Goal: Task Accomplishment & Management: Manage account settings

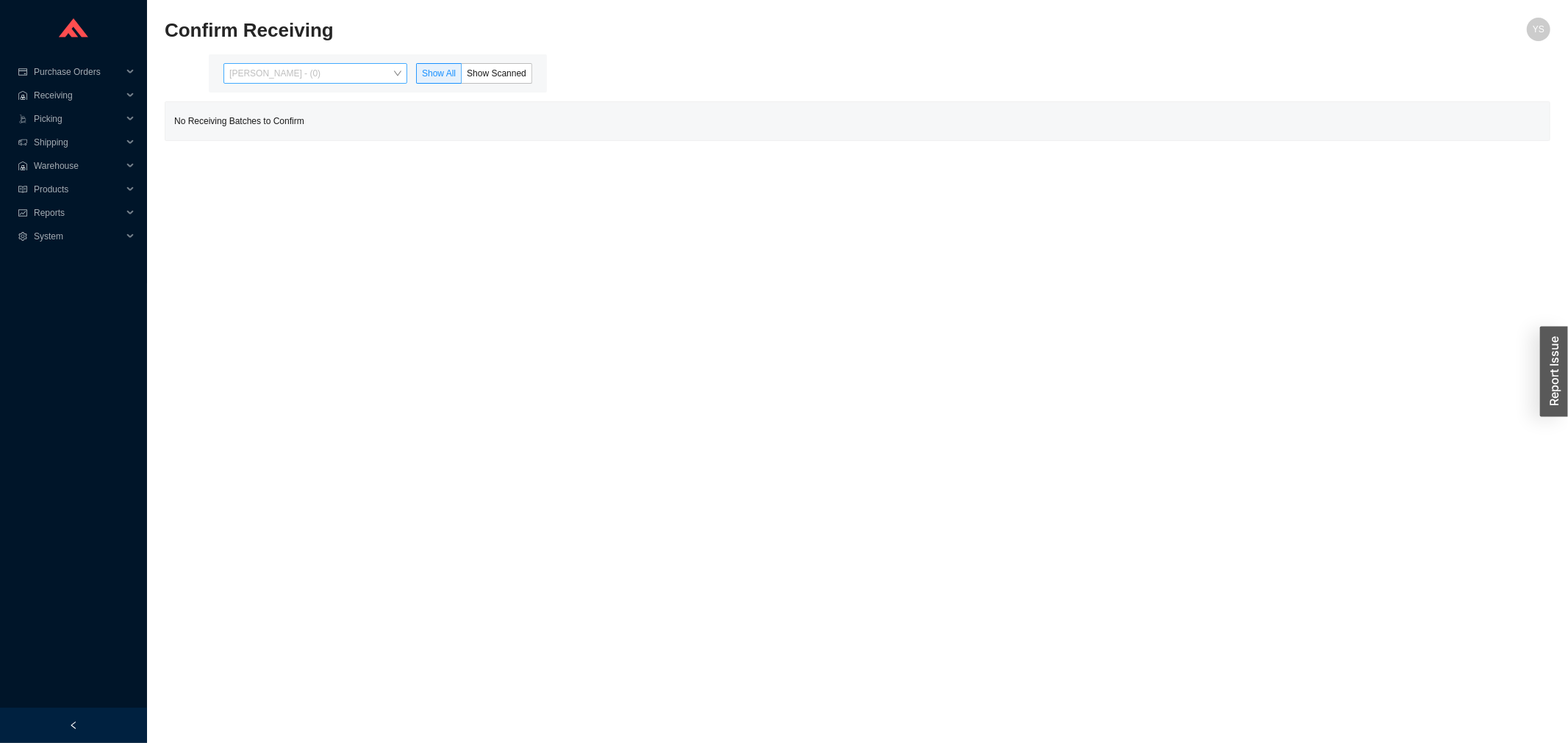
click at [254, 69] on span "Yossi Siff - (0)" at bounding box center [315, 74] width 172 height 19
click at [258, 122] on div "Angel Negron - (140)" at bounding box center [317, 120] width 172 height 13
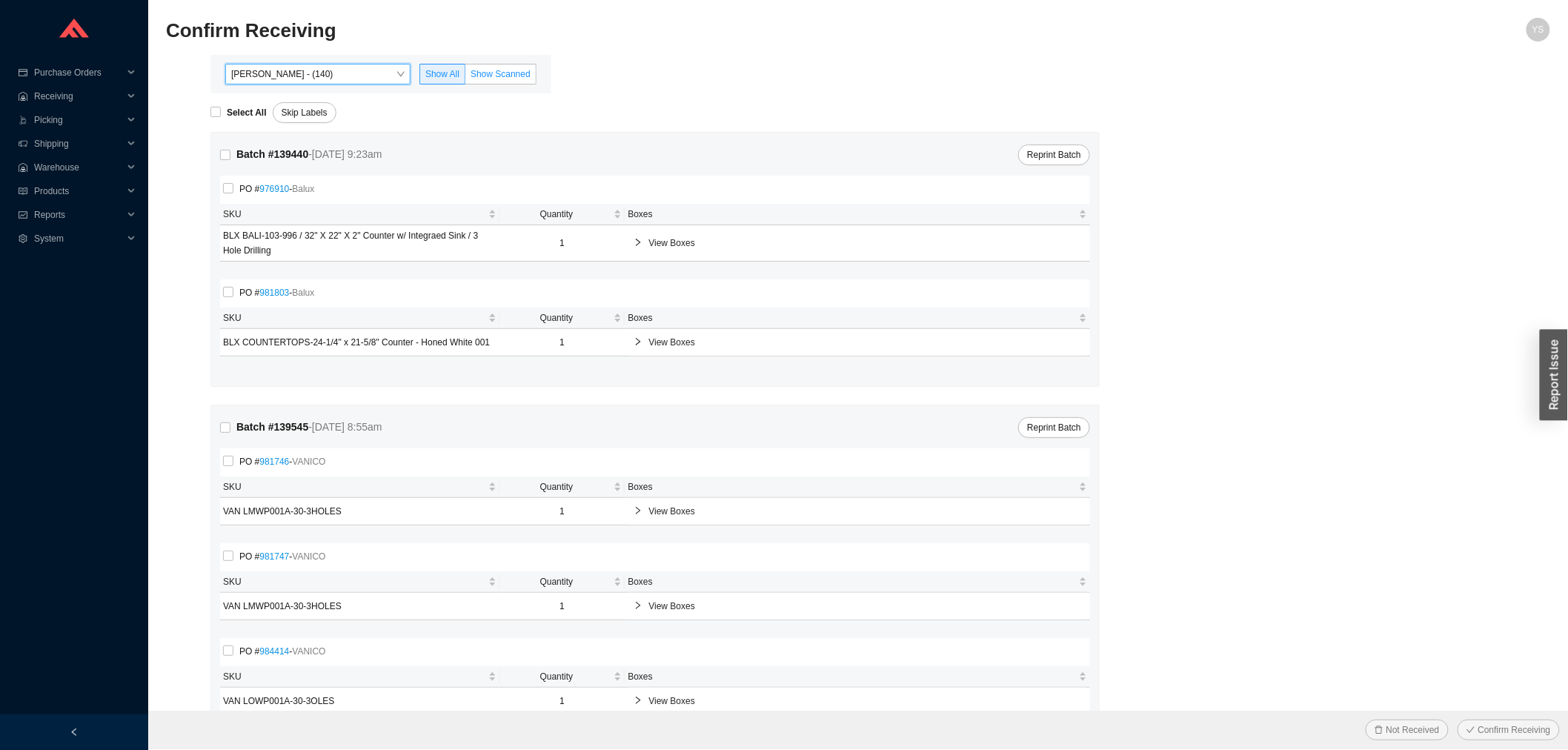
click at [528, 75] on span "Show Scanned" at bounding box center [501, 75] width 60 height 11
click at [465, 77] on input "Show Scanned" at bounding box center [465, 77] width 0 height 0
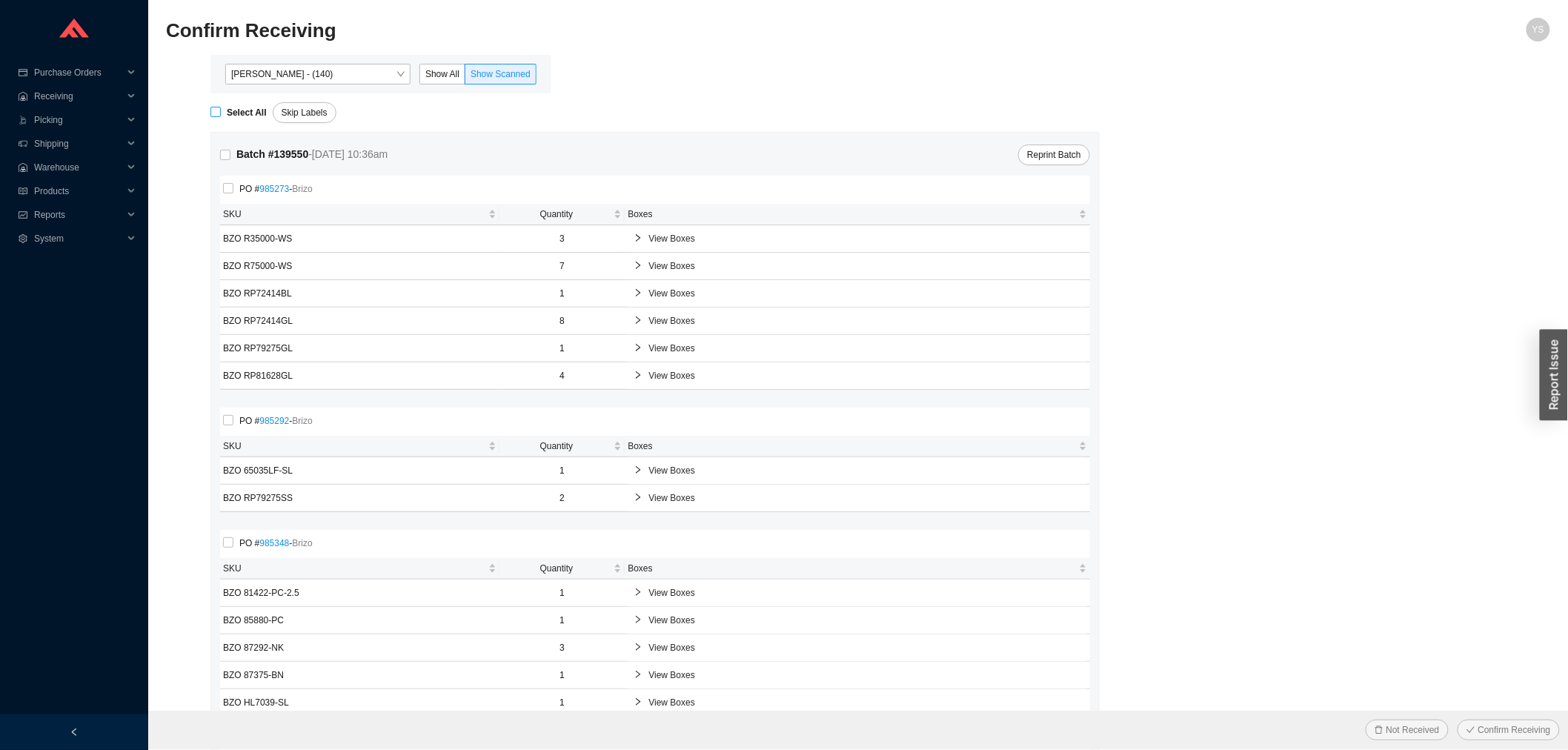
click at [237, 105] on span "Select All" at bounding box center [246, 112] width 52 height 15
click at [221, 107] on input "Select All" at bounding box center [216, 112] width 11 height 11
checkbox input "true"
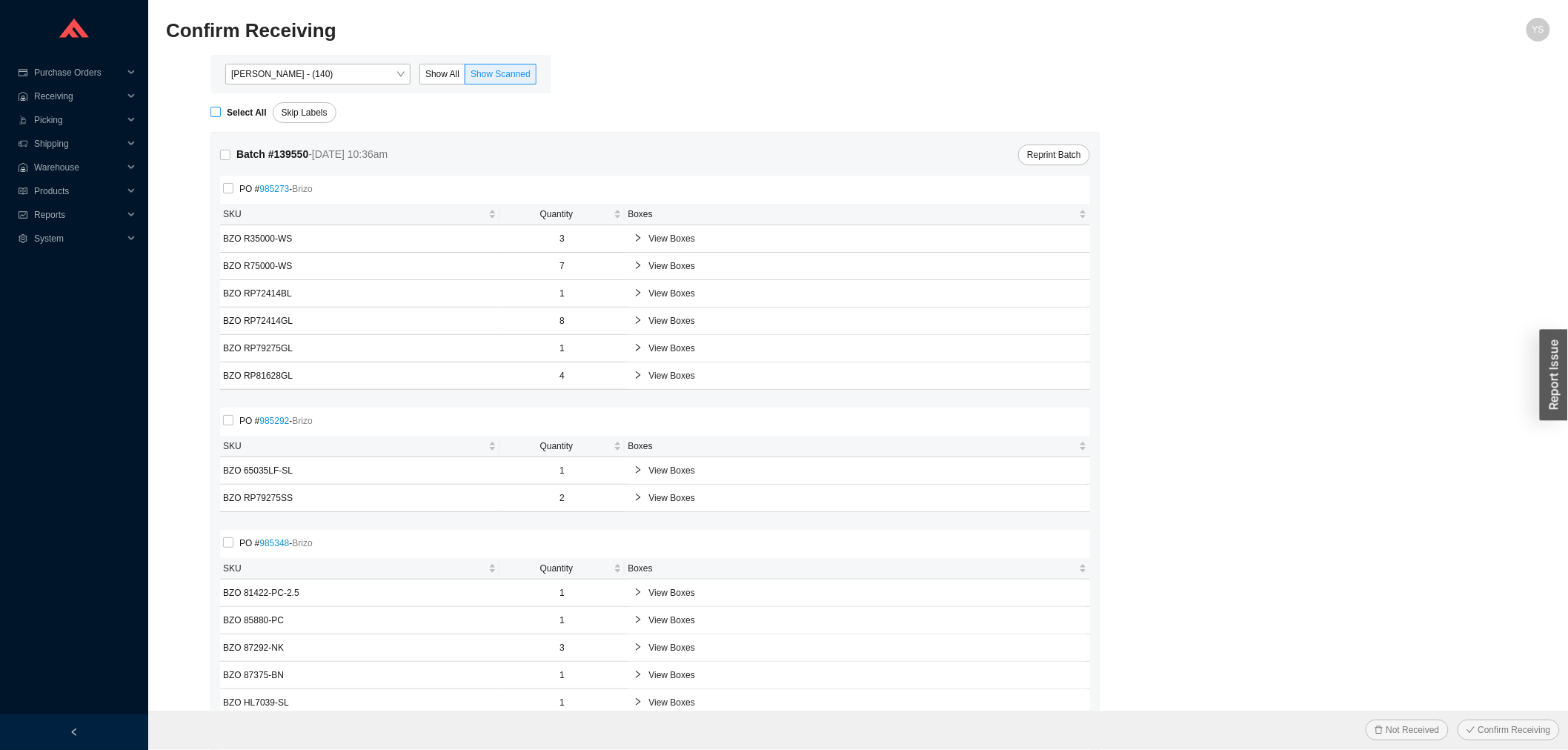
checkbox input "true"
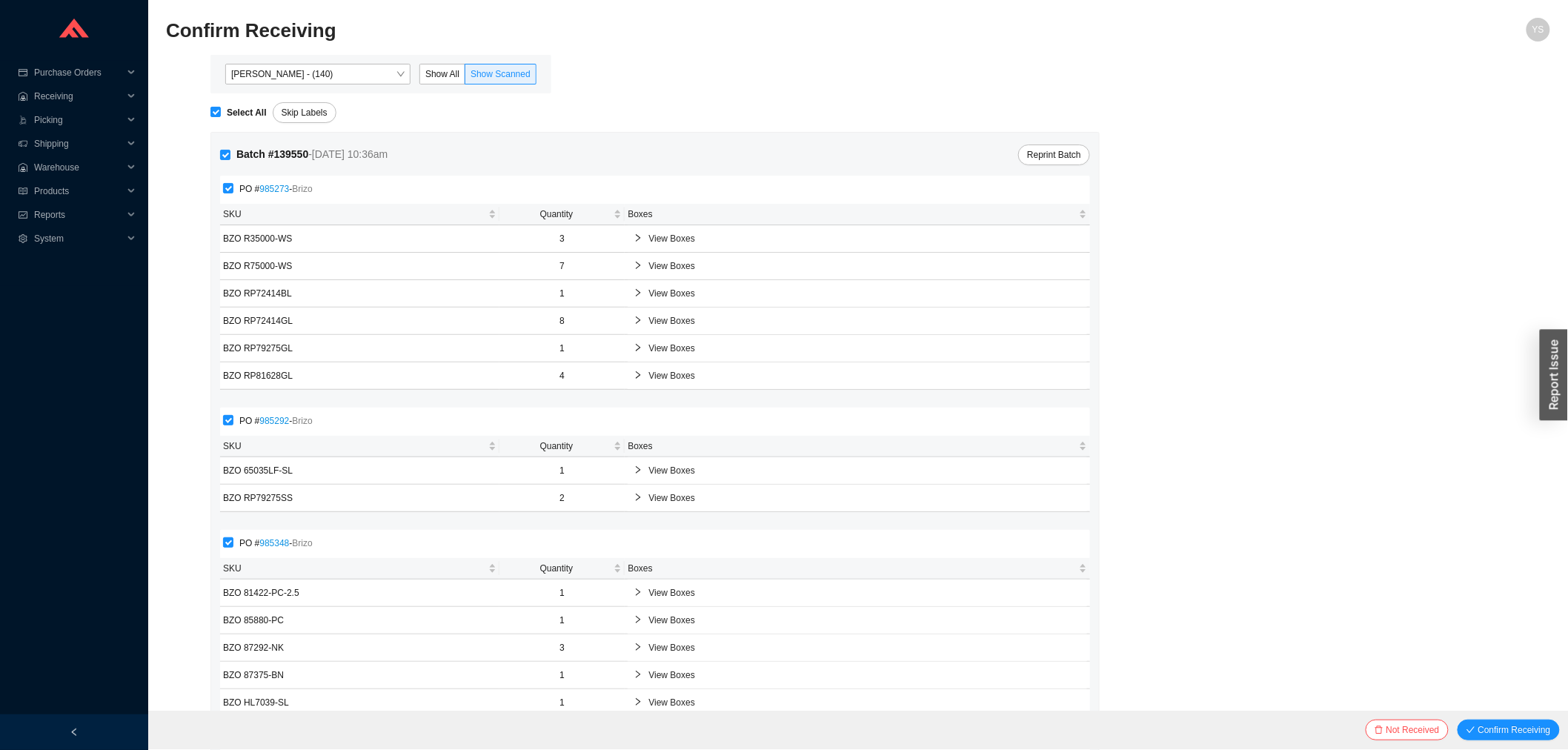
click at [1534, 718] on div "Not Received Confirm Receiving" at bounding box center [859, 730] width 1421 height 38
click at [1532, 728] on span "Confirm Receiving" at bounding box center [1516, 730] width 73 height 15
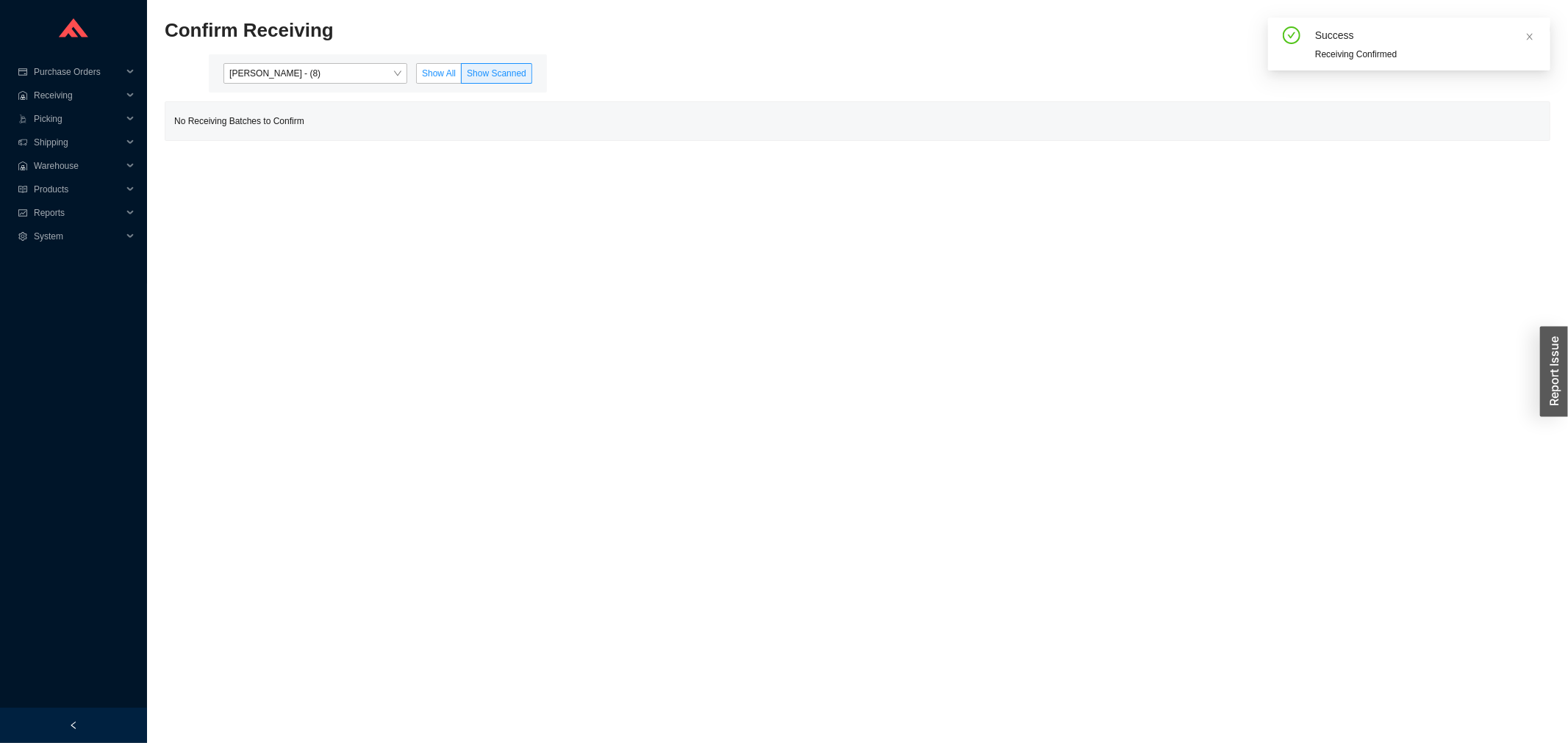
click at [444, 78] on span "Show All" at bounding box center [438, 74] width 34 height 11
click at [417, 77] on input "Show All" at bounding box center [417, 77] width 0 height 0
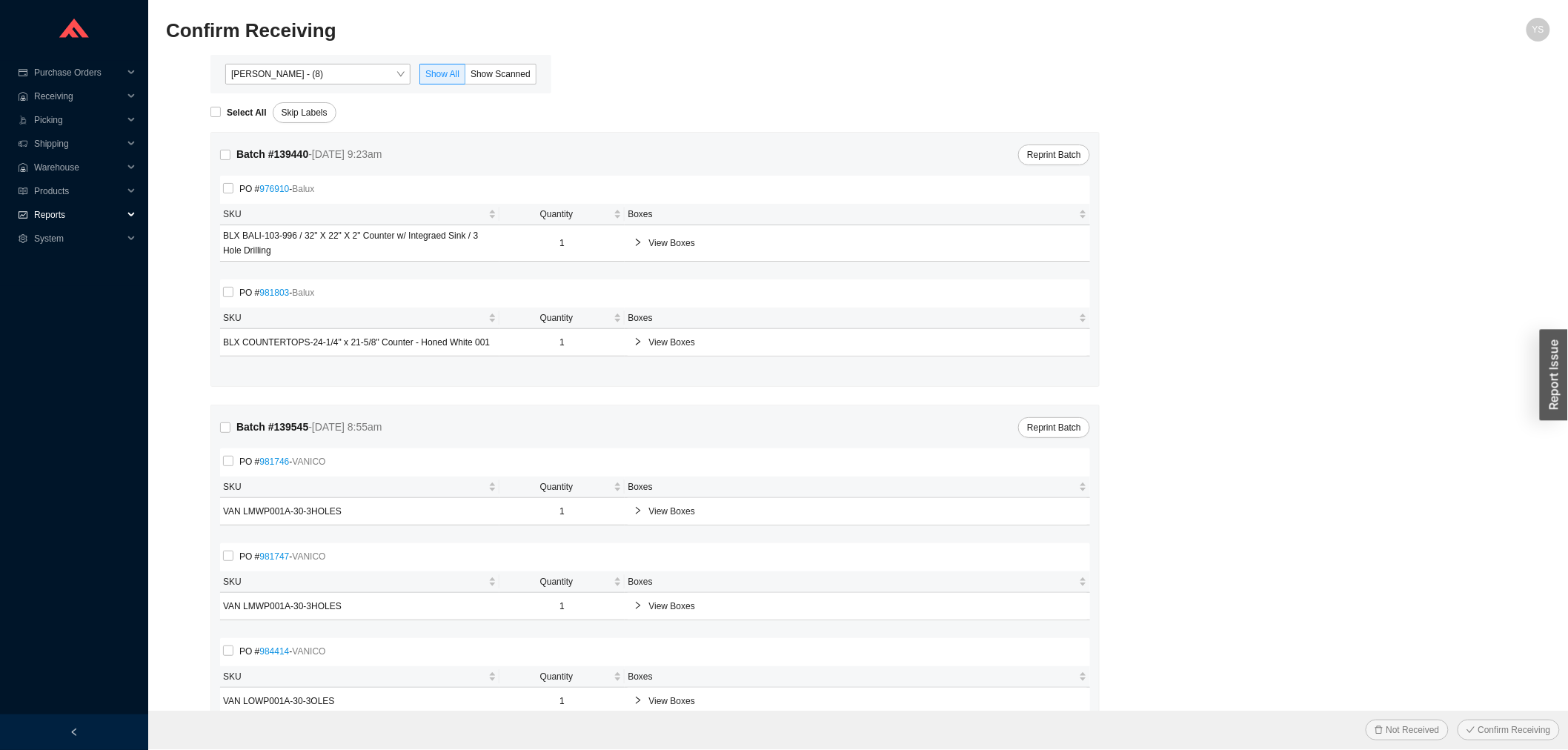
click at [87, 215] on span "Reports" at bounding box center [78, 214] width 89 height 24
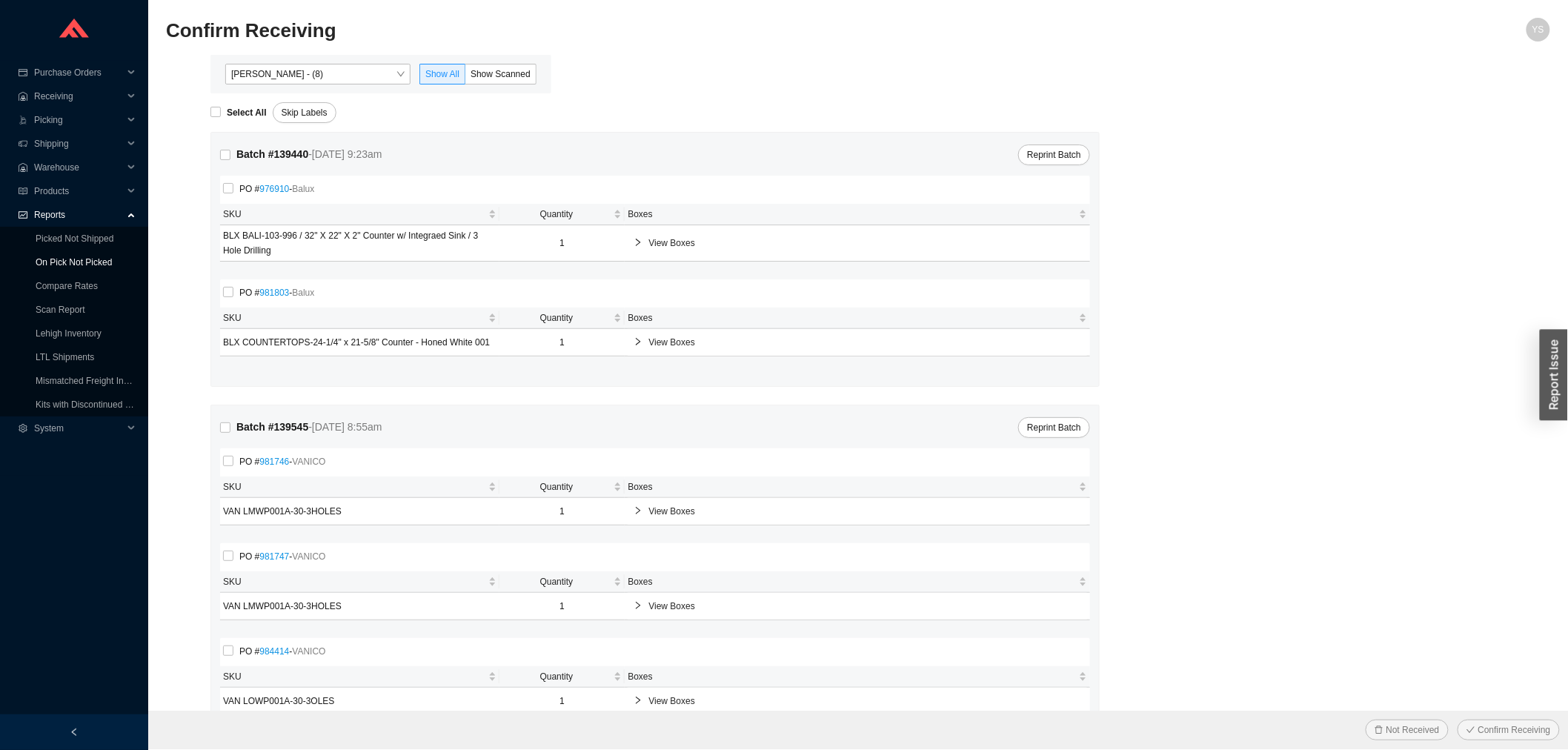
click at [112, 260] on link "On Pick Not Picked" at bounding box center [74, 262] width 76 height 11
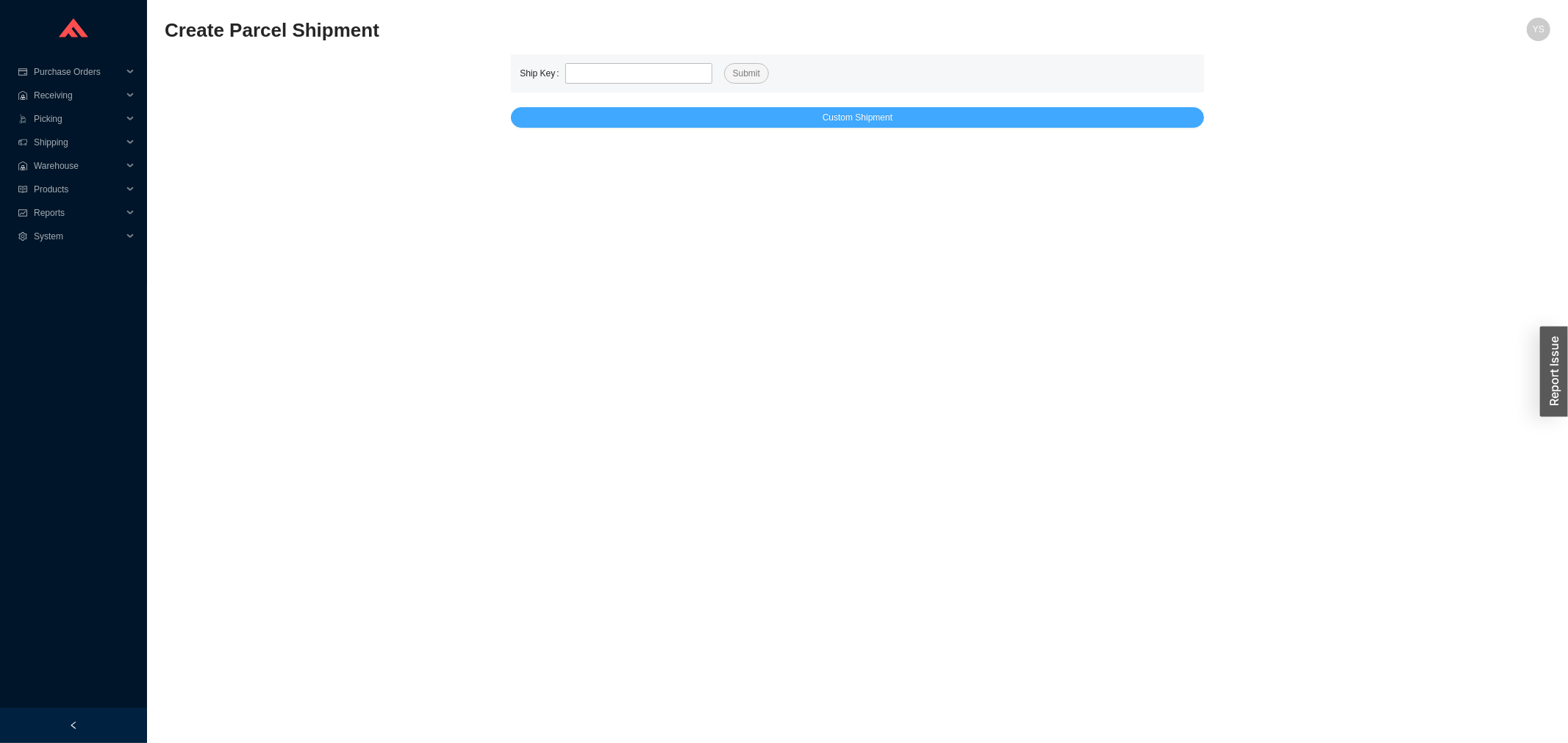
click at [725, 116] on button "Custom Shipment" at bounding box center [857, 117] width 693 height 20
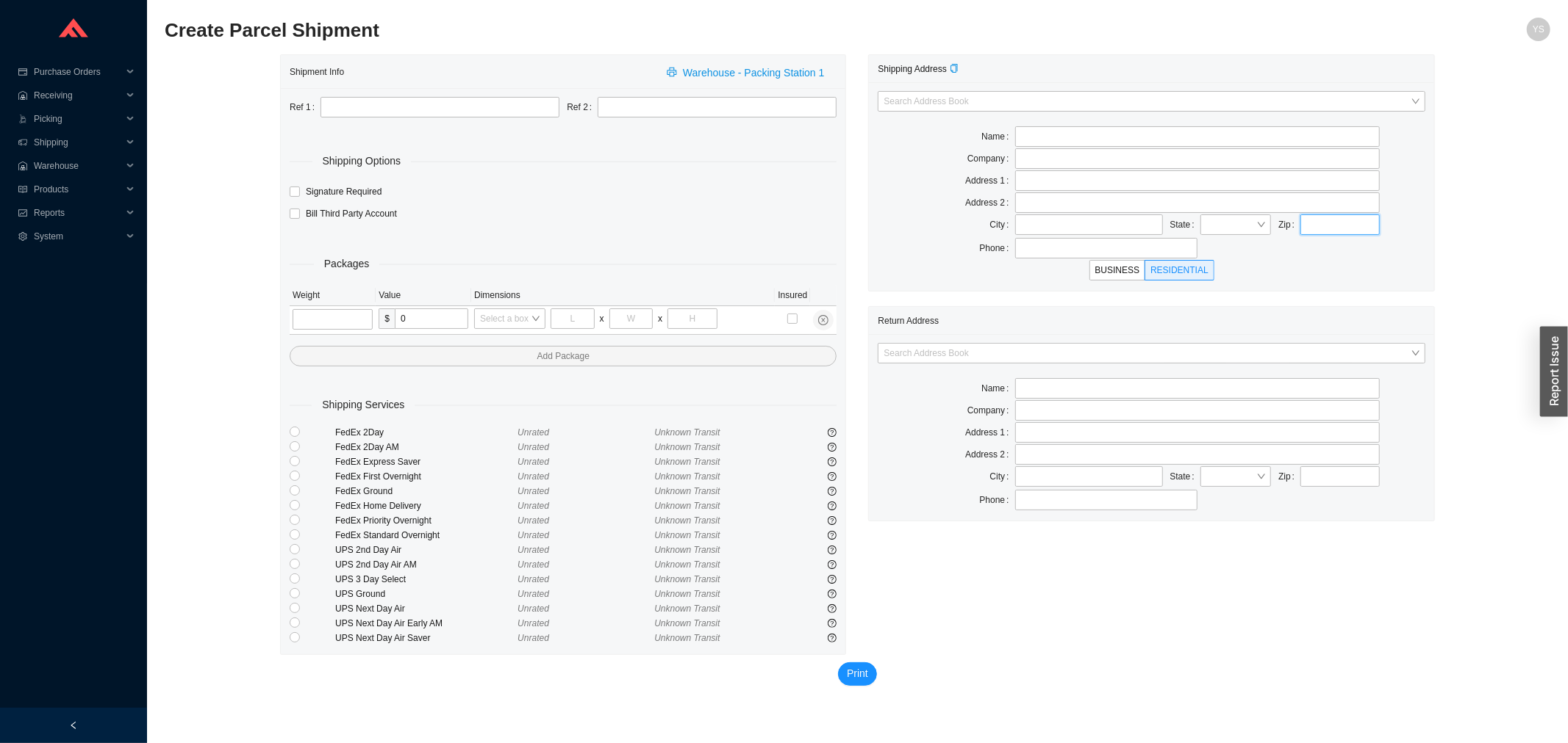
click at [1341, 214] on input "text" at bounding box center [1340, 224] width 79 height 20
paste input "85255"
type input "85255"
drag, startPoint x: 1059, startPoint y: 353, endPoint x: 1008, endPoint y: 361, distance: 51.6
click at [1058, 353] on input "search" at bounding box center [1146, 353] width 526 height 19
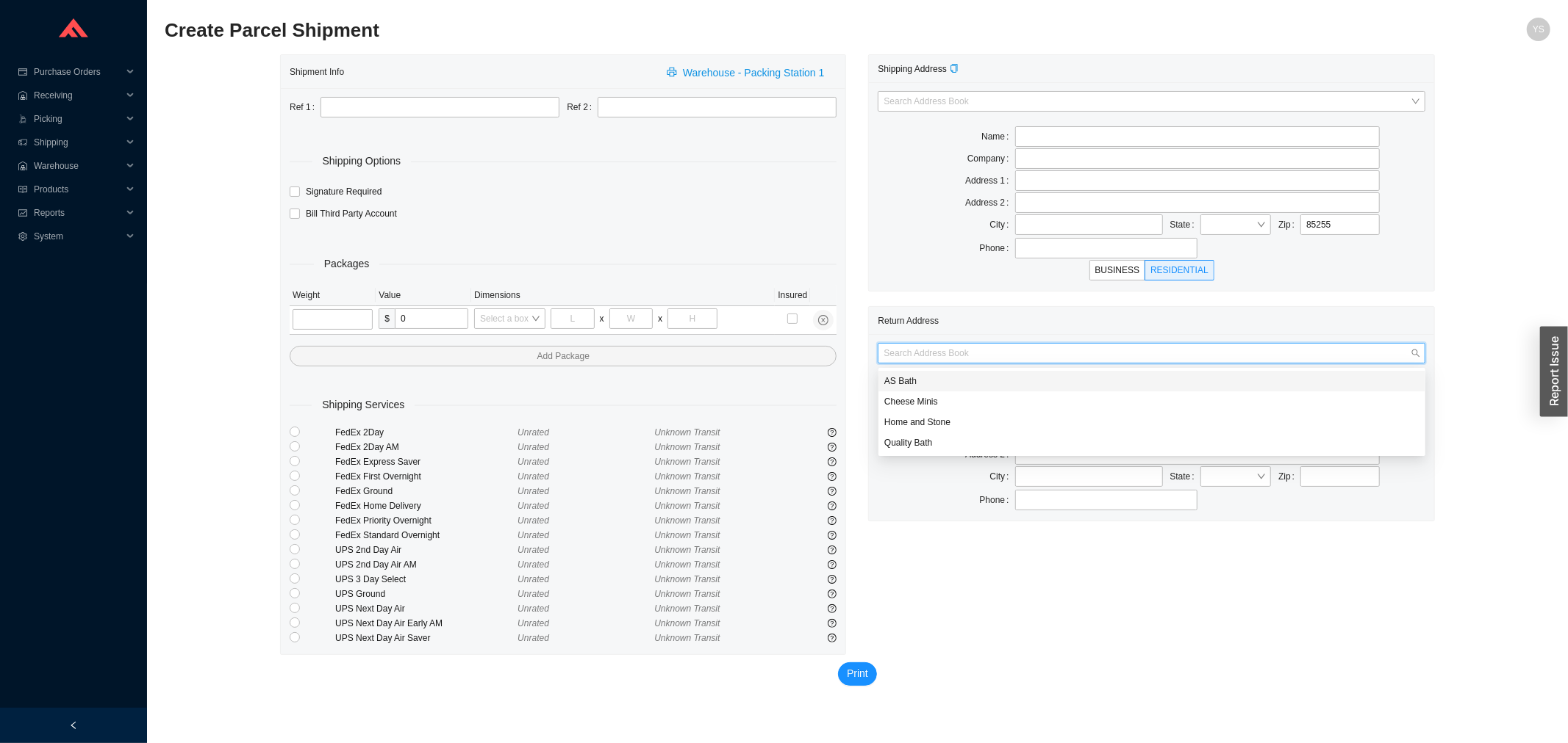
type input "SCOTTSDALE"
click at [894, 382] on div "AS Bath" at bounding box center [1152, 381] width 535 height 13
type input "AS Bath"
type input "39 Progress St"
type input "Edison"
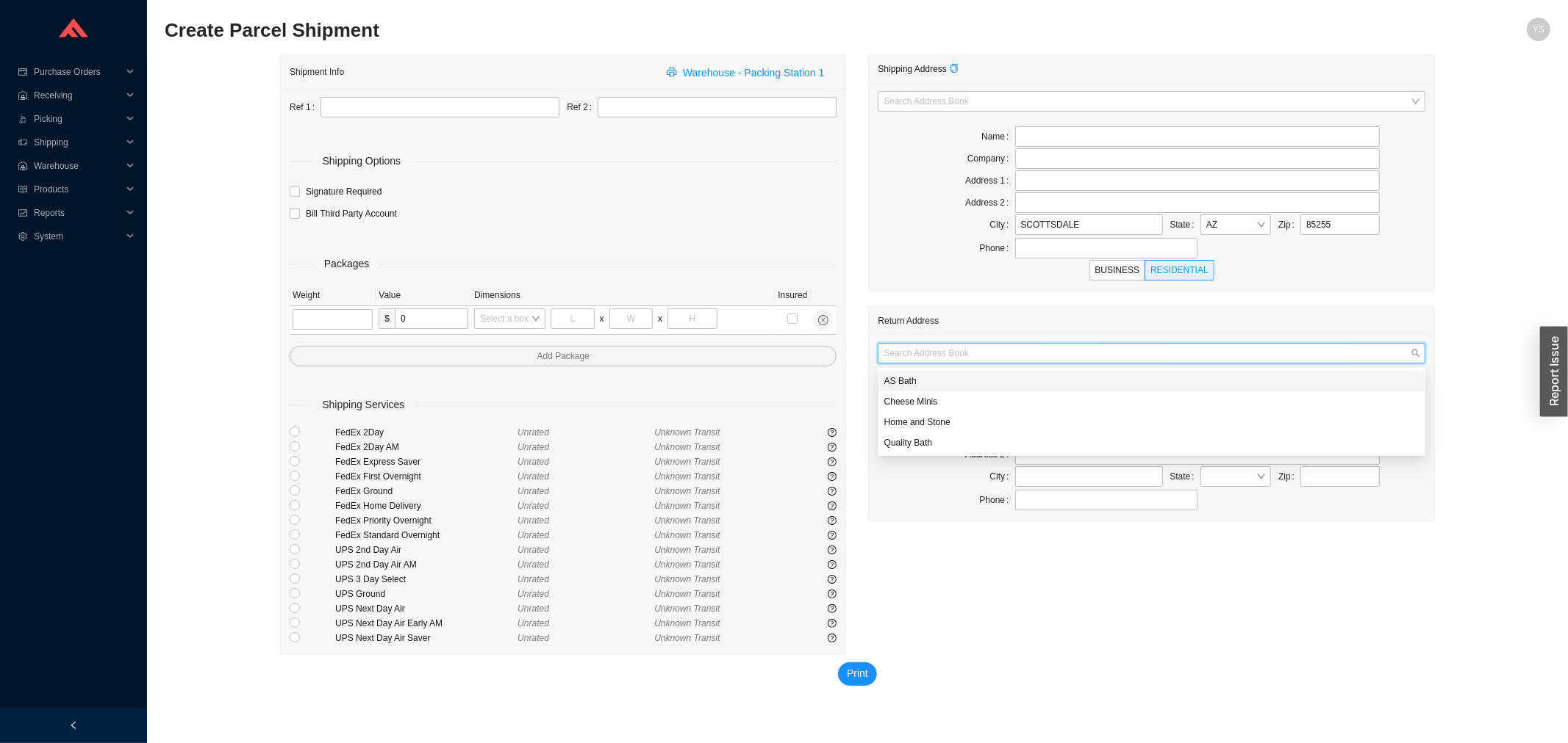
type input "08820"
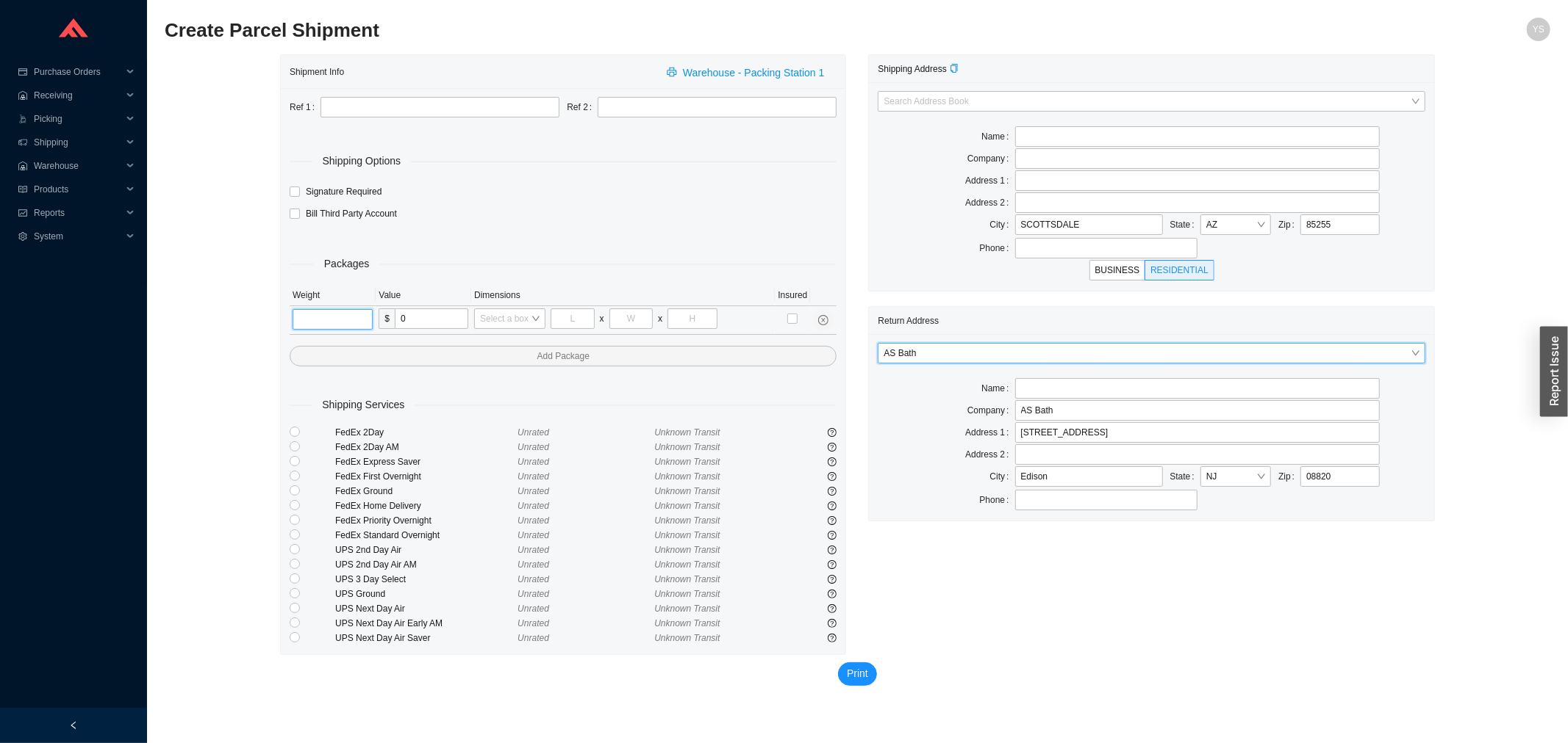
click at [312, 311] on input "tel" at bounding box center [332, 319] width 80 height 20
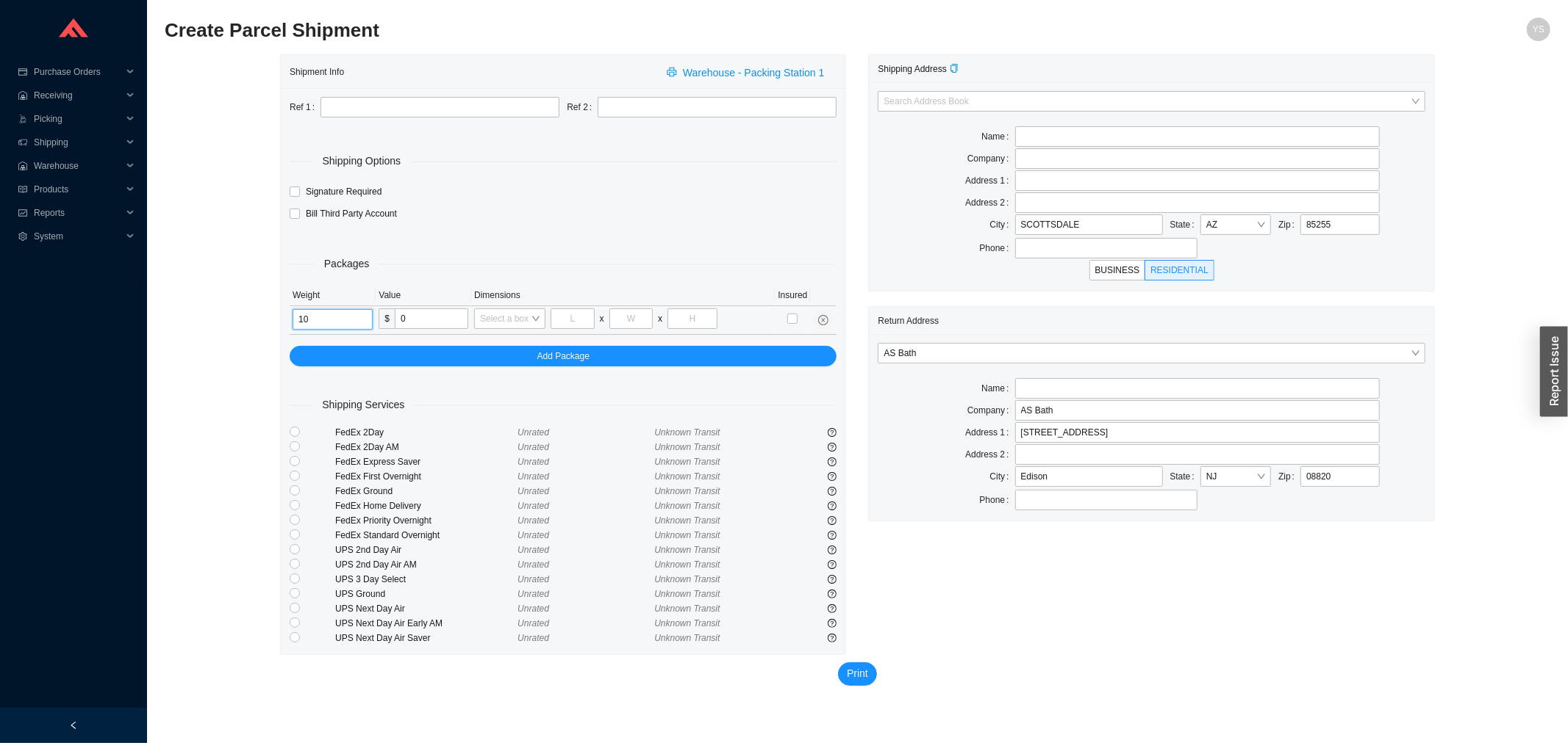
type input "10"
type input "8"
click at [493, 318] on input "search" at bounding box center [505, 319] width 51 height 19
type input "0"
type input "10"
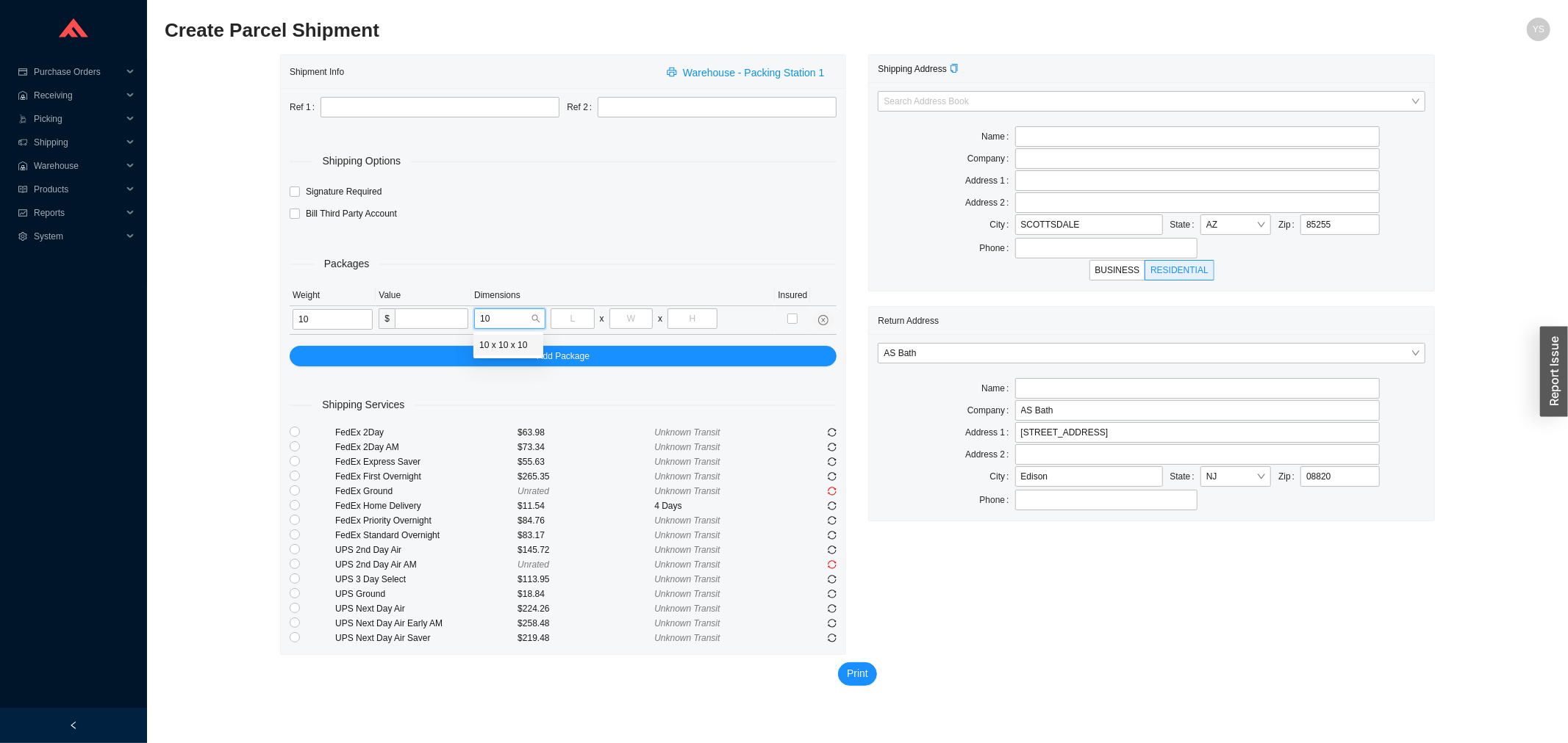
click at [503, 341] on div "10 x 10 x 10" at bounding box center [508, 345] width 58 height 13
type input "10"
click at [571, 413] on div "Shipping Services" at bounding box center [563, 396] width 547 height 35
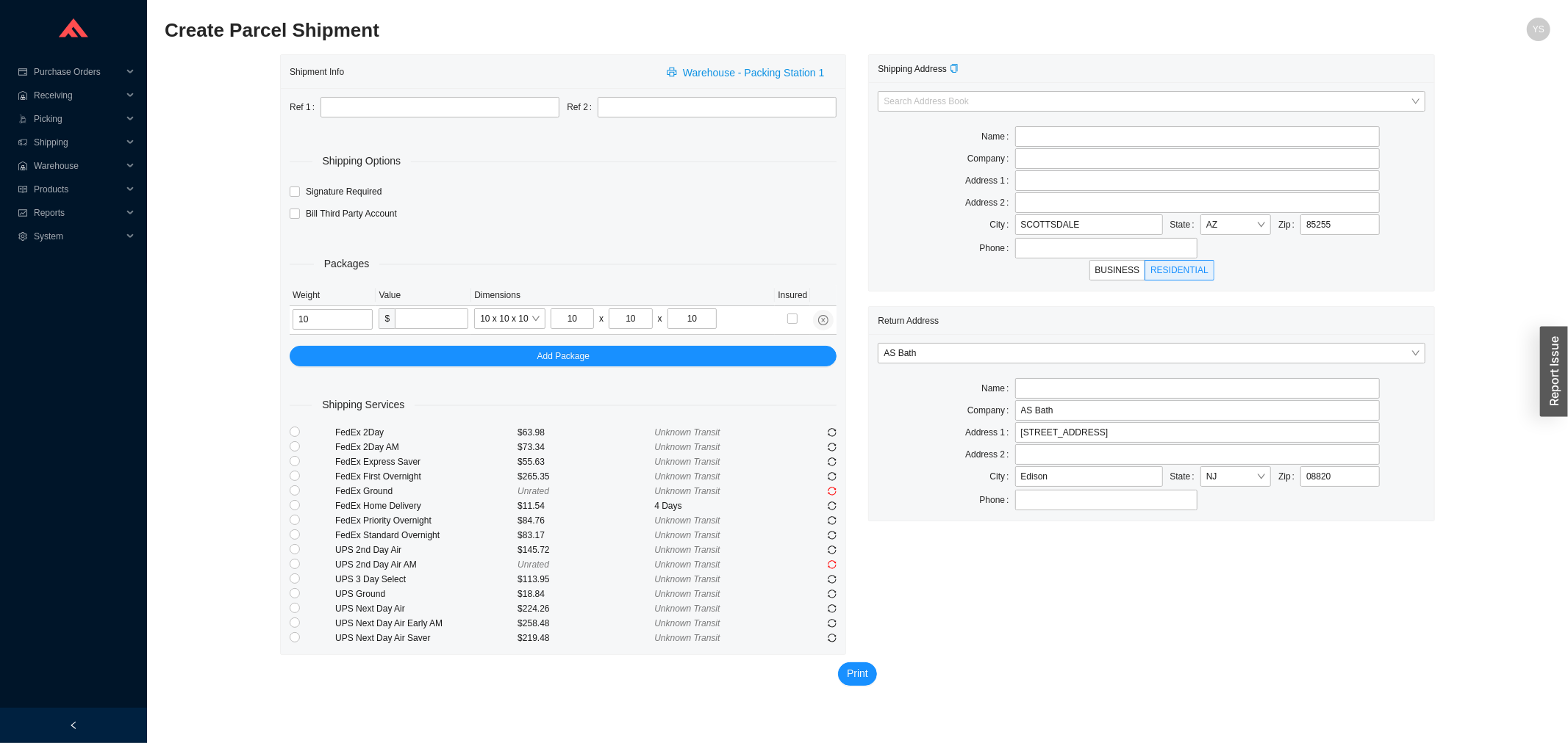
click at [750, 524] on div "Unknown Transit" at bounding box center [722, 521] width 137 height 15
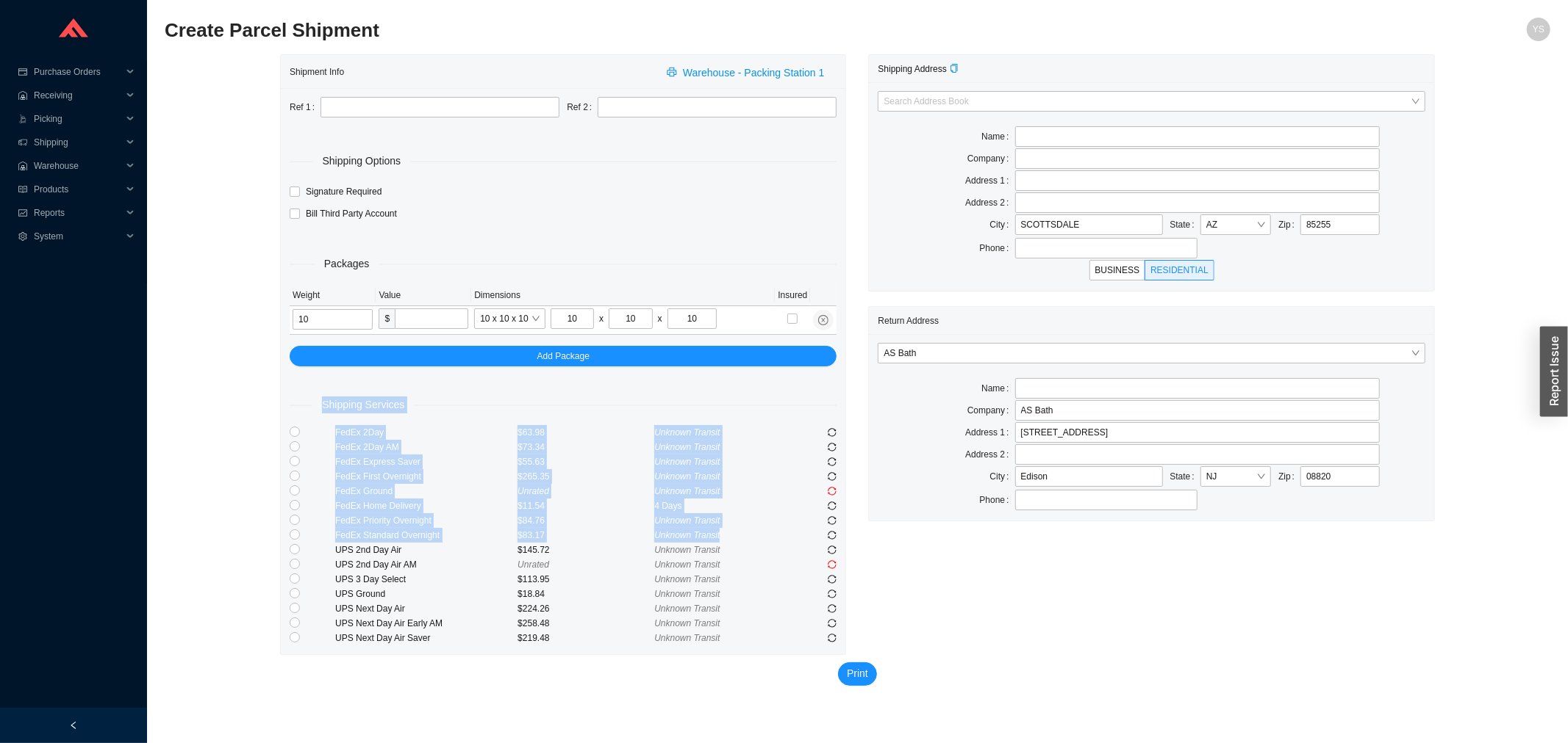
drag, startPoint x: 718, startPoint y: 537, endPoint x: 302, endPoint y: 412, distance: 434.4
click at [302, 412] on div "Ref 1 Ref 2 Shipping Options Signature Required Bill Third Party Account Packag…" at bounding box center [563, 371] width 564 height 567
copy div "Shipping Services FedEx 2Day $63.98 Unknown Transit FedEx 2Day AM $73.34 Unknow…"
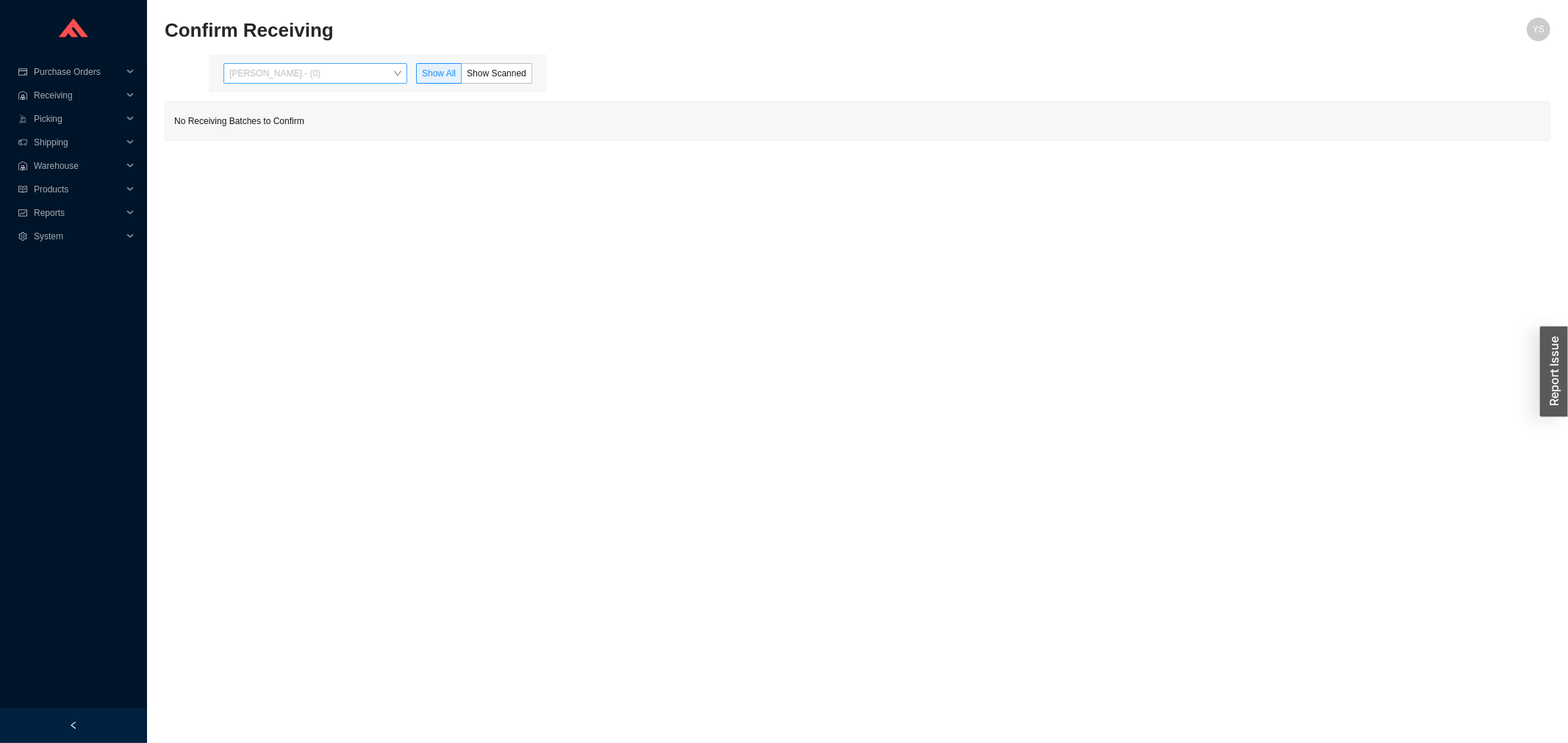
click at [306, 66] on span "Yossi Siff - (0)" at bounding box center [315, 74] width 172 height 19
click at [291, 122] on div "Angel Negron - (8)" at bounding box center [317, 120] width 172 height 13
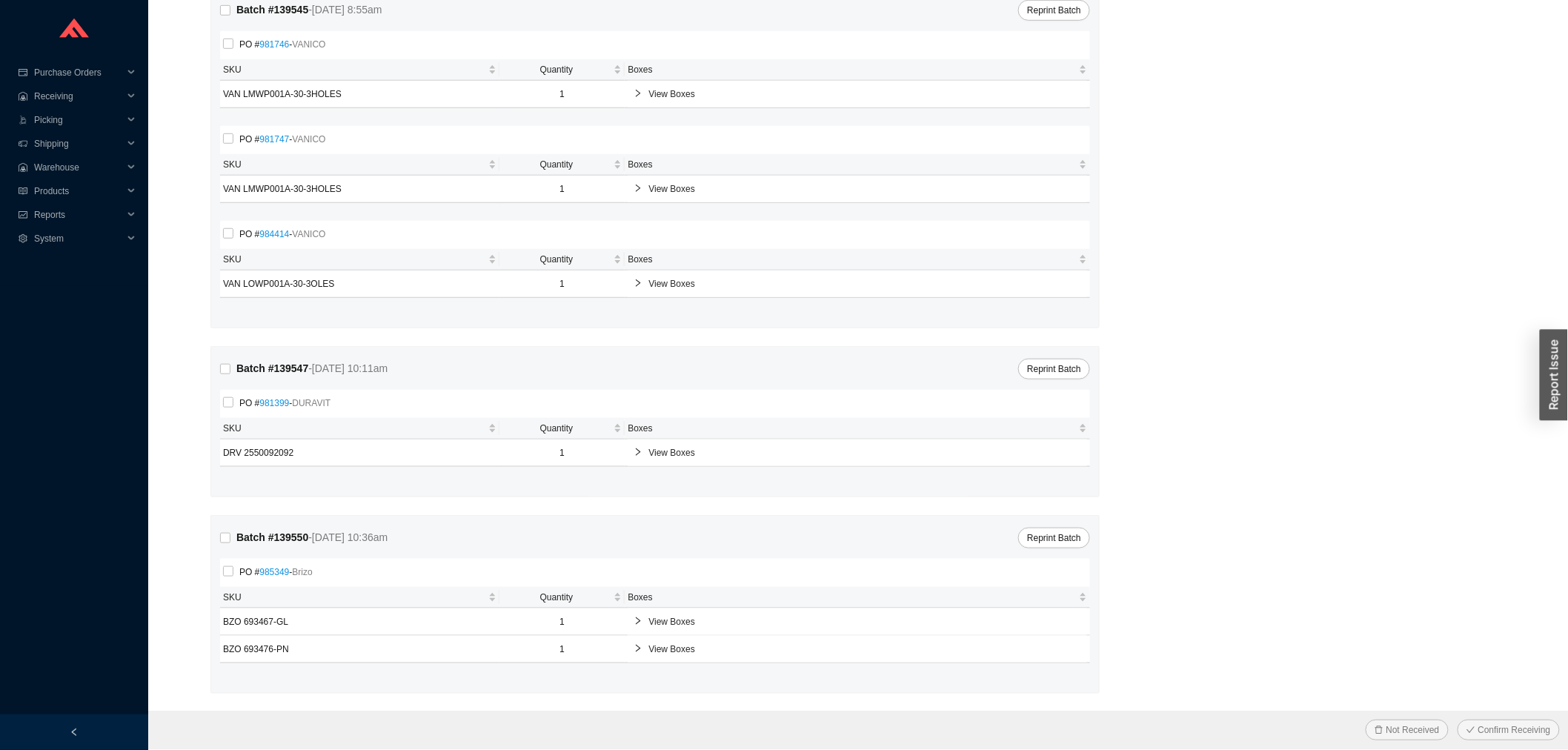
scroll to position [418, 0]
drag, startPoint x: 54, startPoint y: 216, endPoint x: 60, endPoint y: 249, distance: 33.5
click at [54, 218] on span "Reports" at bounding box center [78, 214] width 89 height 24
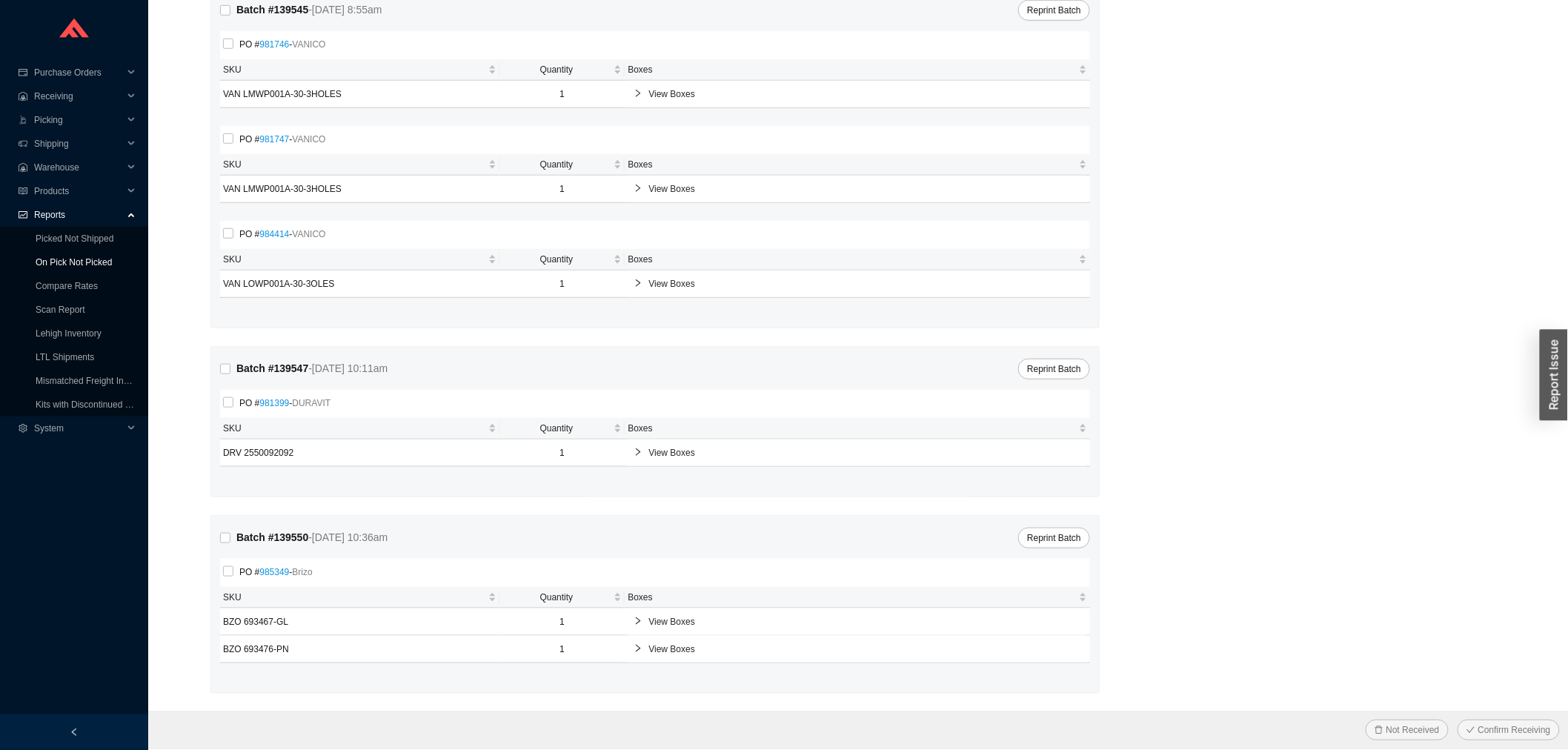
click at [60, 260] on link "On Pick Not Picked" at bounding box center [74, 262] width 76 height 11
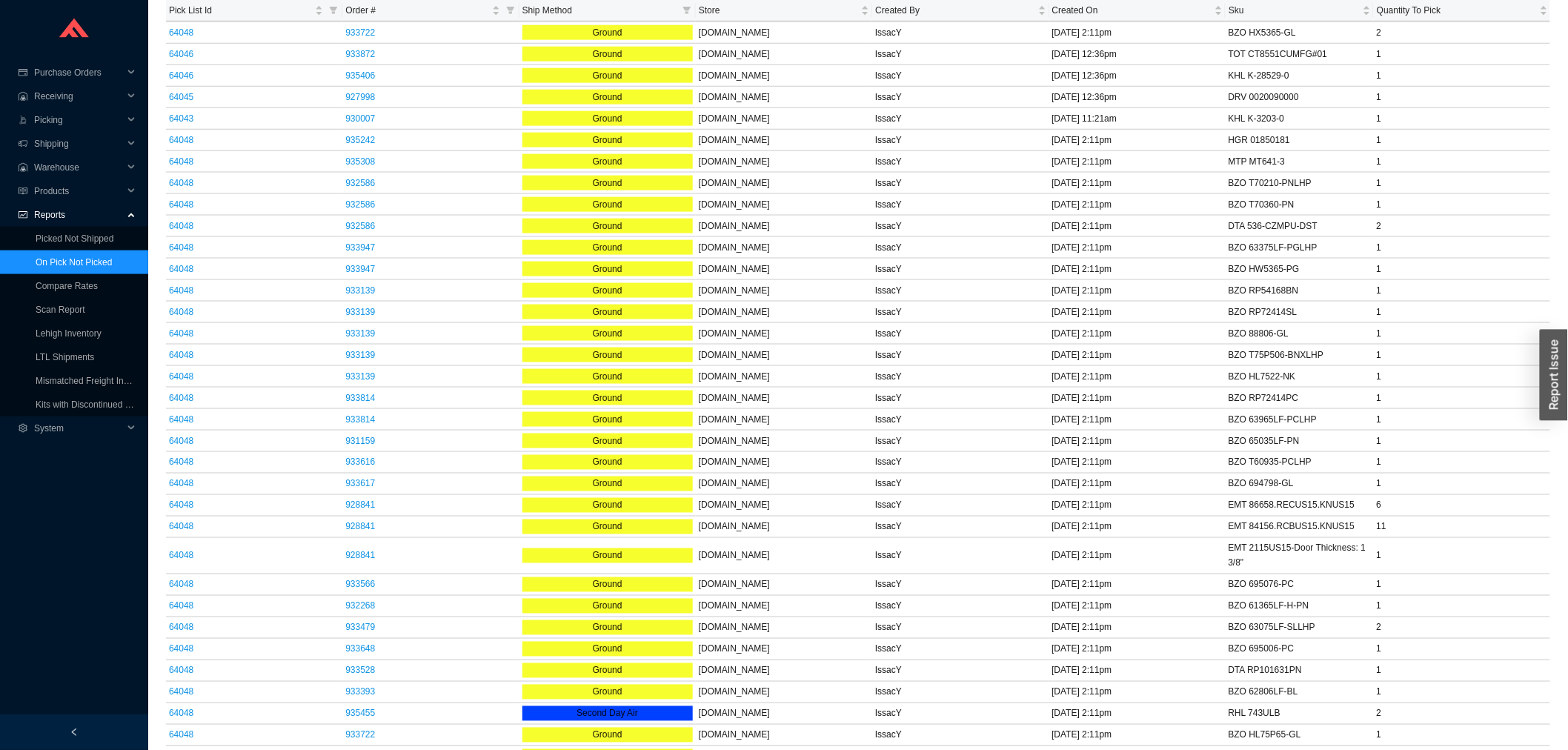
scroll to position [528, 0]
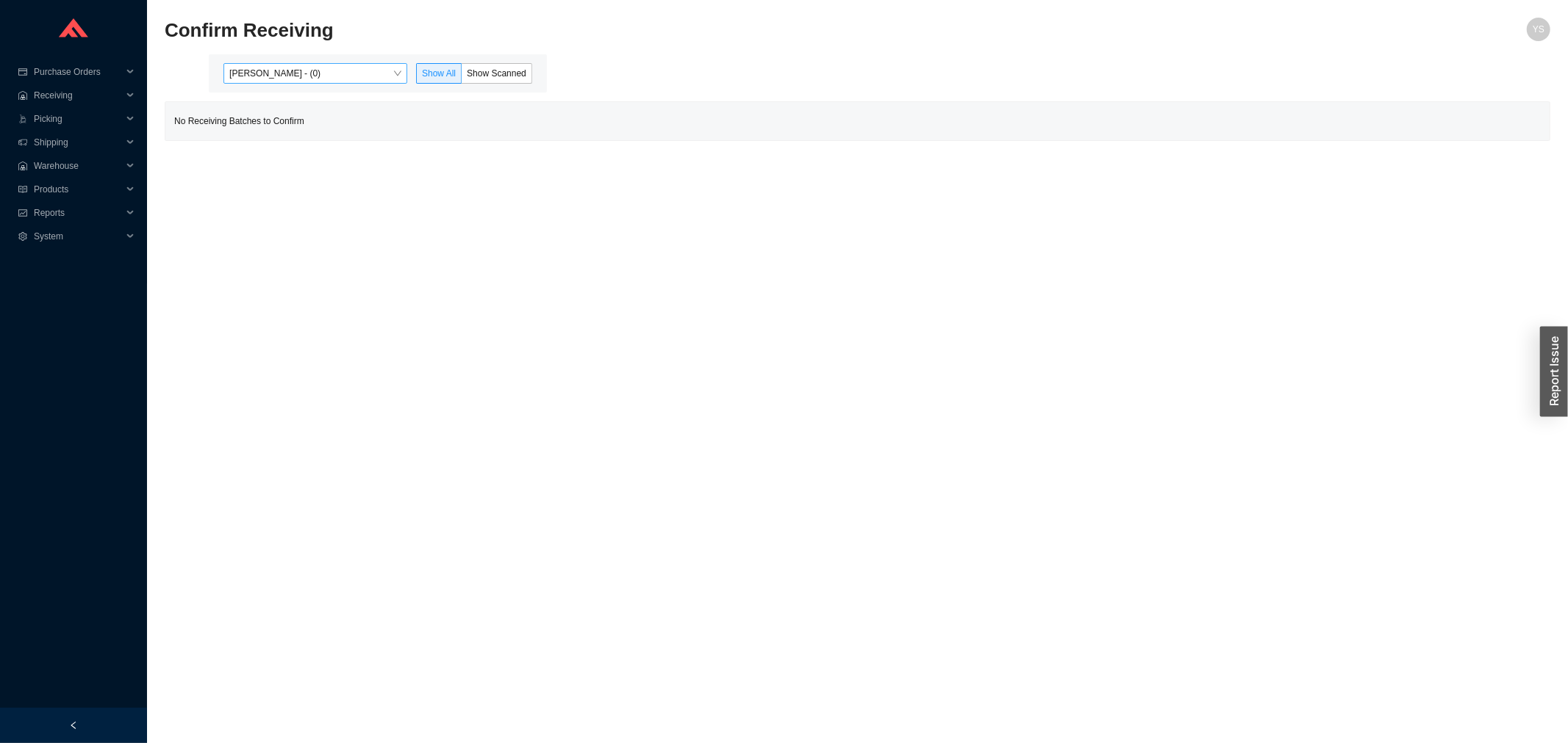
click at [292, 71] on span "[PERSON_NAME] - (0)" at bounding box center [315, 74] width 172 height 19
click at [287, 115] on div "Yossi Siff - (0) Angel Negron - (8) Aron - (0) Dassi - (0) Fulcrum - (0) Miriam…" at bounding box center [317, 203] width 183 height 227
click at [287, 115] on div "Angel Negron - (8)" at bounding box center [317, 120] width 172 height 13
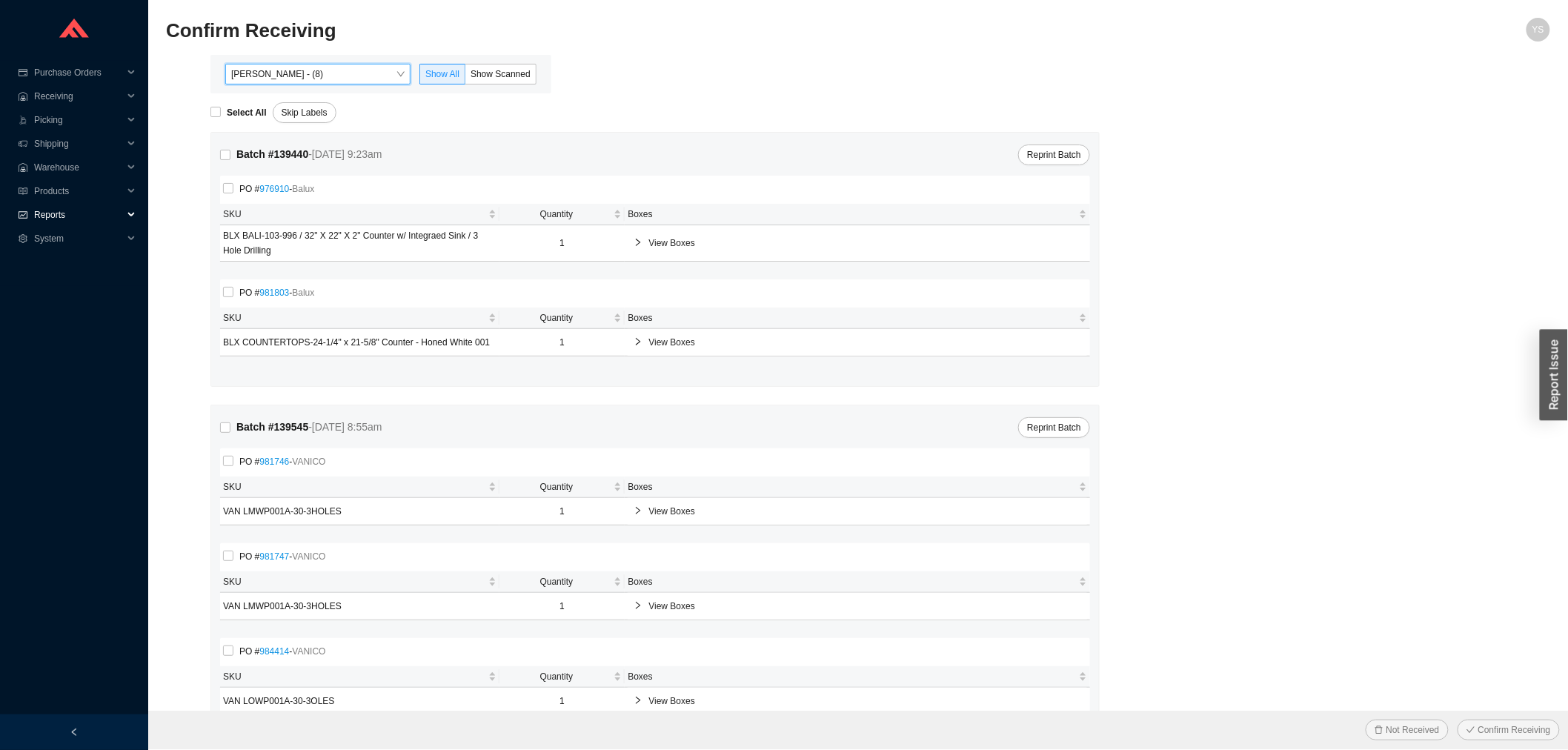
click at [68, 211] on span "Reports" at bounding box center [78, 214] width 89 height 24
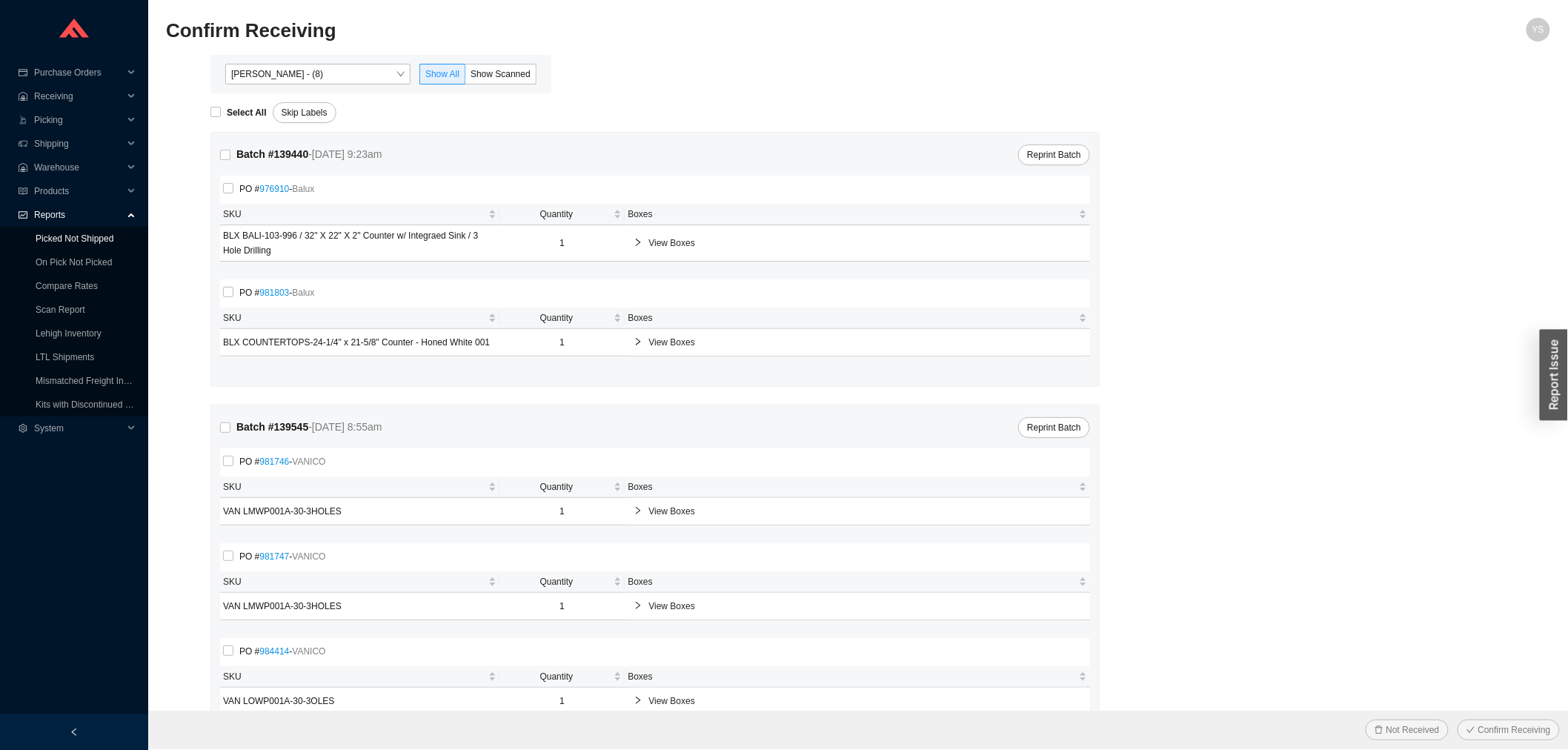
click at [64, 244] on link "Picked Not Shipped" at bounding box center [75, 239] width 78 height 11
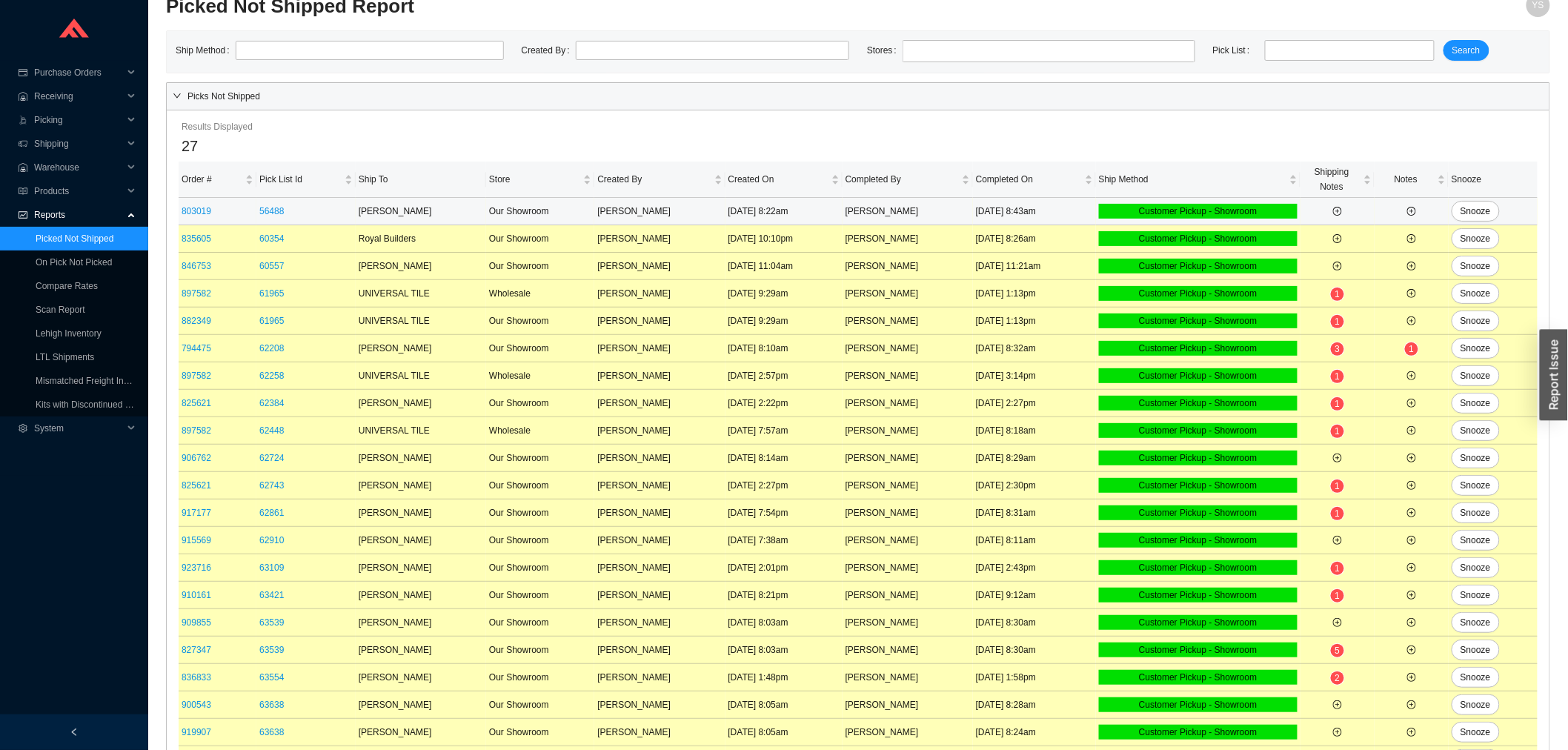
scroll to position [221, 0]
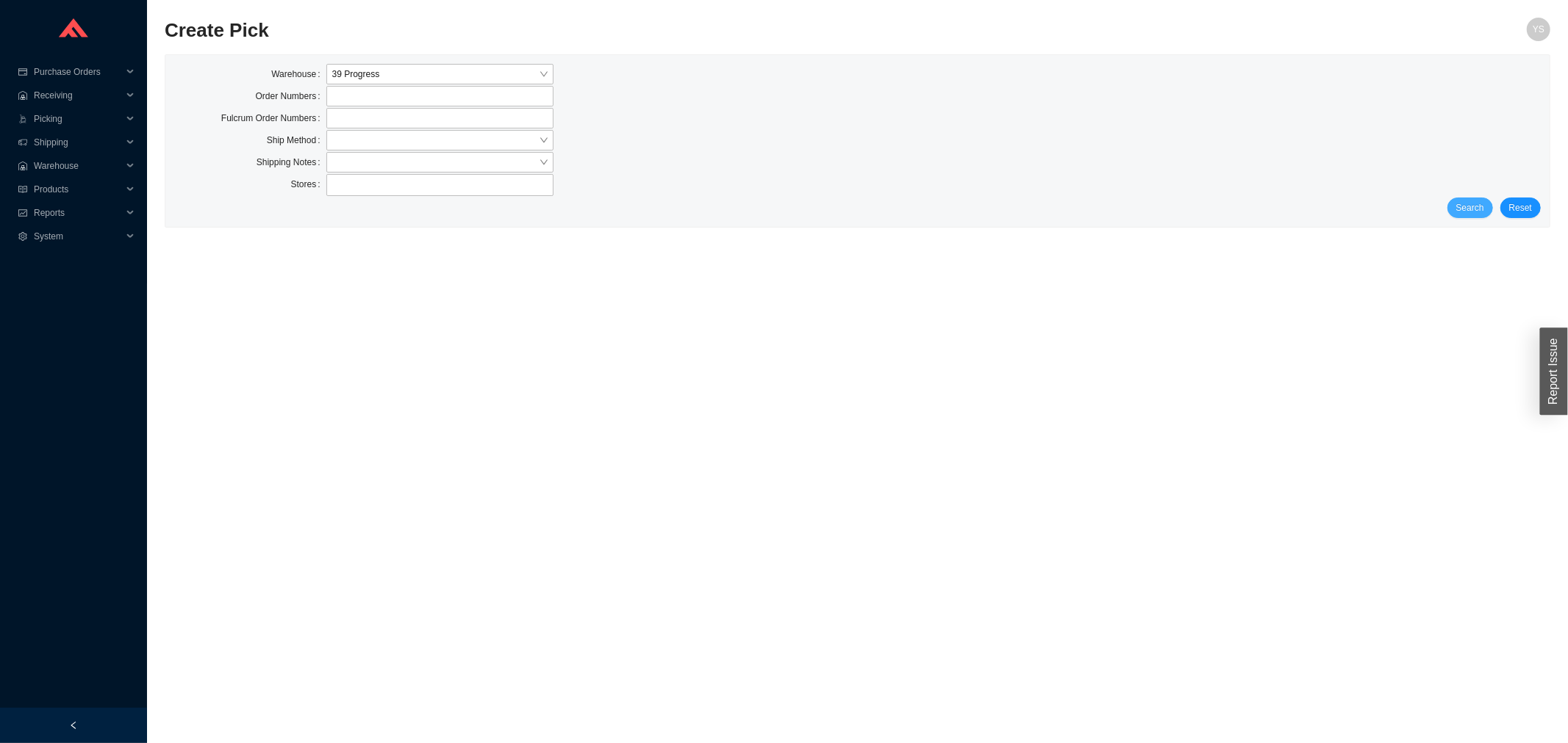
click at [1460, 206] on span "Search" at bounding box center [1470, 208] width 28 height 15
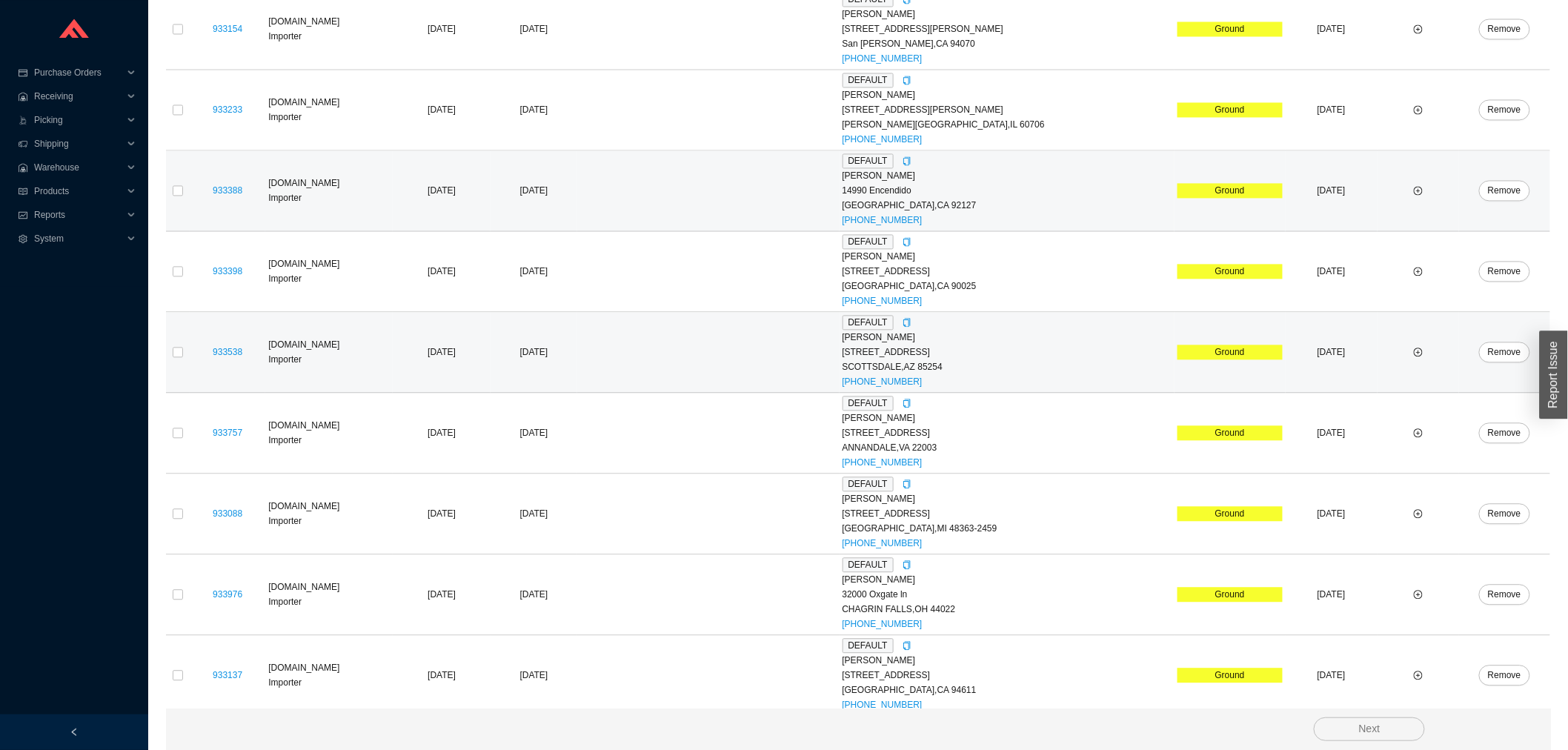
scroll to position [1288, 0]
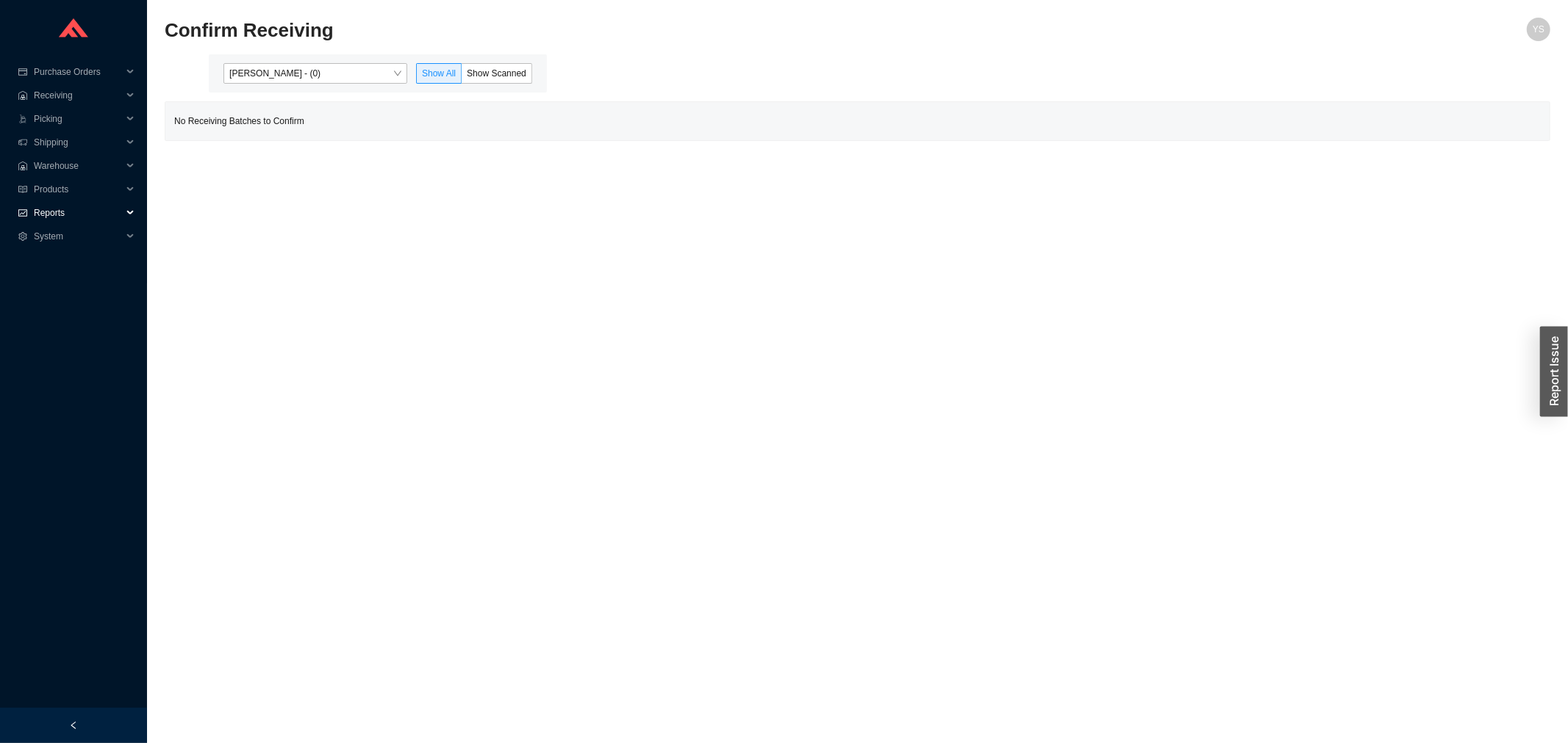
click at [59, 213] on span "Reports" at bounding box center [78, 212] width 88 height 24
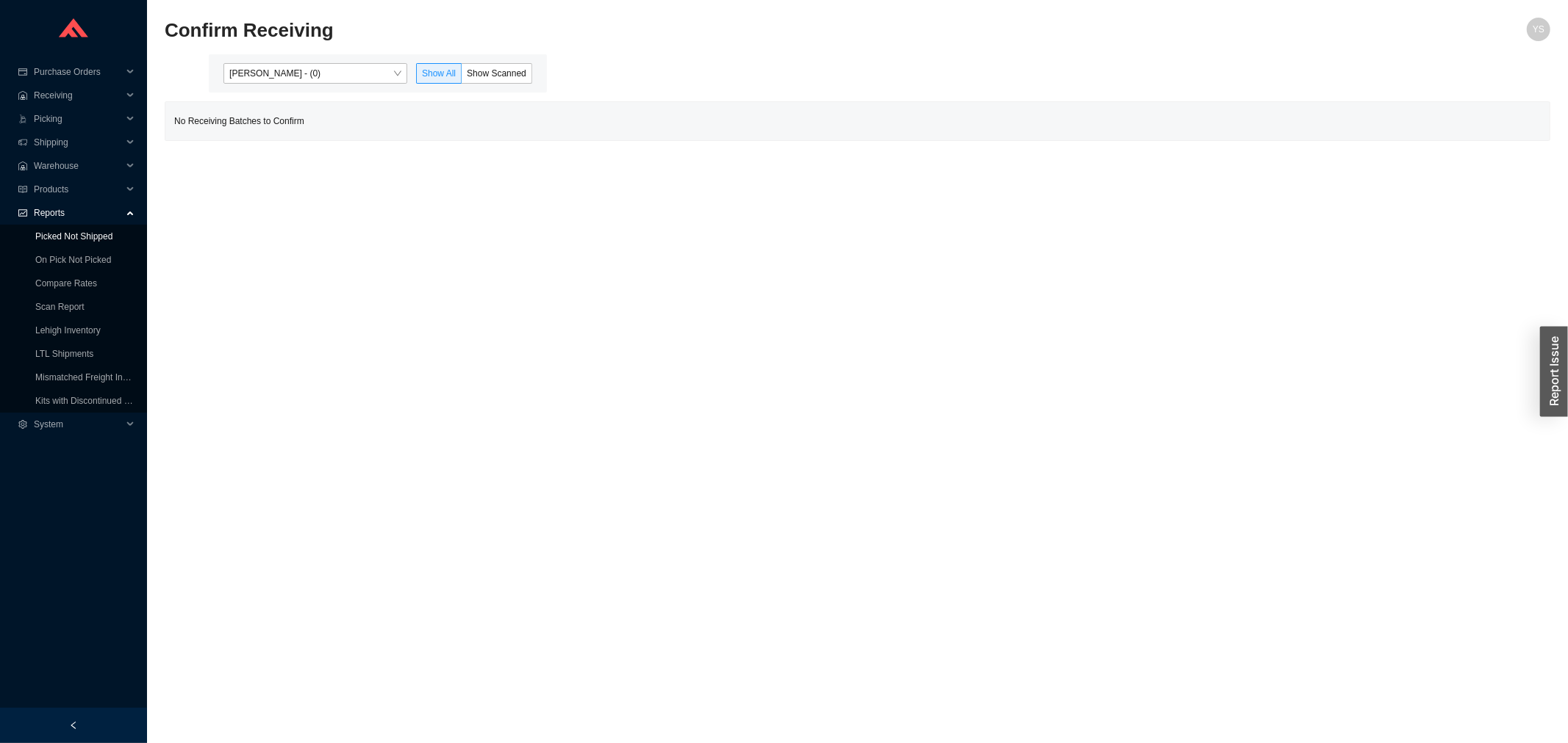
click at [60, 241] on link "Picked Not Shipped" at bounding box center [74, 237] width 78 height 11
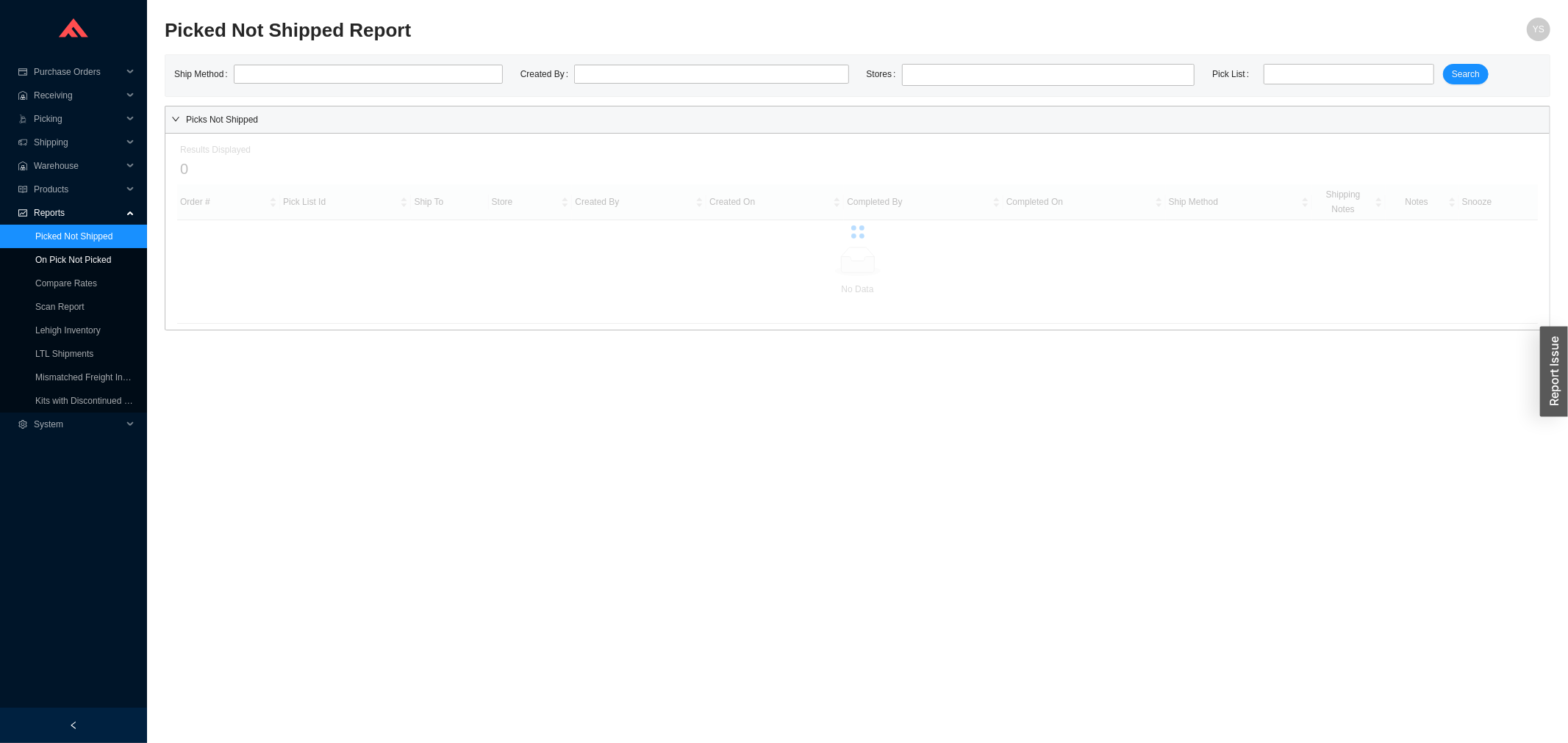
click at [63, 258] on link "On Pick Not Picked" at bounding box center [73, 260] width 76 height 11
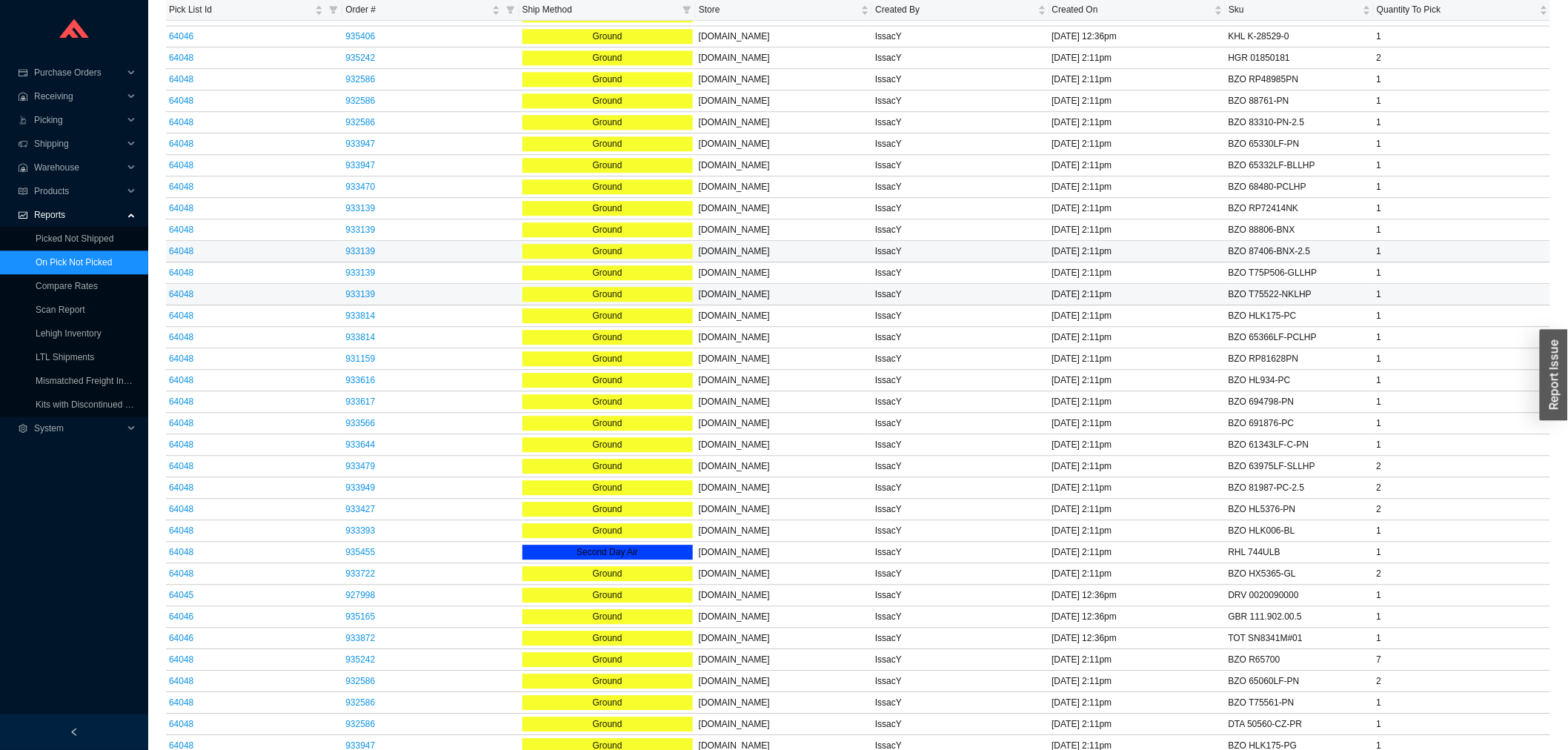
scroll to position [1399, 0]
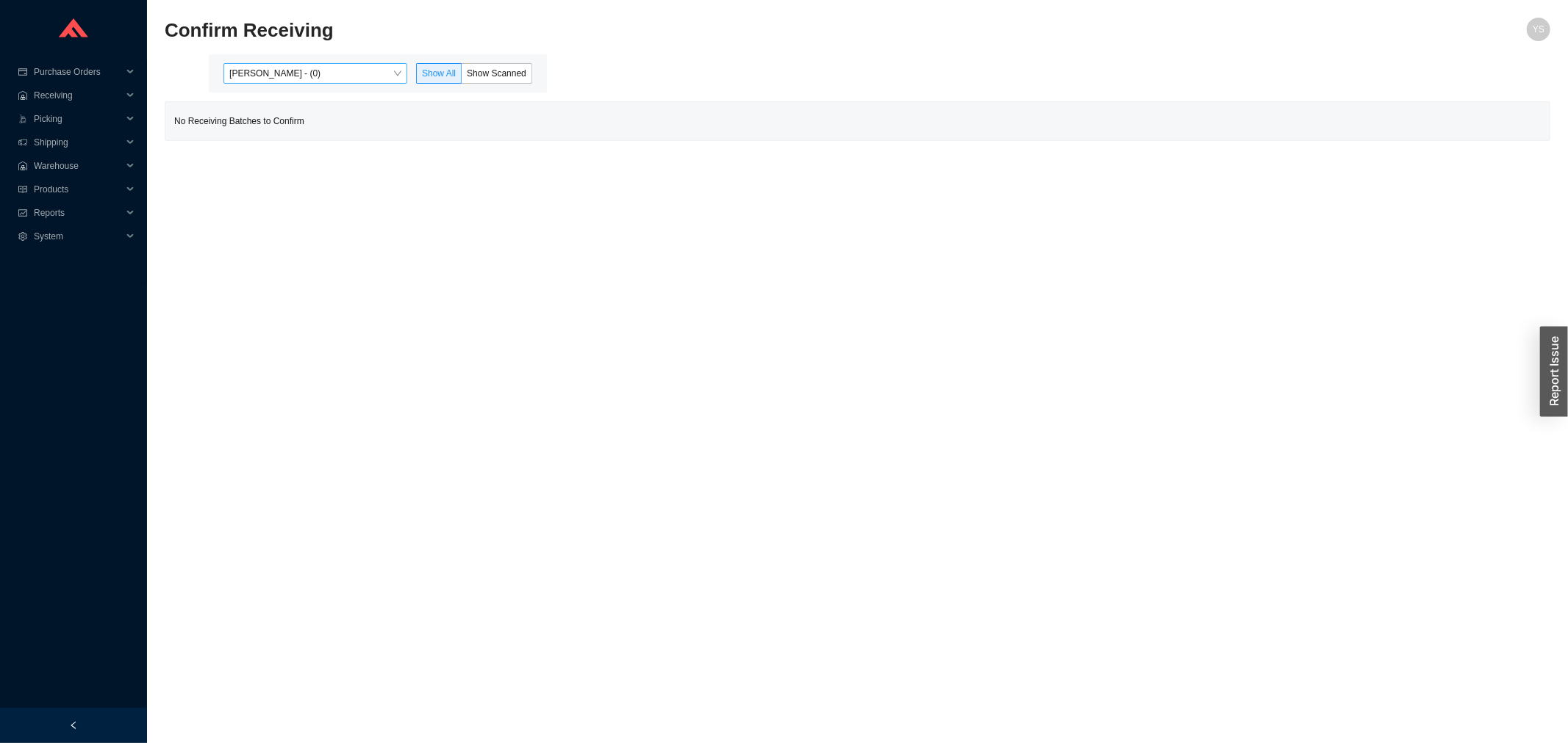
click at [281, 75] on span "[PERSON_NAME] - (0)" at bounding box center [315, 74] width 172 height 19
click at [275, 115] on div "[PERSON_NAME] - (23)" at bounding box center [317, 120] width 172 height 13
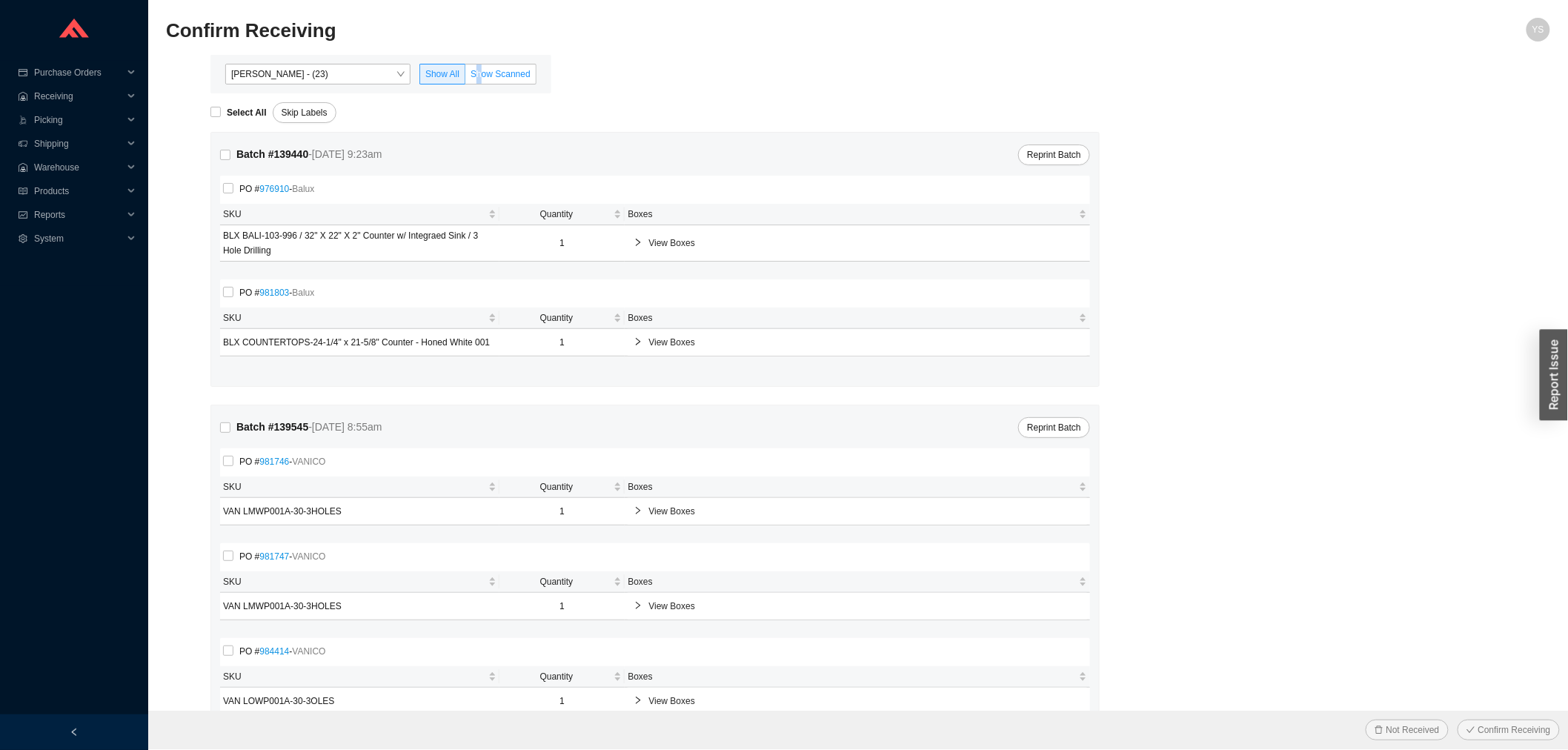
click at [482, 79] on label "Show Scanned" at bounding box center [501, 74] width 71 height 20
click at [482, 79] on span "Show Scanned" at bounding box center [501, 75] width 60 height 11
click at [465, 77] on input "Show Scanned" at bounding box center [465, 77] width 0 height 0
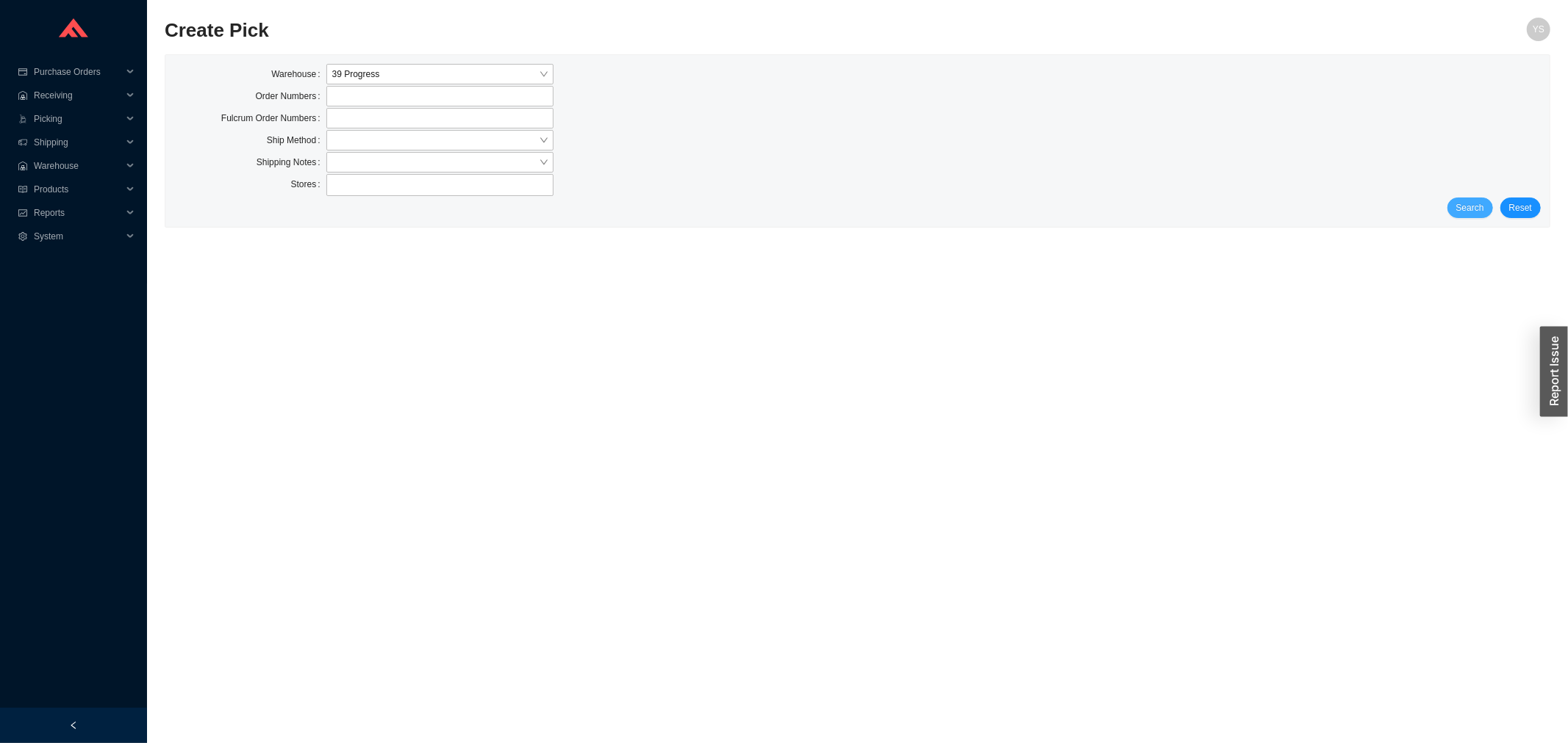
click at [1460, 211] on span "Search" at bounding box center [1470, 208] width 28 height 15
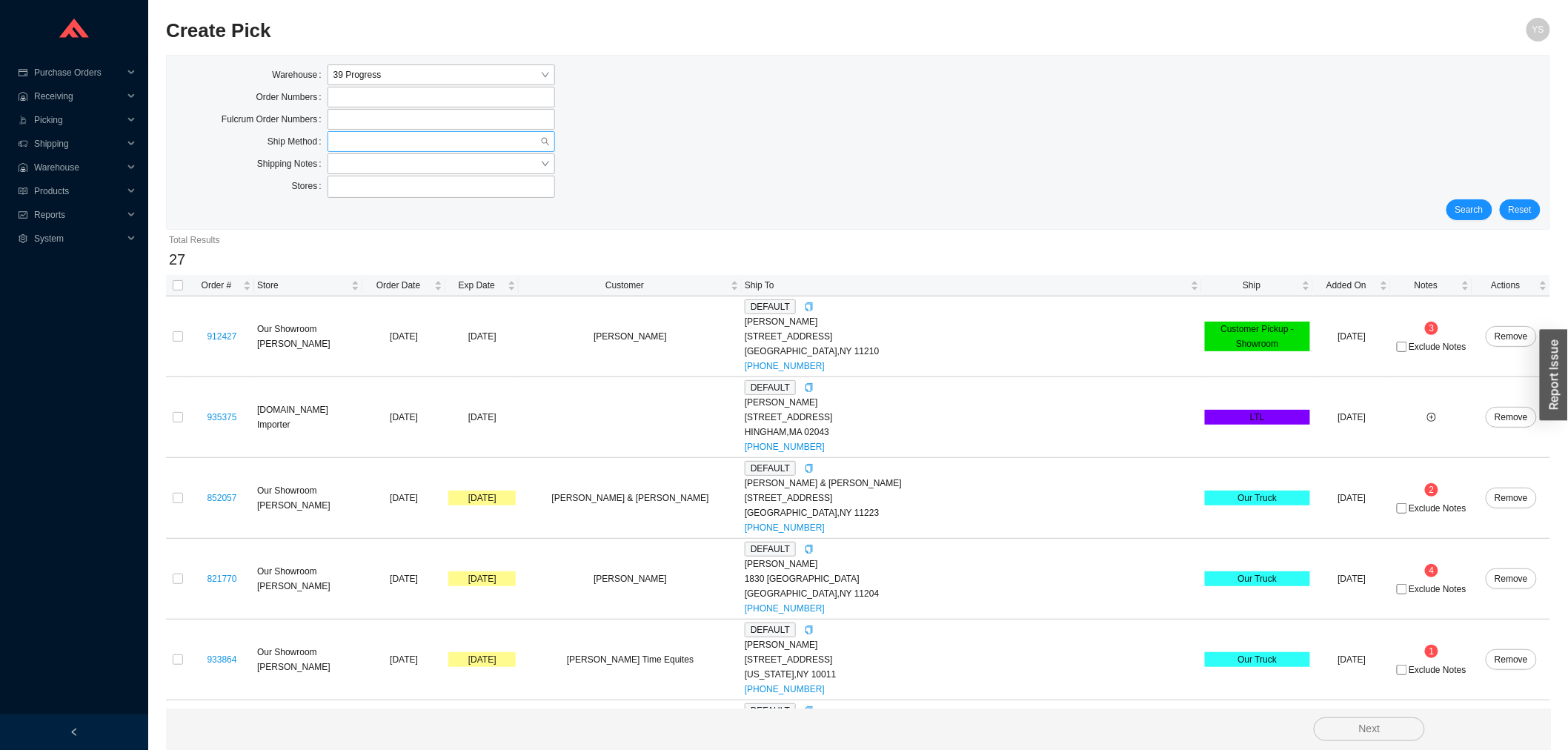
click at [334, 147] on input "search" at bounding box center [437, 141] width 207 height 20
click at [369, 249] on div "UPS" at bounding box center [441, 252] width 216 height 13
click at [1466, 215] on span "Search" at bounding box center [1470, 210] width 28 height 15
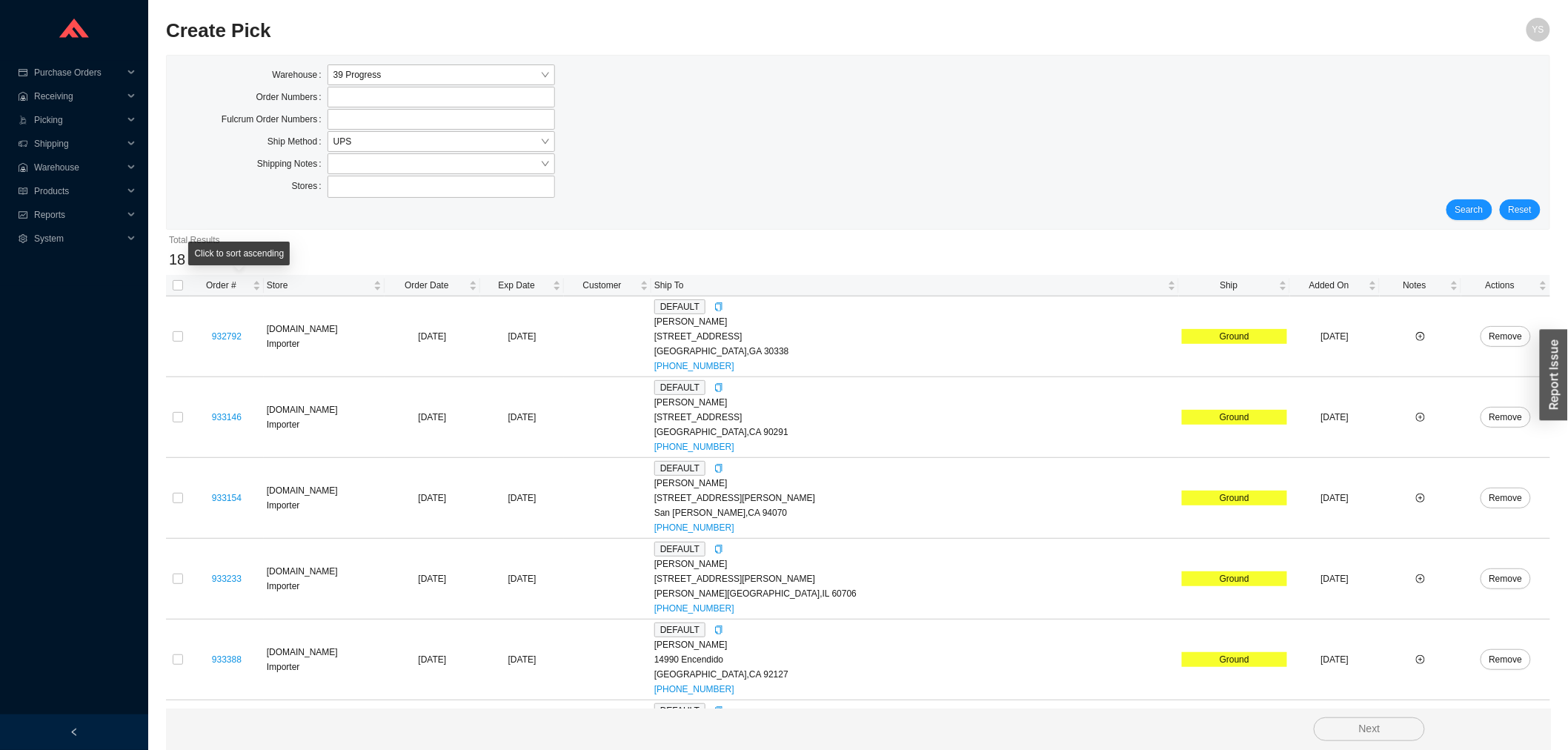
click at [184, 282] on th at bounding box center [178, 286] width 24 height 21
click at [180, 282] on input "checkbox" at bounding box center [178, 286] width 11 height 11
checkbox input "true"
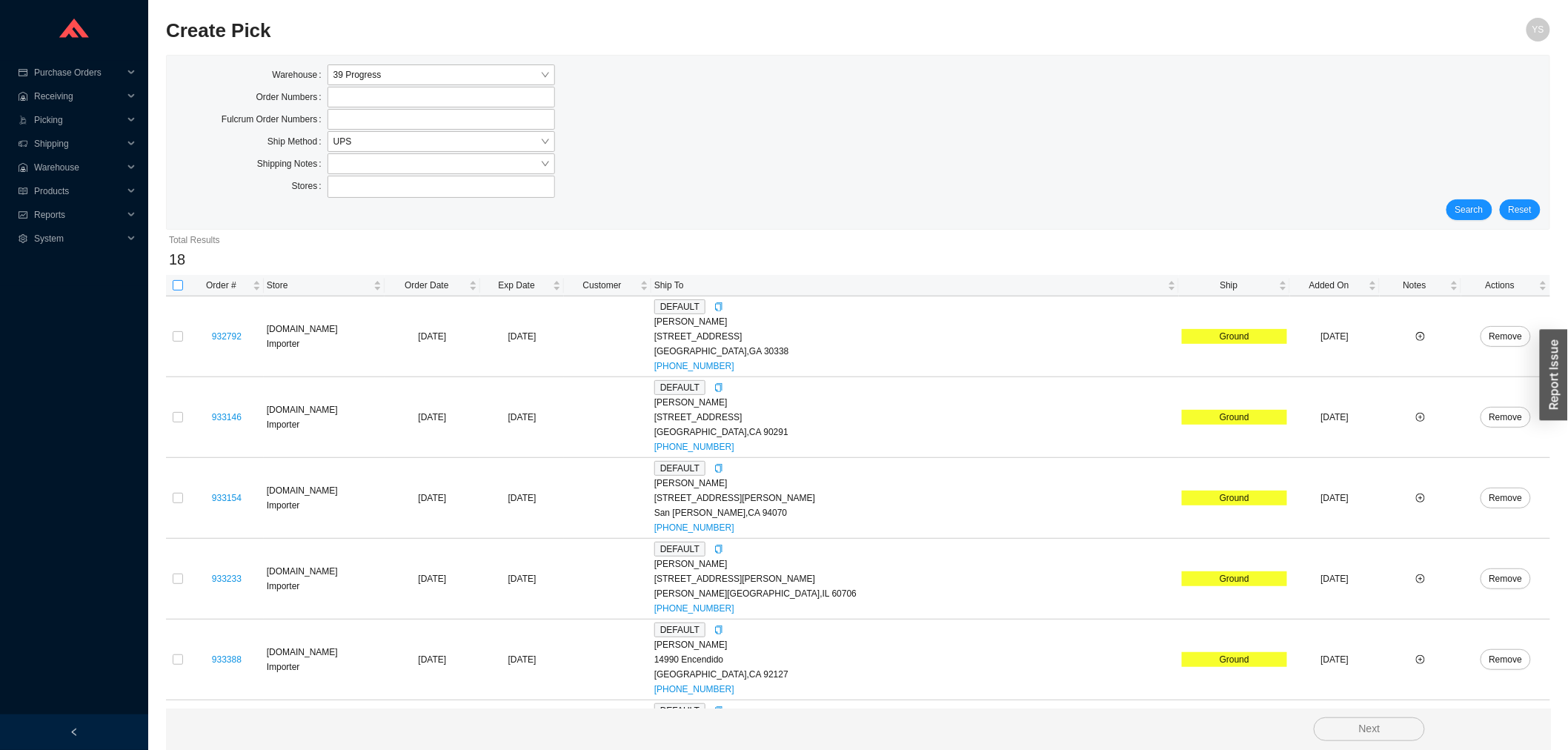
checkbox input "true"
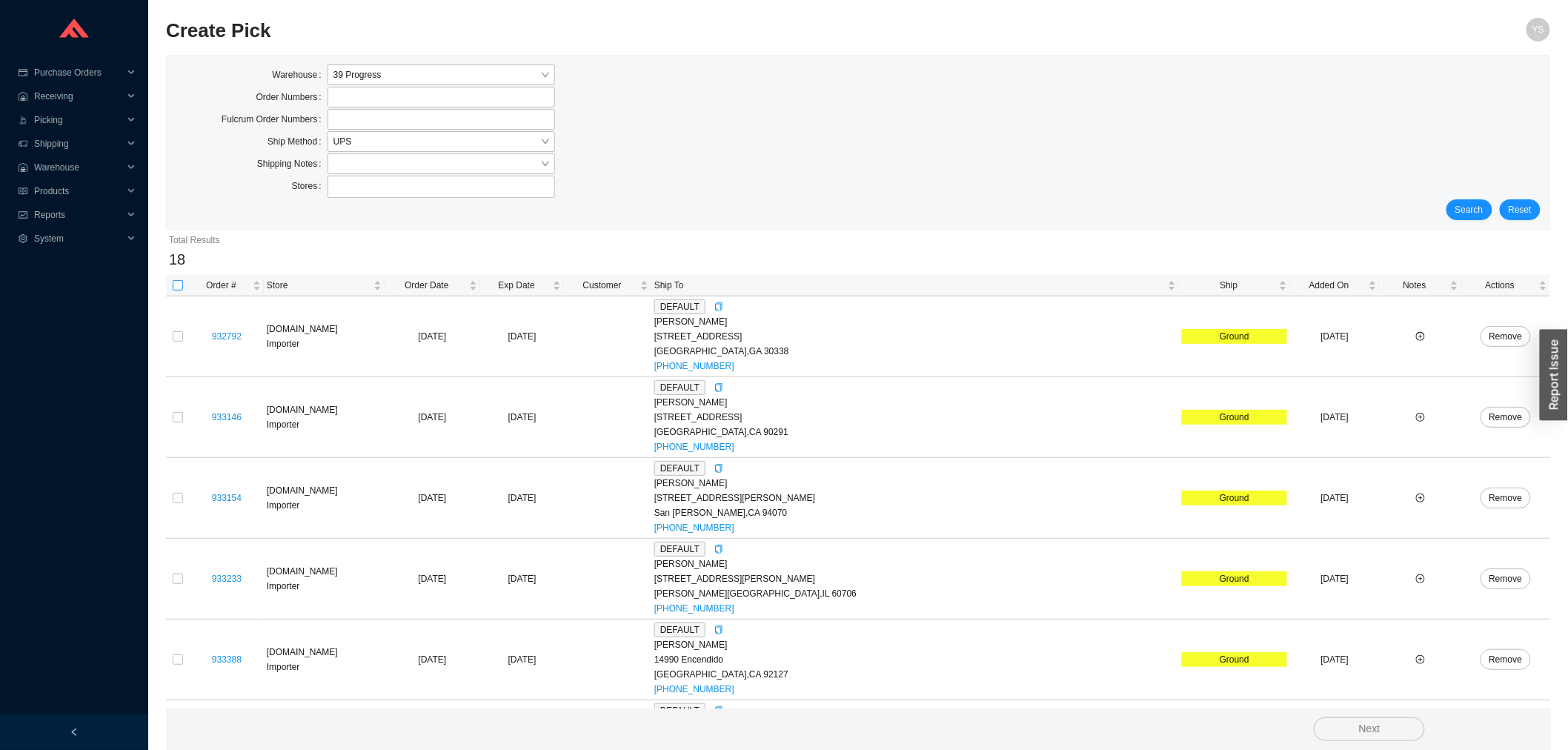
checkbox input "true"
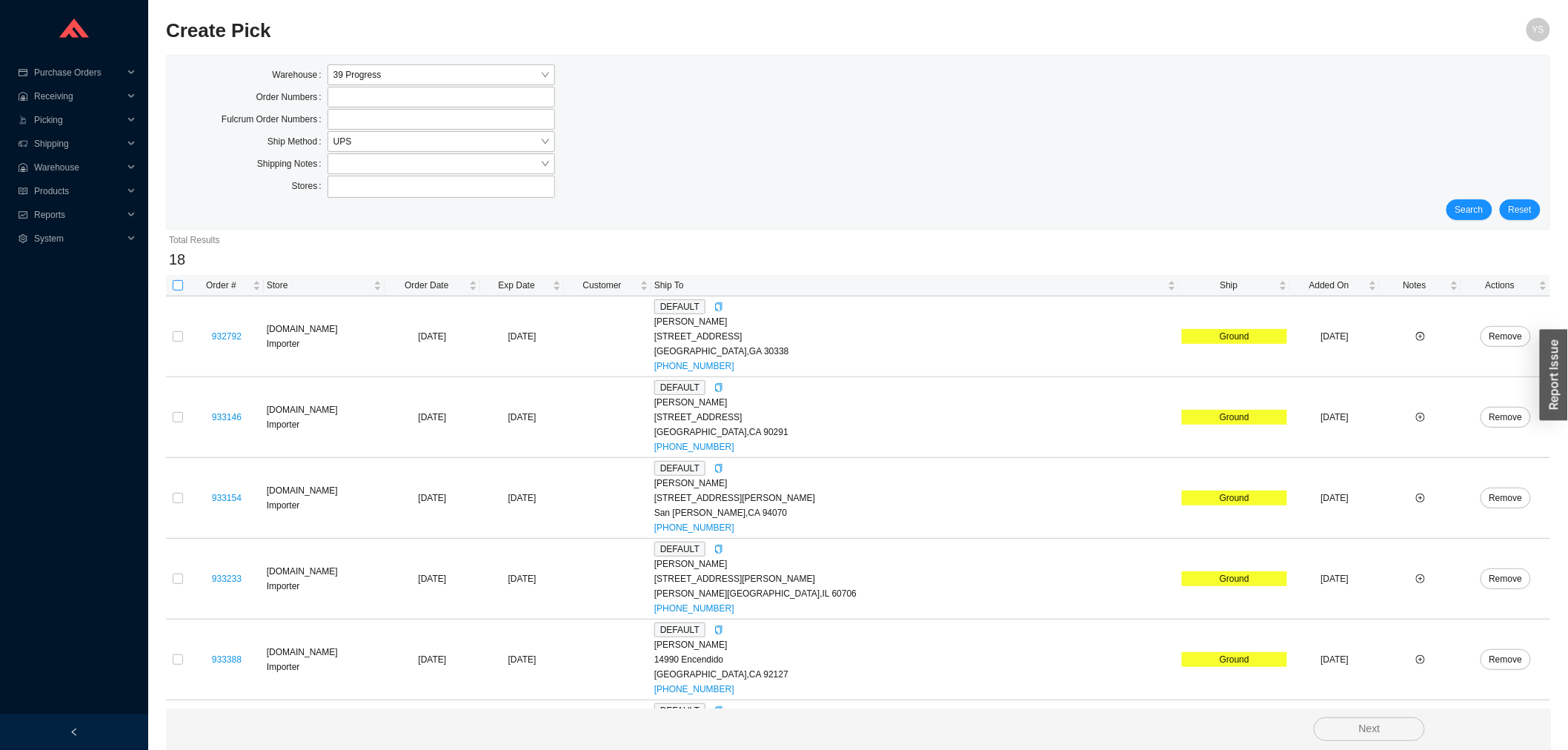
checkbox input "true"
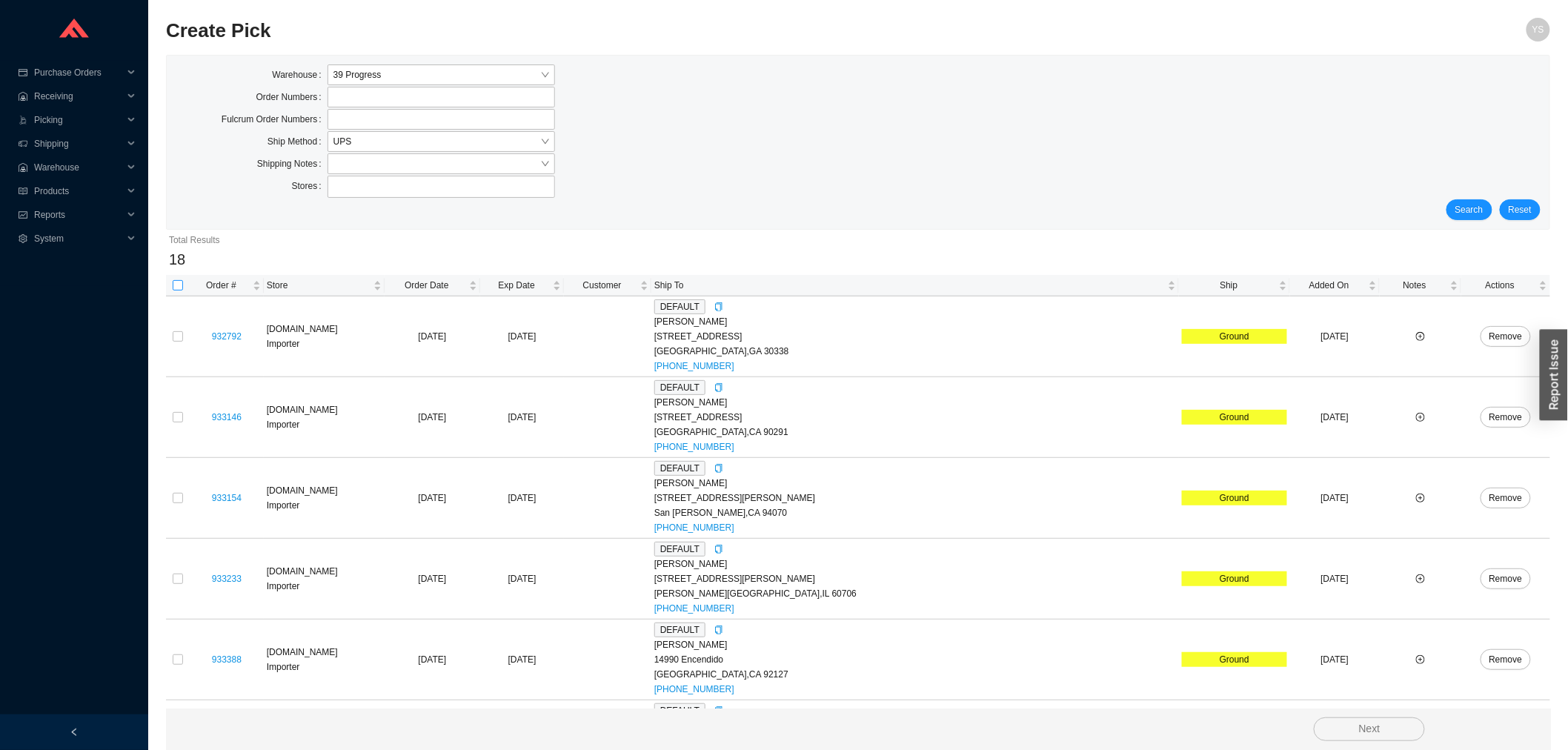
checkbox input "true"
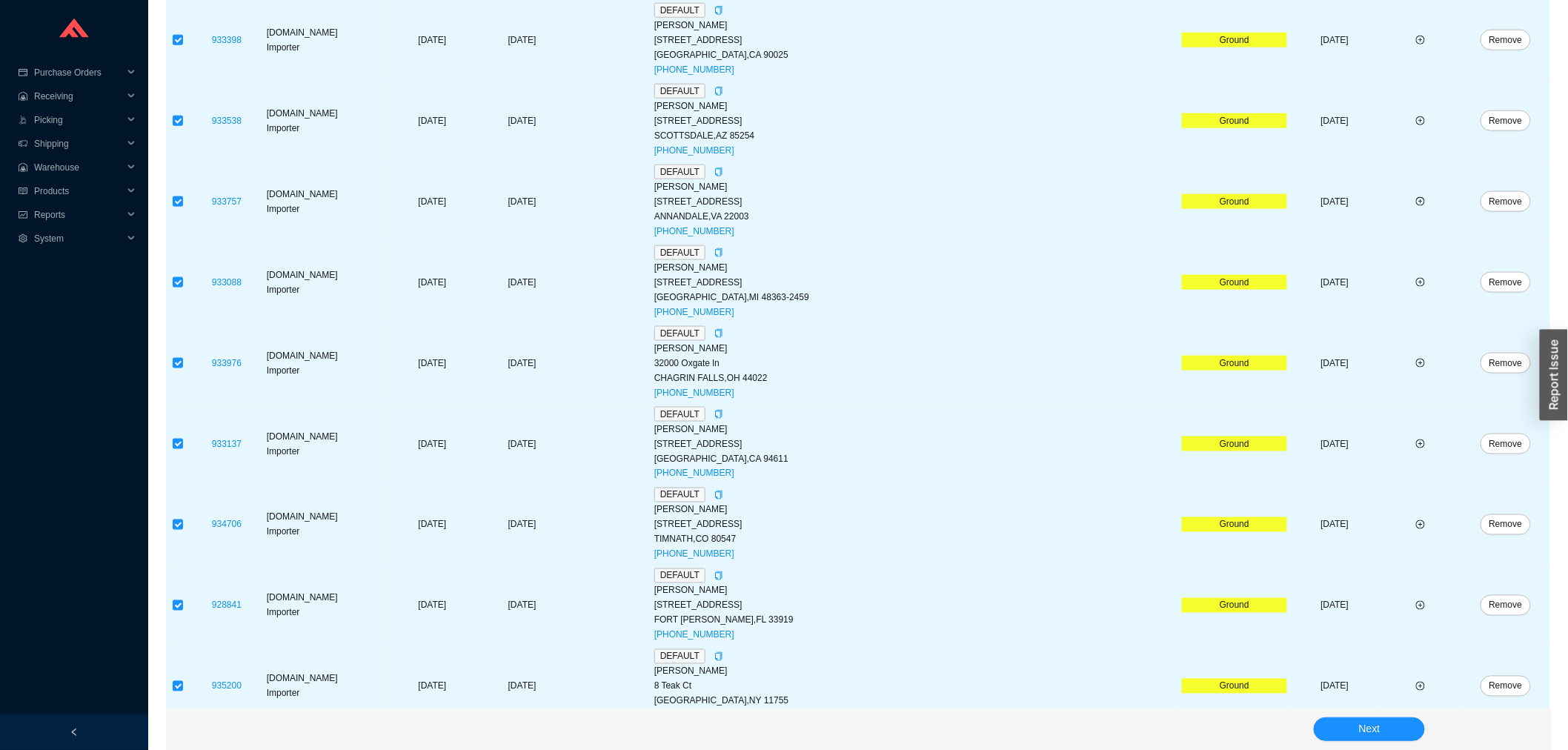
scroll to position [1046, 0]
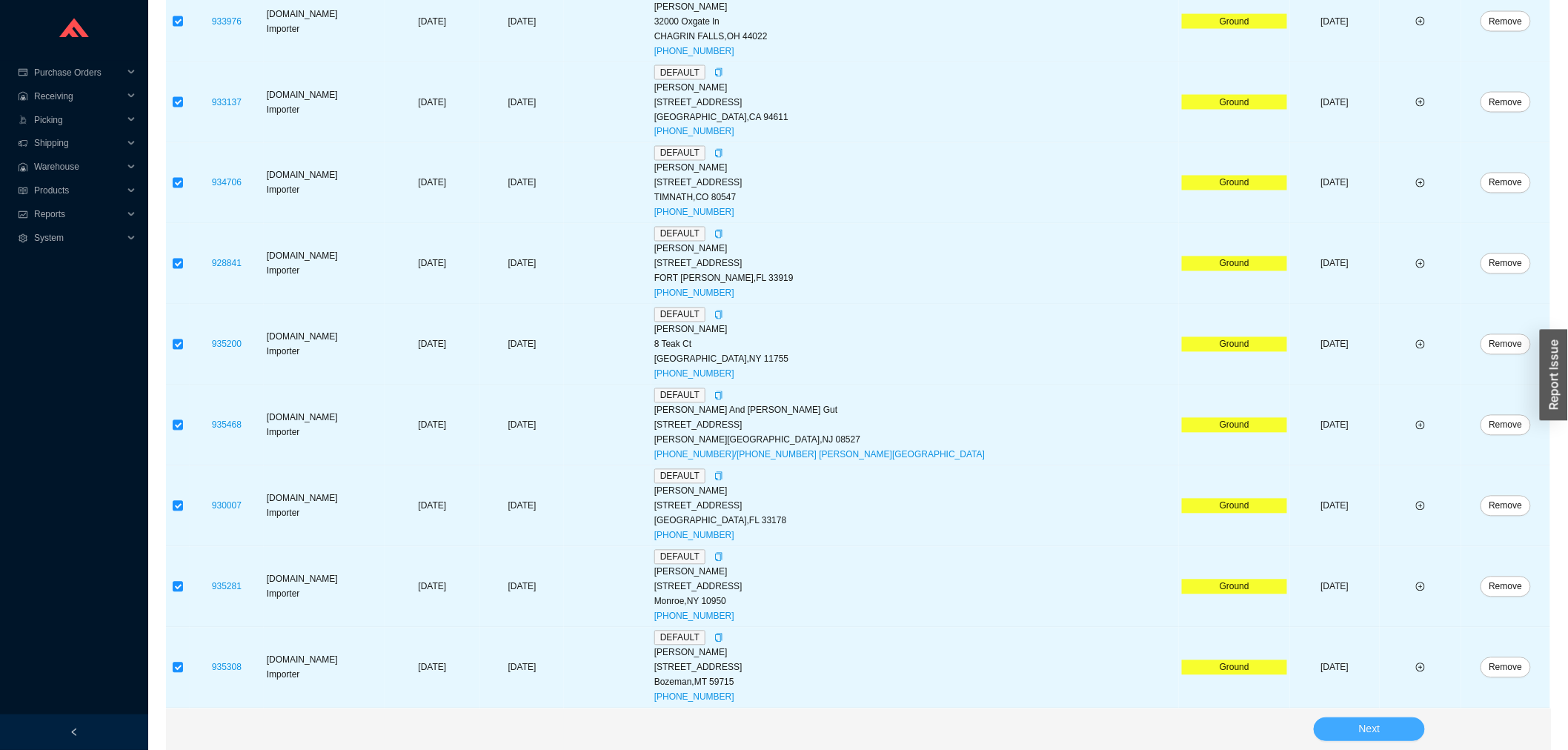
click at [1368, 728] on span "Next" at bounding box center [1370, 729] width 21 height 17
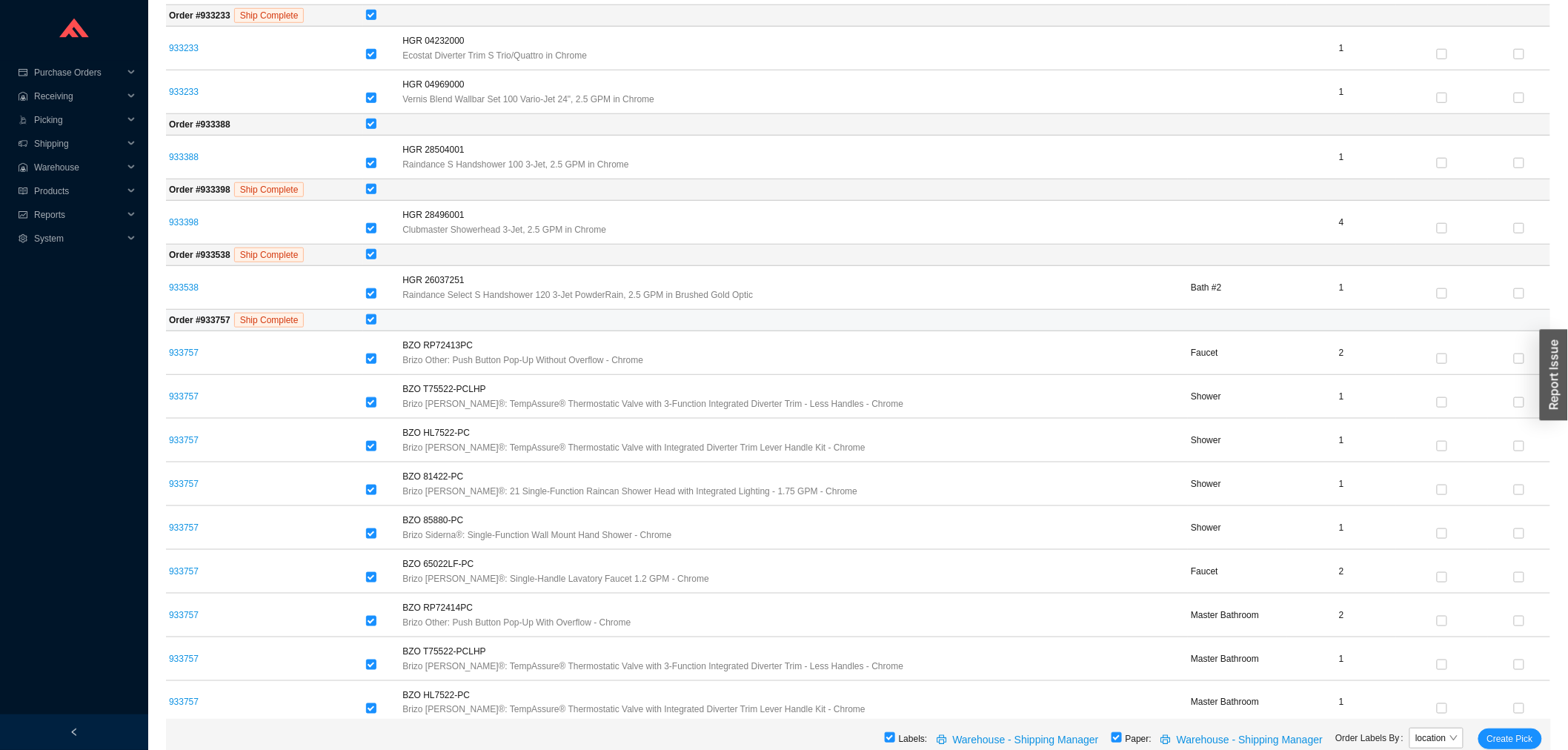
scroll to position [494, 0]
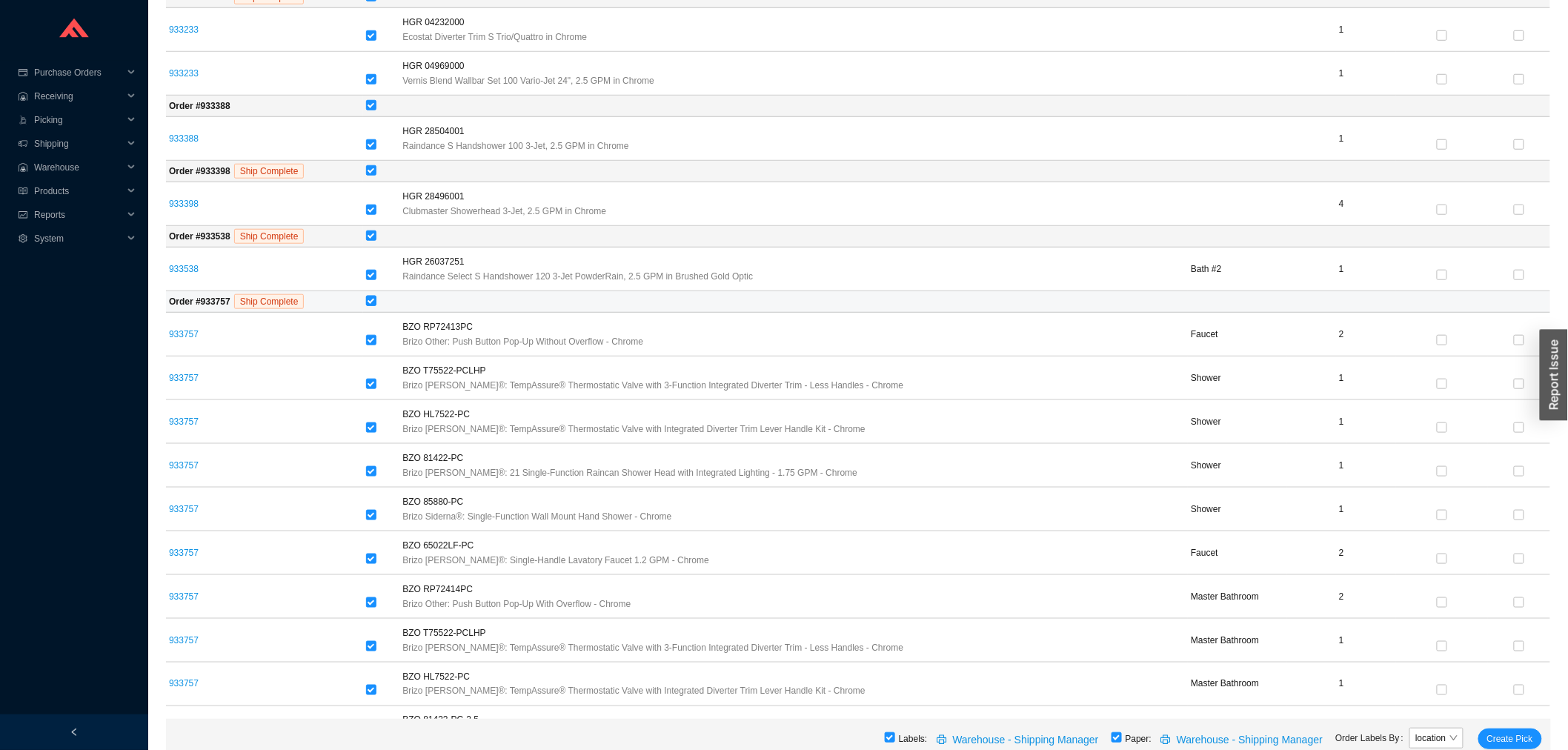
click at [368, 305] on input "checkbox" at bounding box center [372, 302] width 11 height 11
checkbox input "false"
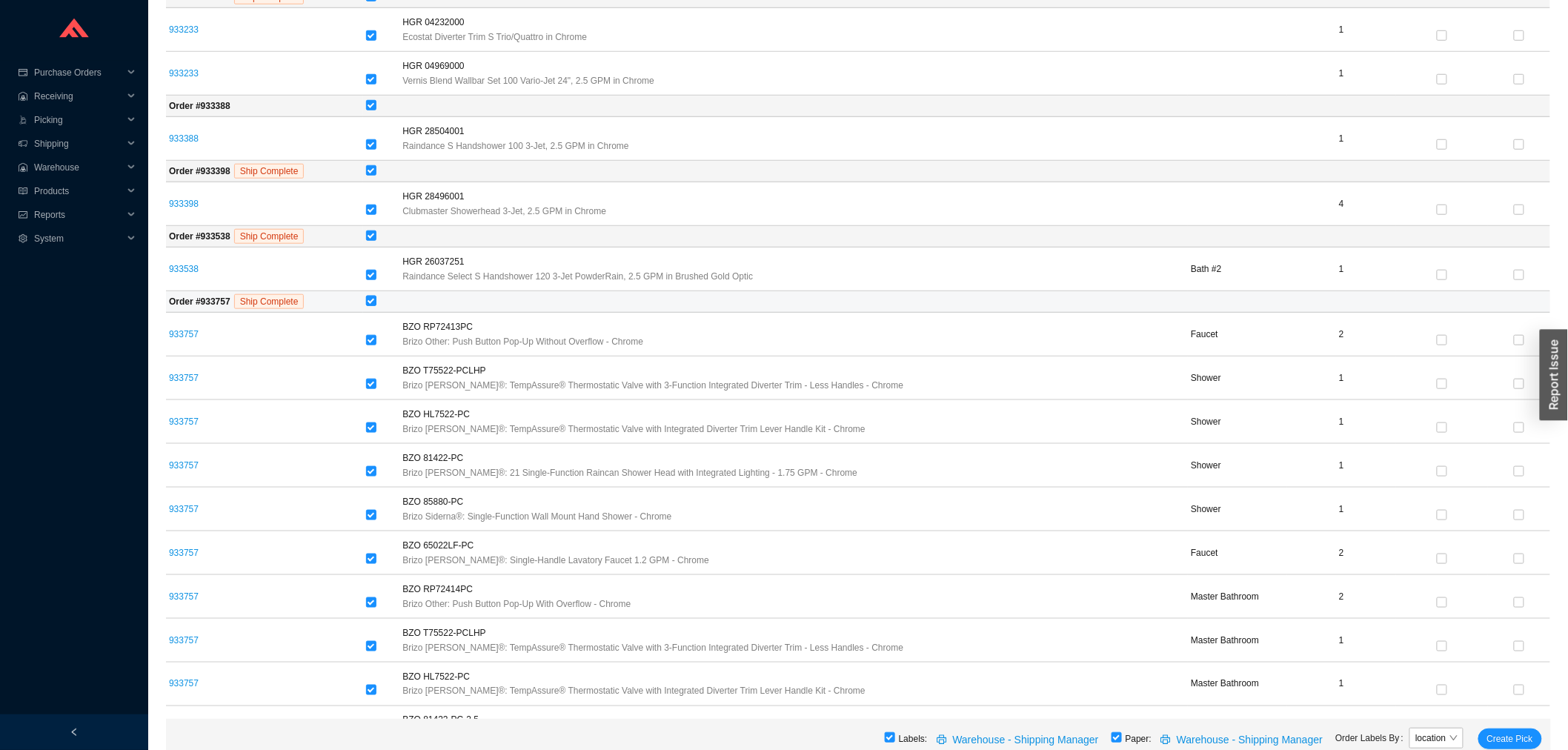
checkbox input "false"
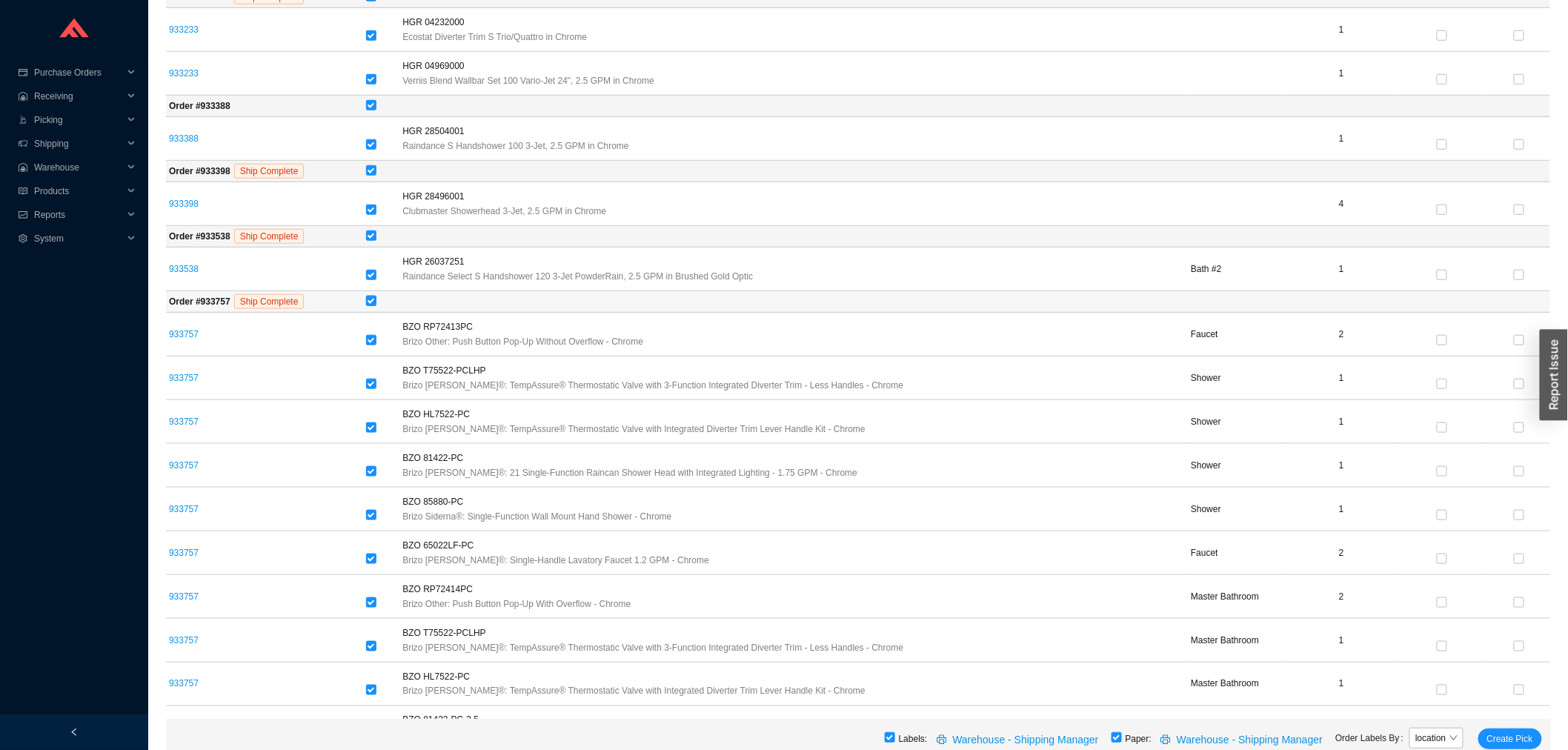
checkbox input "false"
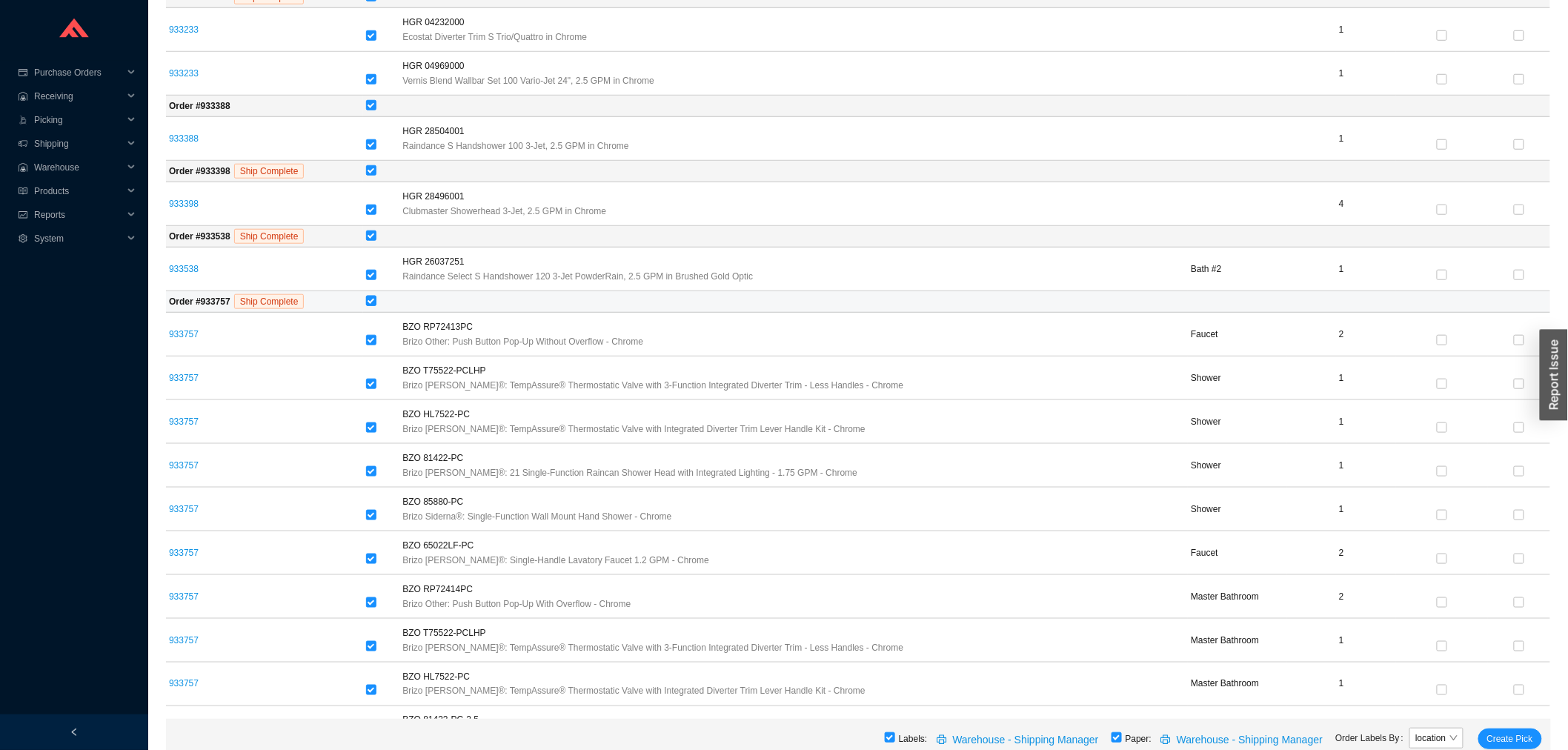
checkbox input "false"
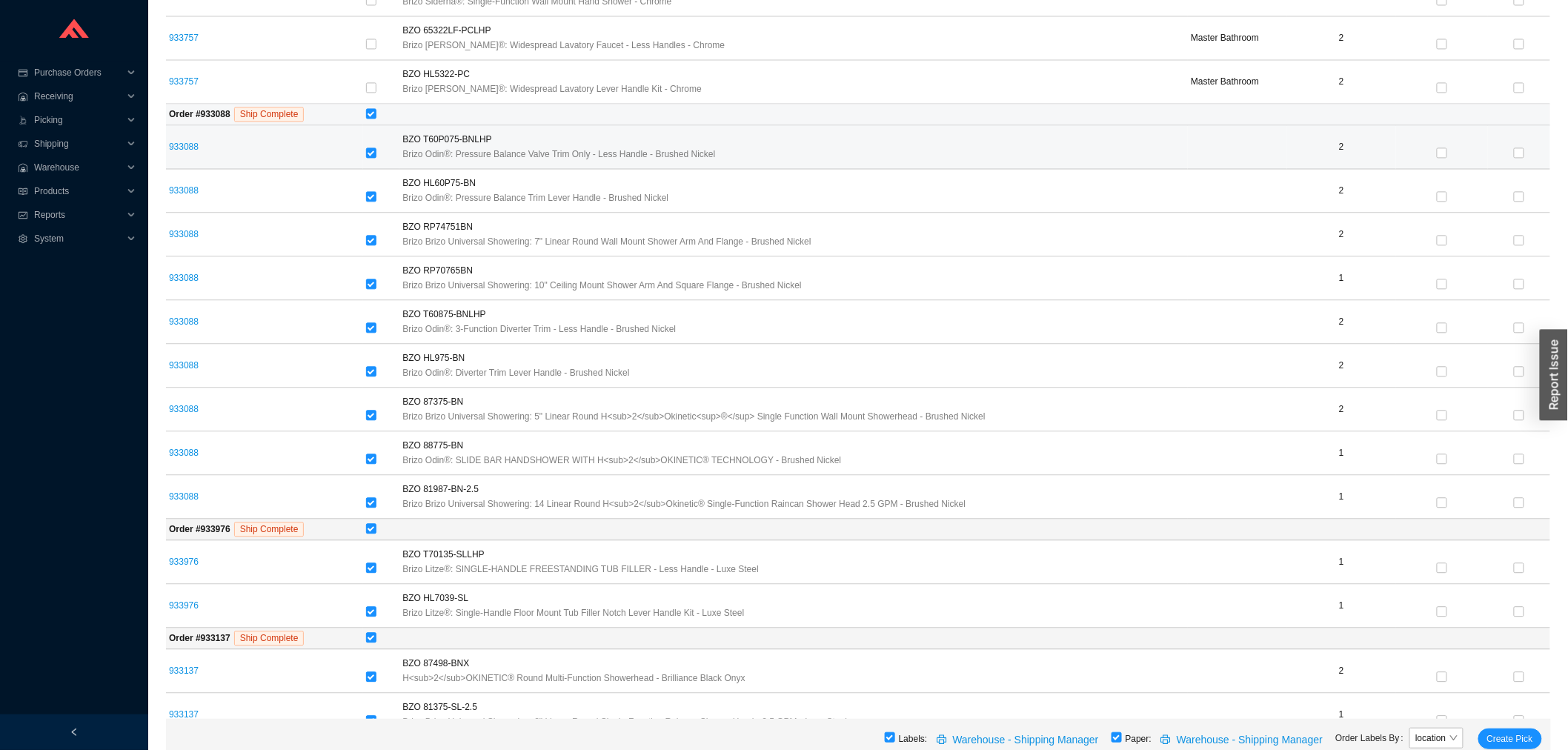
scroll to position [1235, 0]
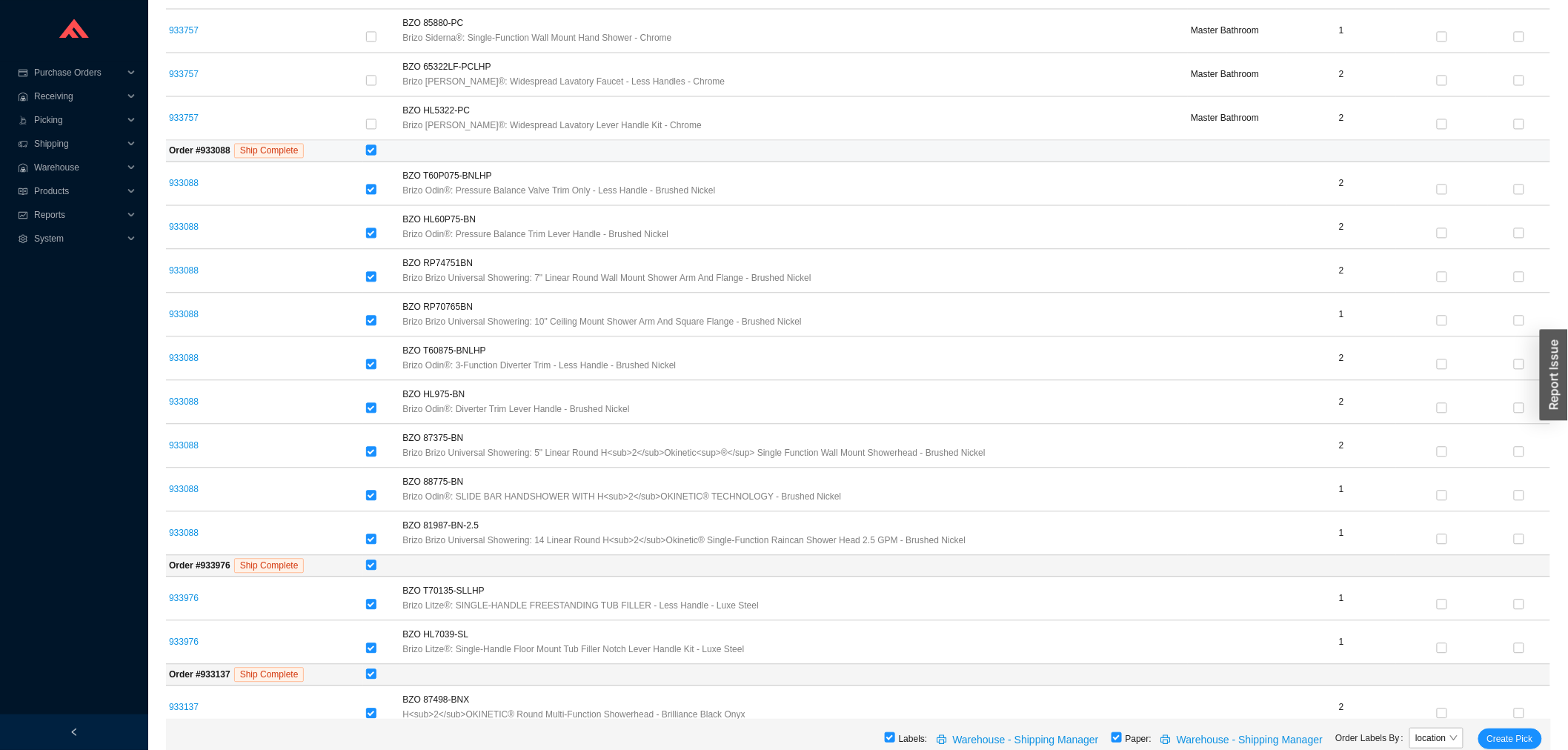
click at [372, 154] on input "checkbox" at bounding box center [372, 150] width 11 height 11
checkbox input "false"
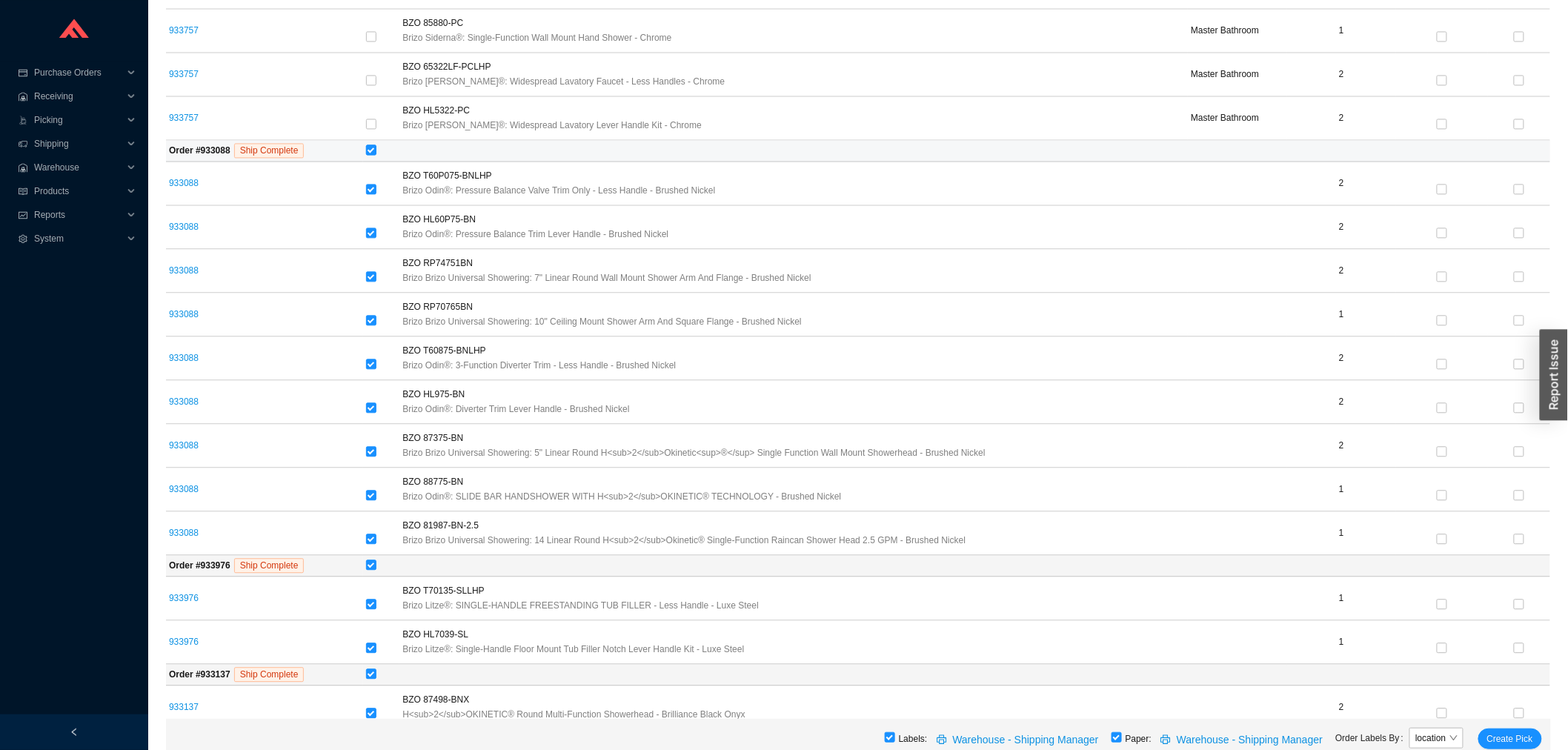
checkbox input "false"
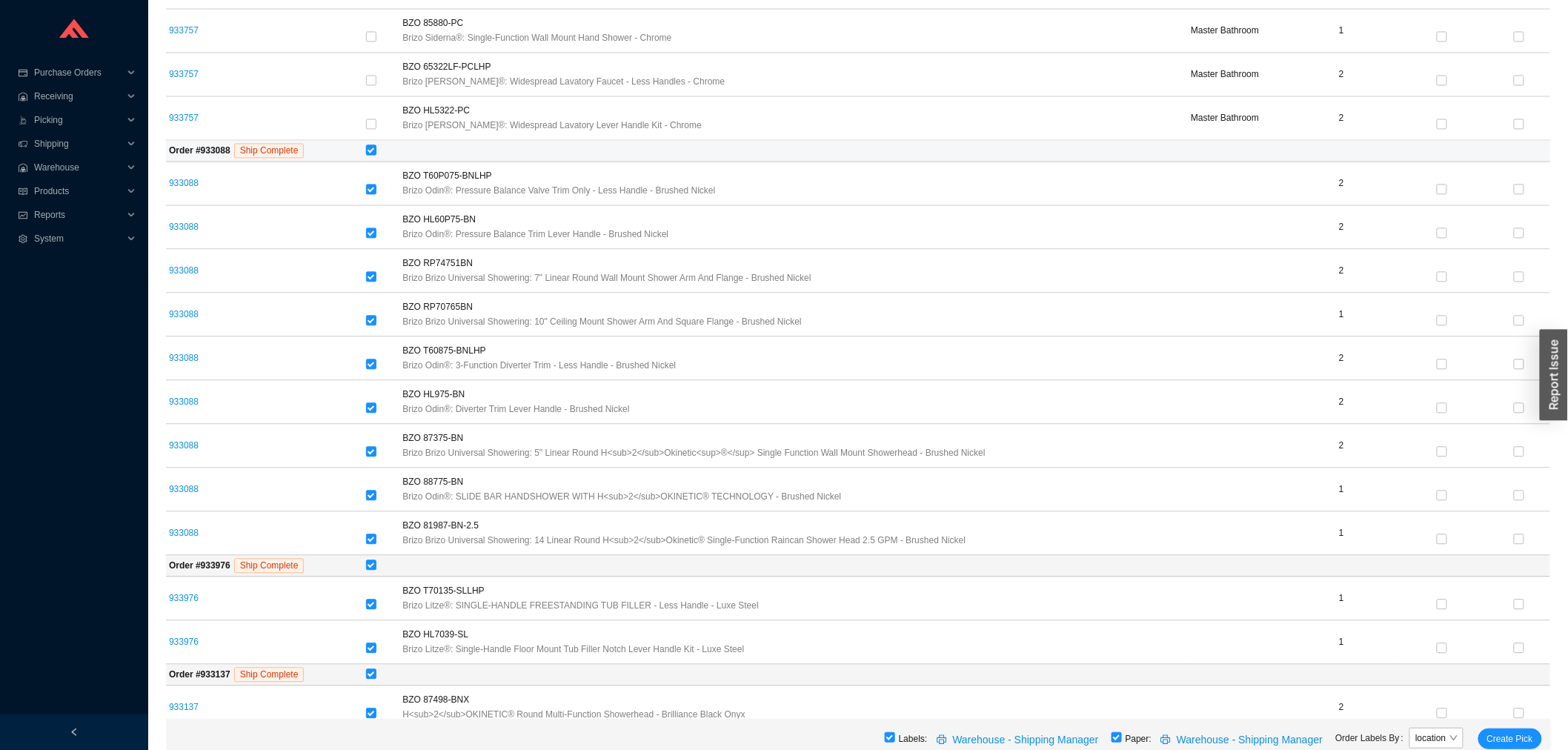
checkbox input "false"
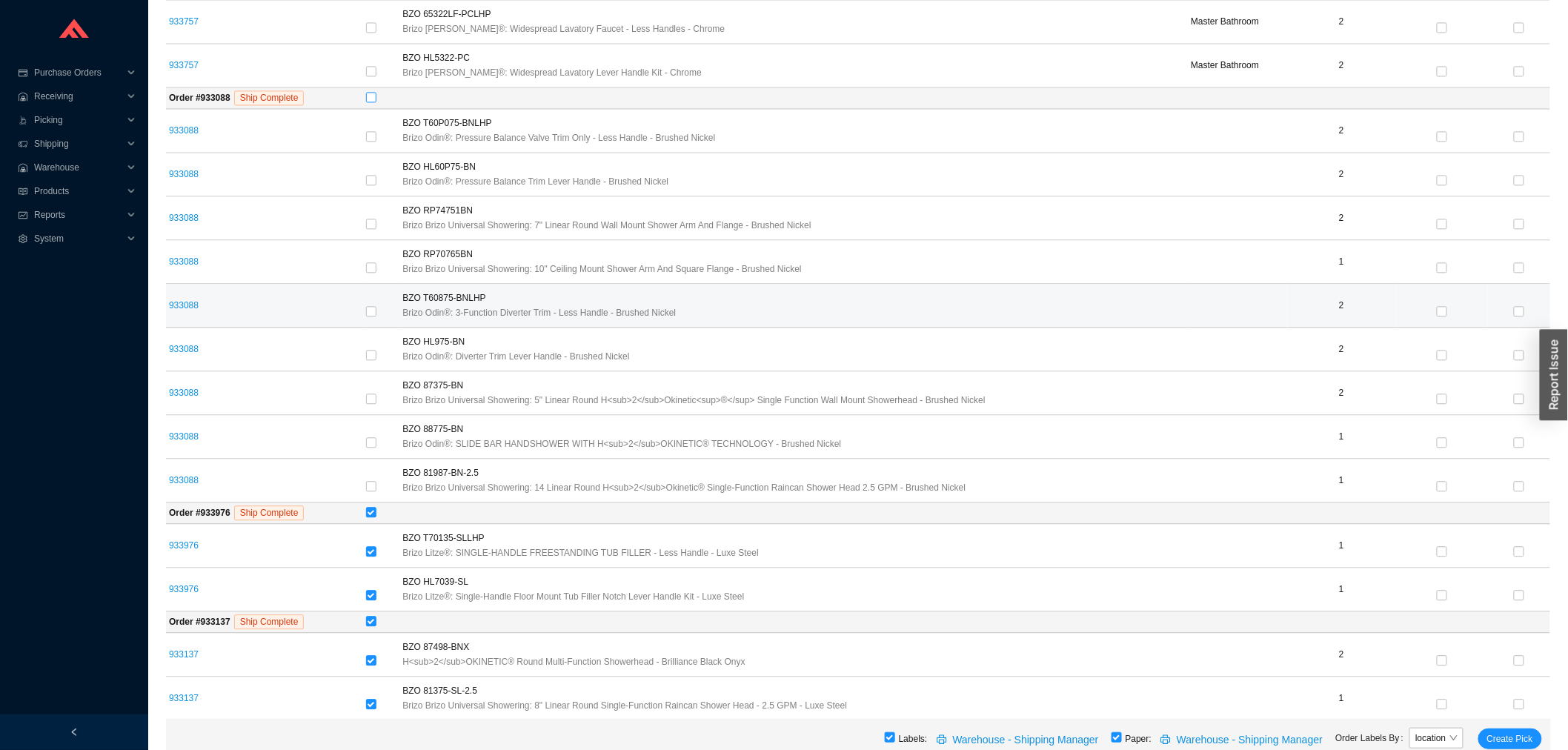
scroll to position [1318, 0]
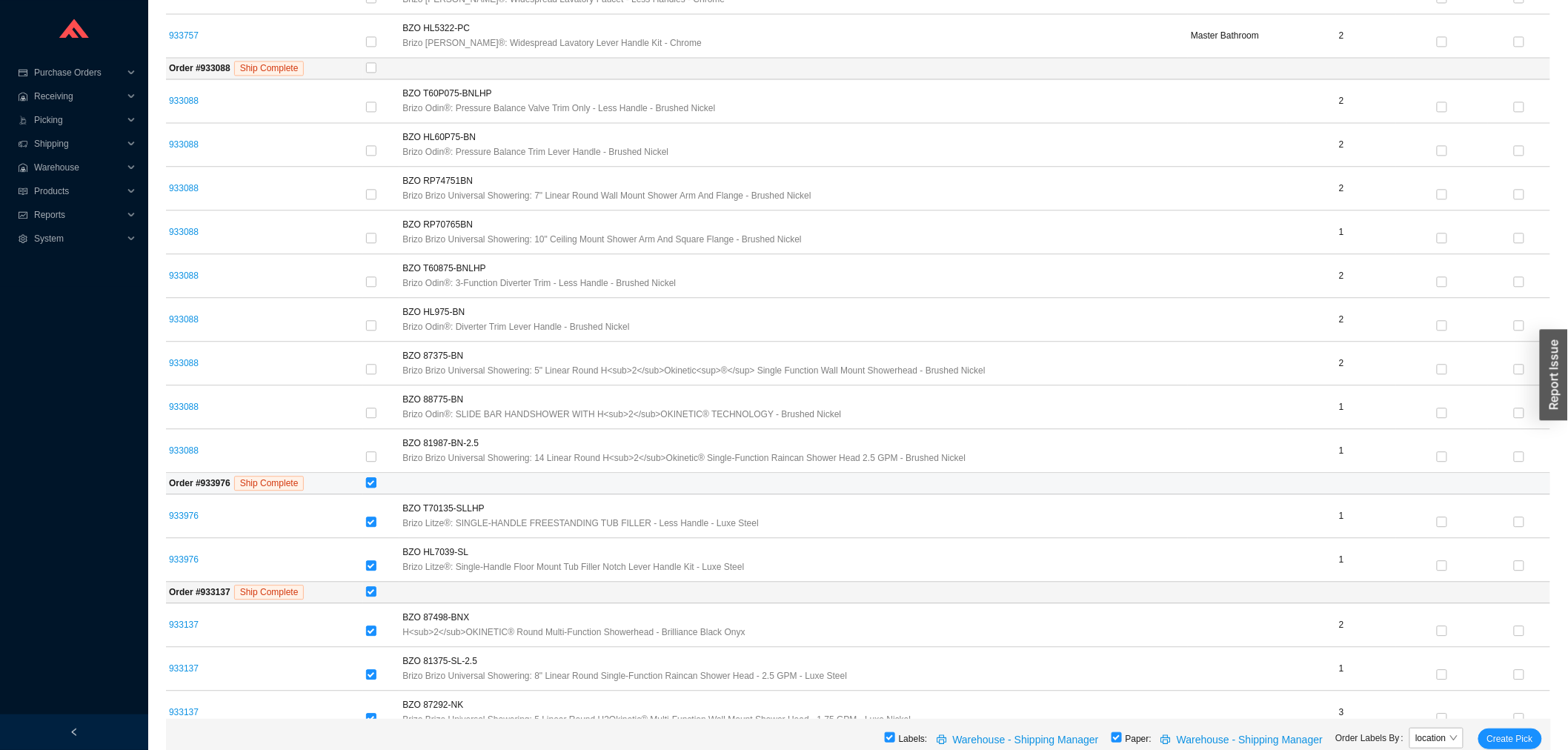
click at [368, 486] on input "checkbox" at bounding box center [372, 483] width 11 height 11
checkbox input "false"
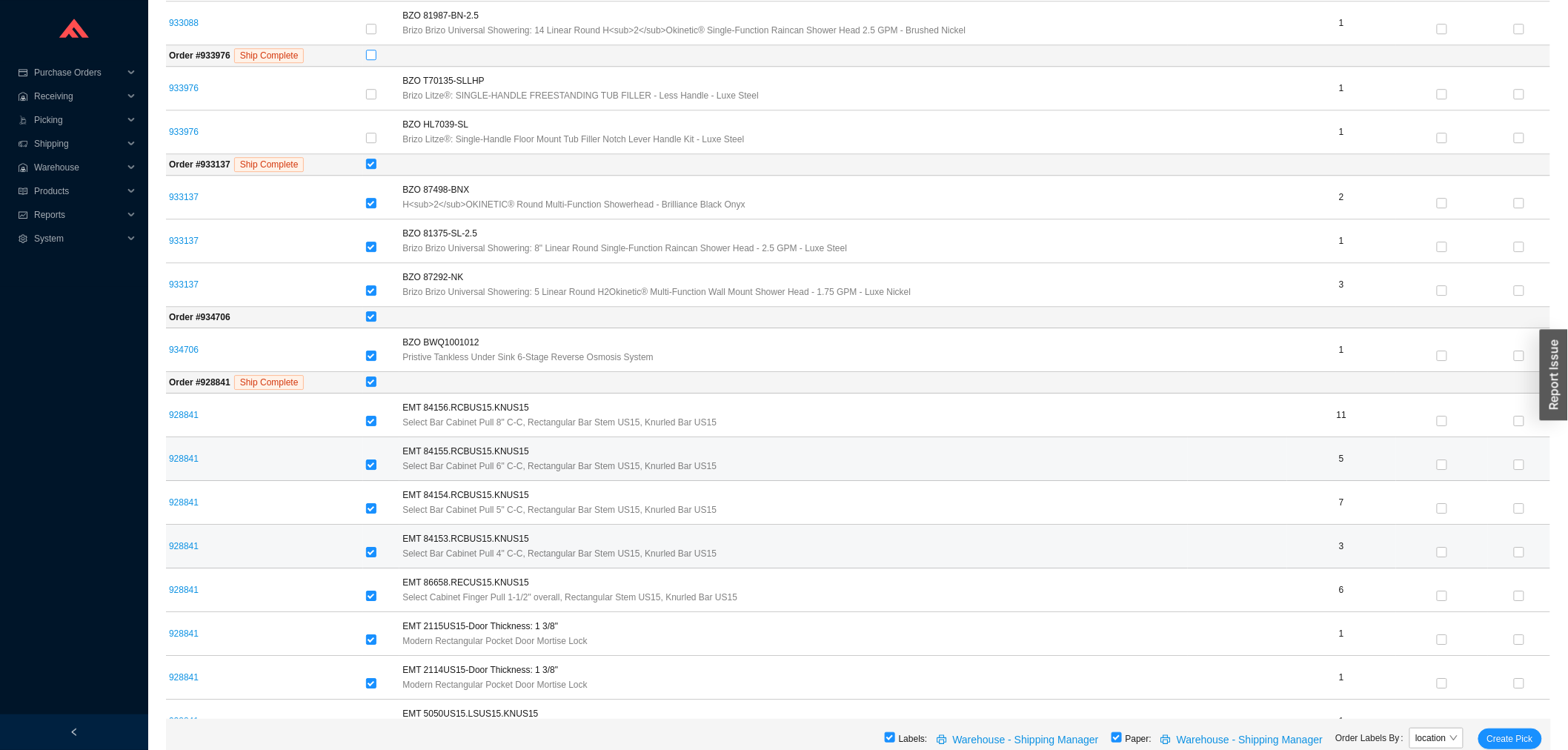
scroll to position [1812, 0]
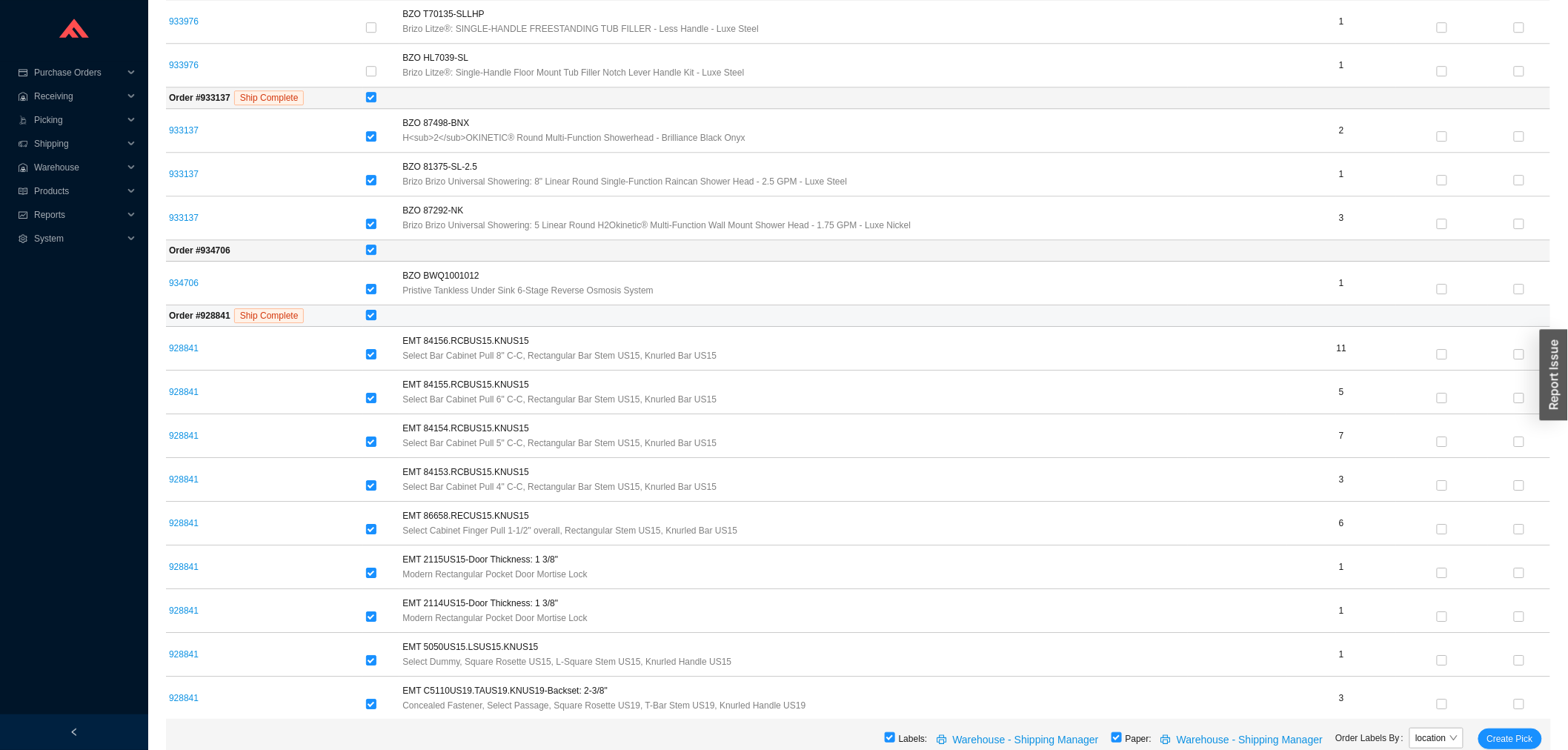
click at [366, 320] on input "checkbox" at bounding box center [372, 315] width 11 height 11
checkbox input "false"
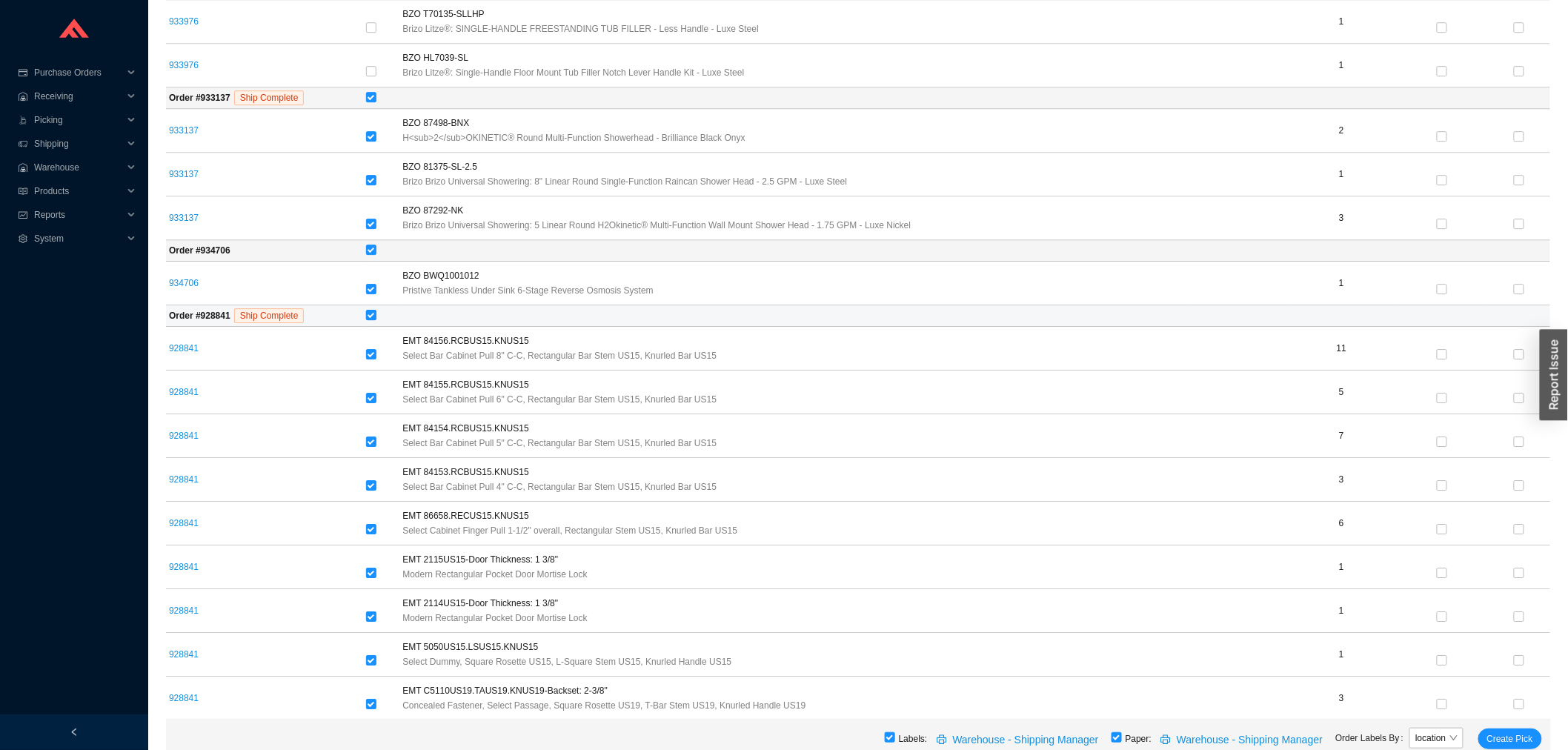
checkbox input "false"
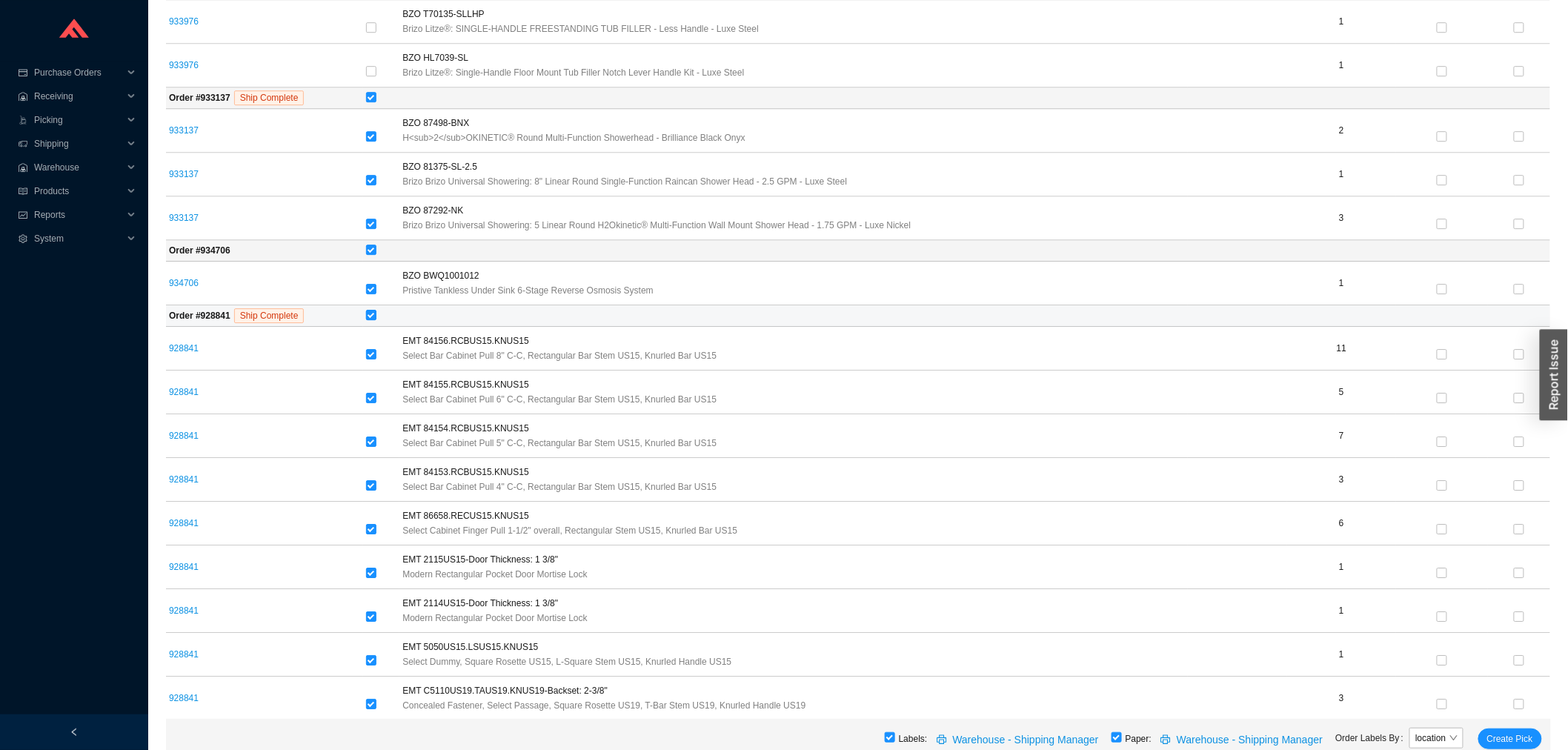
checkbox input "false"
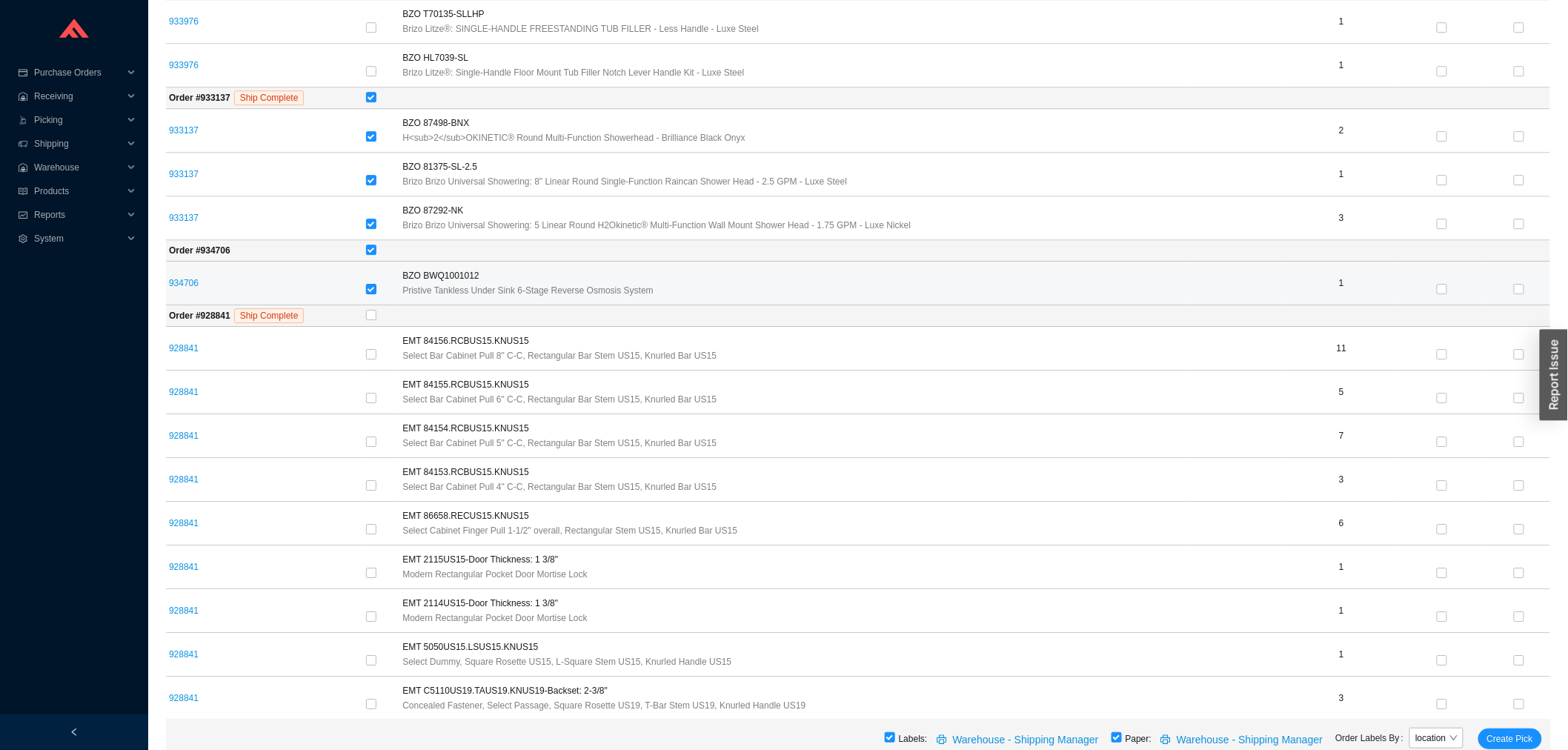
click at [366, 292] on input "checkbox" at bounding box center [372, 289] width 11 height 11
checkbox input "false"
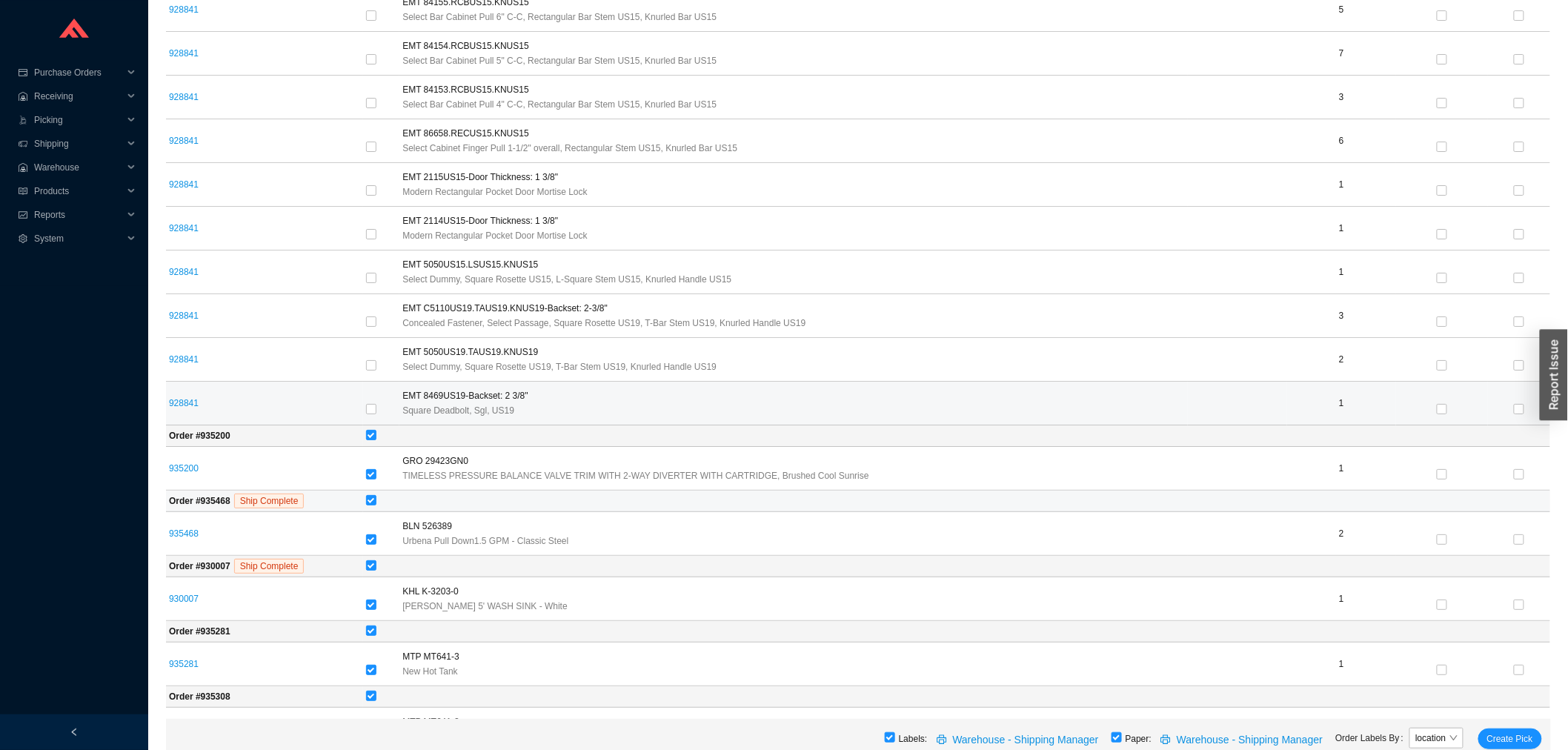
scroll to position [2224, 0]
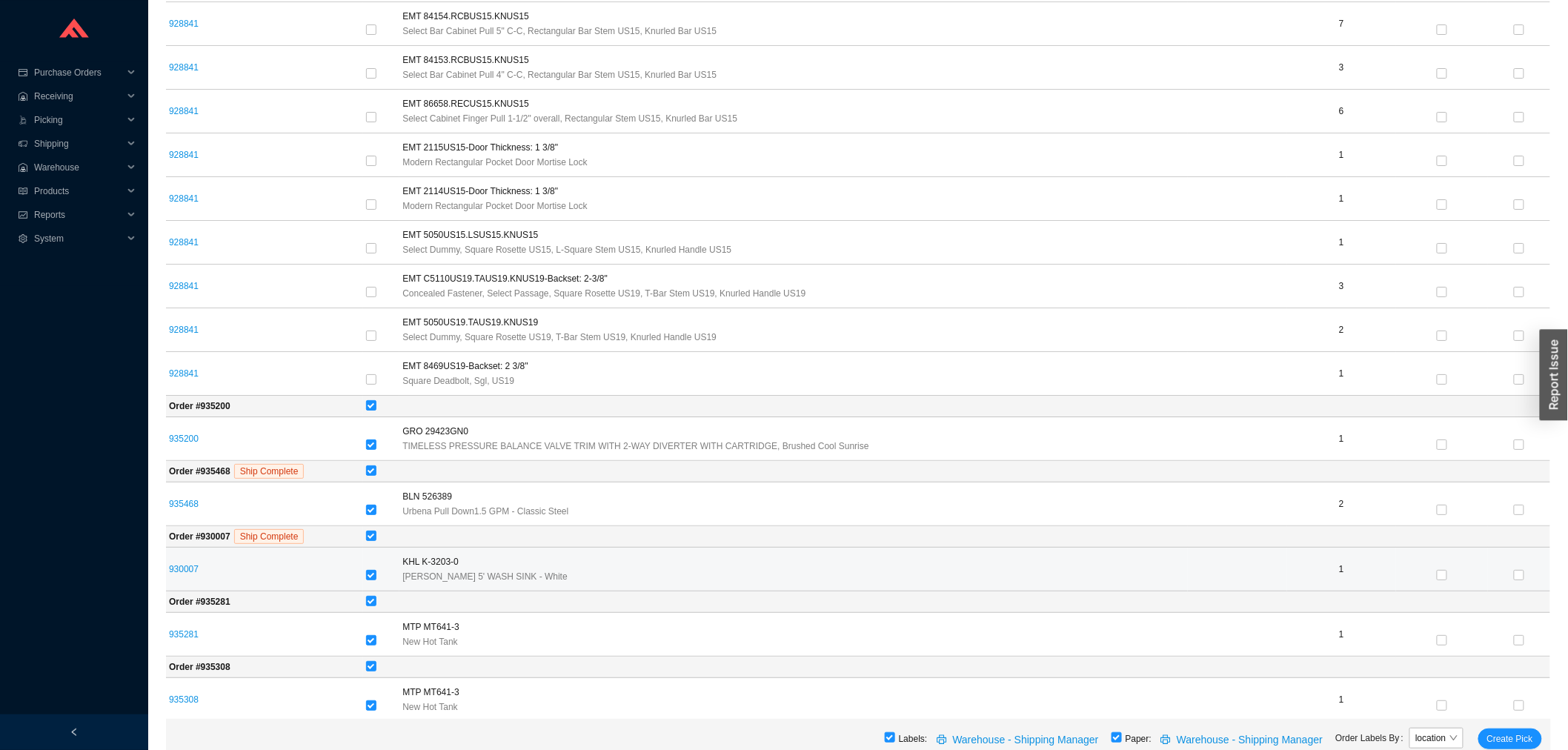
click at [368, 571] on td at bounding box center [382, 569] width 37 height 44
click at [363, 573] on td at bounding box center [382, 569] width 37 height 44
click at [366, 581] on input "checkbox" at bounding box center [372, 576] width 11 height 11
checkbox input "false"
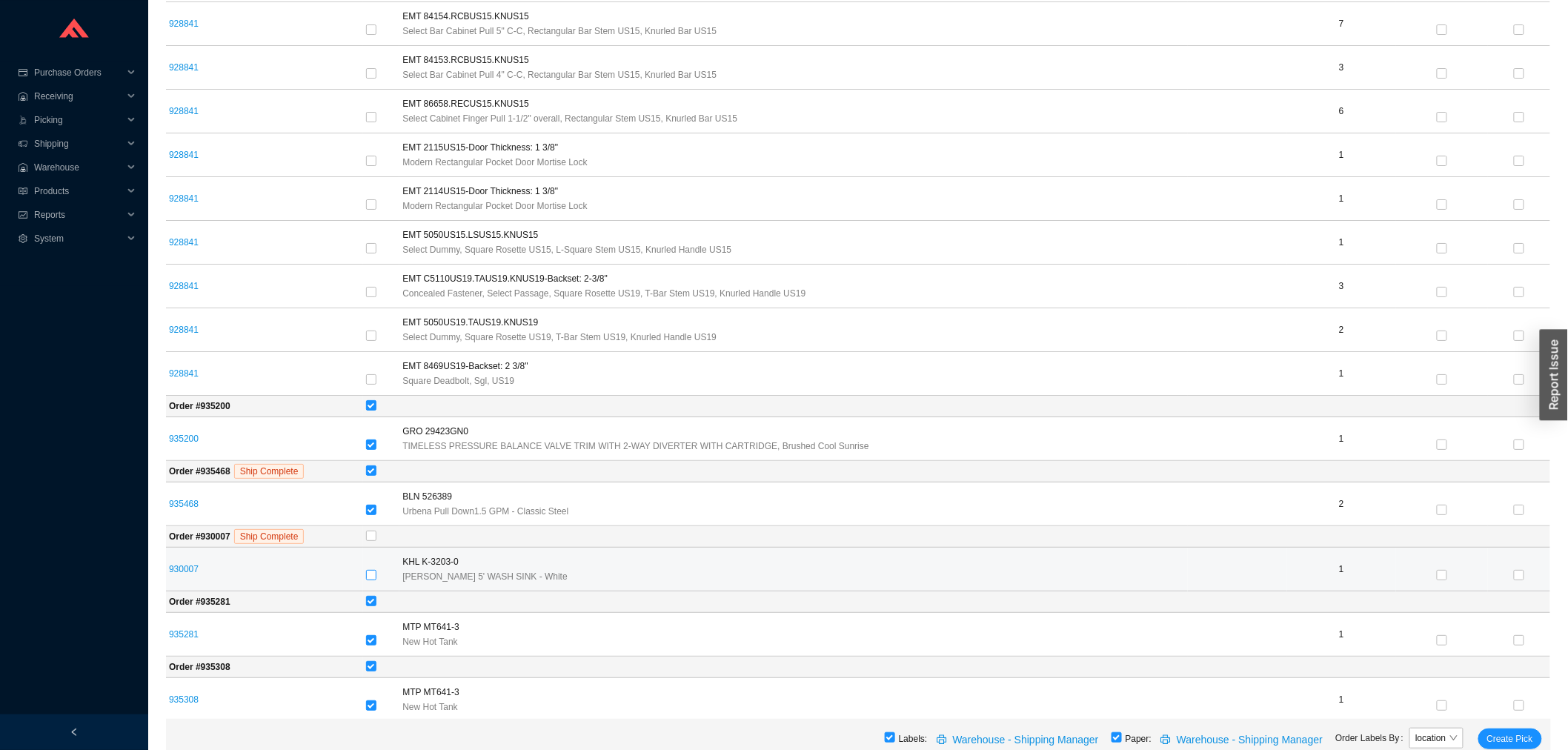
scroll to position [2243, 0]
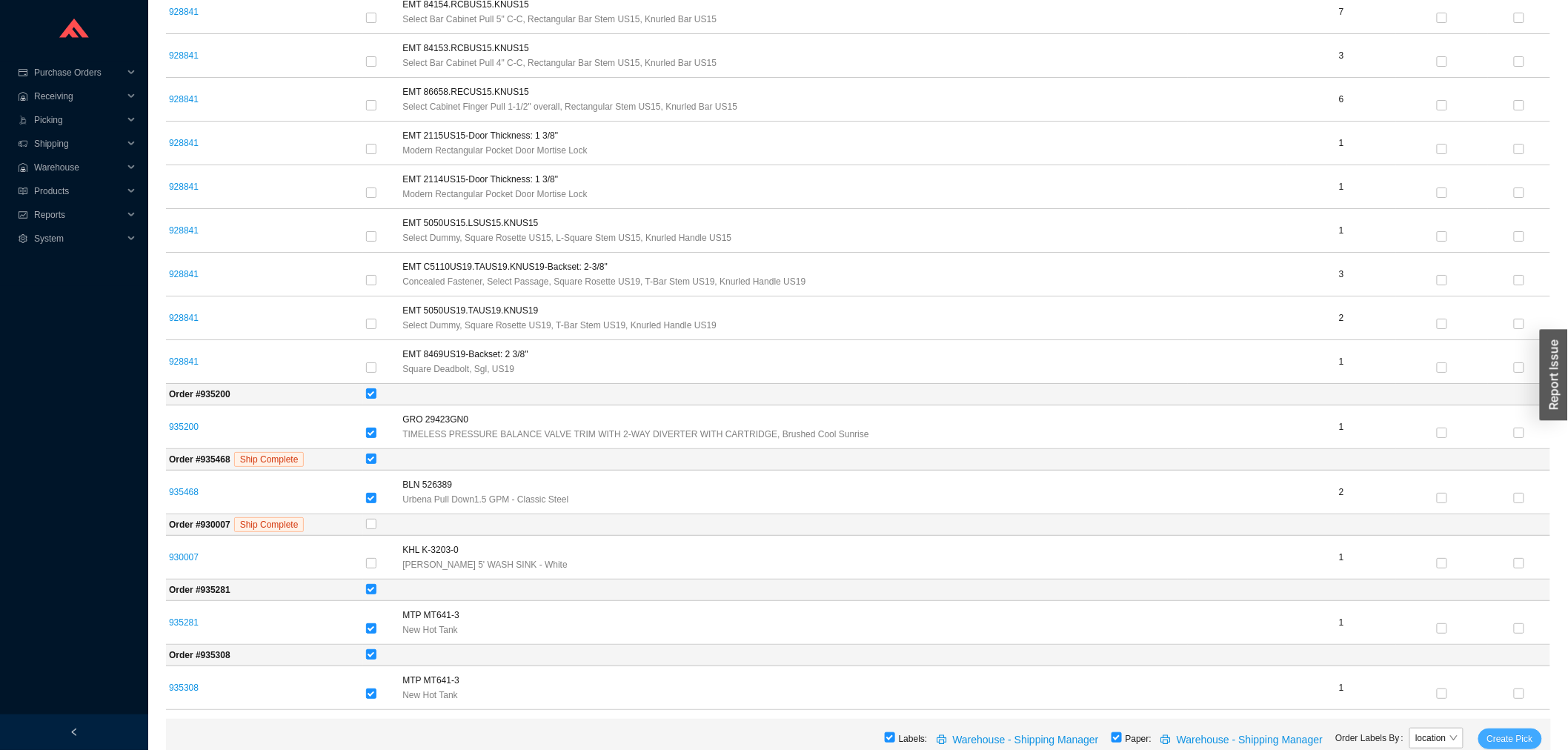
click at [1503, 737] on span "Create Pick" at bounding box center [1511, 739] width 46 height 15
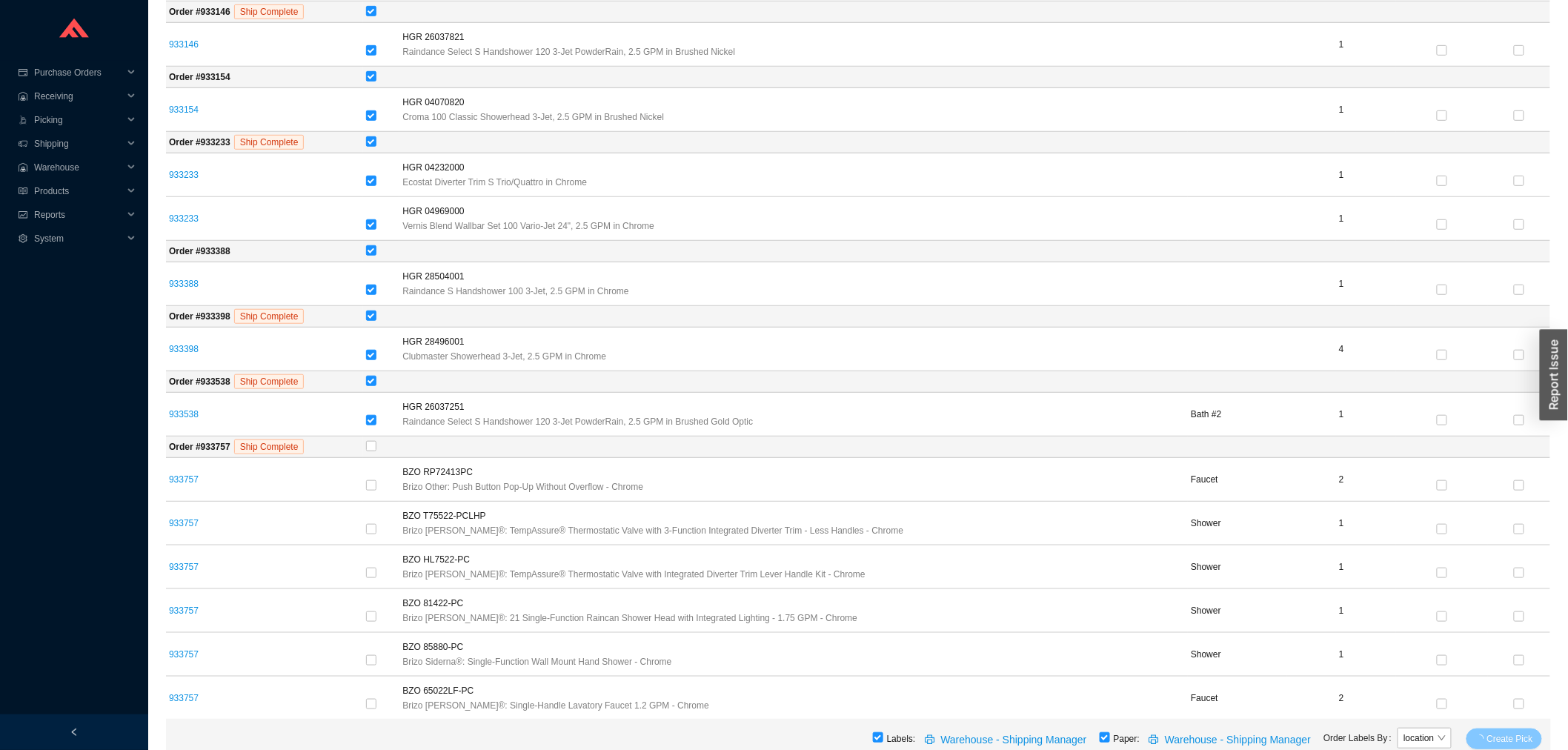
scroll to position [0, 0]
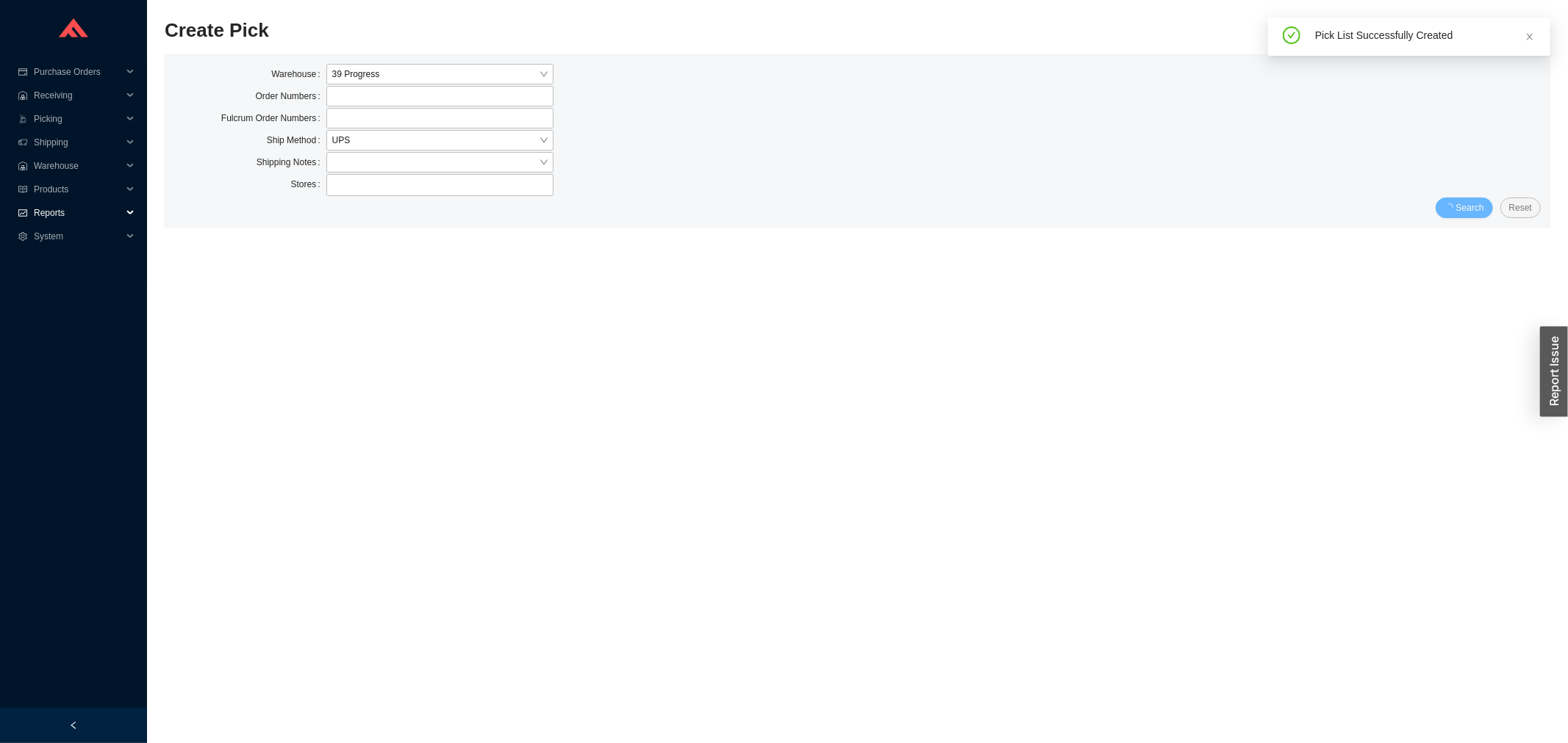
click at [19, 211] on icon "fund" at bounding box center [23, 213] width 9 height 9
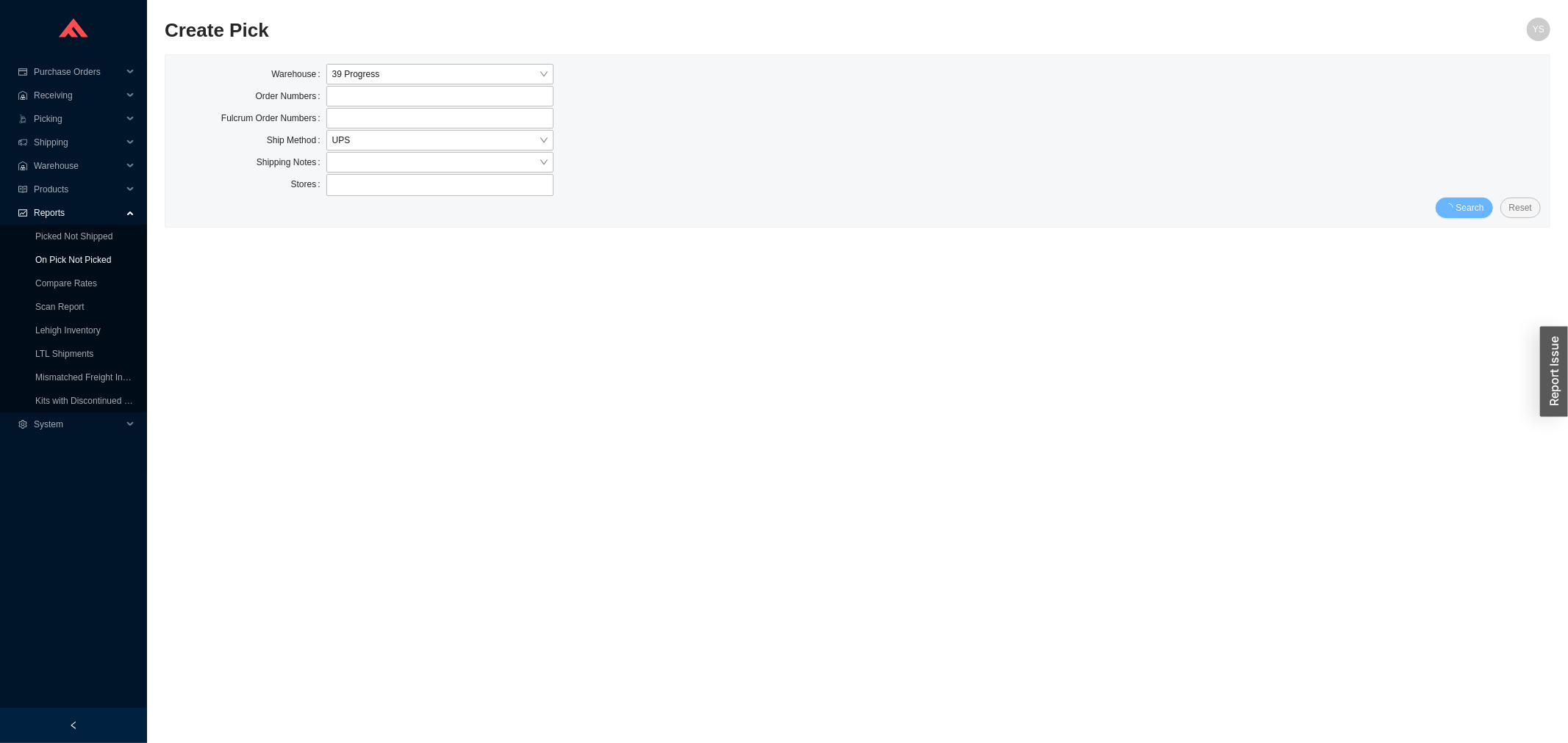
click at [47, 255] on link "On Pick Not Picked" at bounding box center [73, 260] width 76 height 11
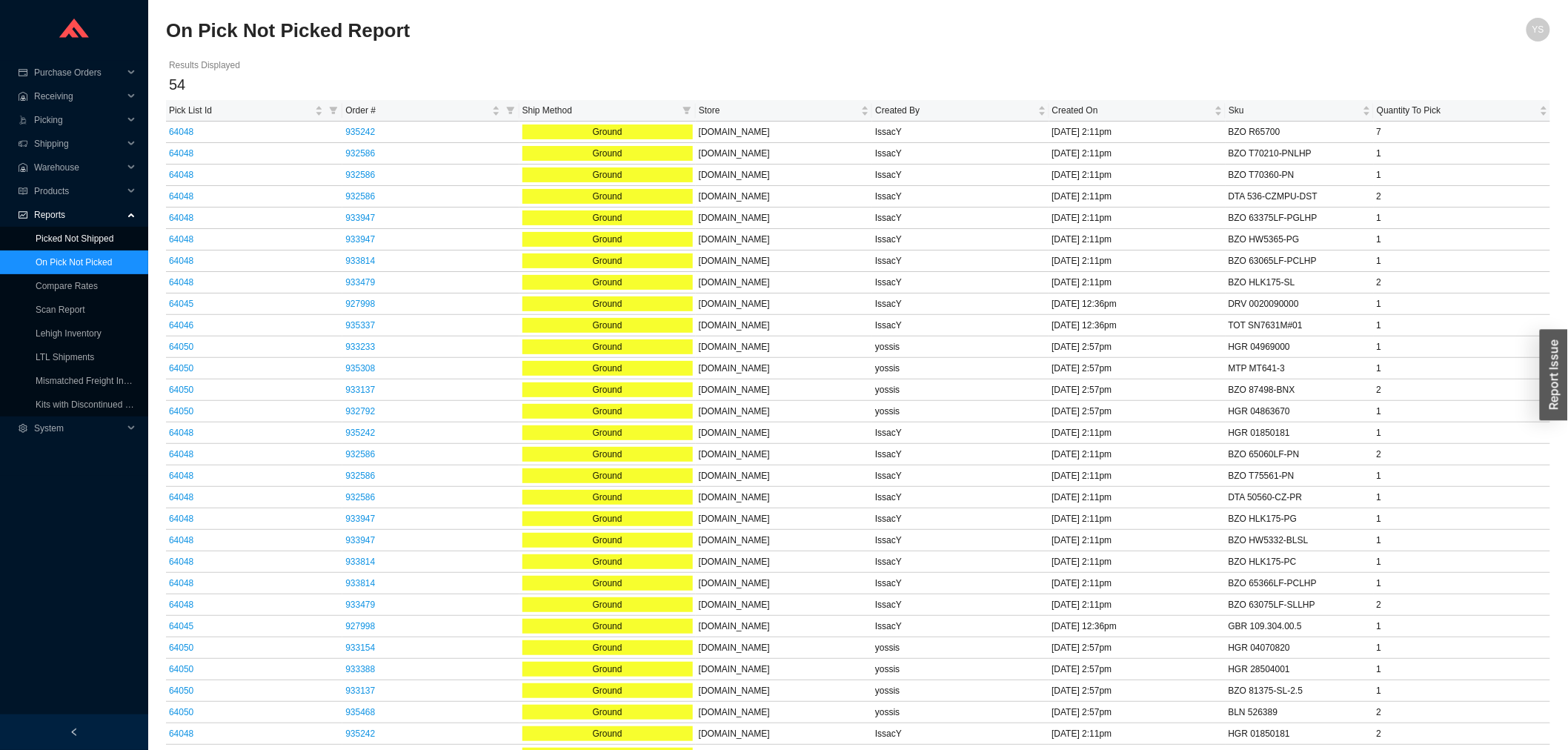
click at [51, 234] on link "Picked Not Shipped" at bounding box center [75, 239] width 78 height 11
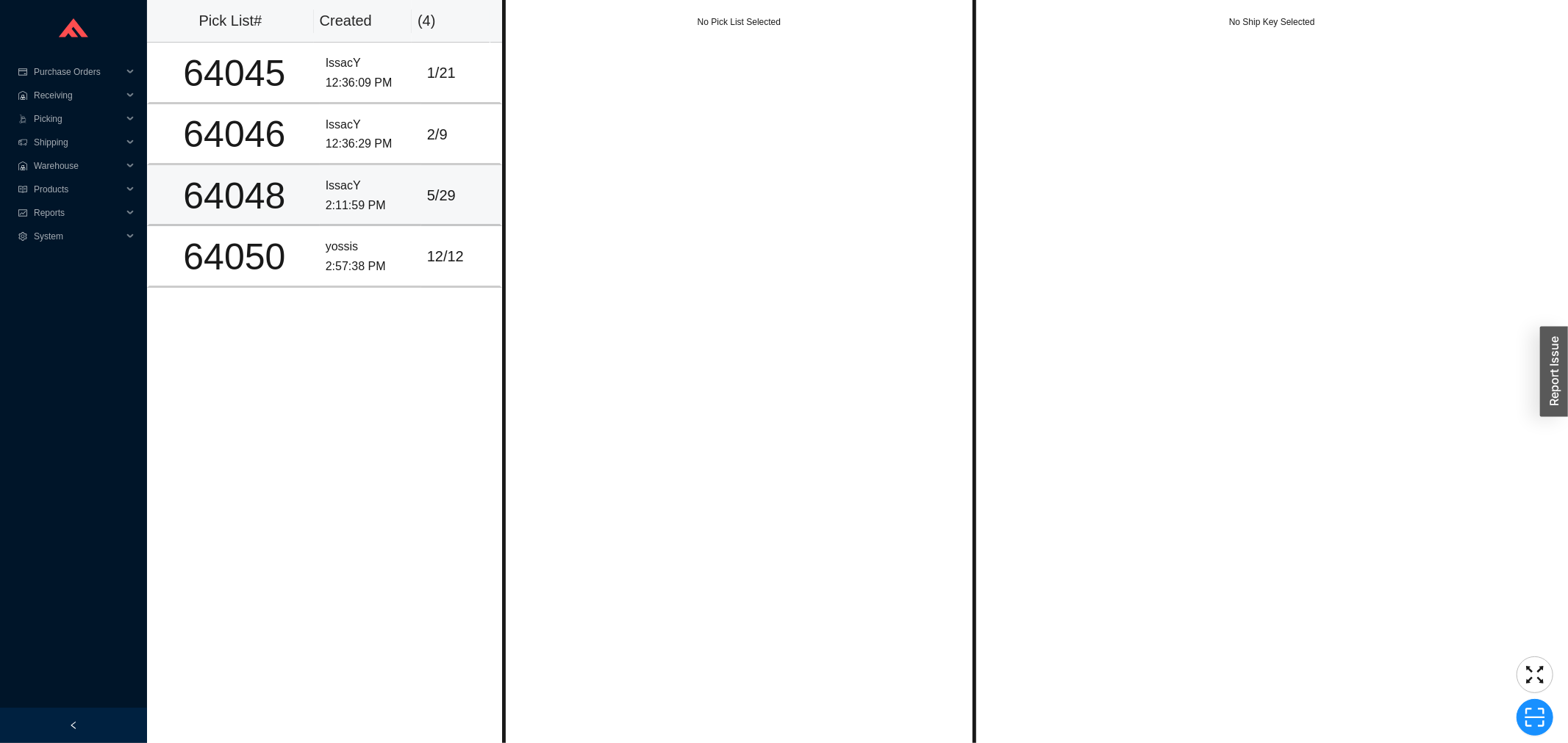
click at [347, 188] on div "IssacY" at bounding box center [370, 186] width 90 height 20
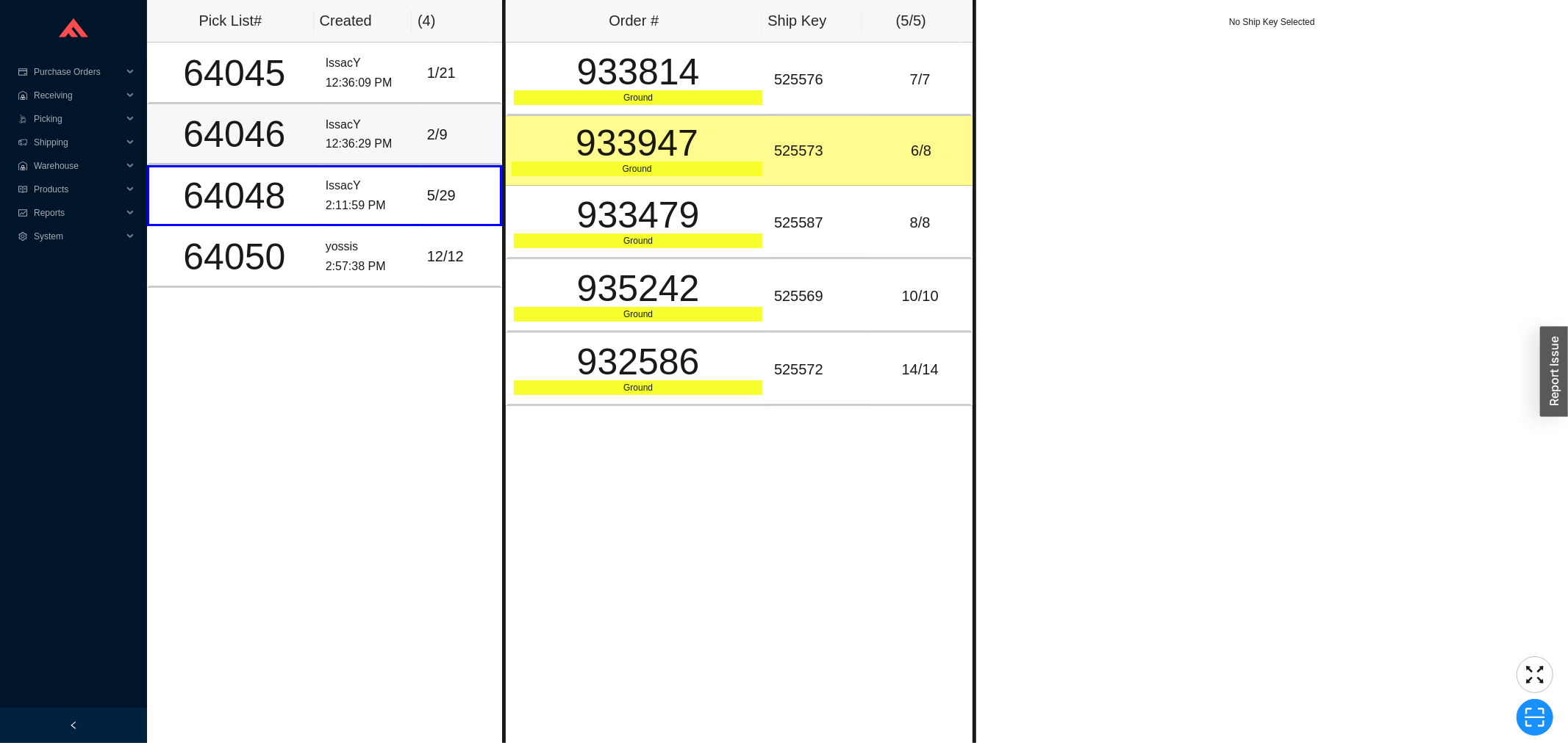
click at [347, 142] on div "12:36:29 PM" at bounding box center [370, 145] width 90 height 20
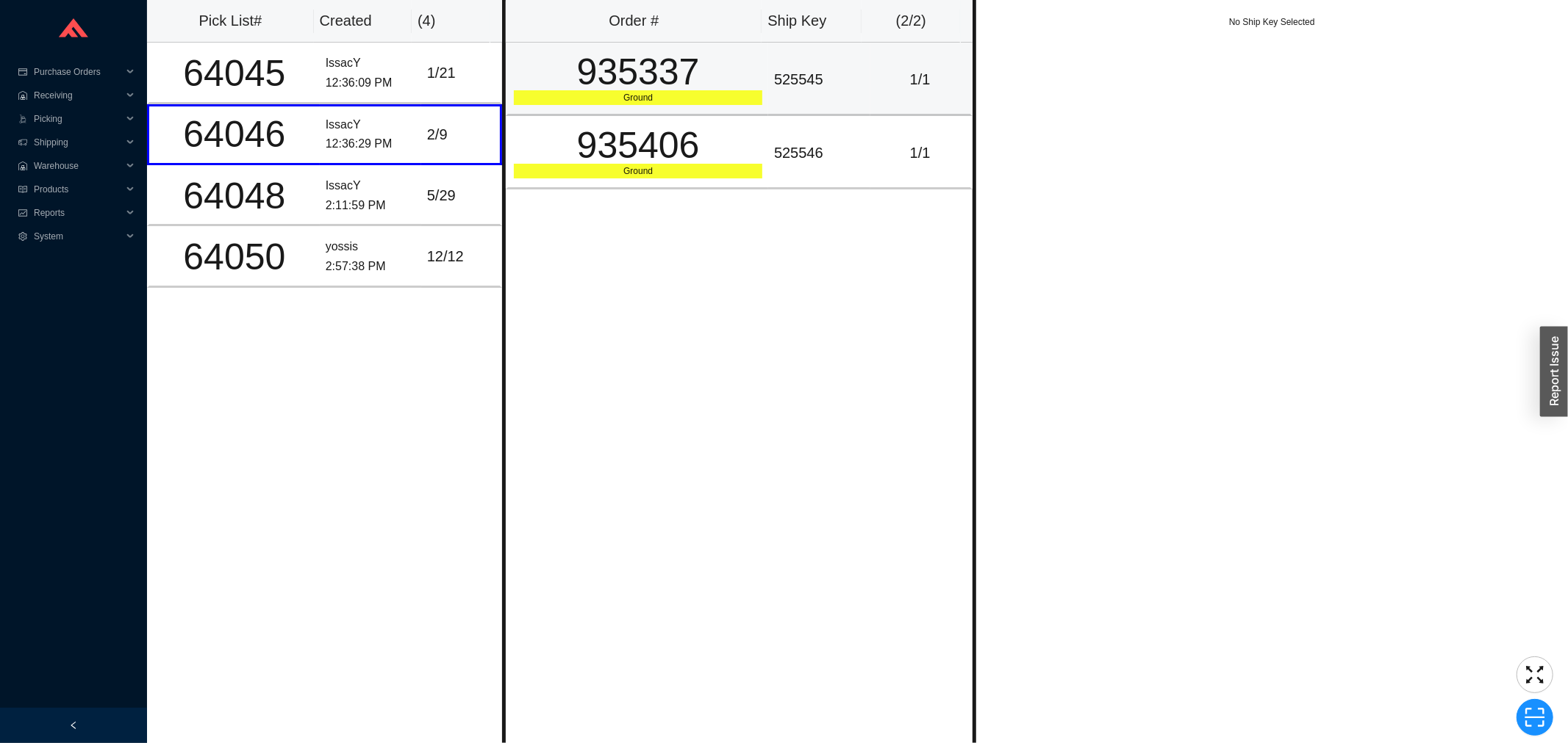
click at [598, 85] on div "935337" at bounding box center [638, 72] width 249 height 37
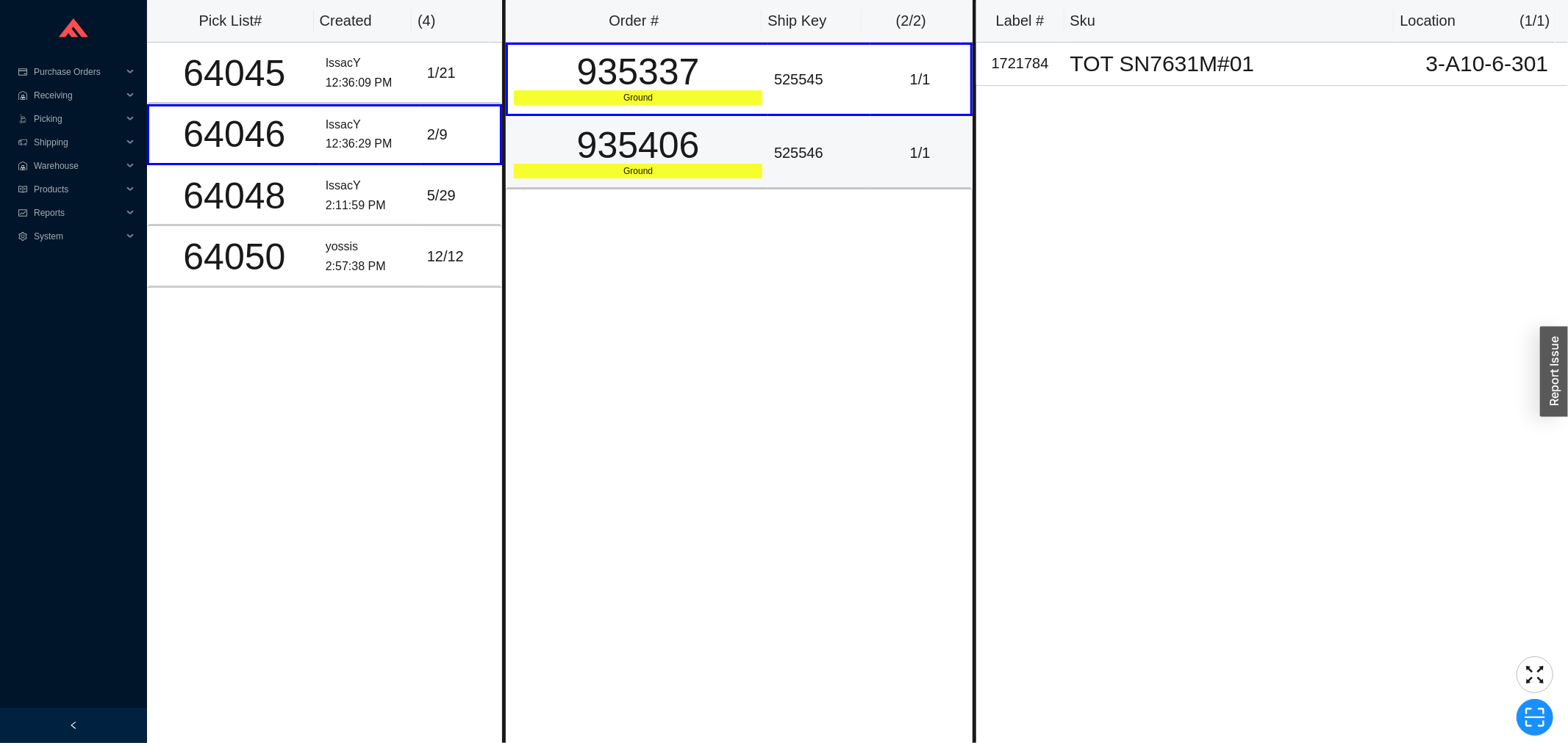
click at [616, 134] on div "935406" at bounding box center [638, 145] width 249 height 37
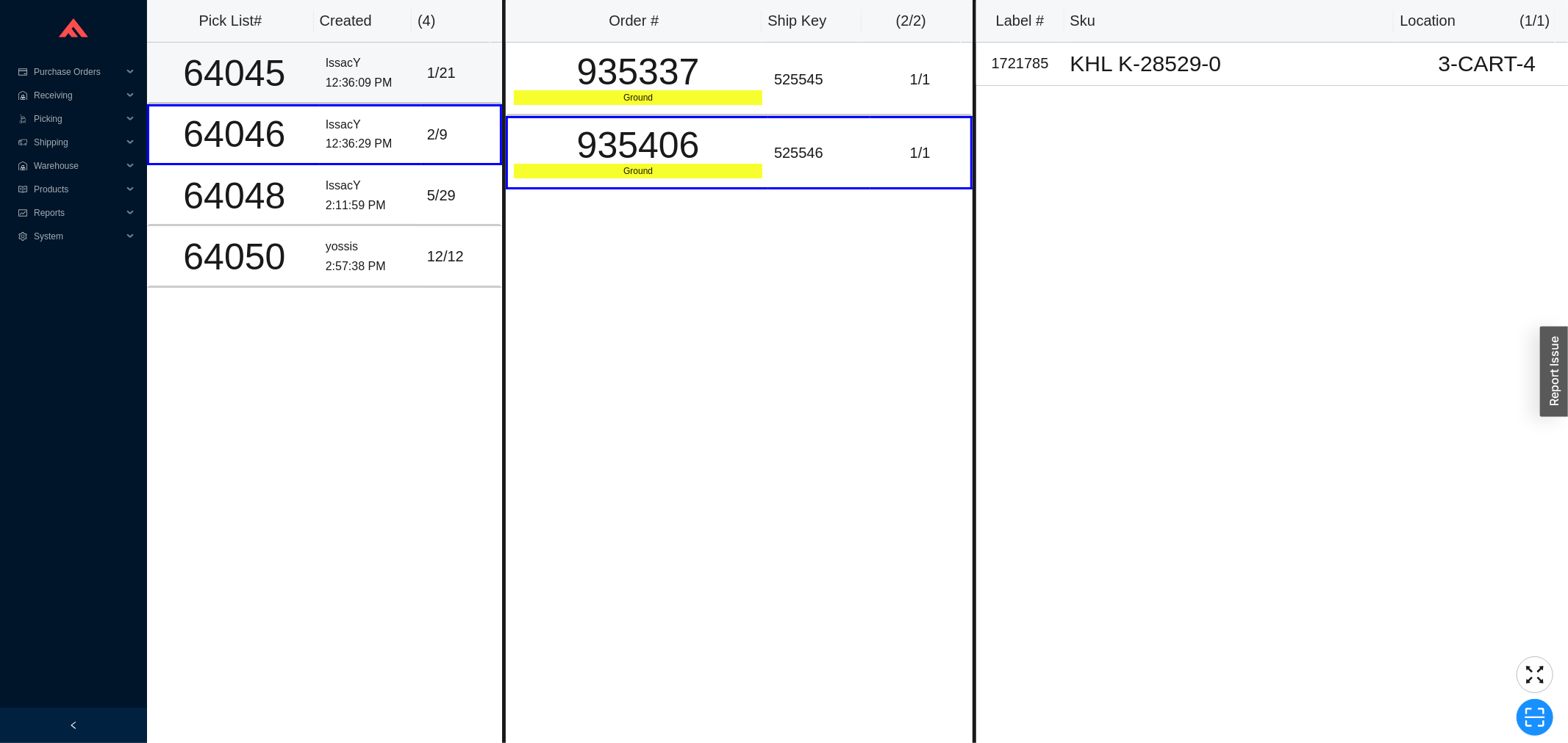
click at [340, 83] on div "12:36:09 PM" at bounding box center [370, 83] width 90 height 20
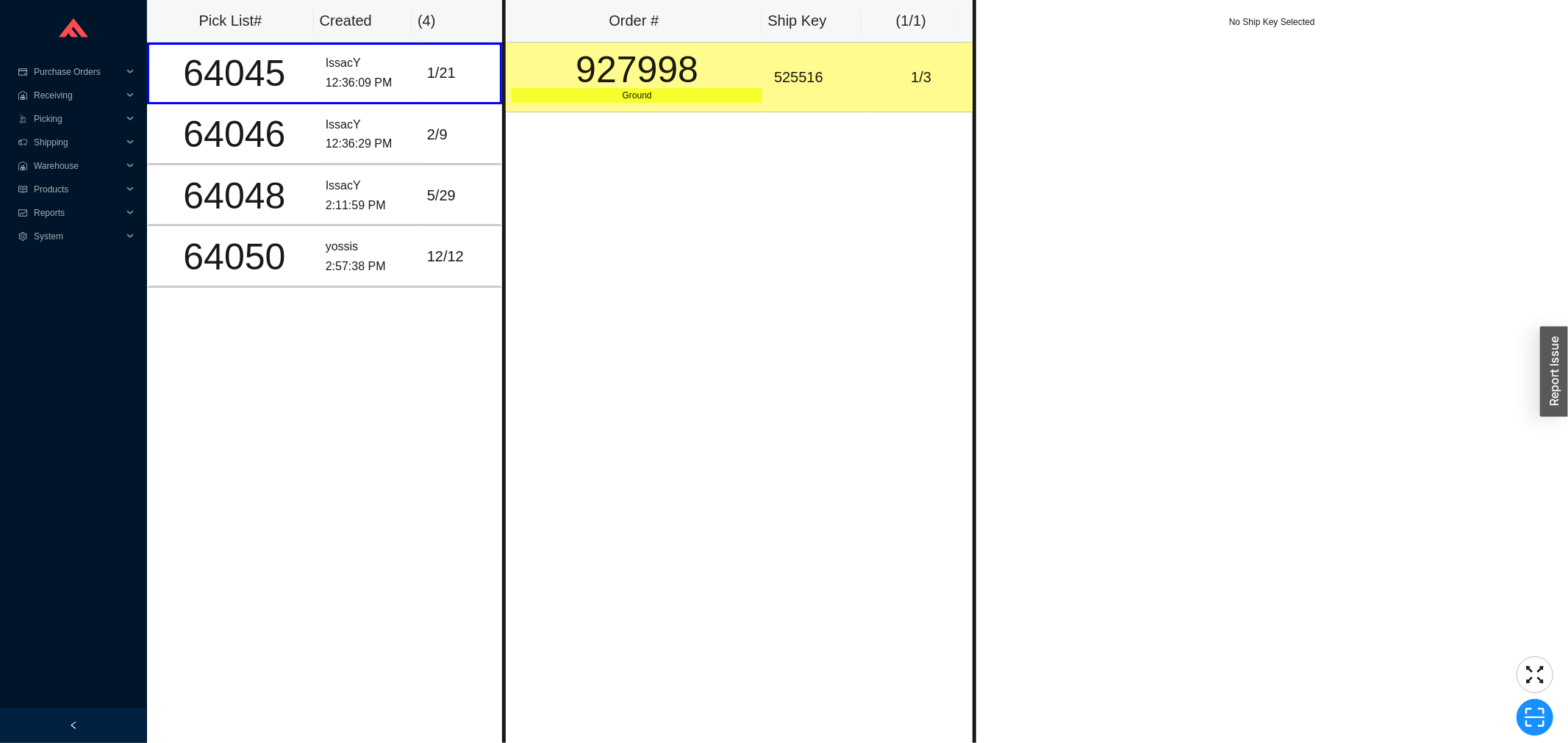
click at [622, 85] on div "927998" at bounding box center [637, 70] width 250 height 37
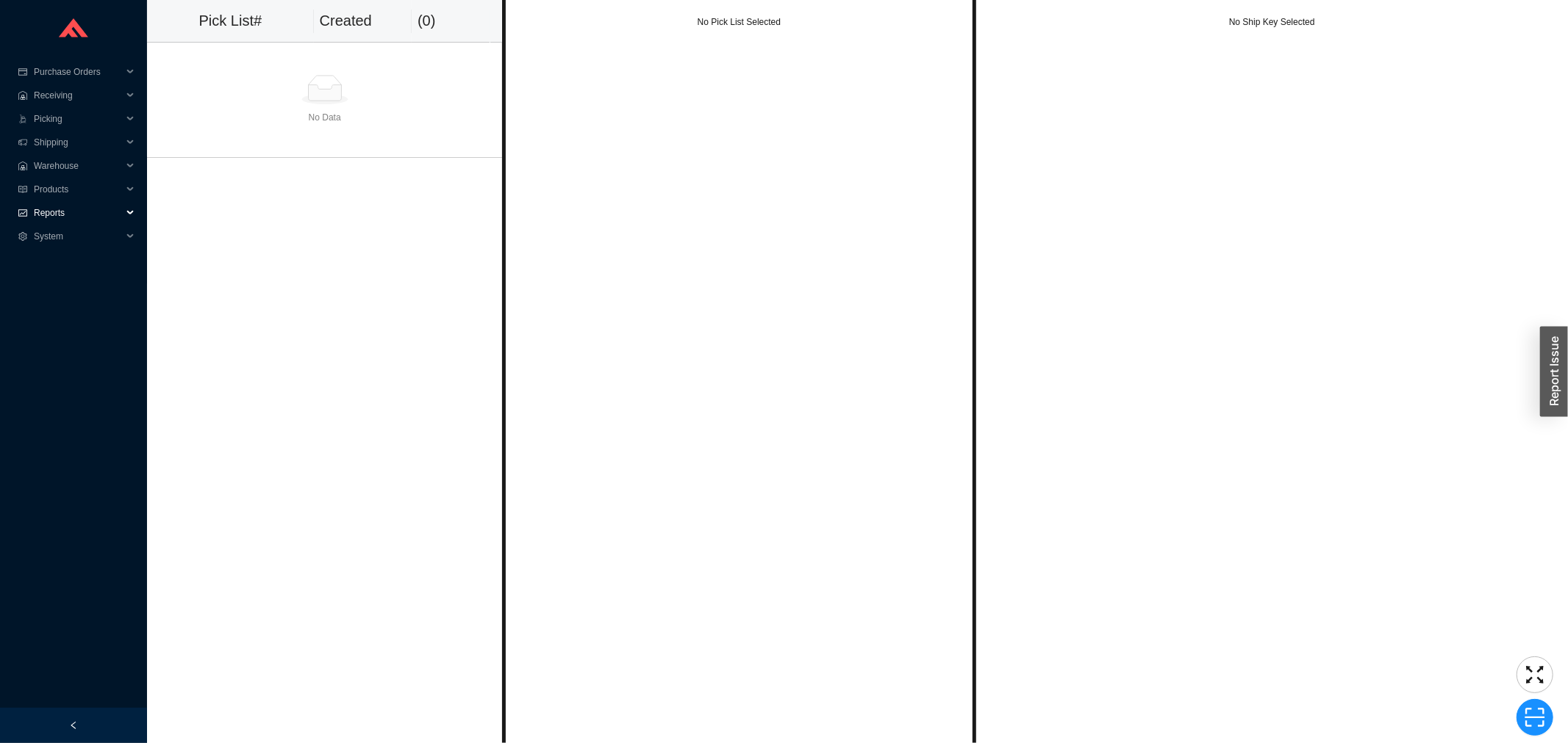
click at [69, 216] on span "Reports" at bounding box center [78, 212] width 88 height 24
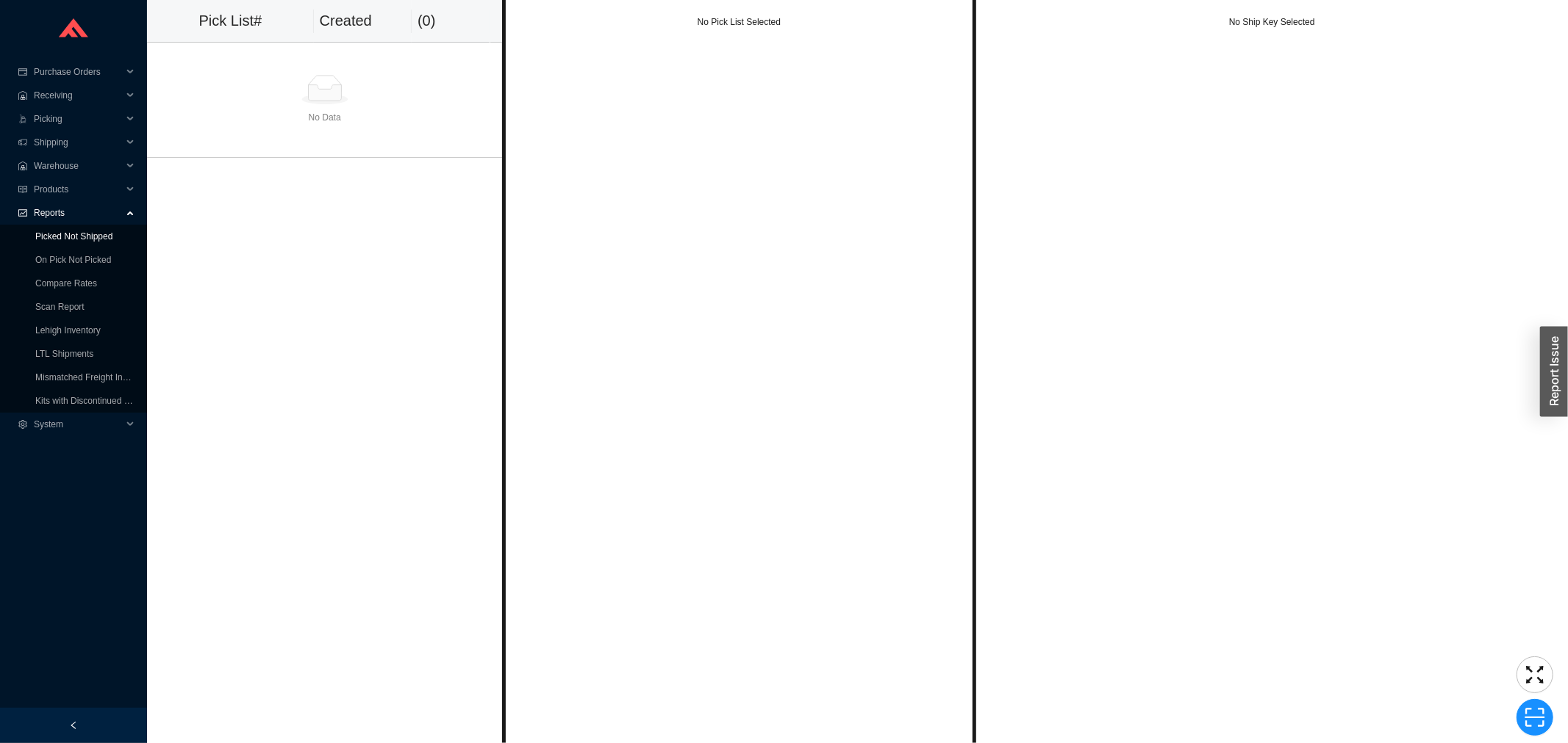
click at [66, 241] on link "Picked Not Shipped" at bounding box center [74, 237] width 78 height 11
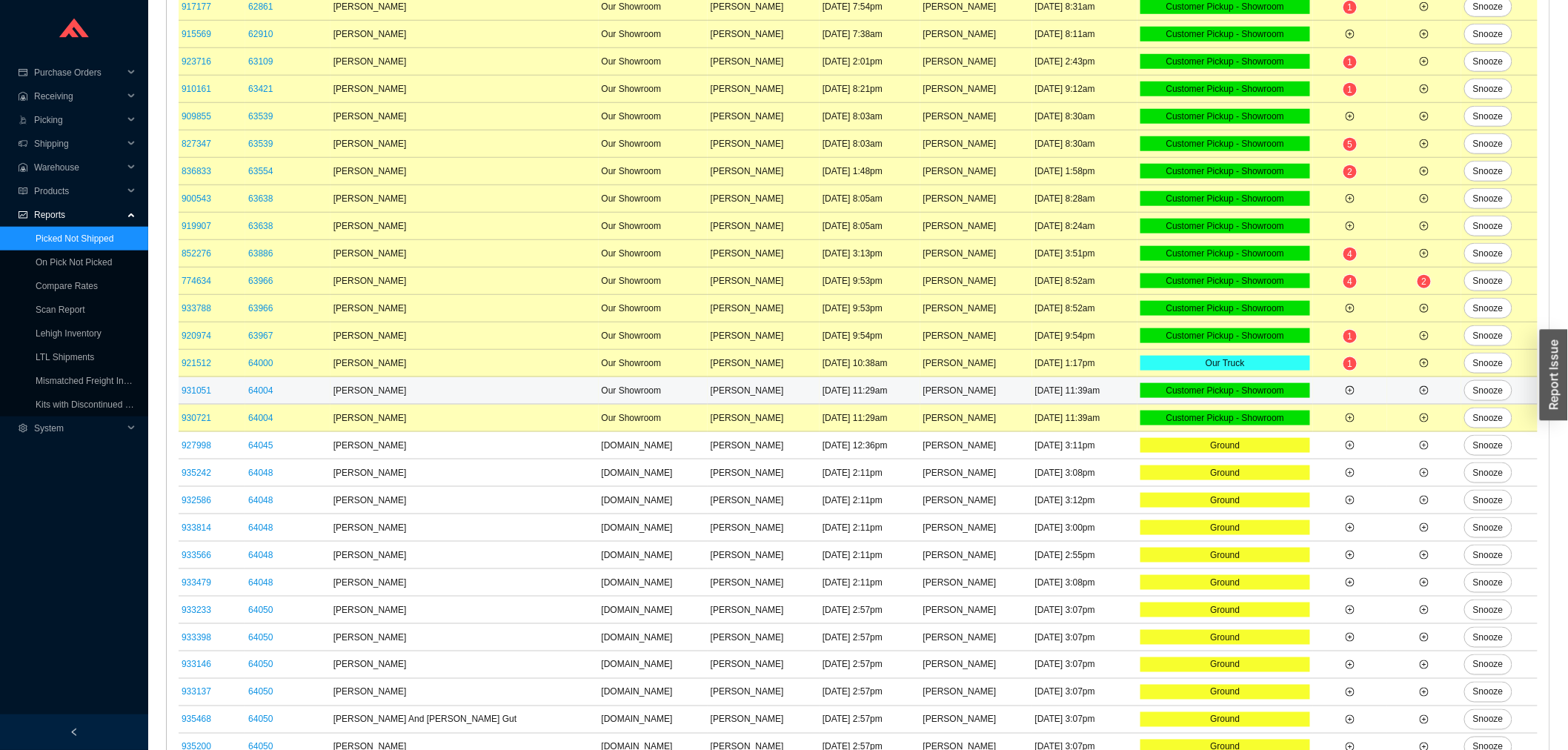
scroll to position [552, 0]
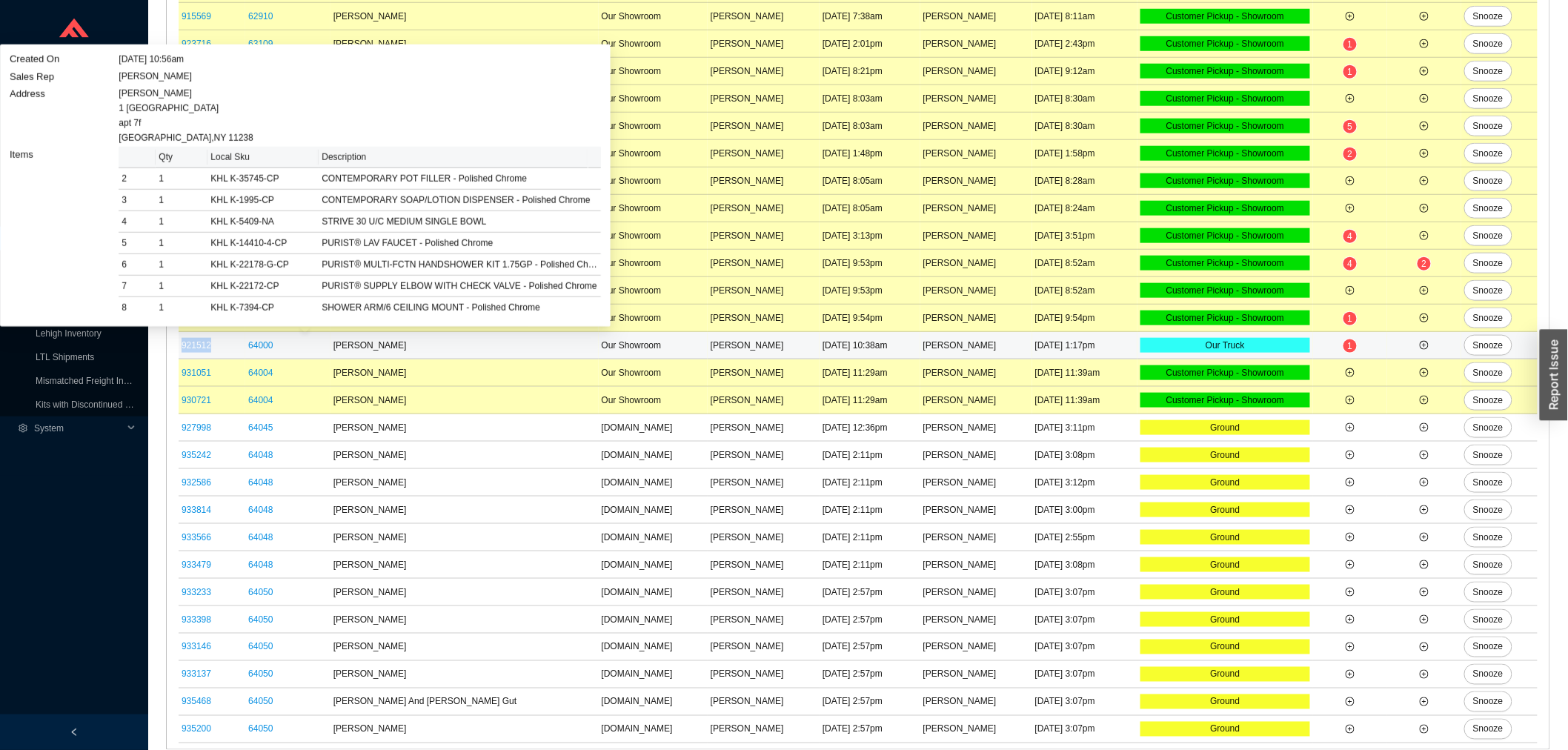
drag, startPoint x: 227, startPoint y: 344, endPoint x: 181, endPoint y: 345, distance: 46.0
click at [181, 345] on td "921512" at bounding box center [212, 345] width 67 height 28
copy link "921512"
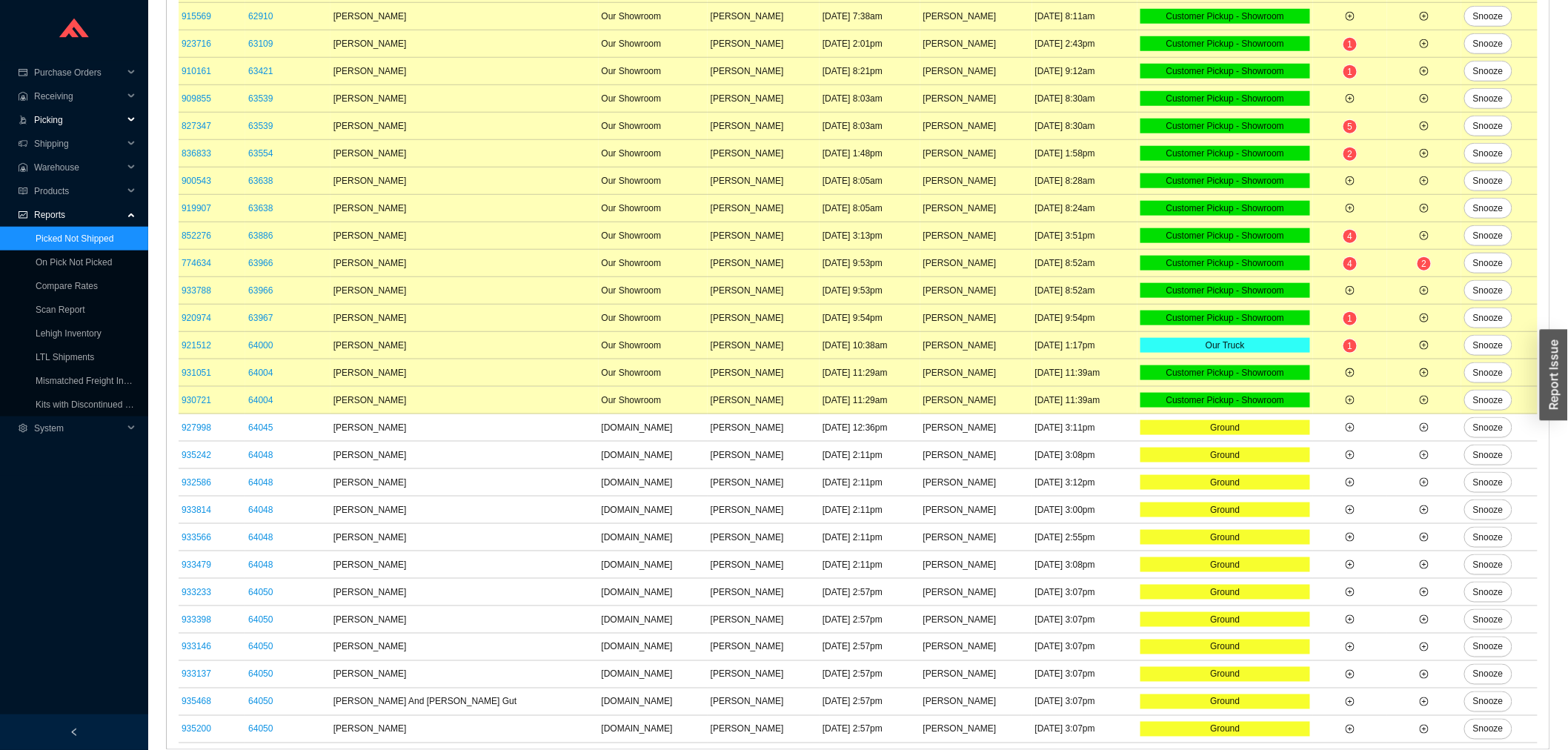
click at [45, 116] on span "Picking" at bounding box center [78, 120] width 89 height 24
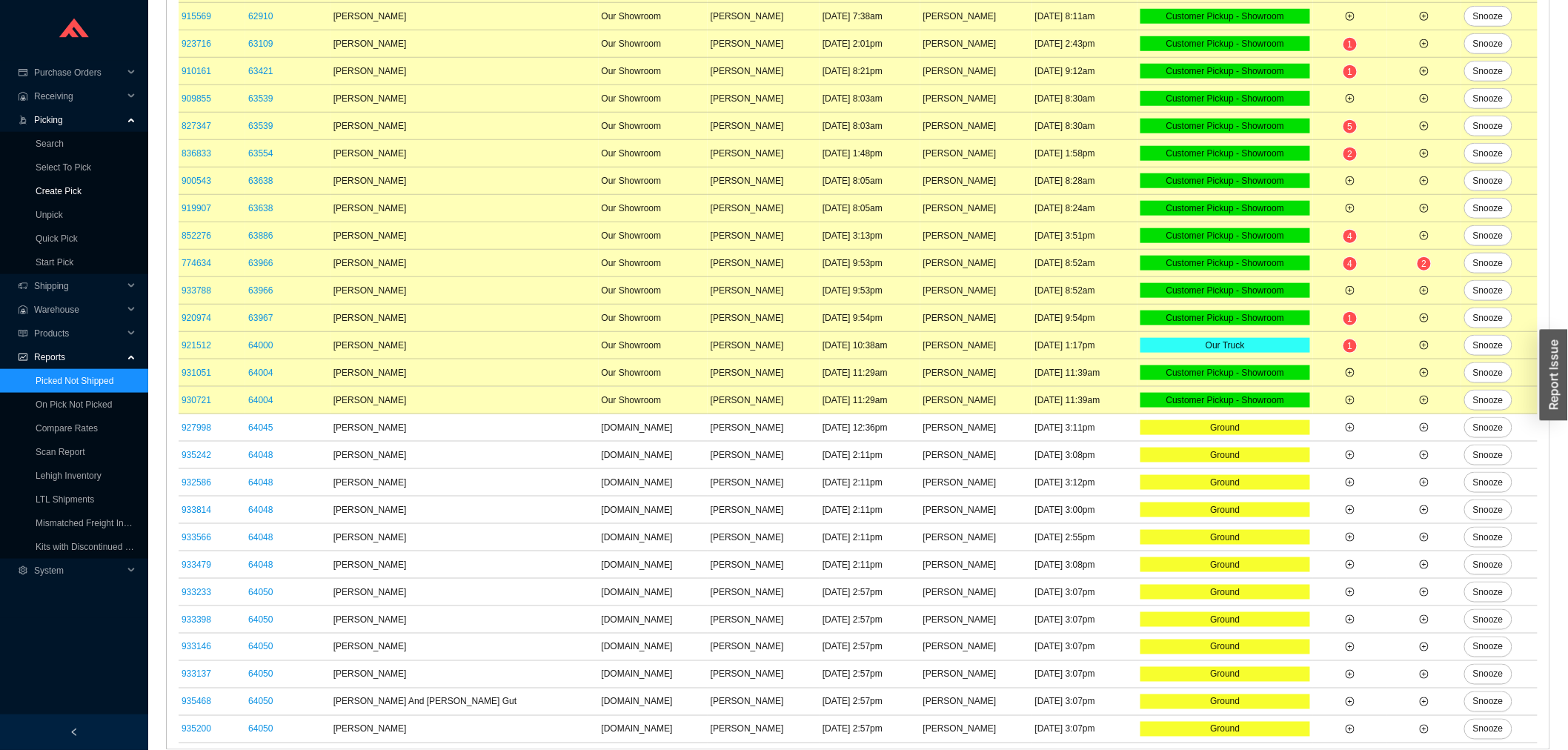
click at [54, 197] on link "Create Pick" at bounding box center [59, 191] width 46 height 11
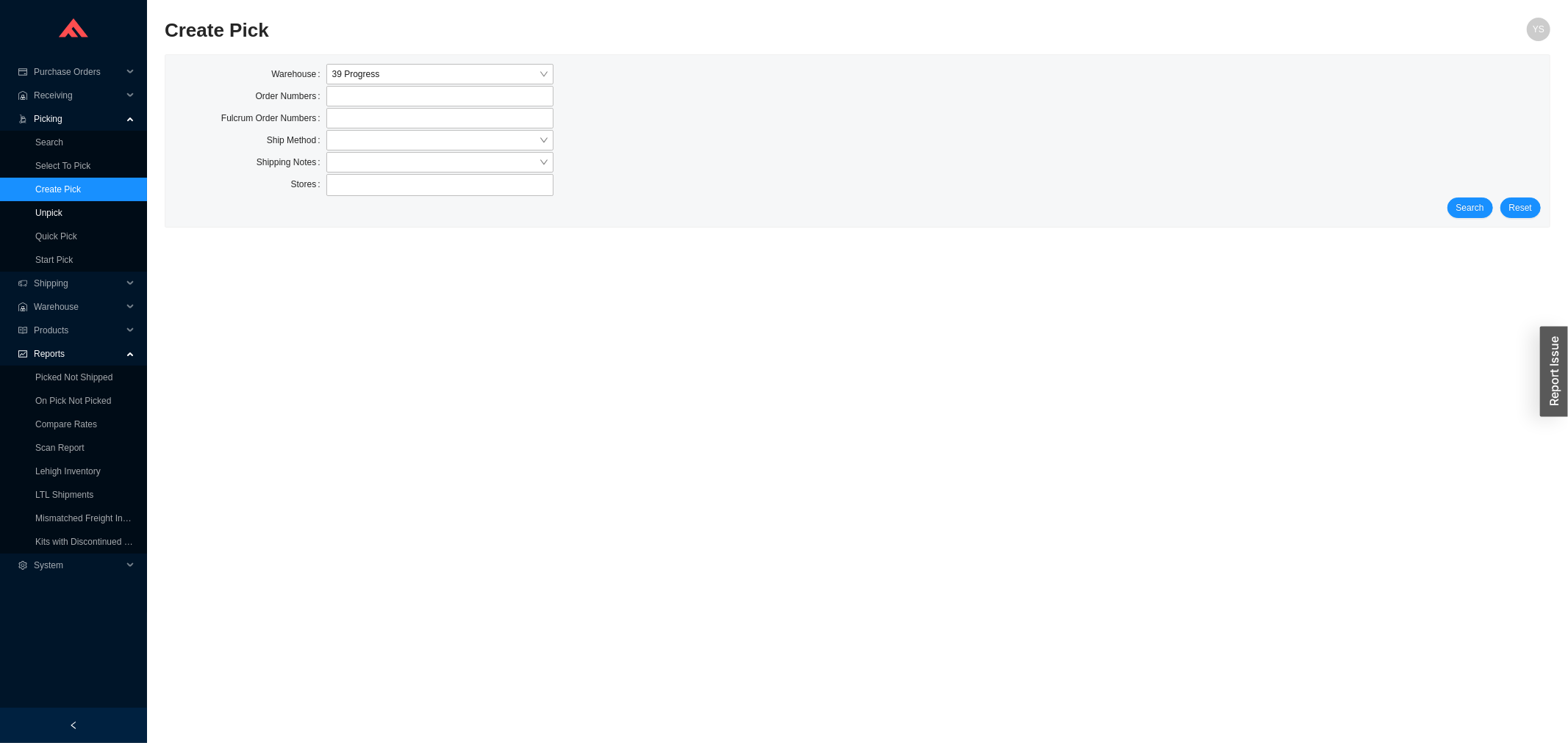
click at [63, 208] on link "Unpick" at bounding box center [49, 213] width 27 height 11
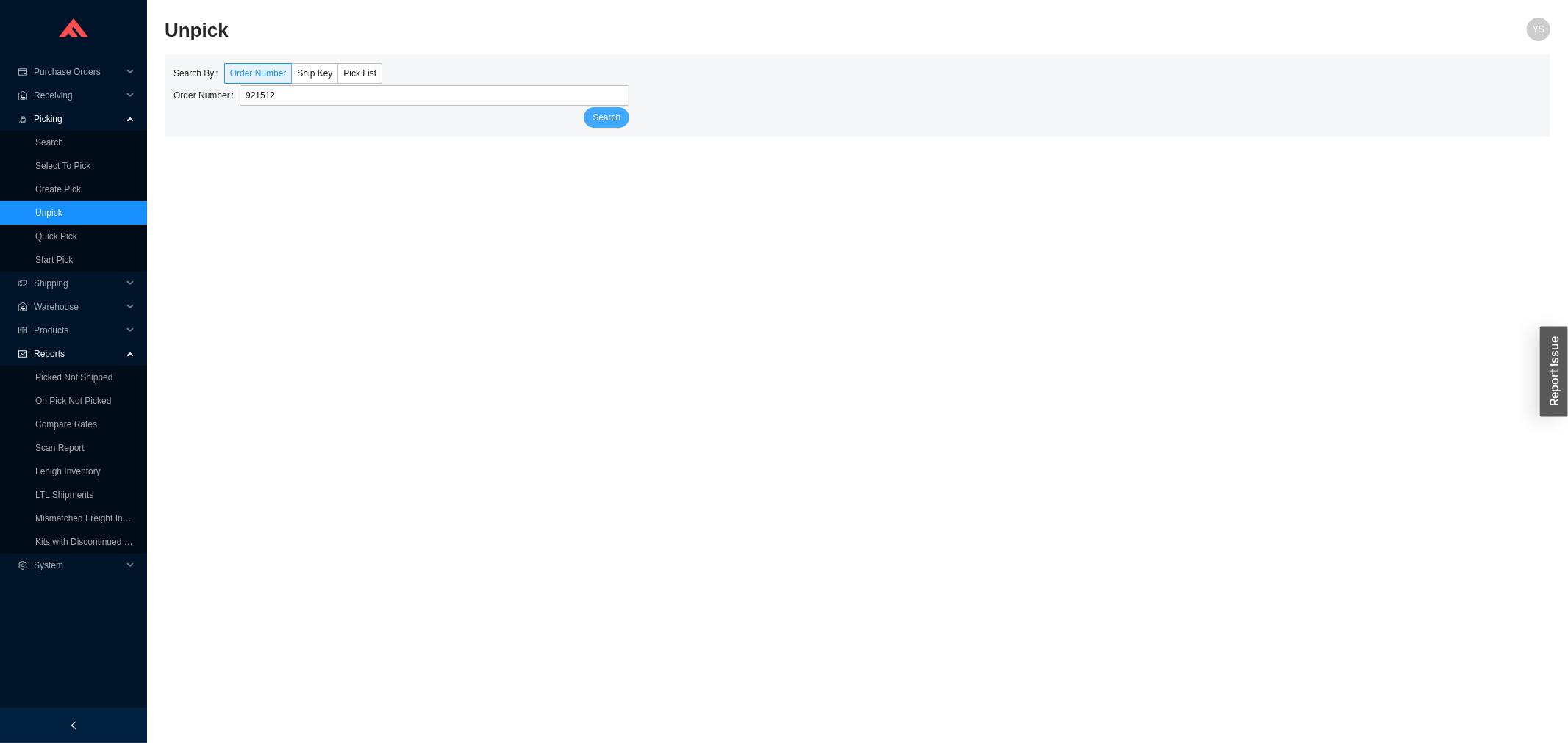
type input "921512"
click at [592, 120] on button "Search" at bounding box center [607, 117] width 46 height 20
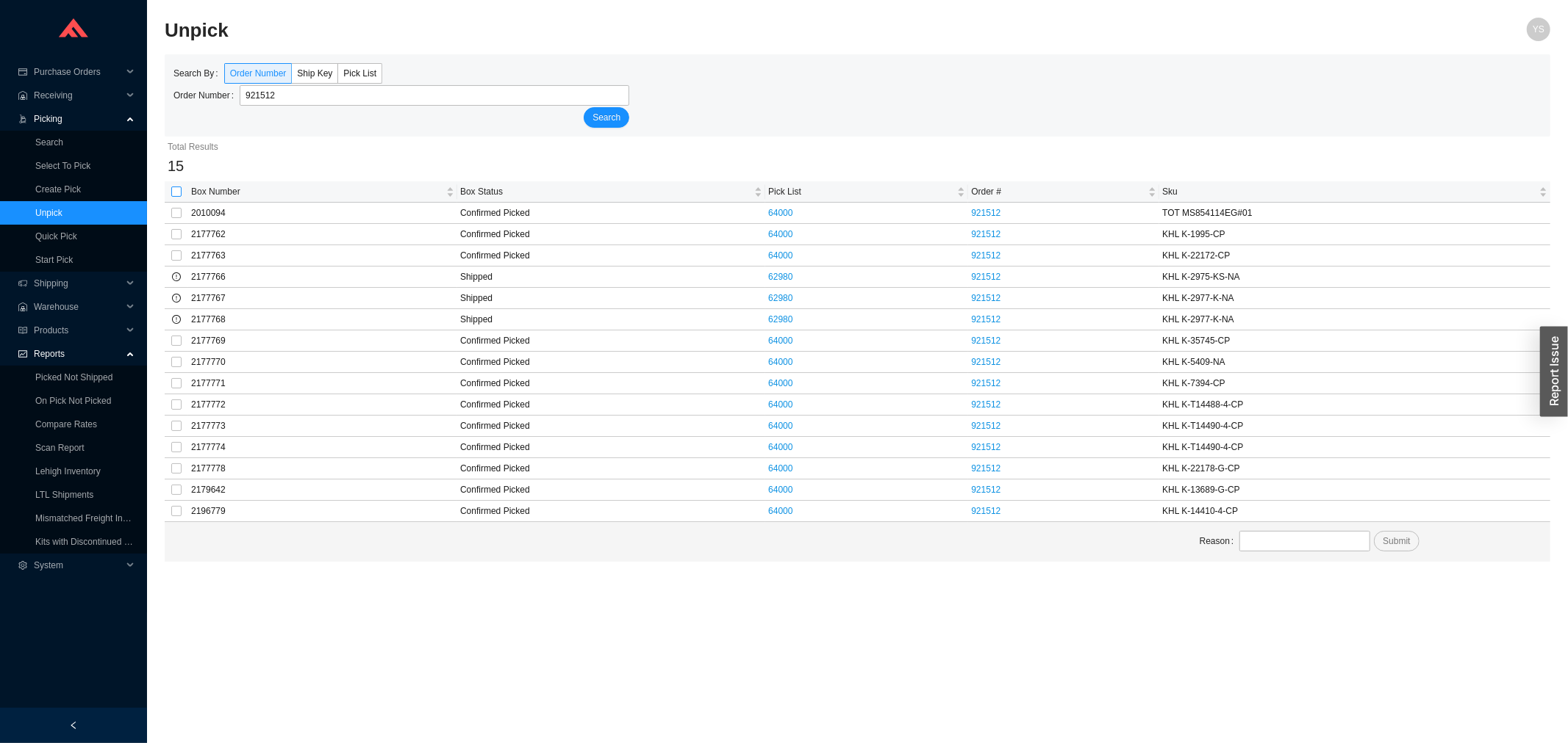
click at [179, 185] on label at bounding box center [176, 191] width 11 height 15
click at [179, 187] on input "checkbox" at bounding box center [176, 192] width 11 height 11
checkbox input "false"
checkbox input "true"
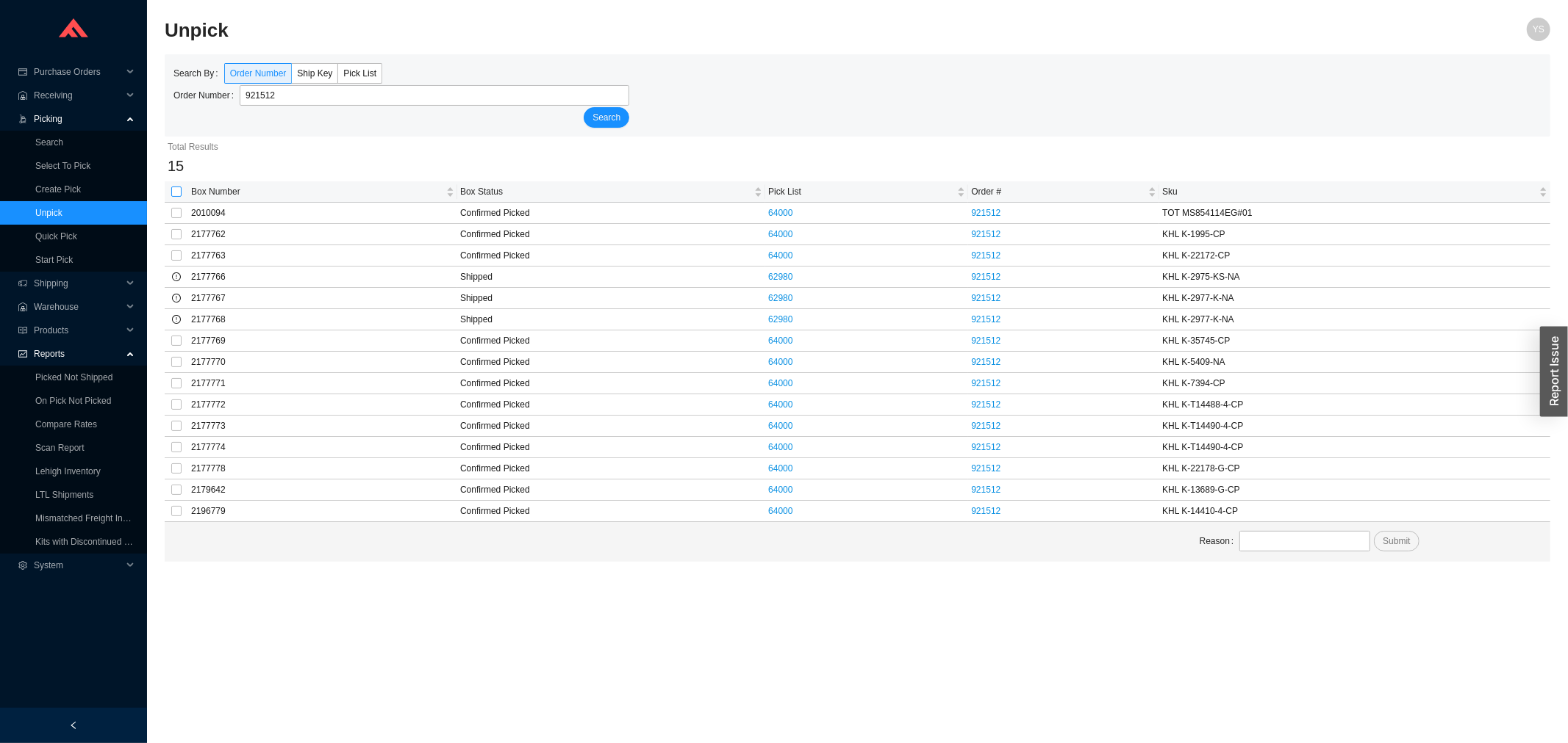
checkbox input "true"
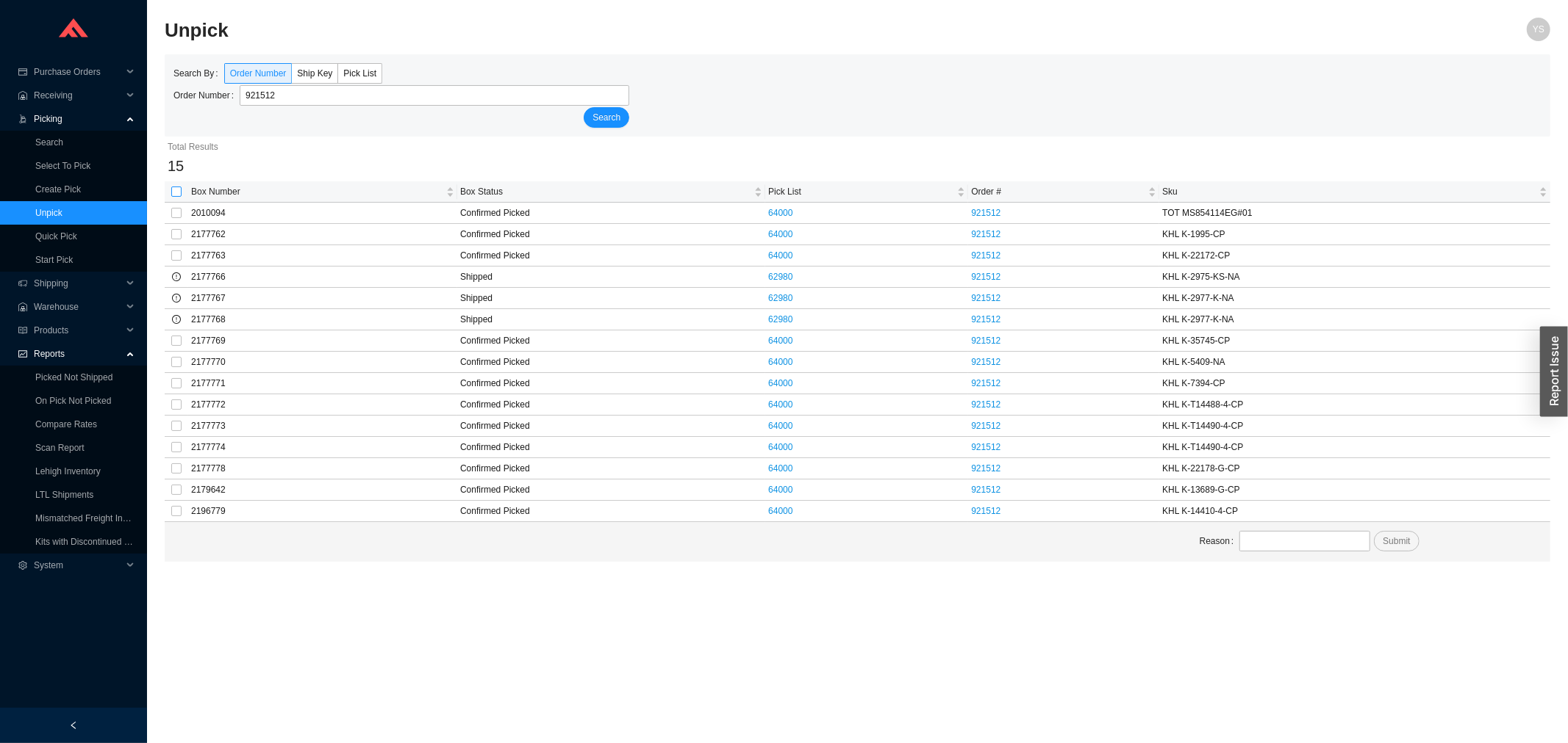
checkbox input "true"
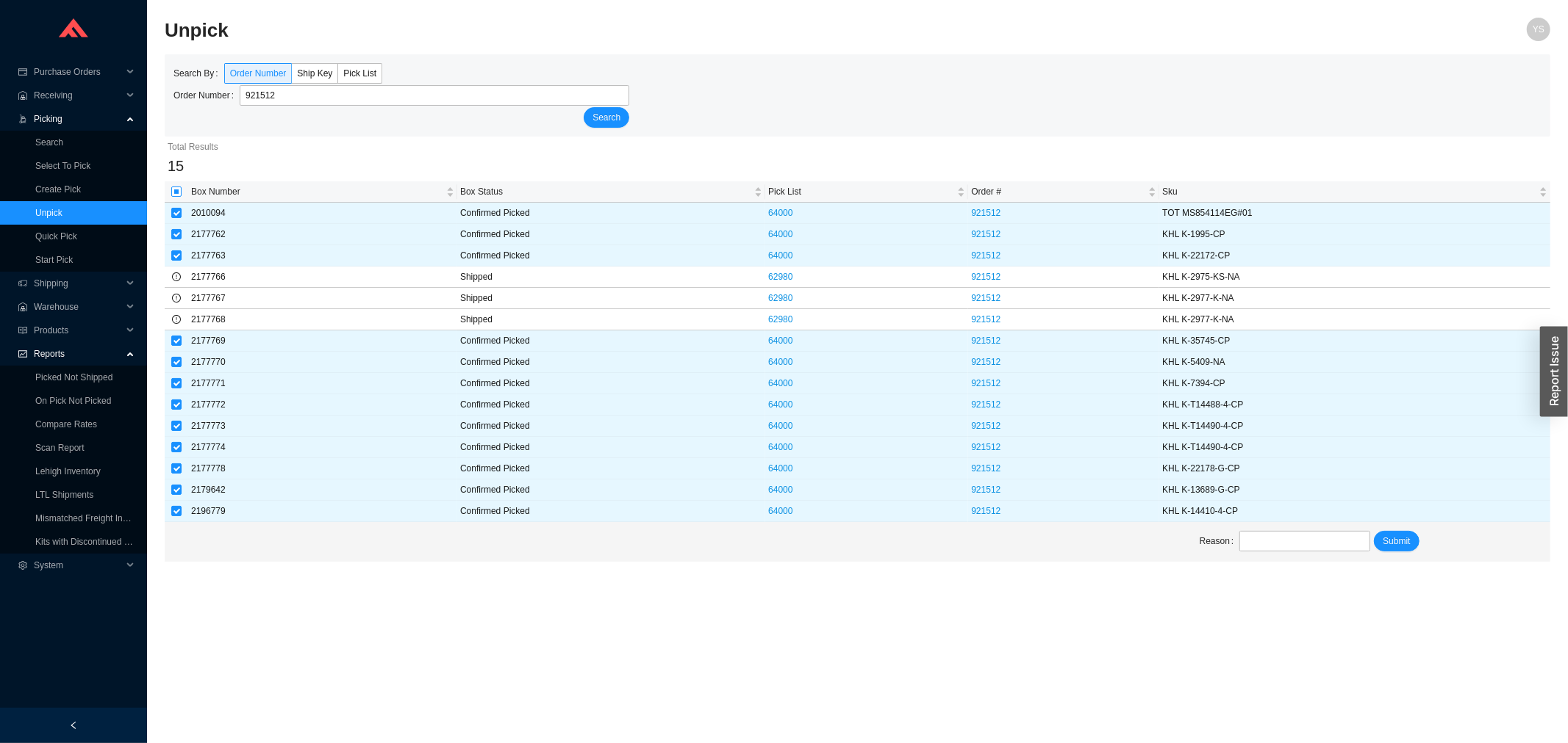
click at [175, 192] on input "checkbox" at bounding box center [176, 192] width 11 height 11
click at [173, 191] on input "checkbox" at bounding box center [176, 192] width 11 height 11
click at [179, 196] on input "checkbox" at bounding box center [176, 192] width 11 height 11
click at [175, 189] on input "checkbox" at bounding box center [176, 192] width 11 height 11
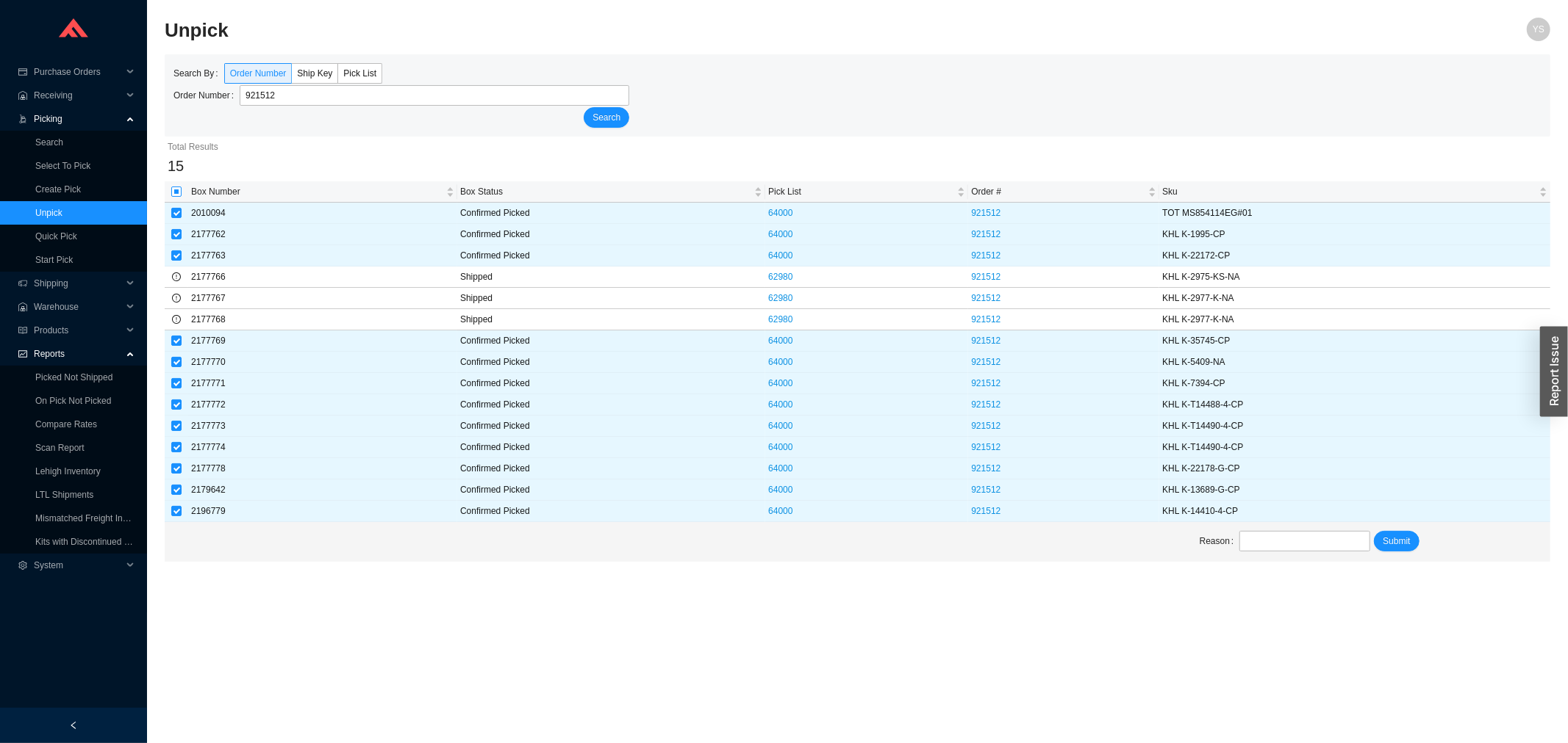
checkbox input "false"
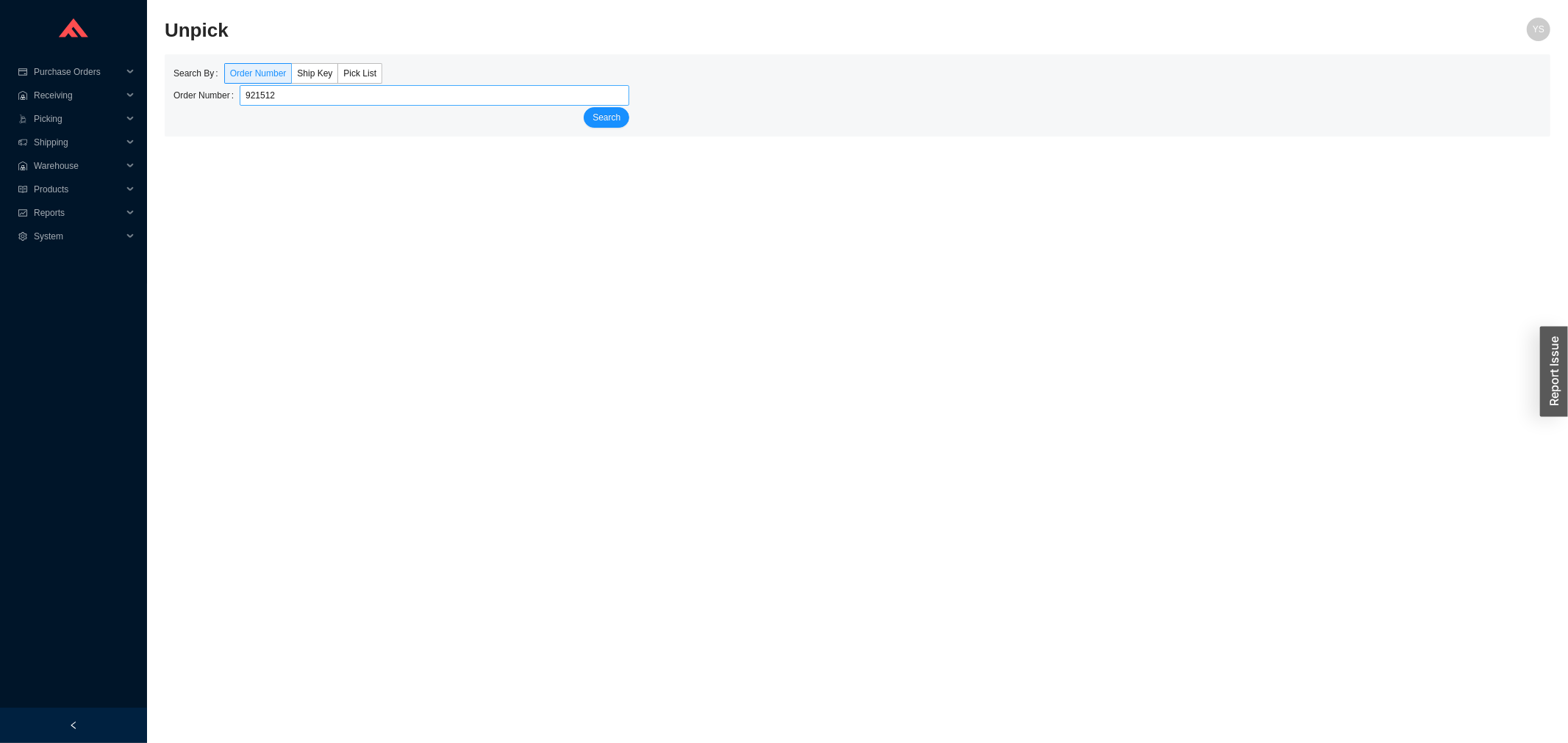
type input "921512"
click at [584, 108] on button "Search" at bounding box center [607, 117] width 46 height 20
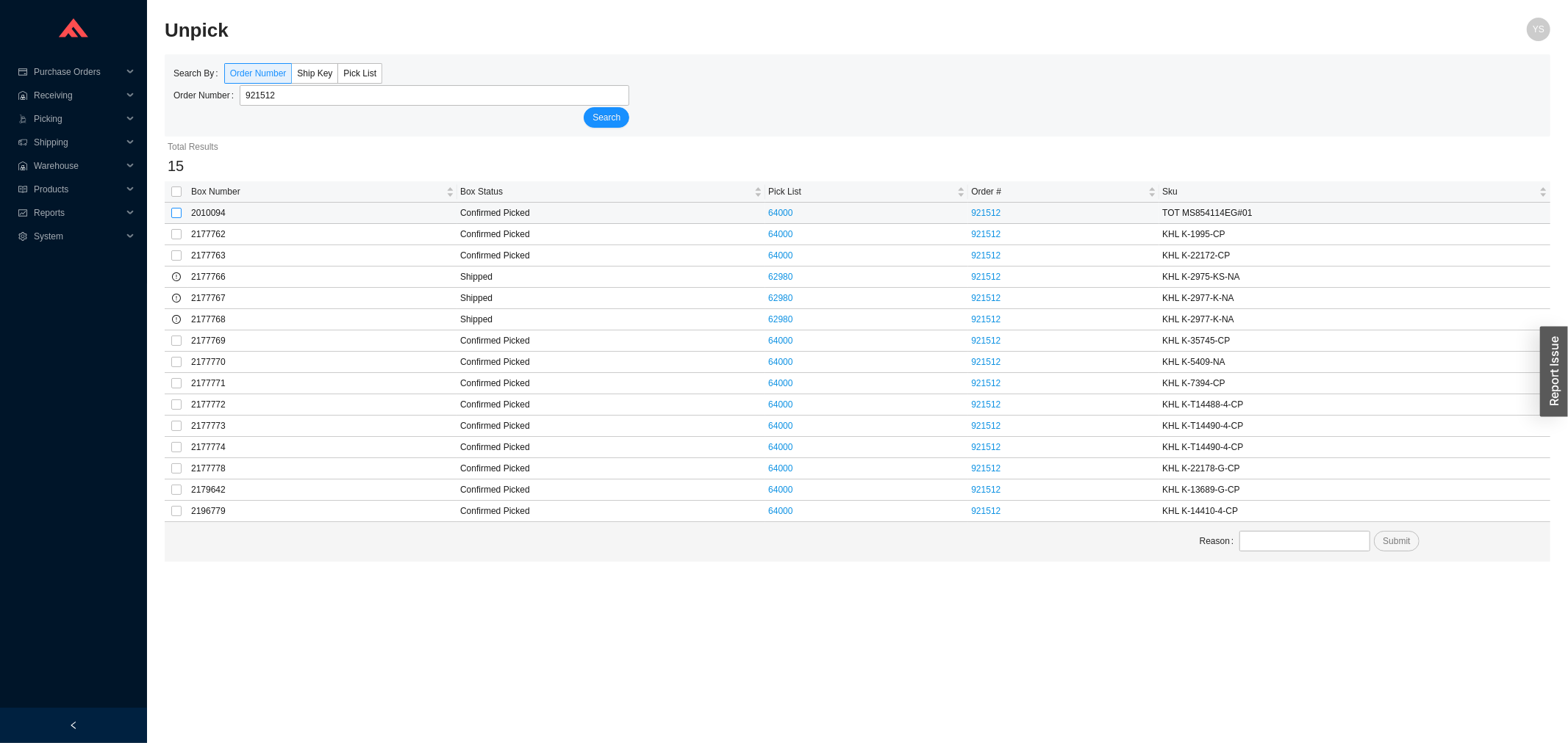
click at [176, 219] on label at bounding box center [176, 212] width 11 height 15
click at [176, 219] on input "checkbox" at bounding box center [176, 213] width 11 height 11
checkbox input "true"
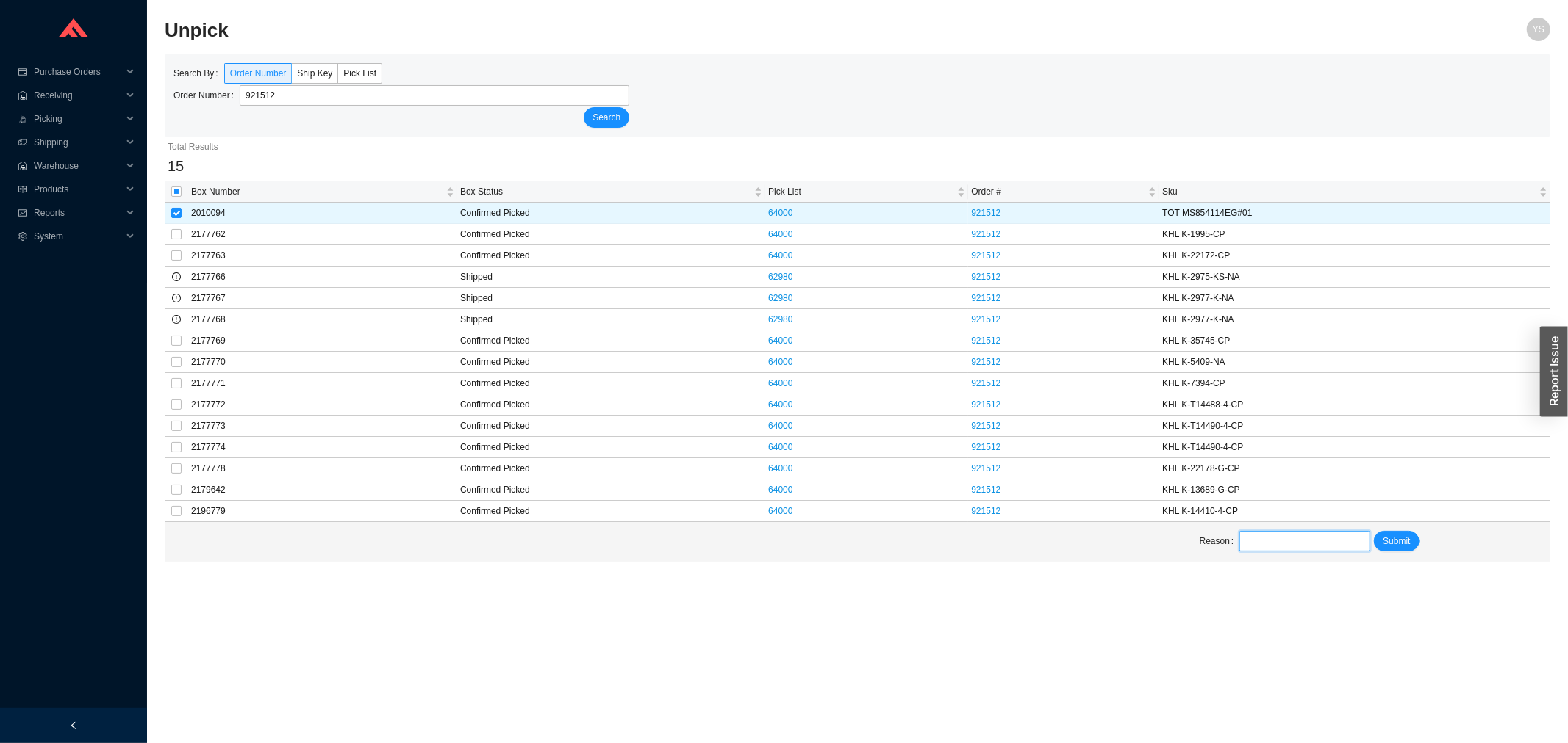
click at [1304, 545] on input "text" at bounding box center [1304, 541] width 131 height 20
type input "On hold"
click at [1380, 547] on button "Submit" at bounding box center [1396, 541] width 45 height 20
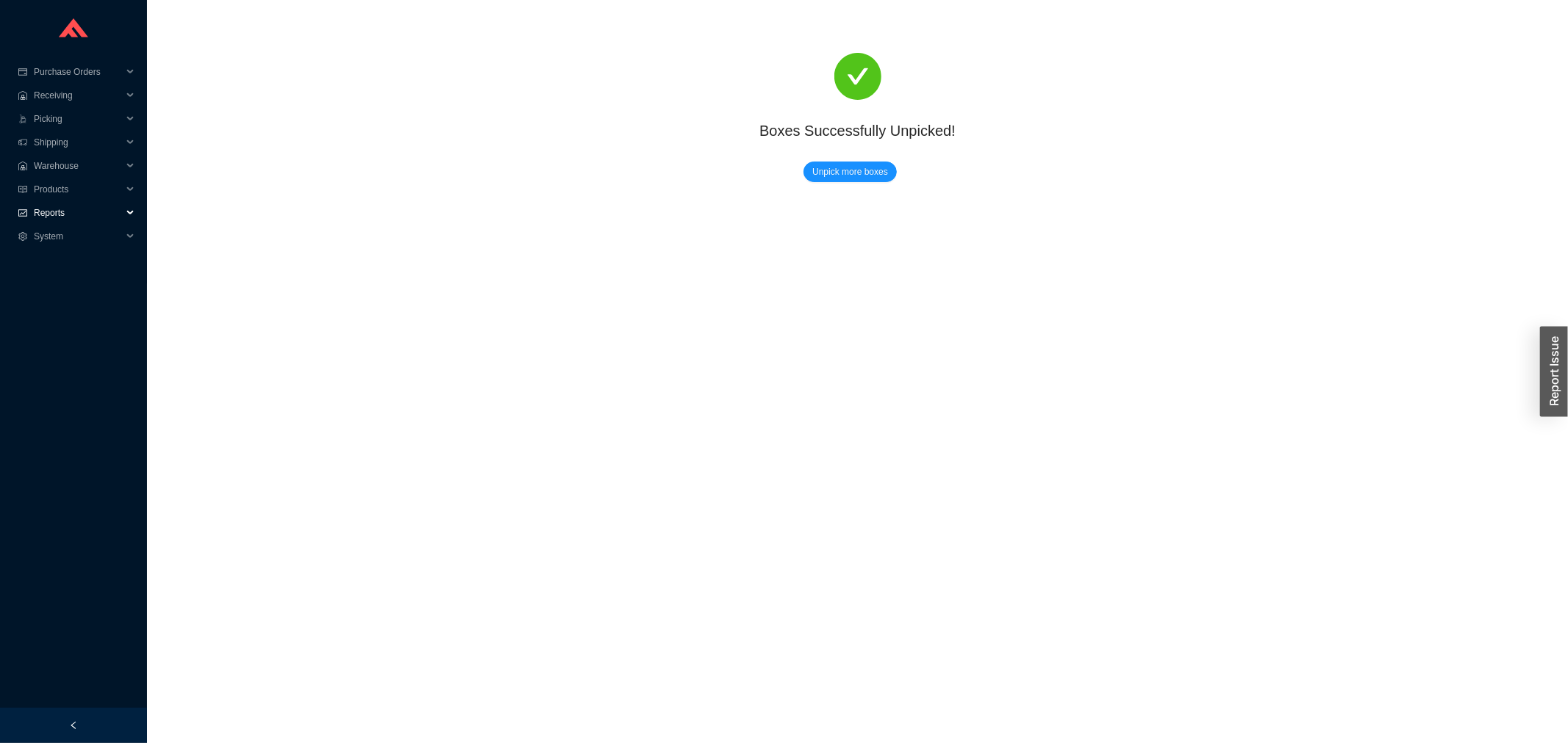
click at [41, 220] on span "Reports" at bounding box center [78, 212] width 88 height 24
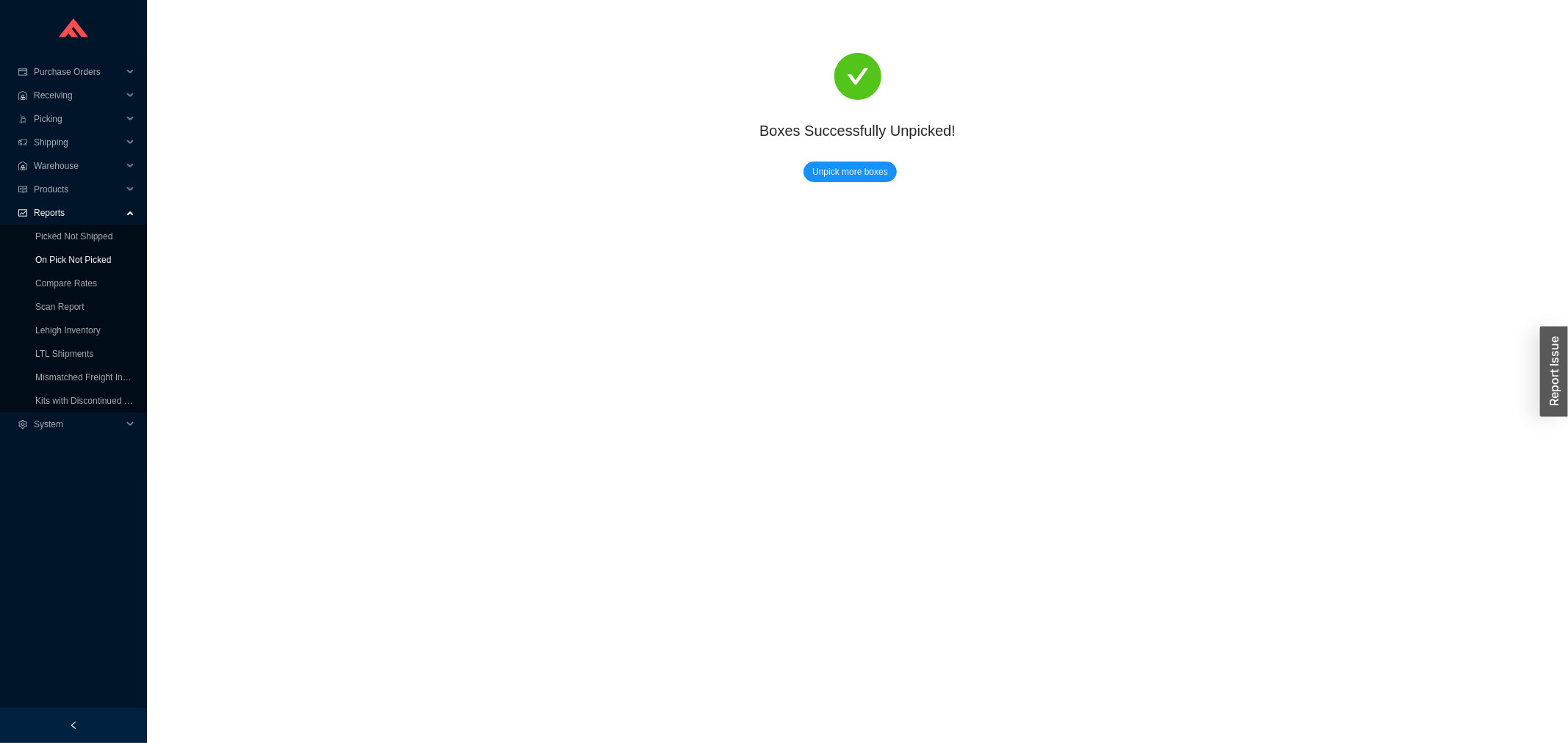
click at [49, 255] on link "On Pick Not Picked" at bounding box center [73, 260] width 76 height 11
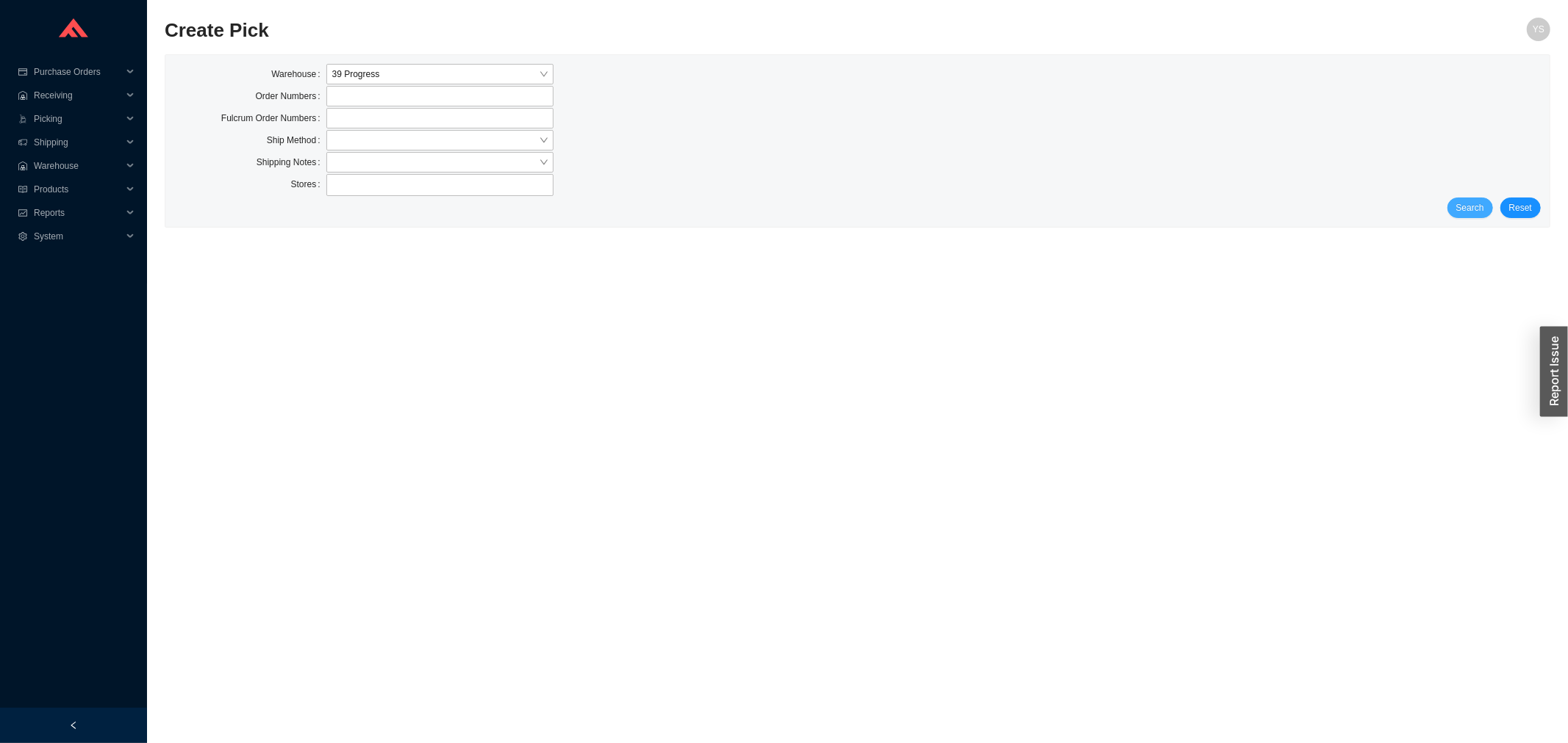
click at [1467, 208] on span "Search" at bounding box center [1470, 208] width 28 height 15
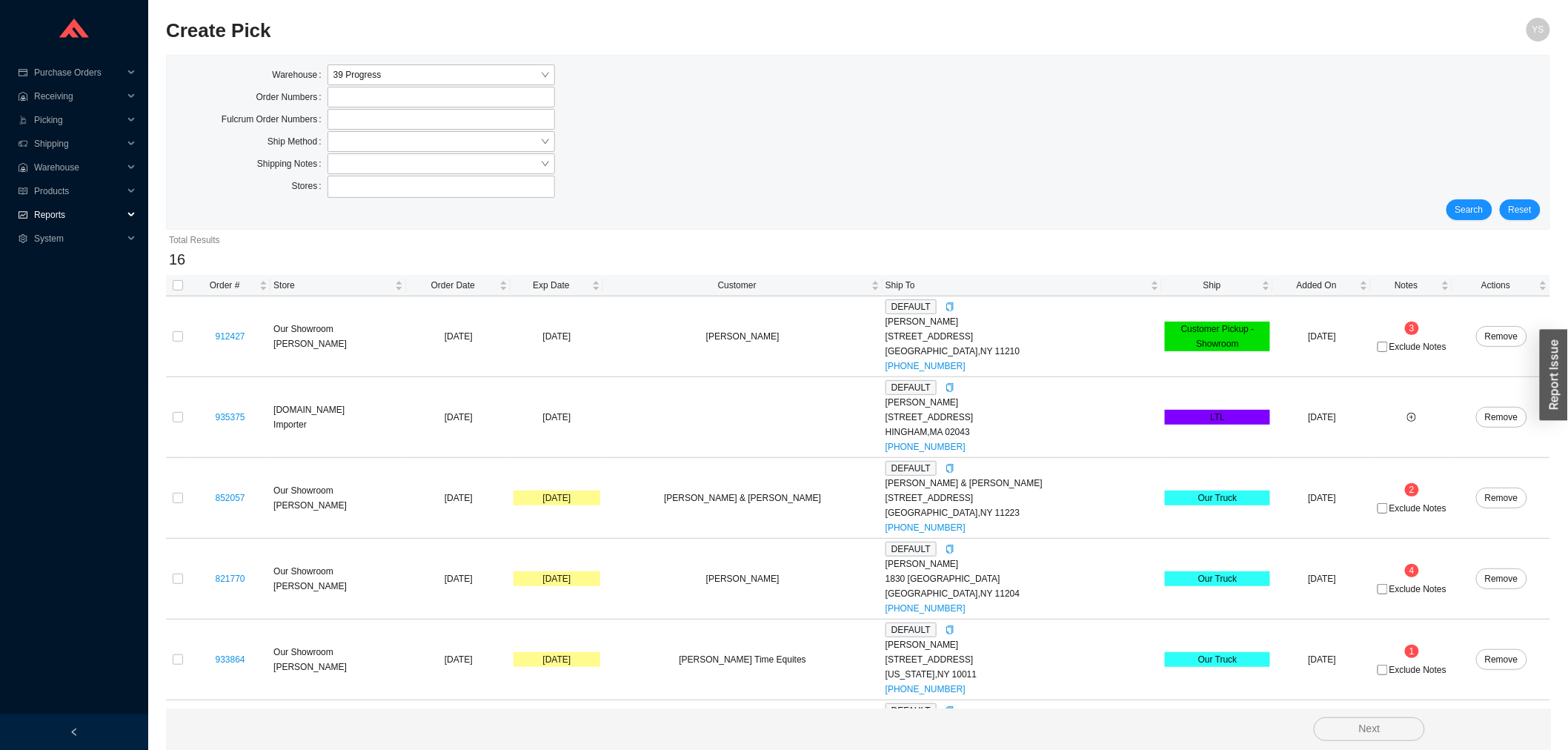
click at [35, 212] on span "Reports" at bounding box center [78, 214] width 89 height 24
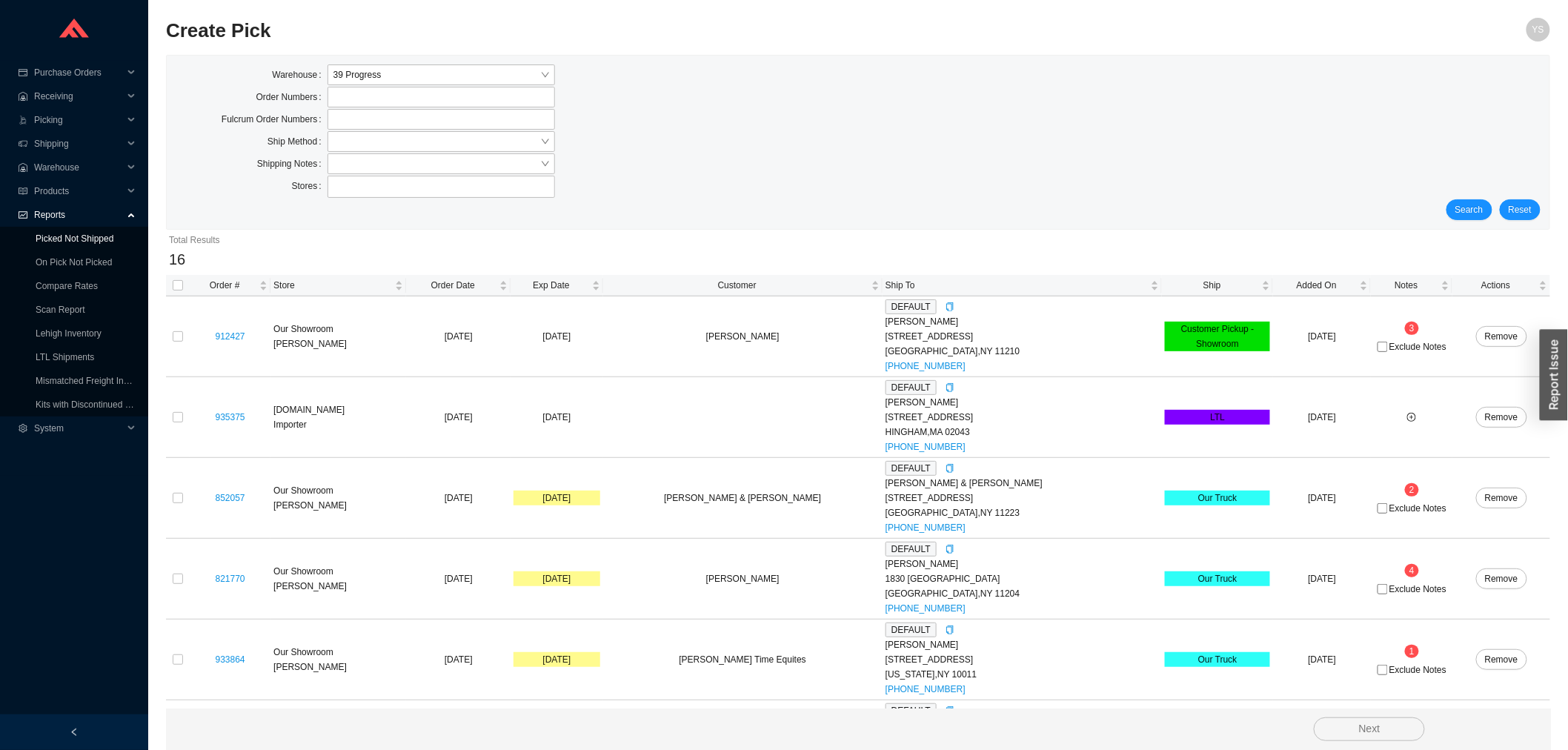
click at [65, 238] on link "Picked Not Shipped" at bounding box center [75, 239] width 78 height 11
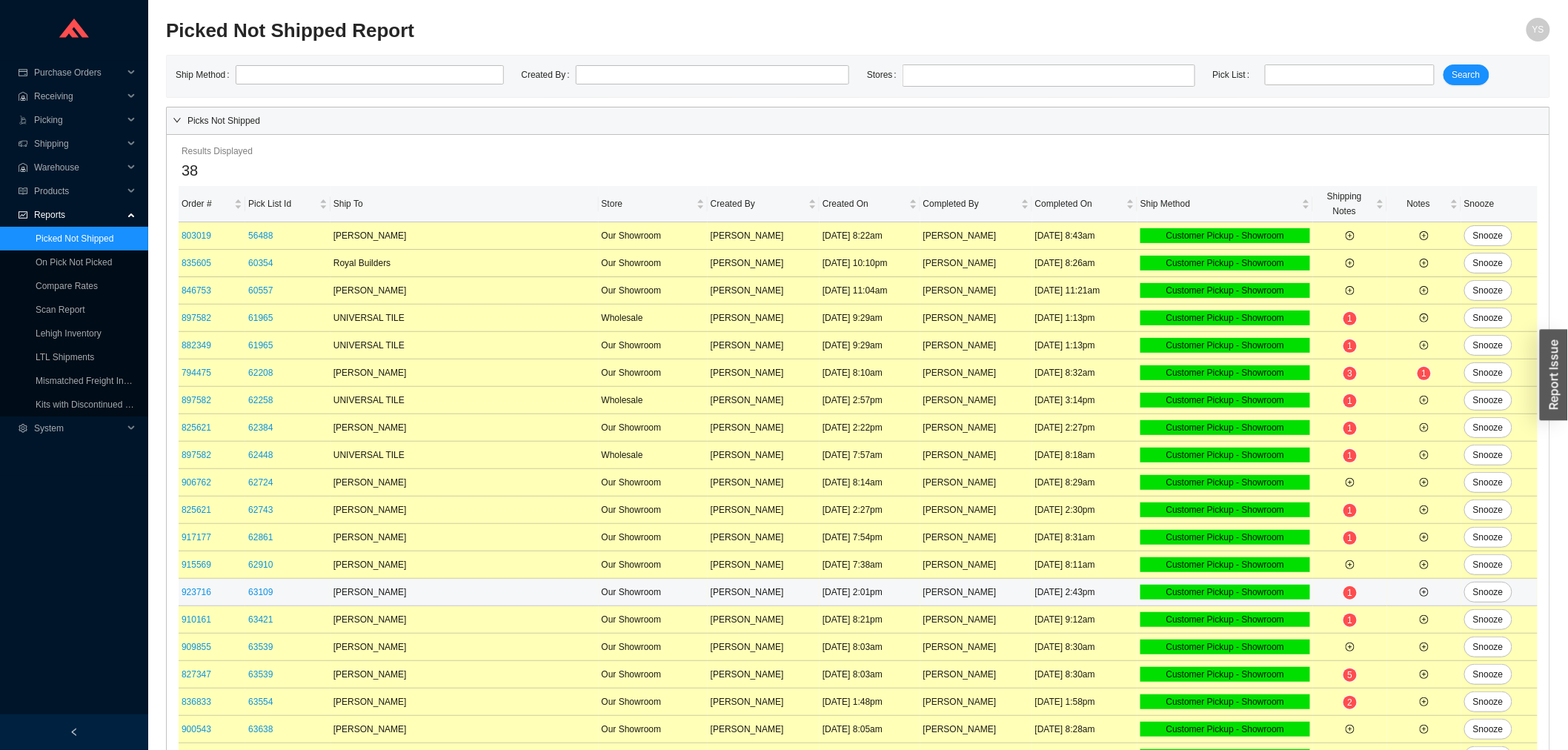
scroll to position [523, 0]
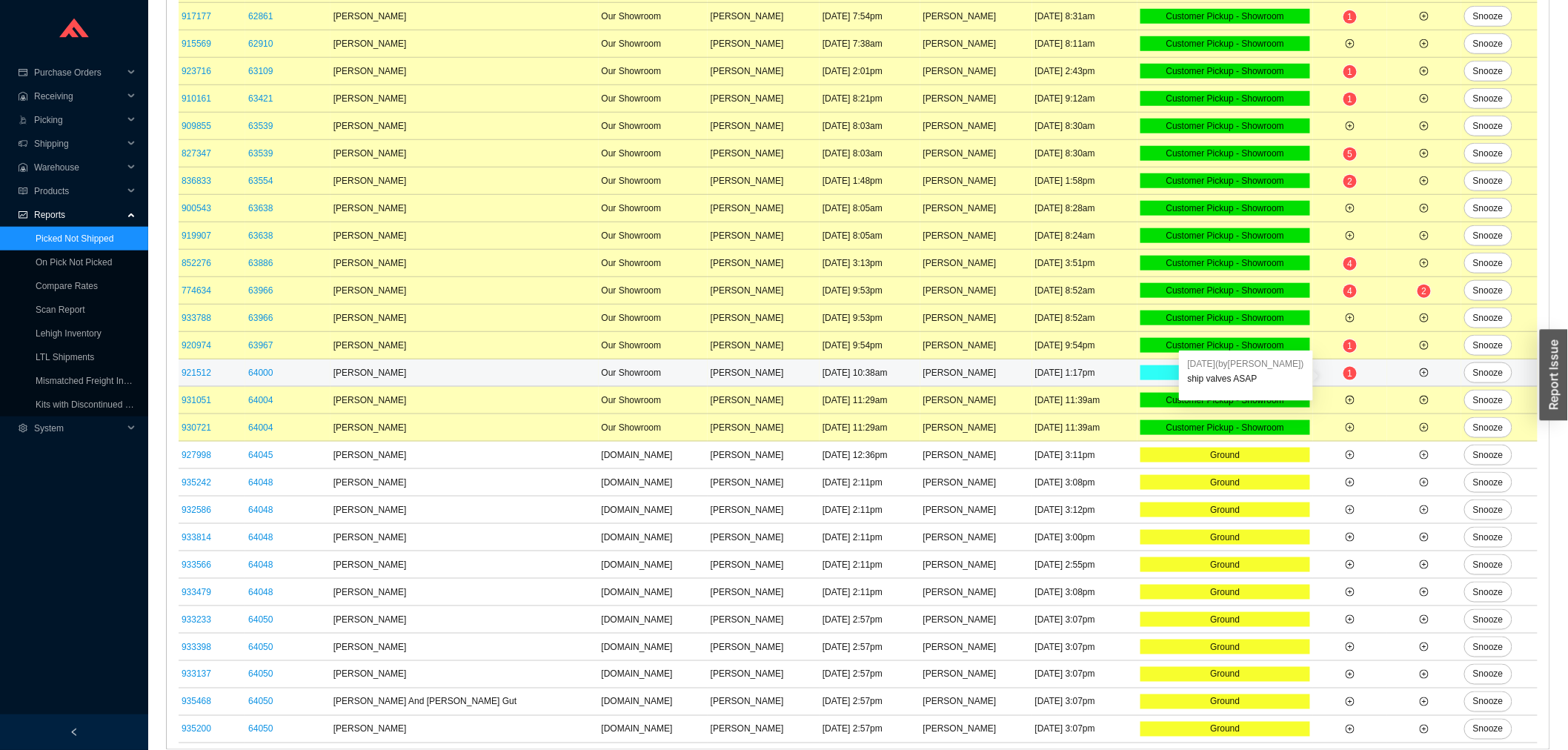
click at [1348, 375] on span "1" at bounding box center [1351, 374] width 5 height 11
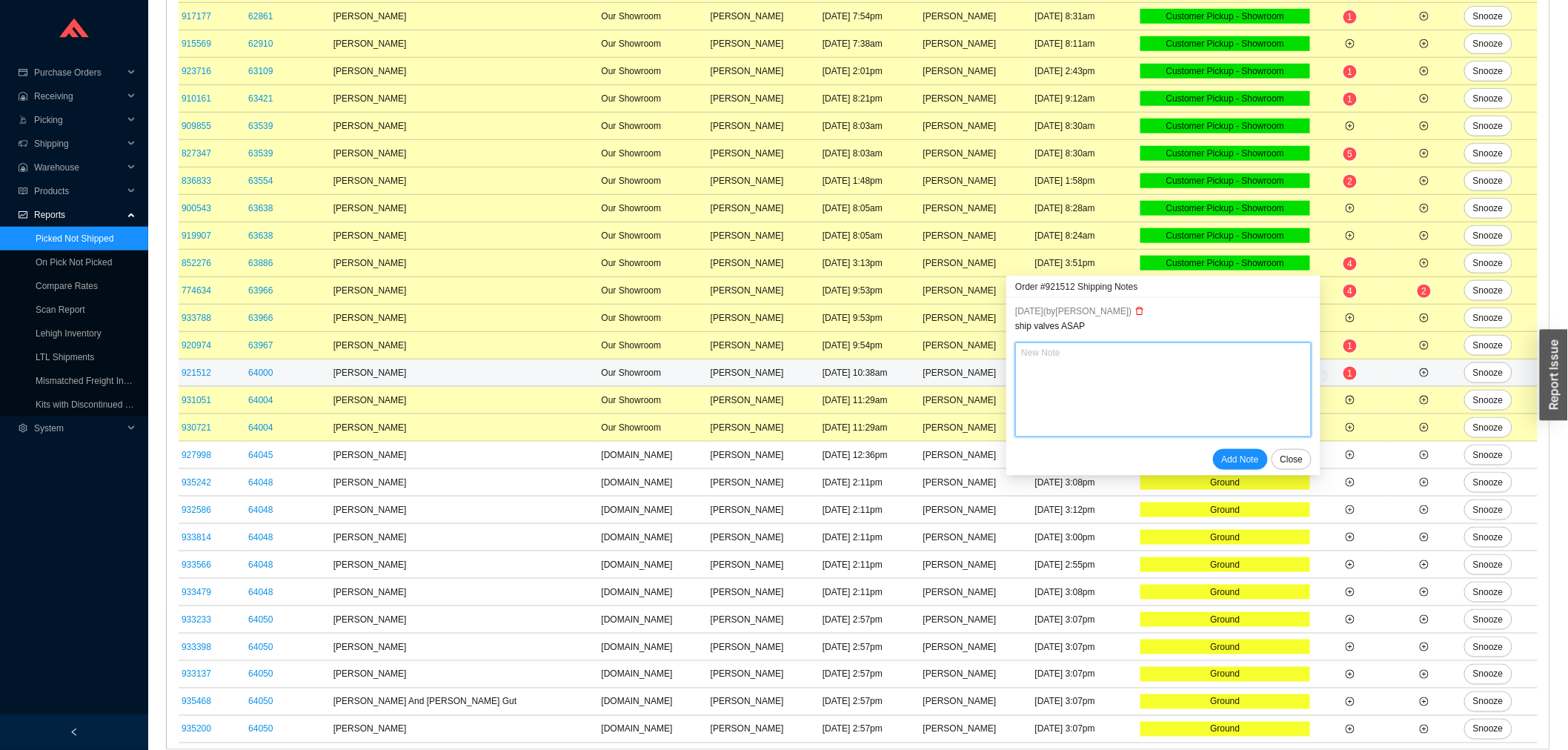
click at [1156, 381] on textarea at bounding box center [1163, 390] width 296 height 95
type textarea "u"
type textarea "un"
type textarea "uns"
type textarea "unsh"
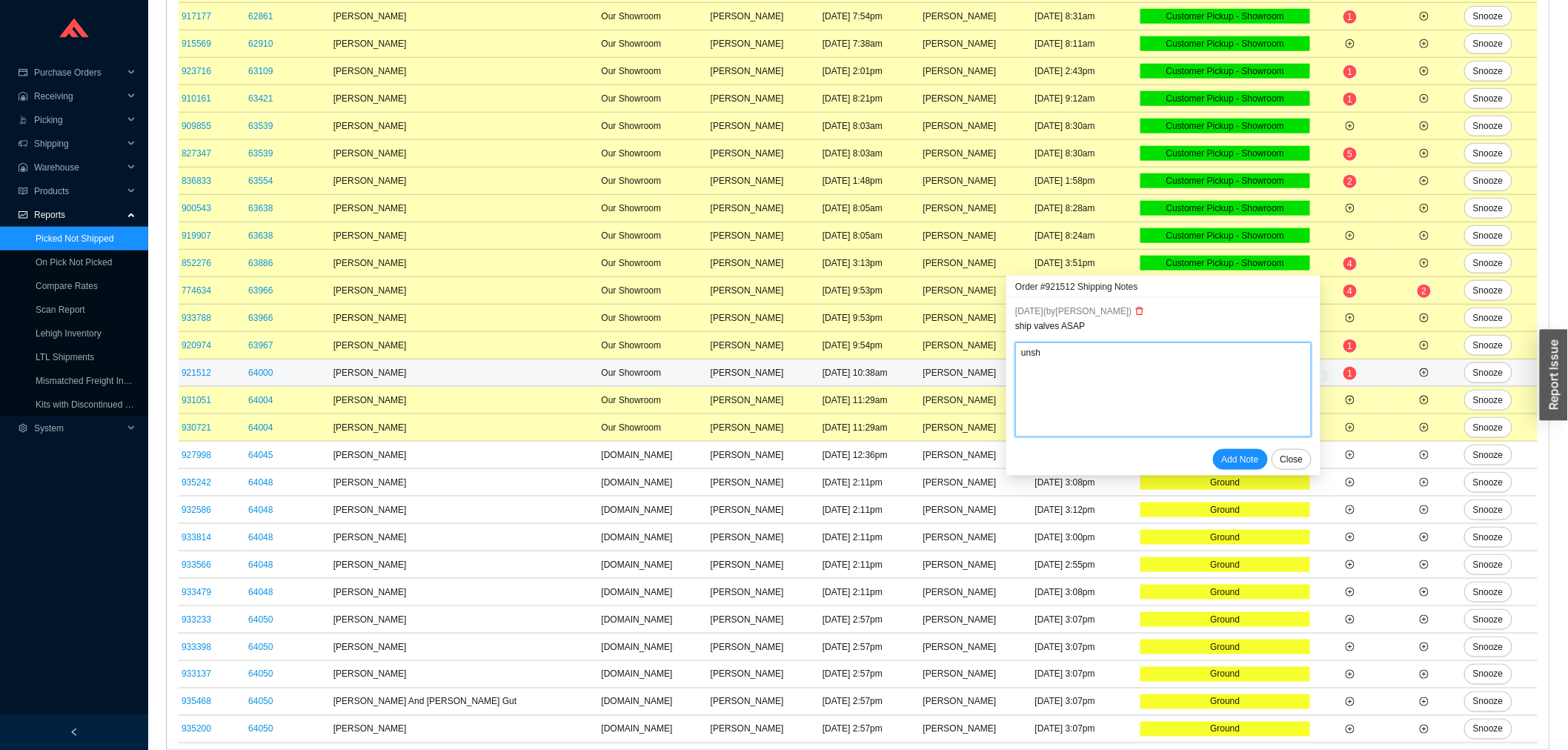
type textarea "unshi"
type textarea "unship"
type textarea "unshipp"
type textarea "unshippe"
type textarea "unshipped"
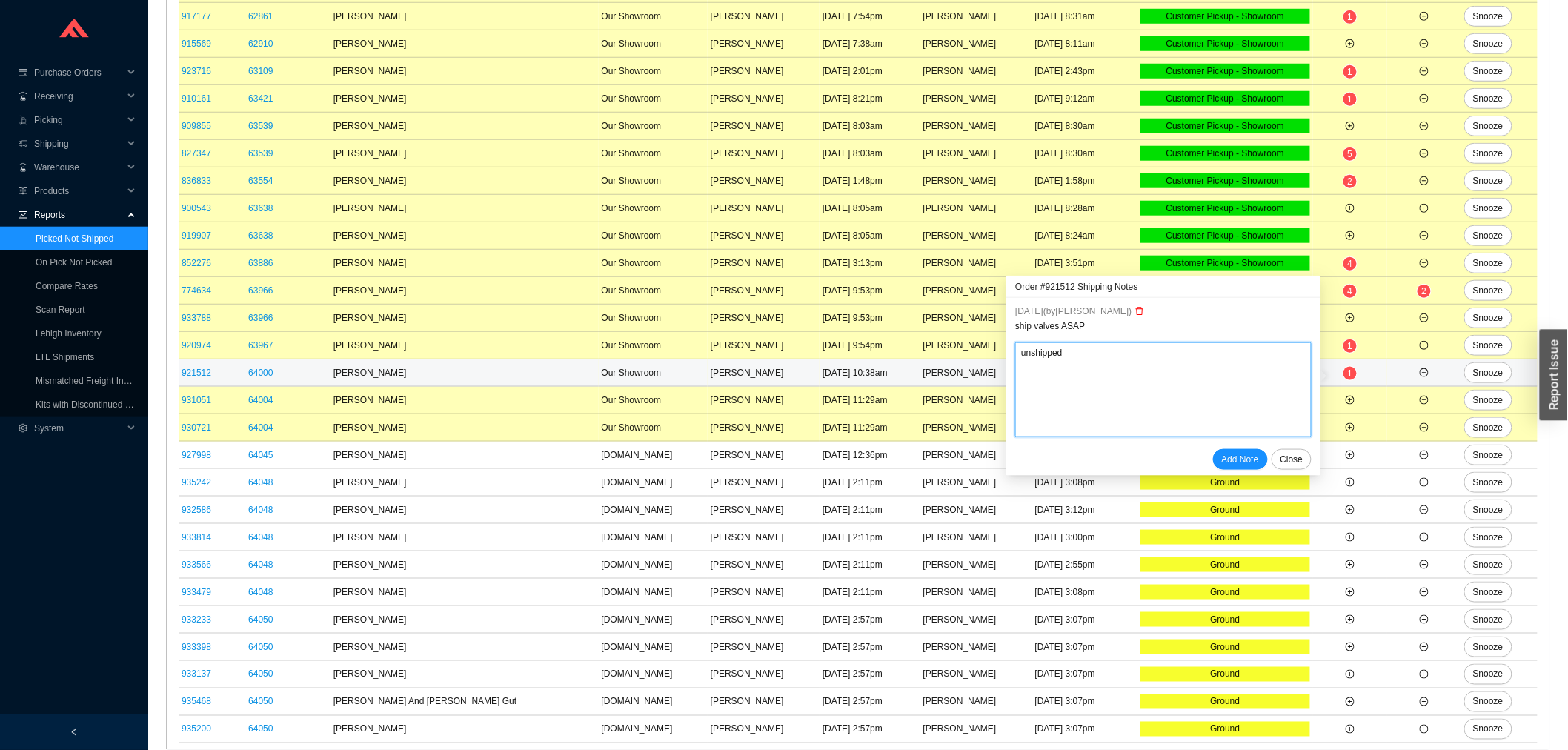
type textarea "unshipped"
type textarea "unshipped t"
type textarea "unshipped th"
type textarea "unshipped the"
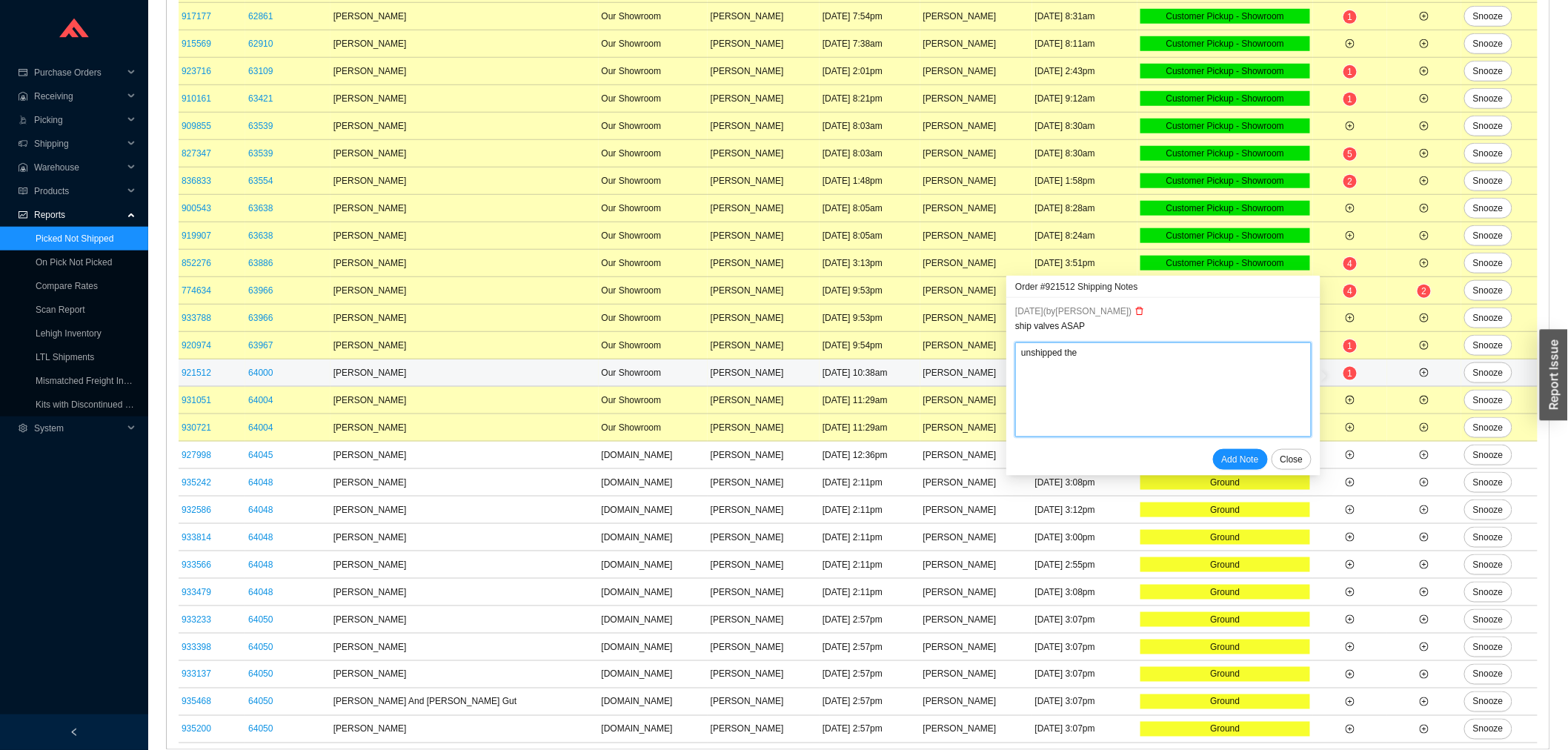
type textarea "unshipped the t"
type textarea "unshipped the to"
type textarea "unshipped the toi"
type textarea "unshipped the toil"
type textarea "unshipped the toile"
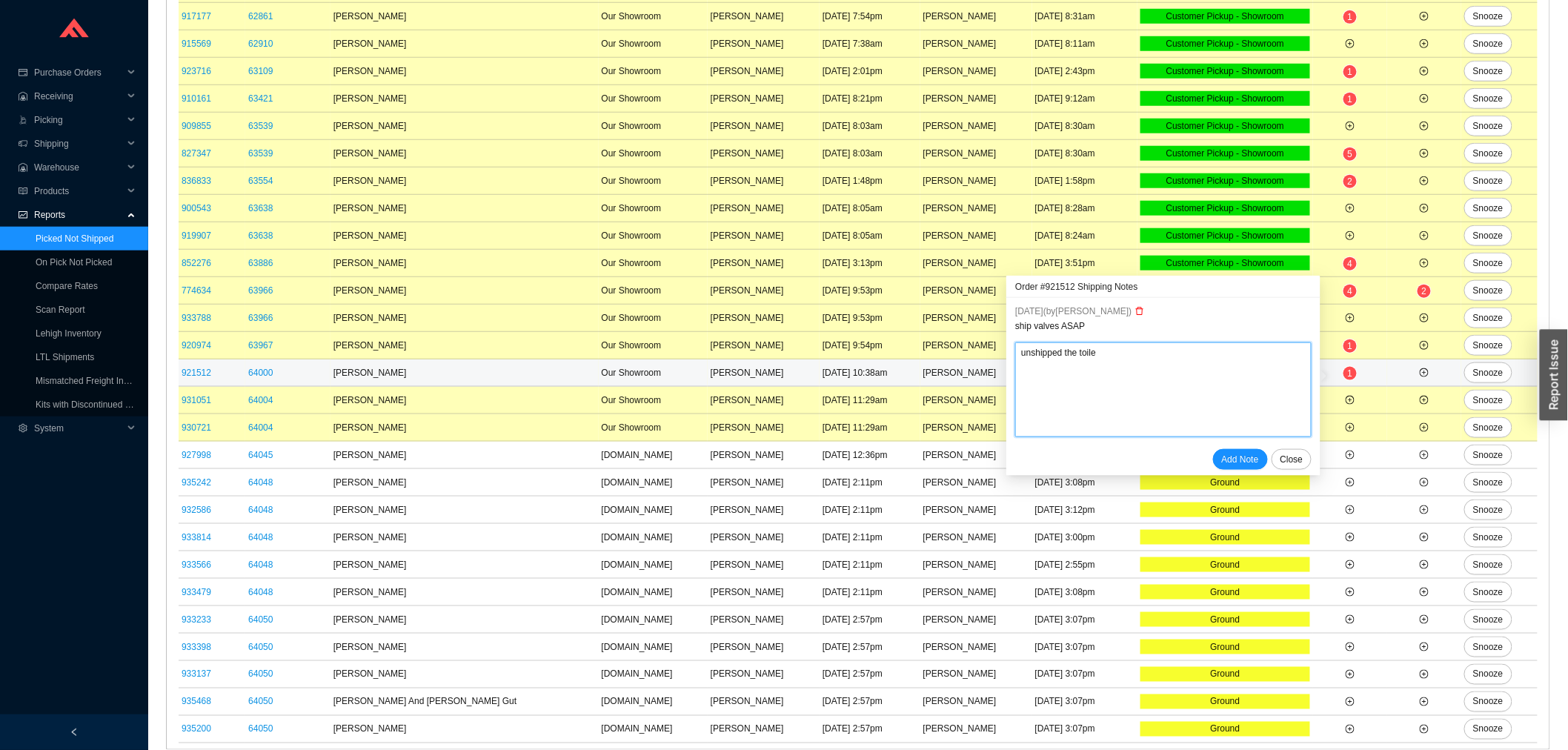
type textarea "unshipped the toilet"
type textarea "unshipped the toilet s"
type textarea "unshipped the toilet so"
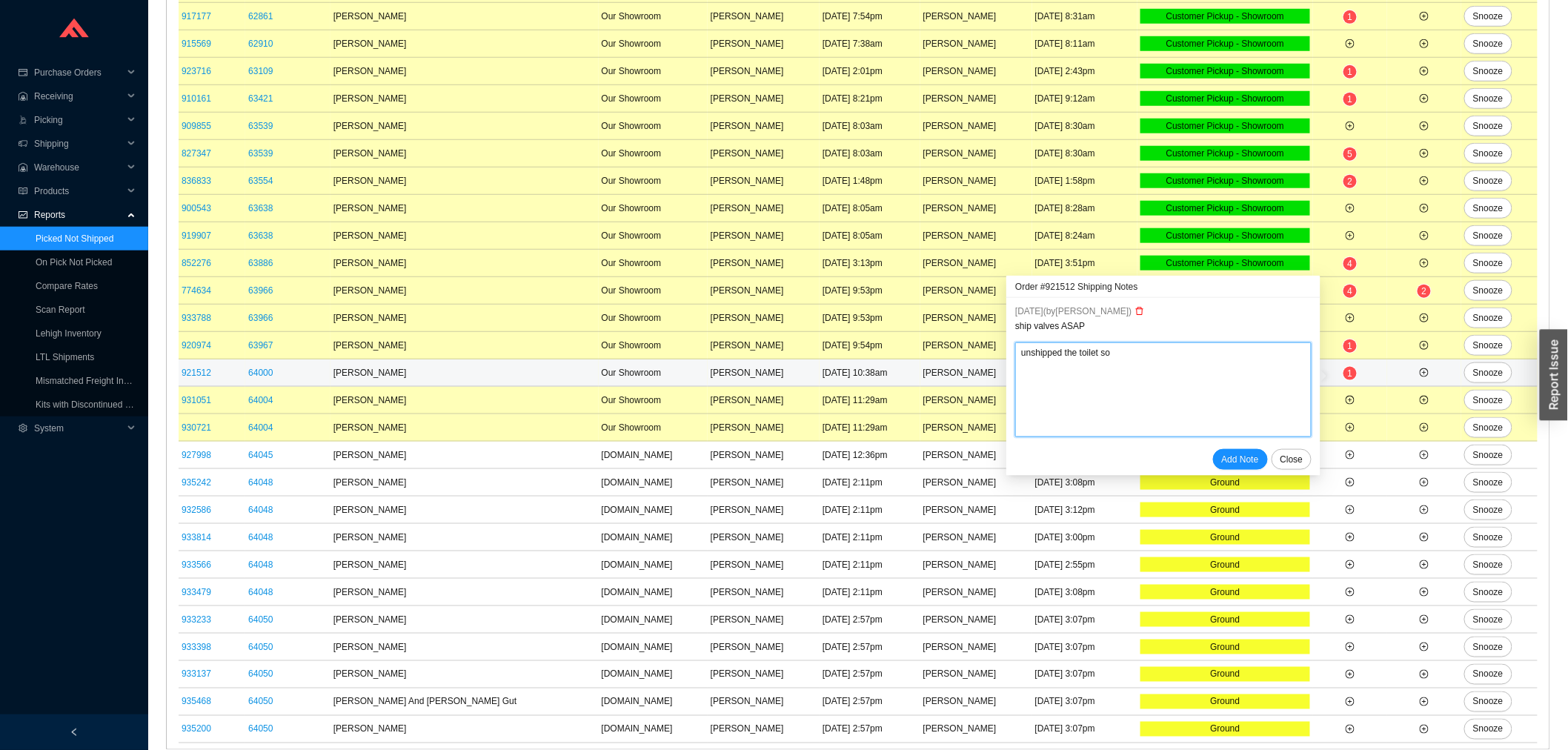
type textarea "unshipped the toilet so i"
type textarea "unshipped the toilet so it"
type textarea "unshipped the toilet so it p"
type textarea "unshipped the toilet so it po"
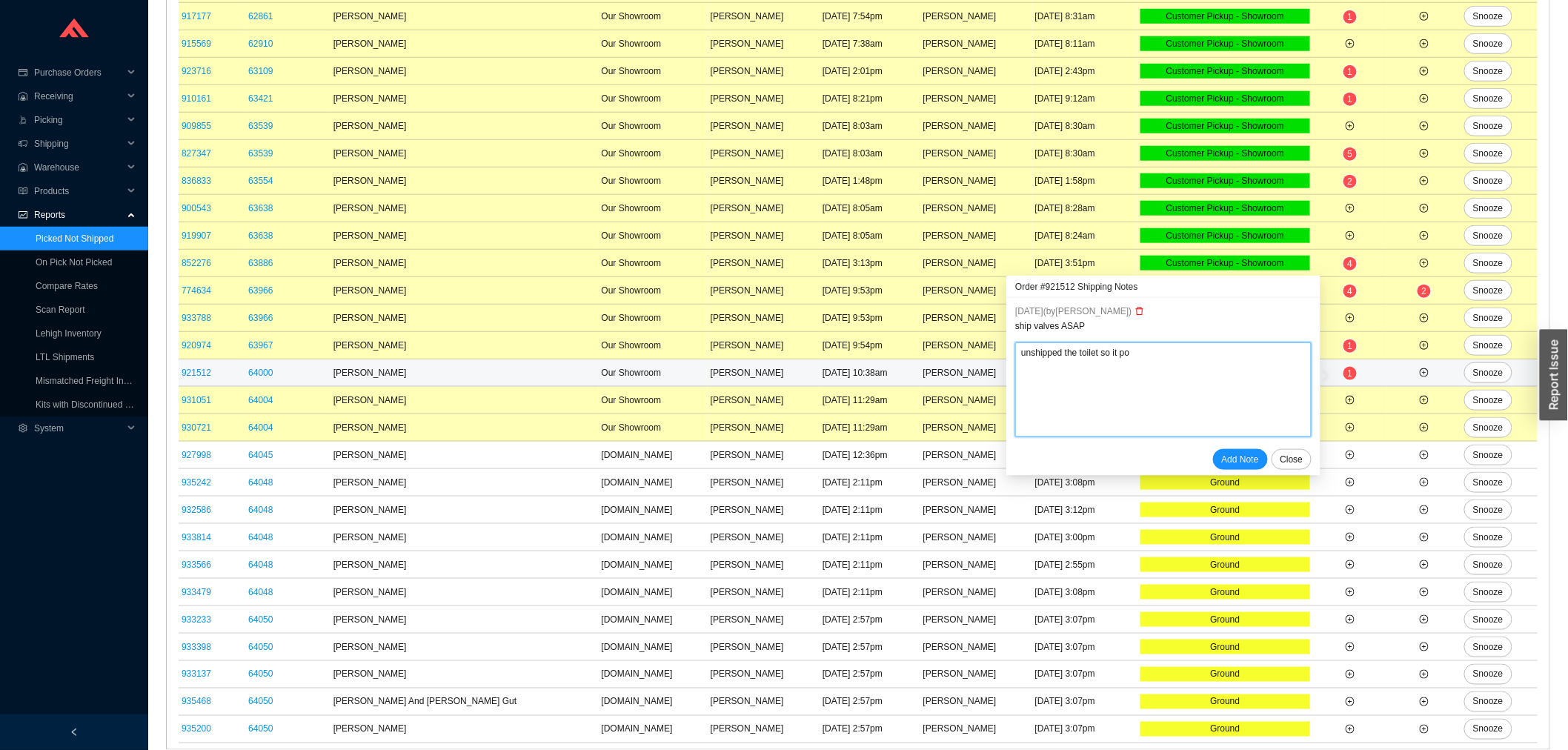
type textarea "unshipped the toilet so it pop"
type textarea "unshipped the toilet so it pops"
type textarea "unshipped the toilet so it pops u"
type textarea "unshipped the toilet so it pops up"
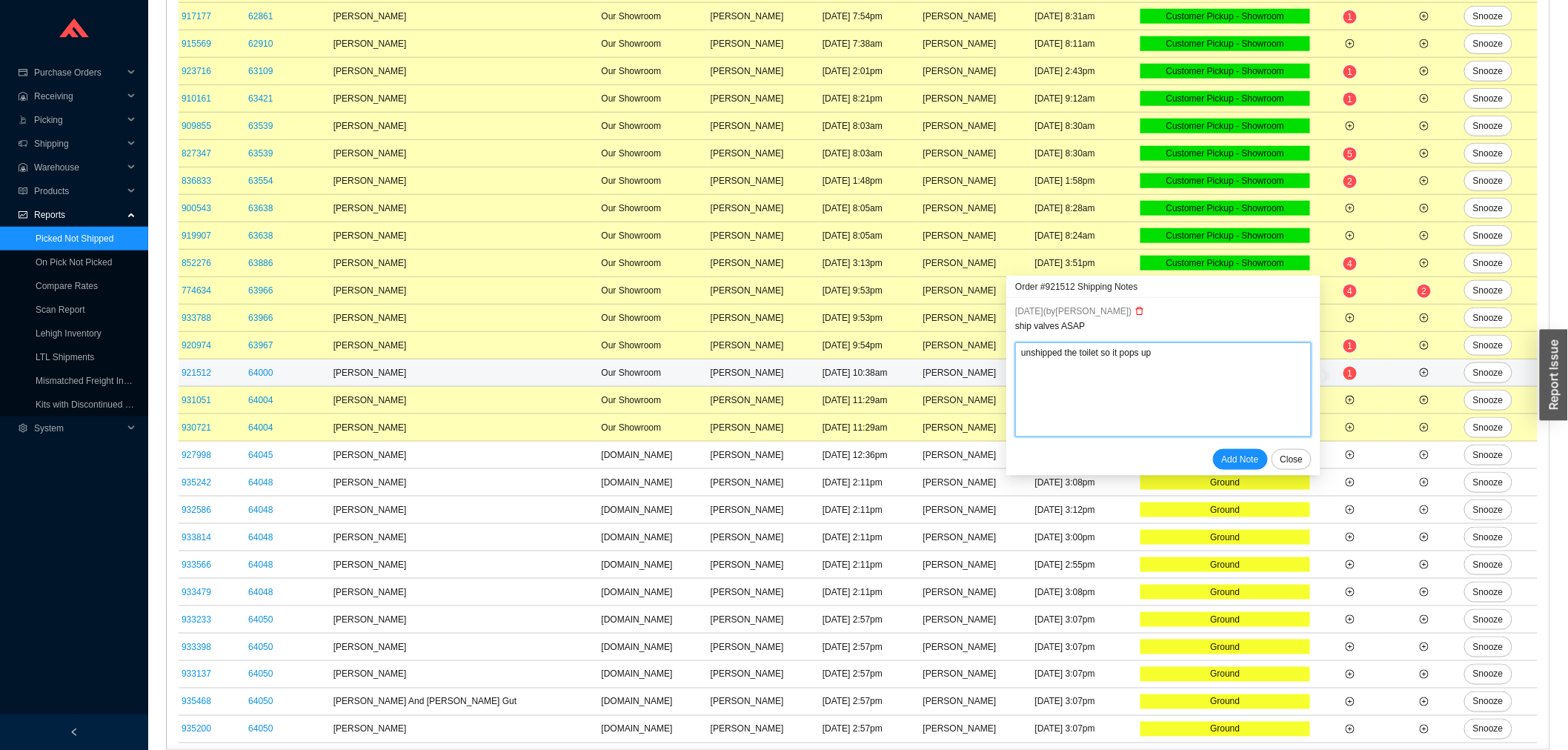
type textarea "unshipped the toilet so it pops up"
type textarea "unshipped the toilet so it pops up s"
type textarea "unshipped the toilet so it pops up sh"
type textarea "unshipped the toilet so it pops up shi"
type textarea "unshipped the toilet so it pops up ship"
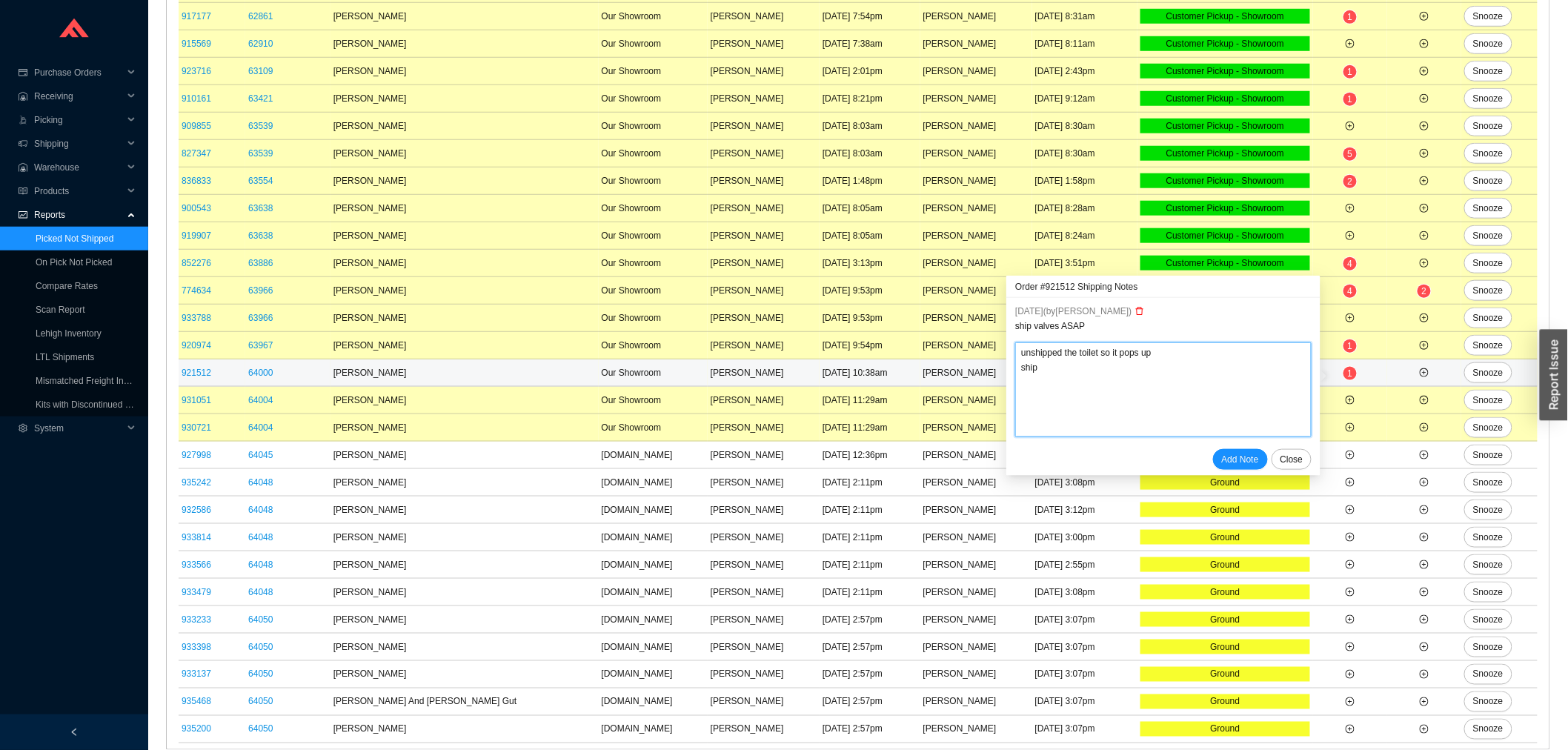
type textarea "unshipped the toilet so it pops up ship"
type textarea "unshipped the toilet so it pops up ship w"
type textarea "unshipped the toilet so it pops up ship wi"
type textarea "unshipped the toilet so it pops up ship wit"
type textarea "unshipped the toilet so it pops up ship with"
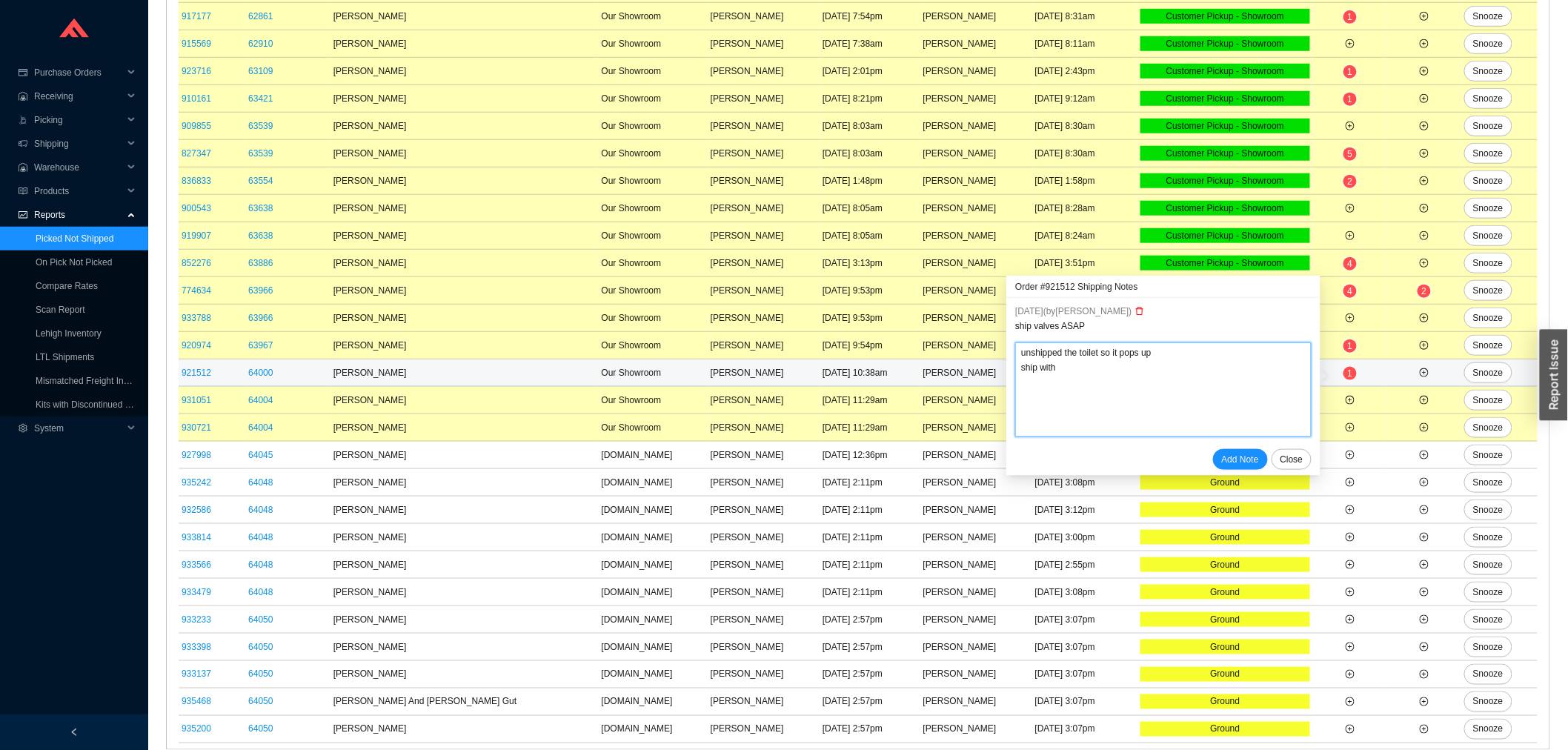
type textarea "unshipped the toilet so it pops up ship with"
type textarea "unshipped the toilet so it pops up ship with t"
type textarea "unshipped the toilet so it pops up ship with th"
type textarea "unshipped the toilet so it pops up ship with the"
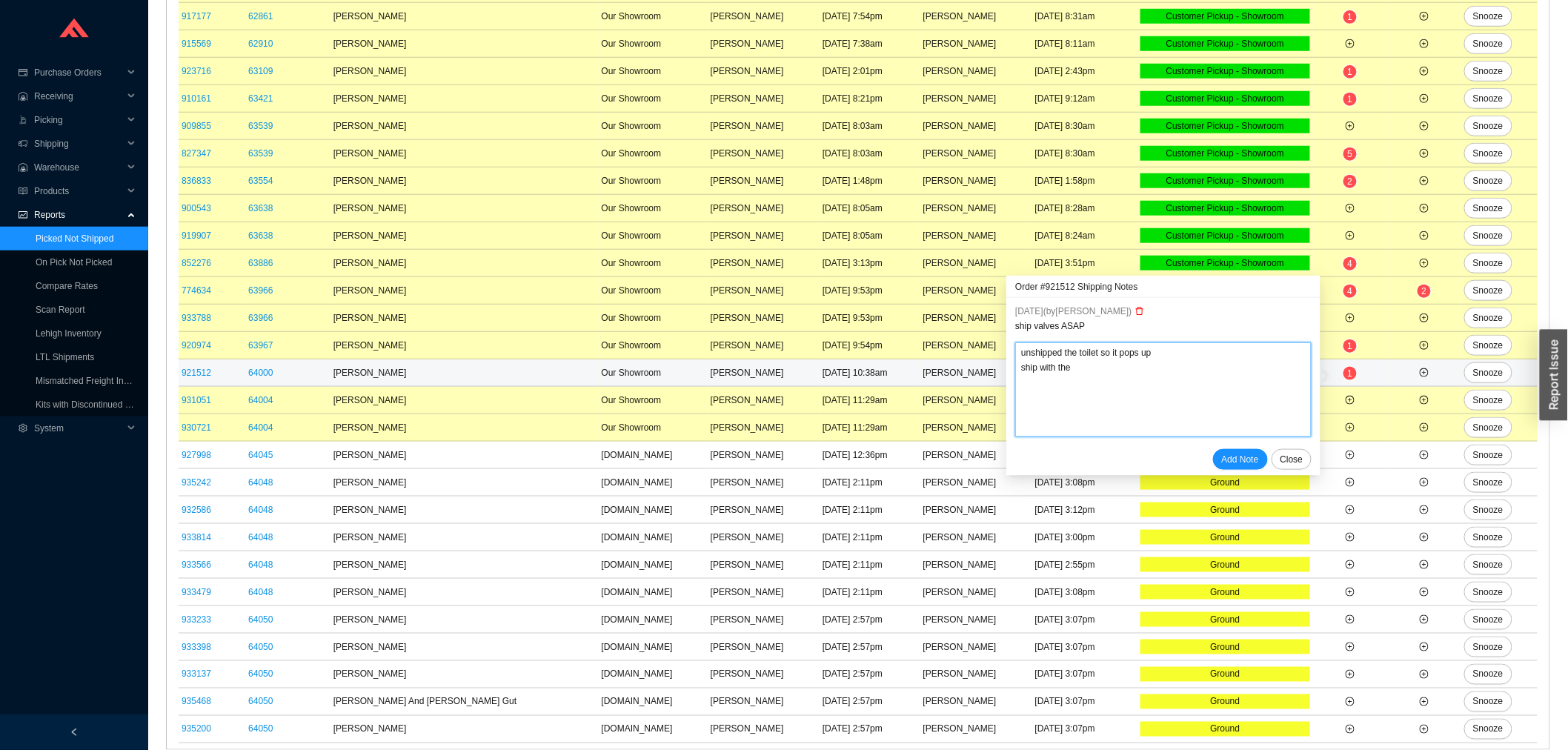
type textarea "unshipped the toilet so it pops up ship with the r"
type textarea "unshipped the toilet so it pops up ship with the re"
type textarea "unshipped the toilet so it pops up ship with the res"
type textarea "unshipped the toilet so it pops up ship with the rest"
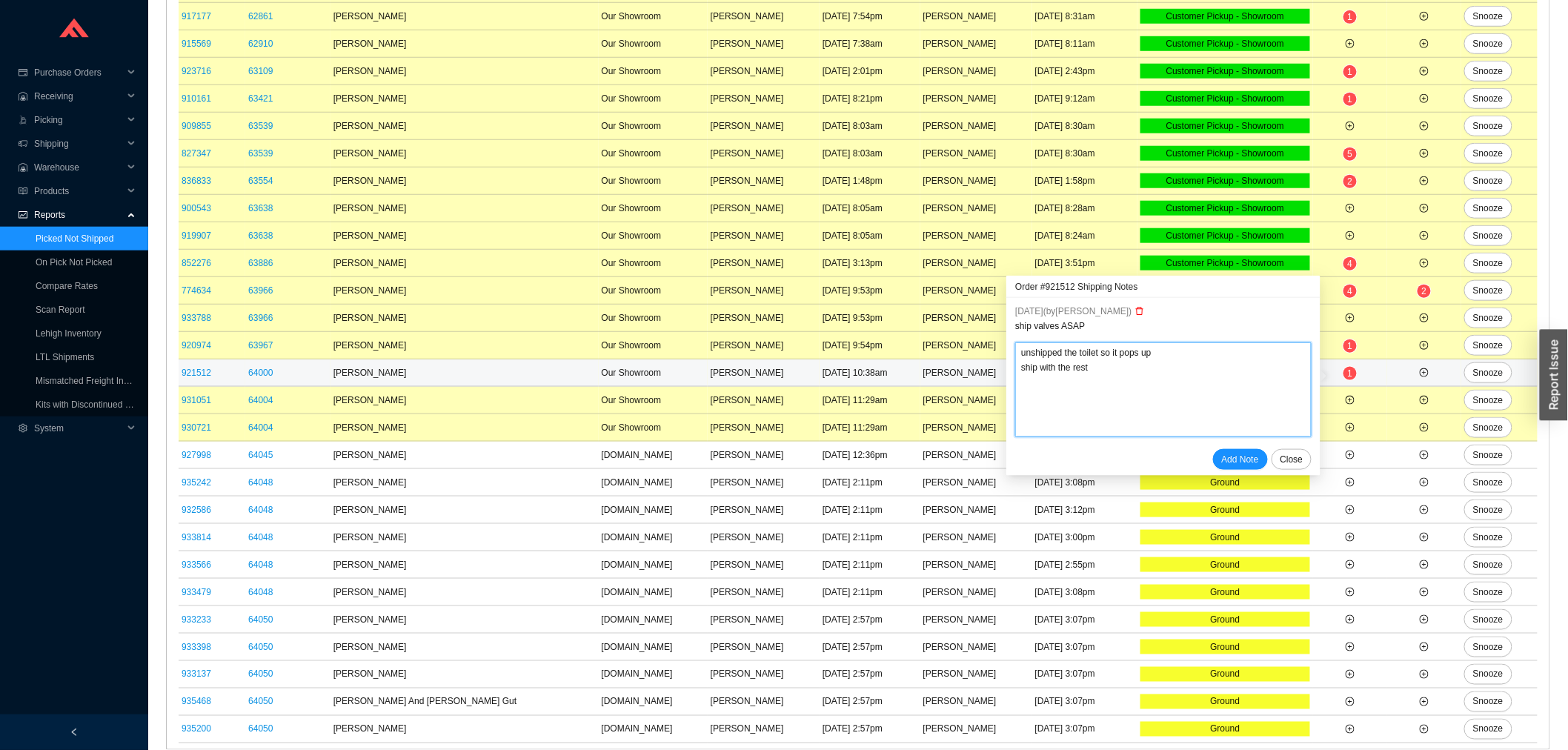
type textarea "unshipped the toilet so it pops up ship with the rest o"
type textarea "unshipped the toilet so it pops up ship with the rest of"
type textarea "unshipped the toilet so it pops up ship with the rest of t"
type textarea "unshipped the toilet so it pops up ship with the rest of th"
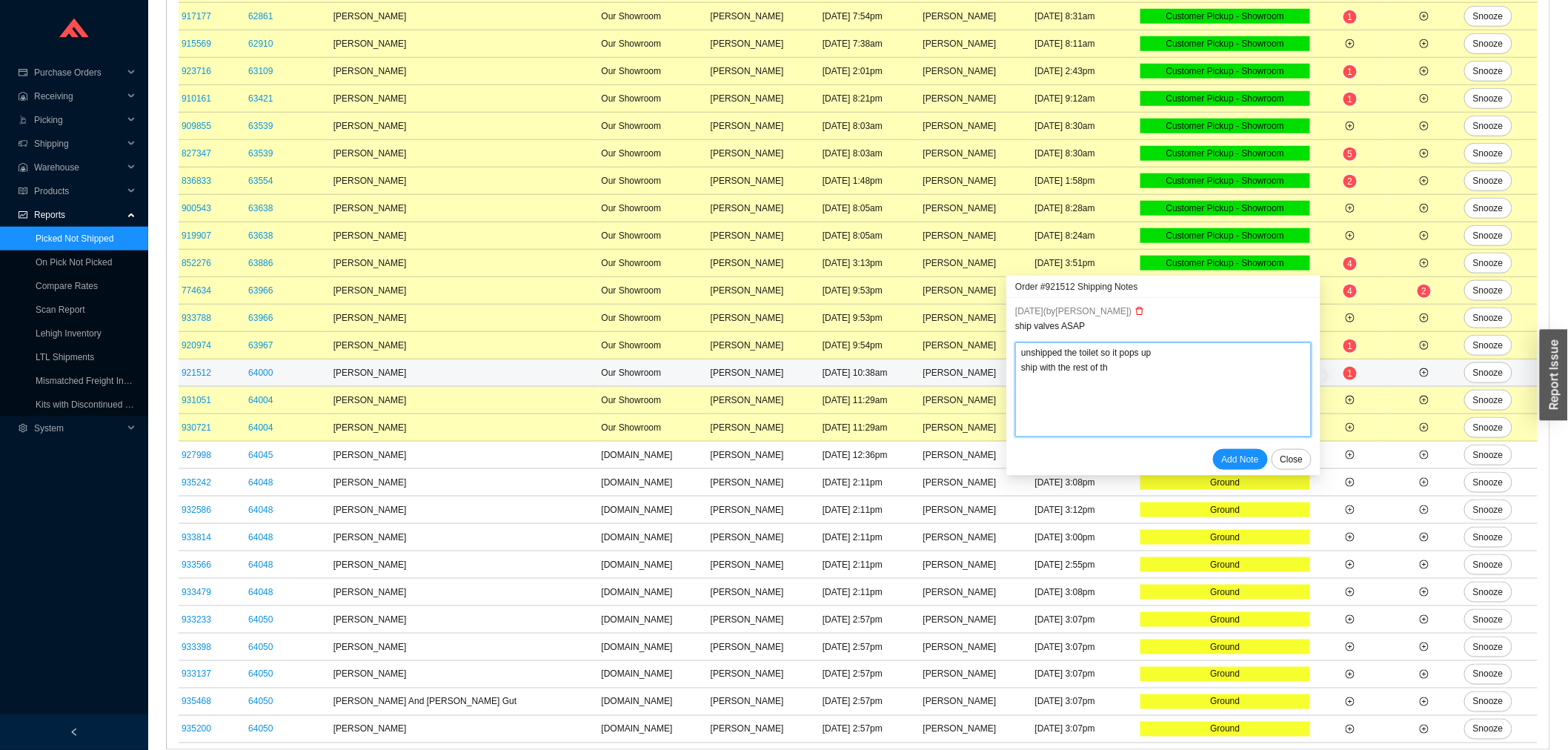
type textarea "unshipped the toilet so it pops up ship with the rest of the"
type textarea "unshipped the toilet so it pops up ship with the rest of the p"
type textarea "unshipped the toilet so it pops up ship with the rest of the"
type textarea "unshipped the toilet so it pops up ship with the rest of the u"
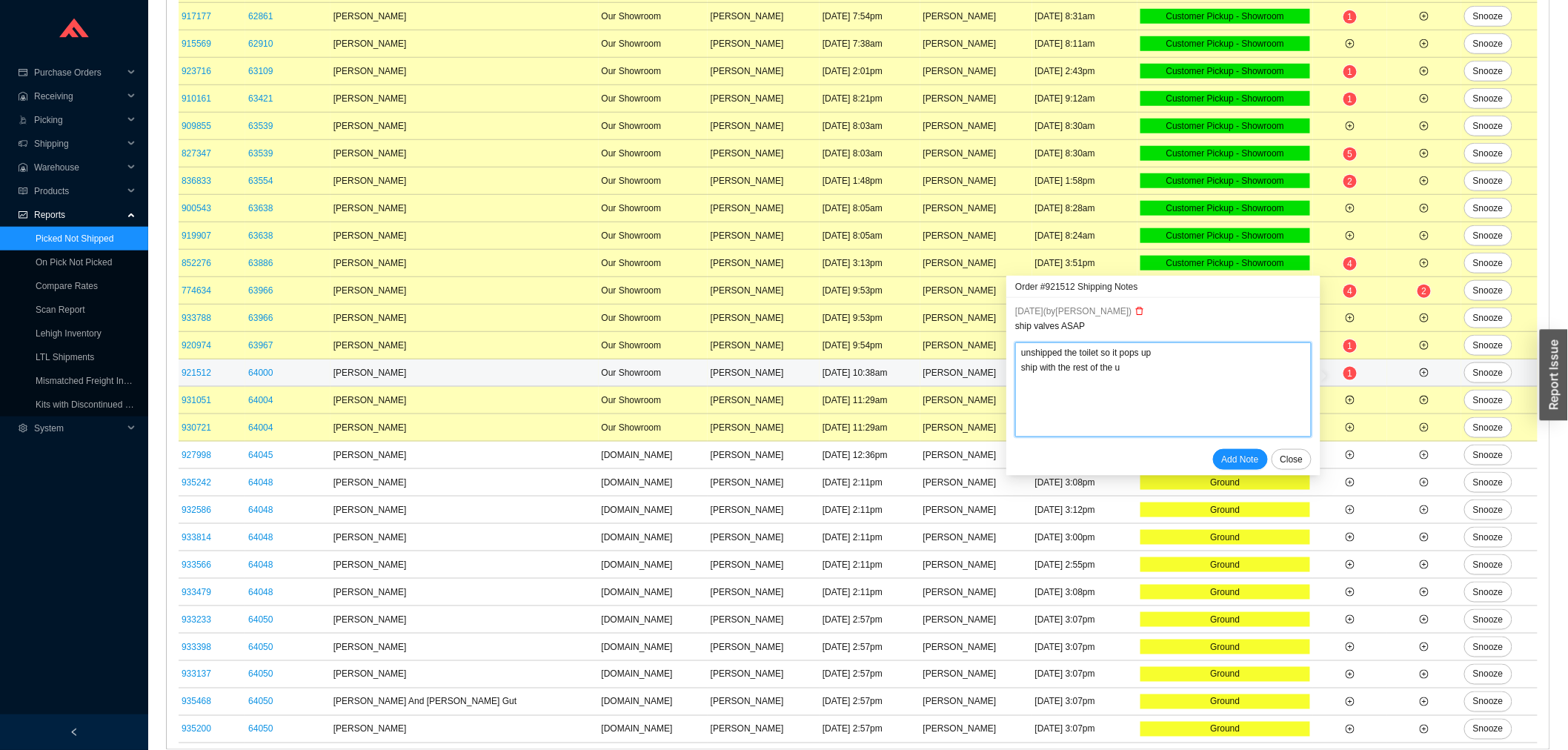
type textarea "unshipped the toilet so it pops up ship with the rest of the un"
type textarea "unshipped the toilet so it pops up ship with the rest of the unp"
type textarea "unshipped the toilet so it pops up ship with the rest of the unpi"
type textarea "unshipped the toilet so it pops up ship with the rest of the unpic"
type textarea "unshipped the toilet so it pops up ship with the rest of the unpice"
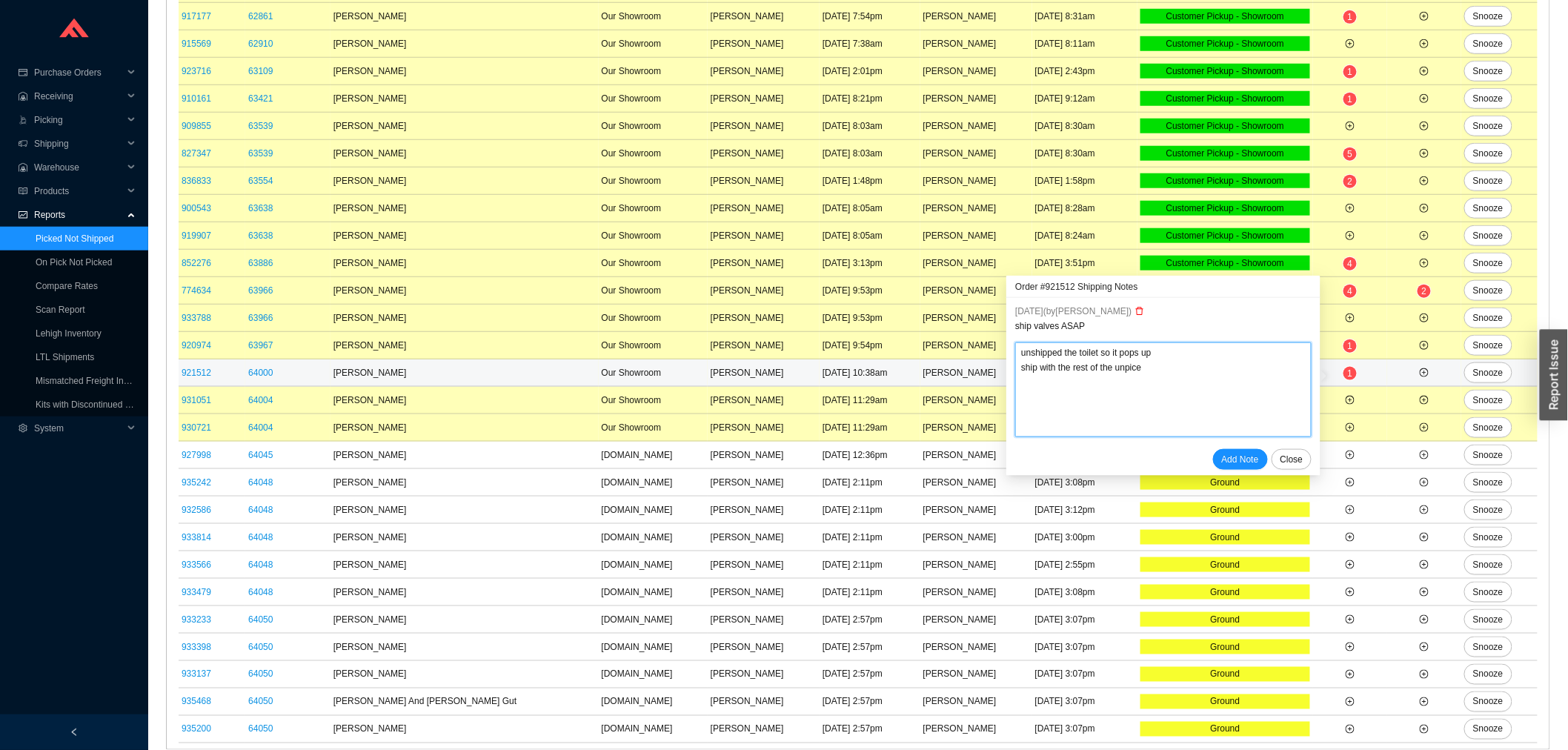
type textarea "unshipped the toilet so it pops up ship with the rest of the unpiced"
type textarea "unshipped the toilet so it pops up ship with the rest of the unpiced u"
type textarea "unshipped the toilet so it pops up ship with the rest of the unpiced"
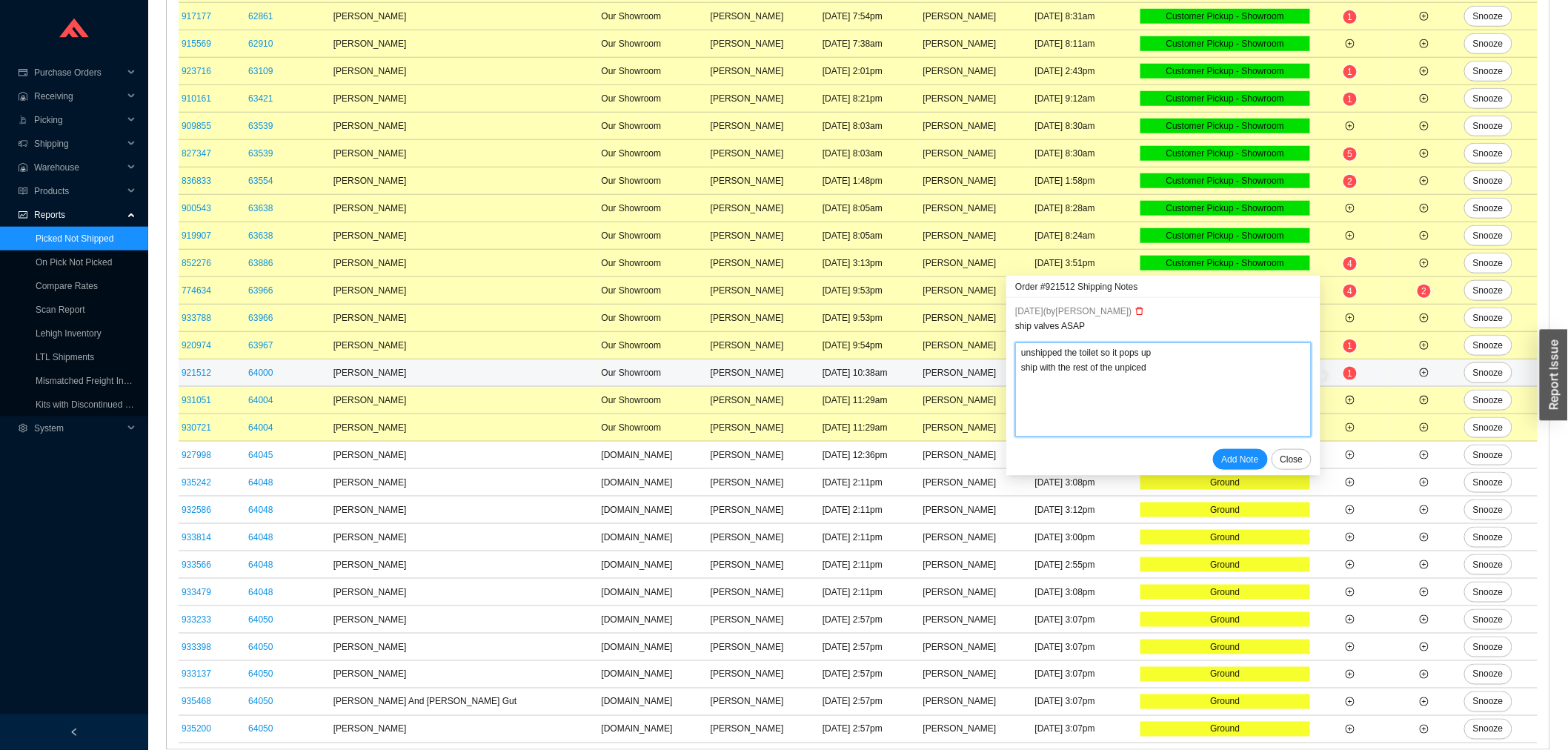
type textarea "unshipped the toilet so it pops up ship with the rest of the unpice"
type textarea "unshipped the toilet so it pops up ship with the rest of the unpic"
type textarea "unshipped the toilet so it pops up ship with the rest of the unpi"
type textarea "unshipped the toilet so it pops up ship with the rest of the unp"
type textarea "unshipped the toilet so it pops up ship with the rest of the un"
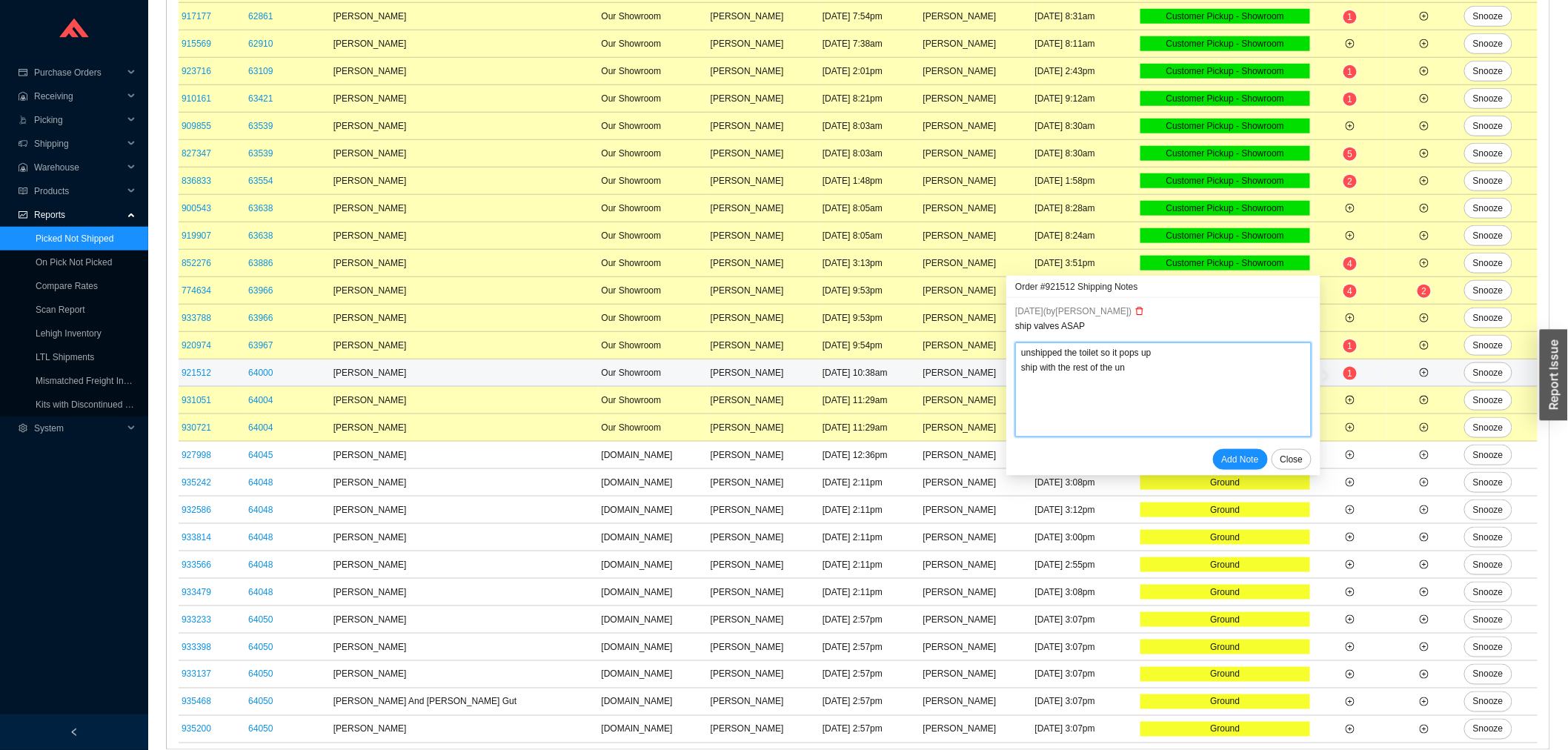
type textarea "unshipped the toilet so it pops up ship with the rest of the u"
type textarea "unshipped the toilet so it pops up ship with the rest of the"
type textarea "unshipped the toilet so it pops up ship with the rest of the i"
type textarea "unshipped the toilet so it pops up ship with the rest of the it"
type textarea "unshipped the toilet so it pops up ship with the rest of the ite"
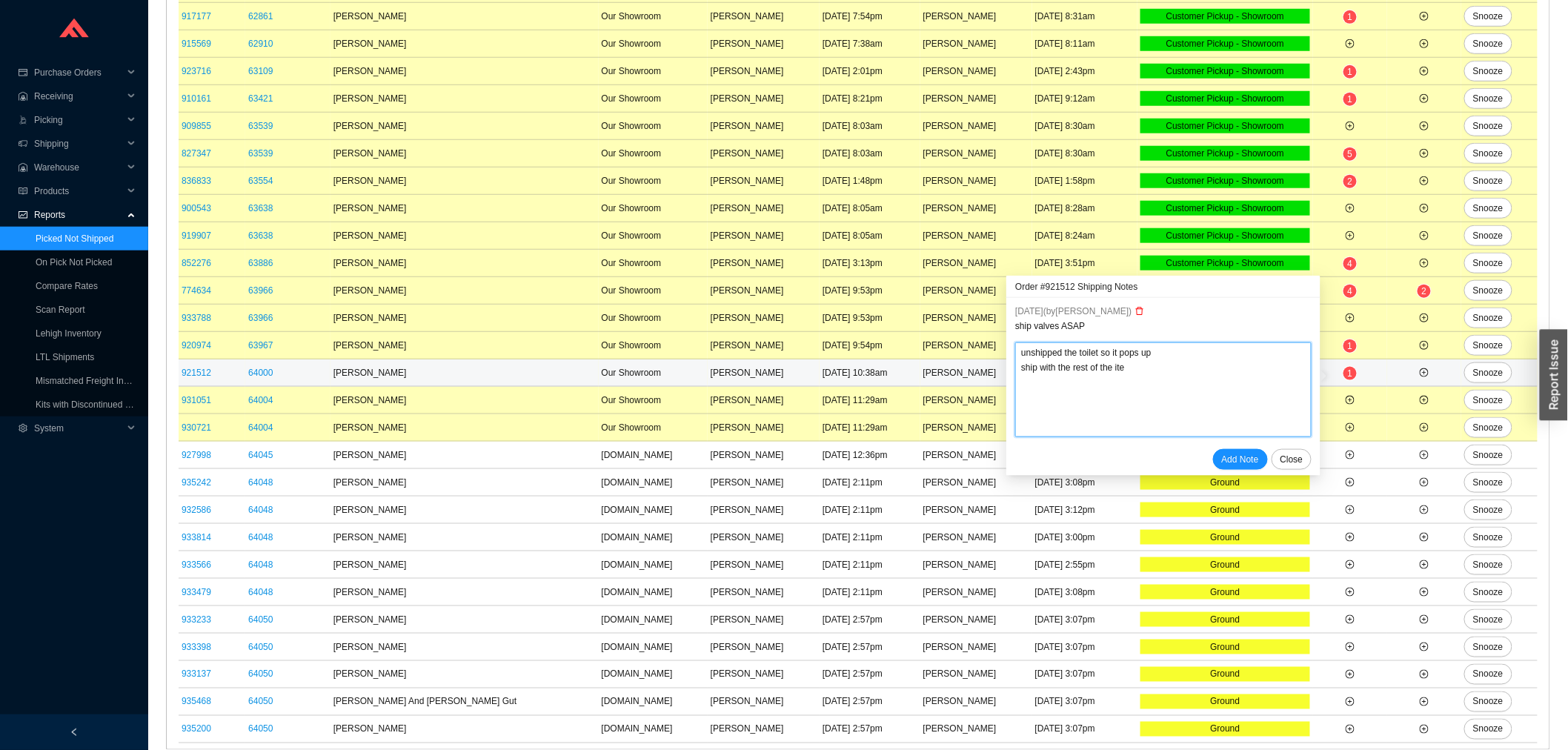
type textarea "unshipped the toilet so it pops up ship with the rest of the ites"
type textarea "unshipped the toilet so it pops up ship with the rest of the ite"
type textarea "unshipped the toilet so it pops up ship with the rest of the item"
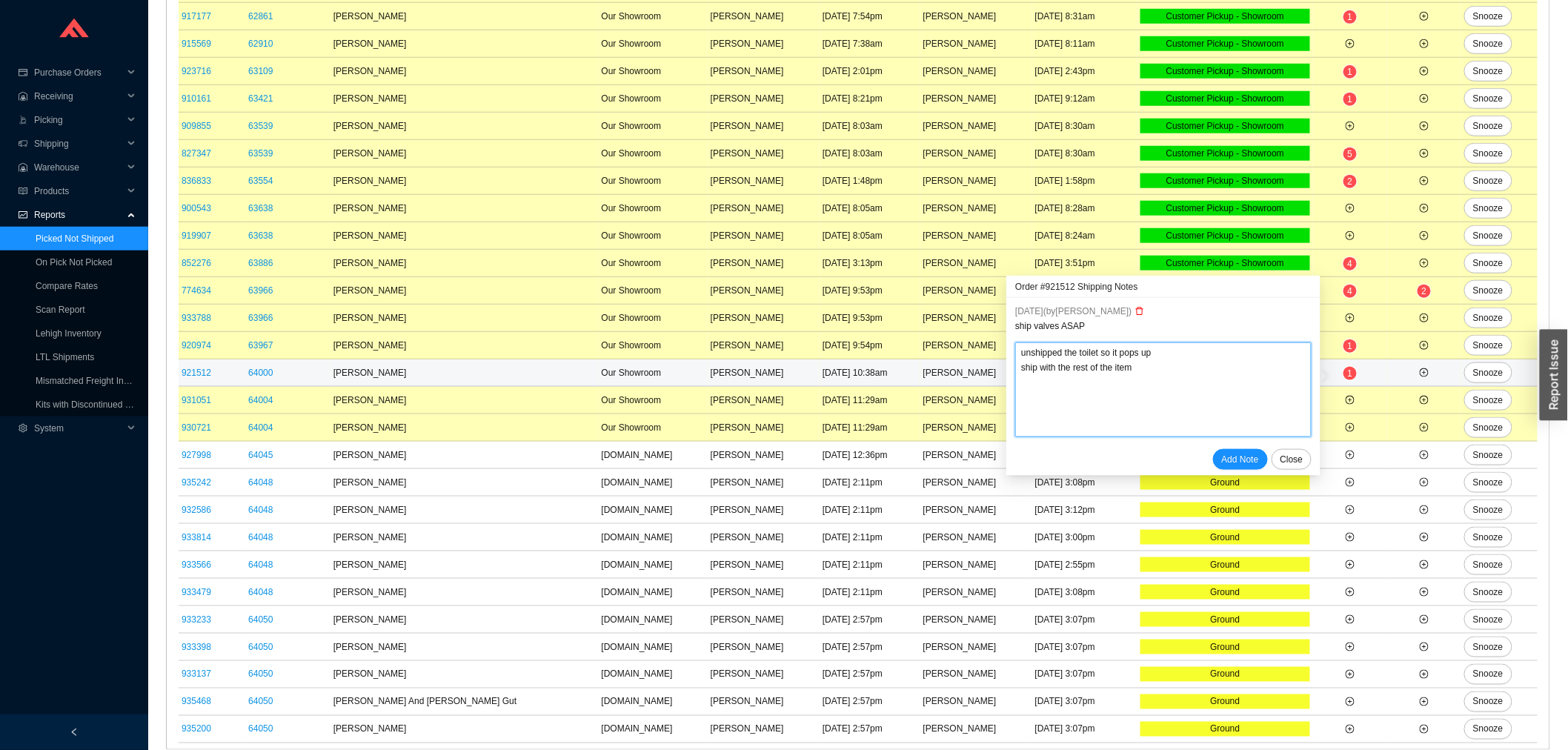
type textarea "unshipped the toilet so it pops up ship with the rest of the items"
type textarea "unshipped the toilet so it pops up ship with the rest of the items s"
type textarea "unshipped the toilet so it pops up ship with the rest of the items sh"
type textarea "unshipped the toilet so it pops up ship with the rest of the items sho"
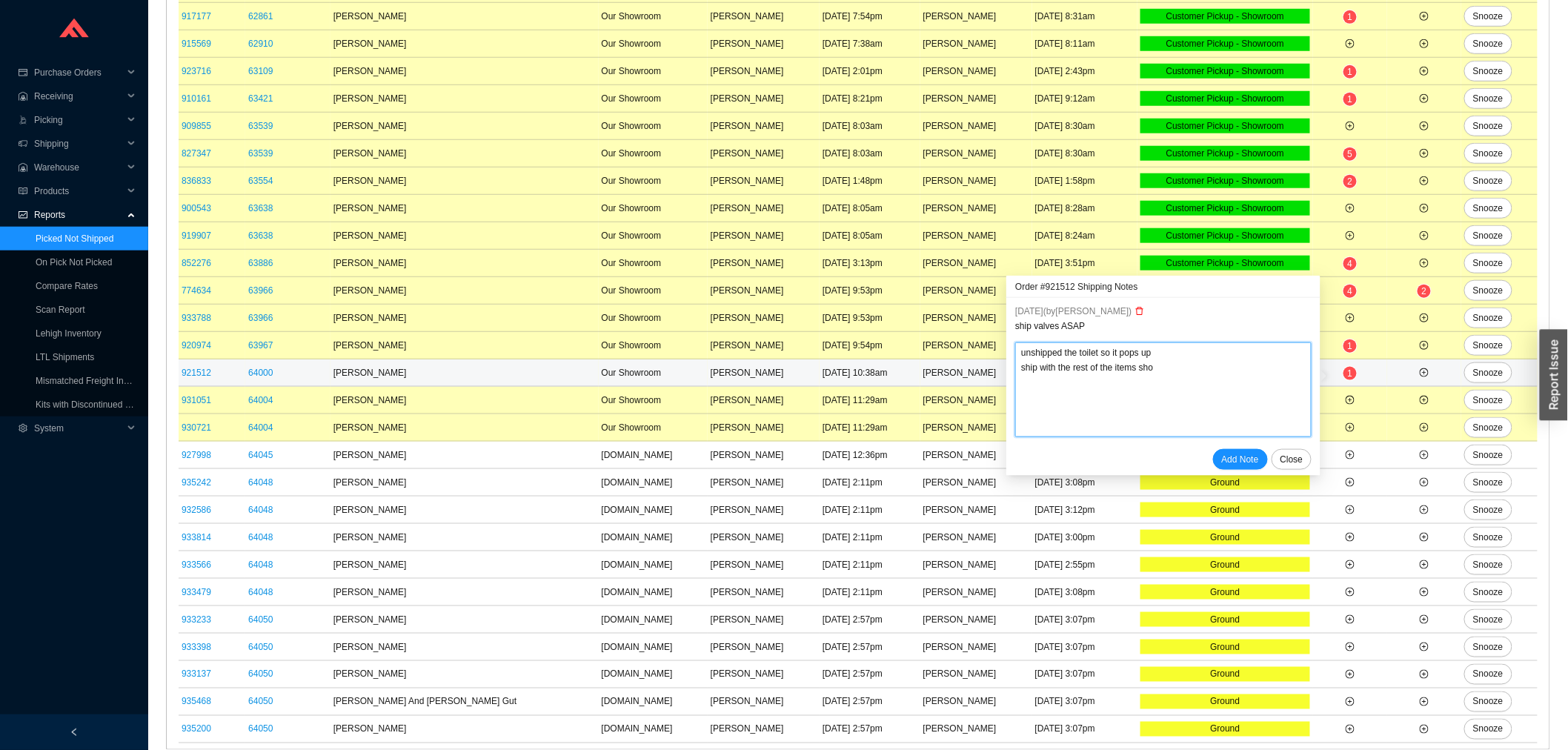
type textarea "unshipped the toilet so it pops up ship with the rest of the items show"
type textarea "unshipped the toilet so it pops up ship with the rest of the items showi"
type textarea "unshipped the toilet so it pops up ship with the rest of the items showin"
type textarea "unshipped the toilet so it pops up ship with the rest of the items showing"
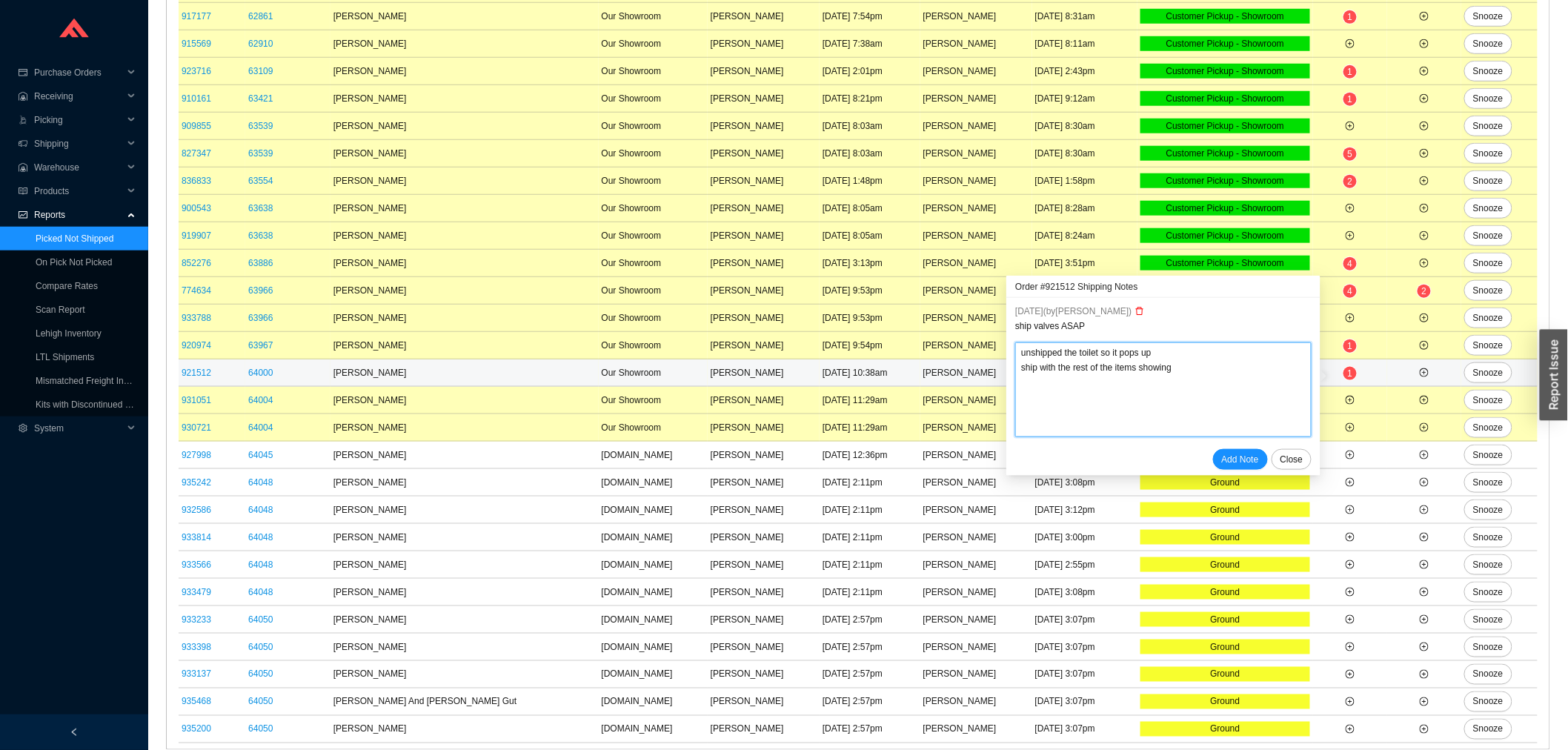
type textarea "unshipped the toilet so it pops up ship with the rest of the items showing p"
click at [1251, 458] on span "Add Note" at bounding box center [1241, 459] width 37 height 15
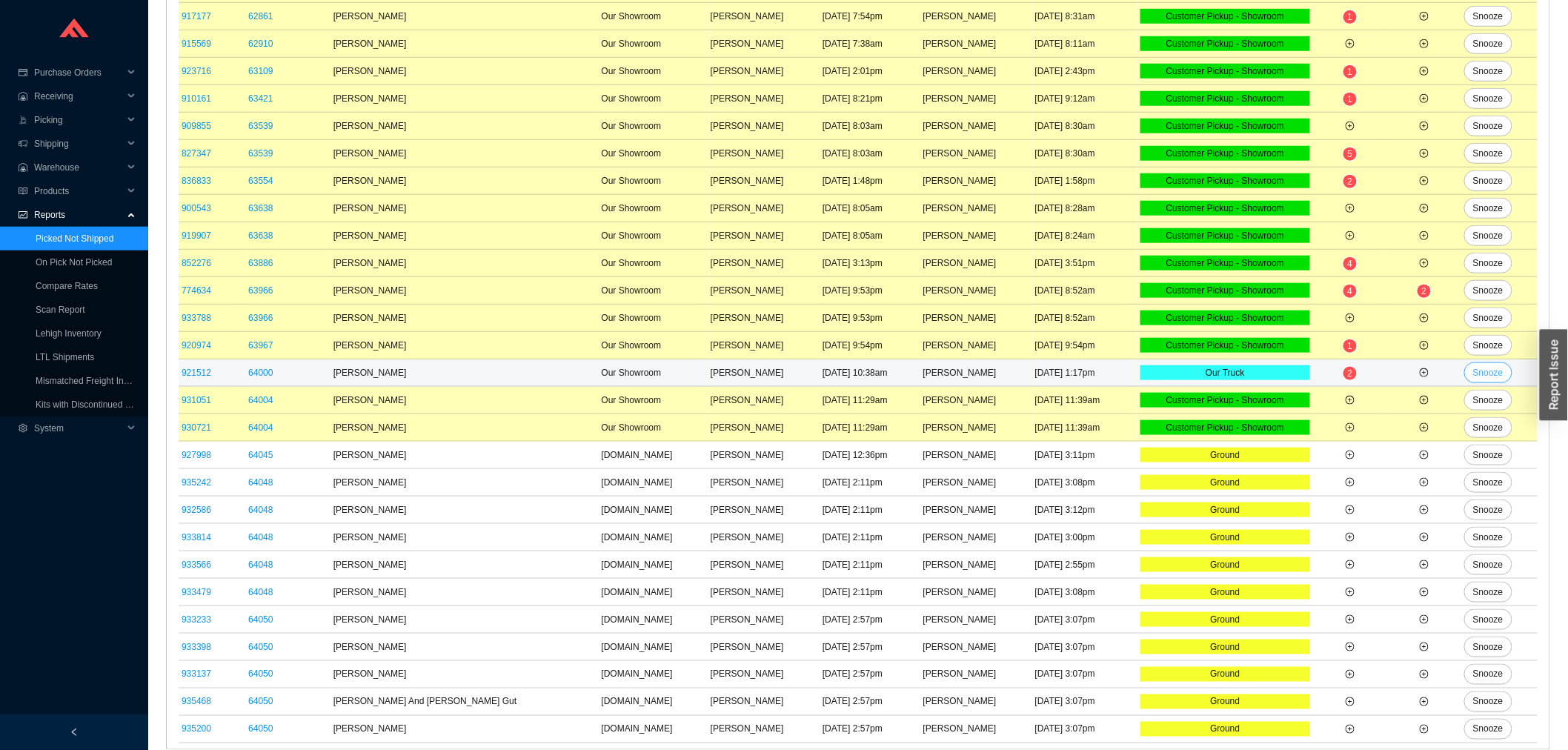
click at [1496, 366] on button "Snooze" at bounding box center [1489, 373] width 48 height 20
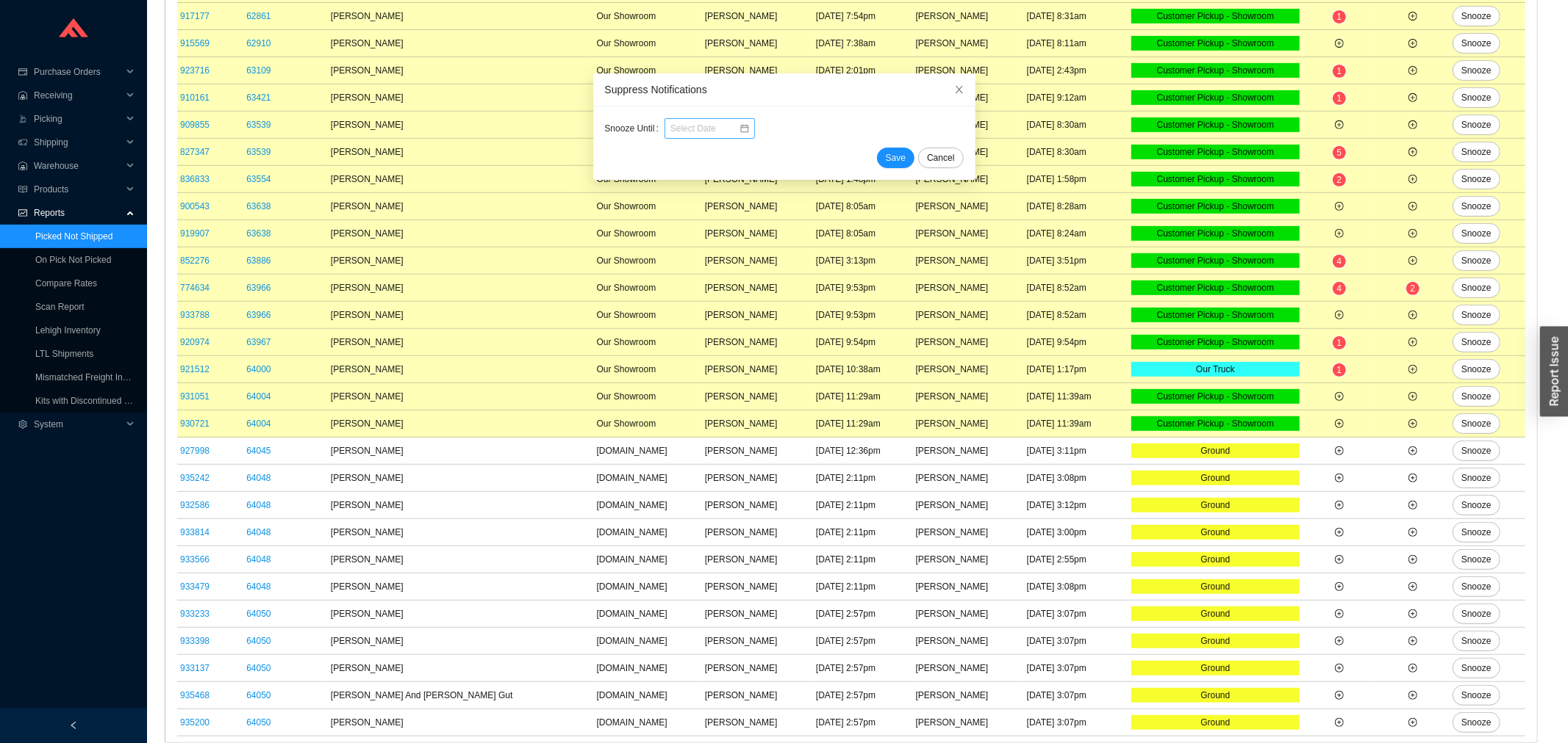
click at [709, 120] on div at bounding box center [709, 128] width 91 height 20
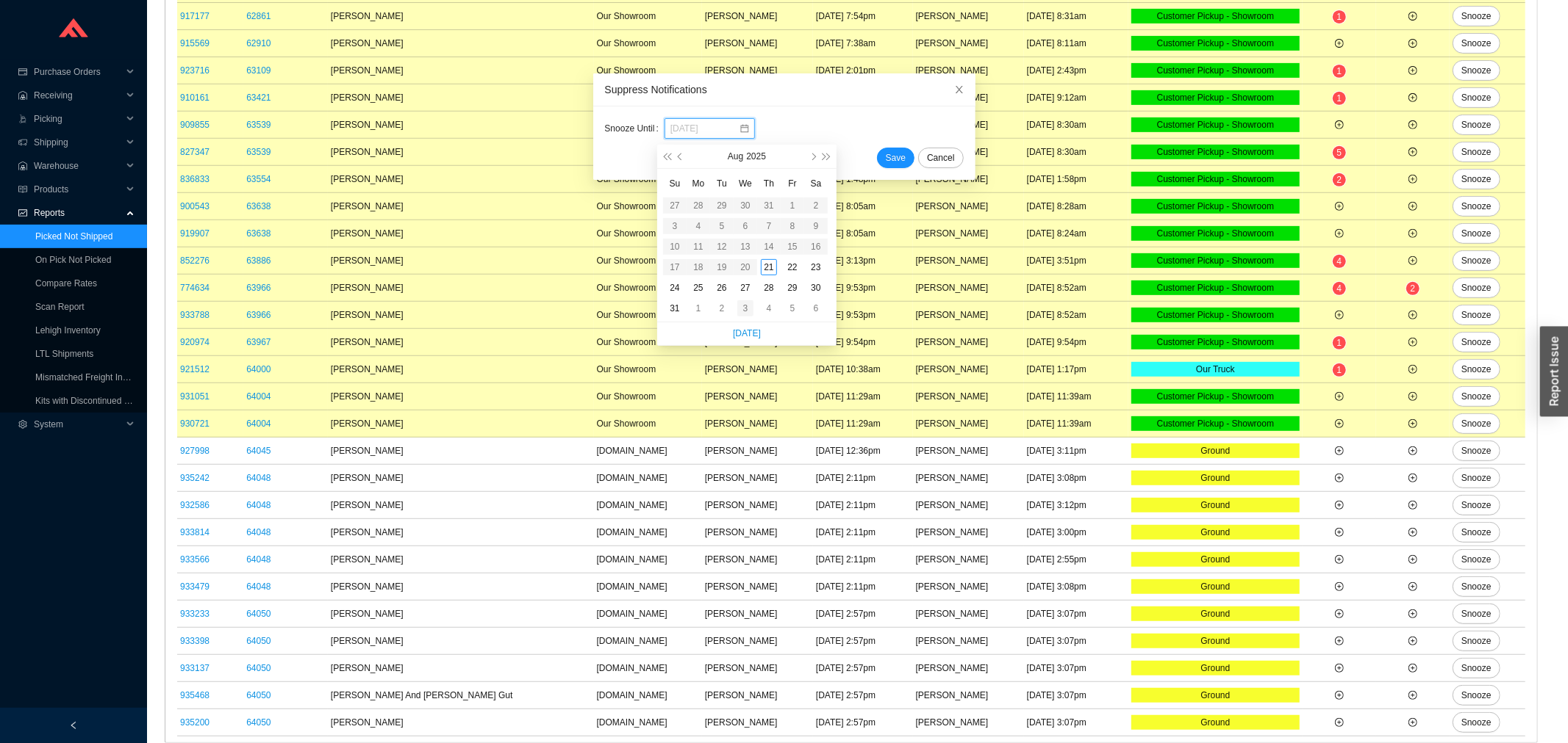
click at [743, 302] on div "3" at bounding box center [745, 308] width 16 height 16
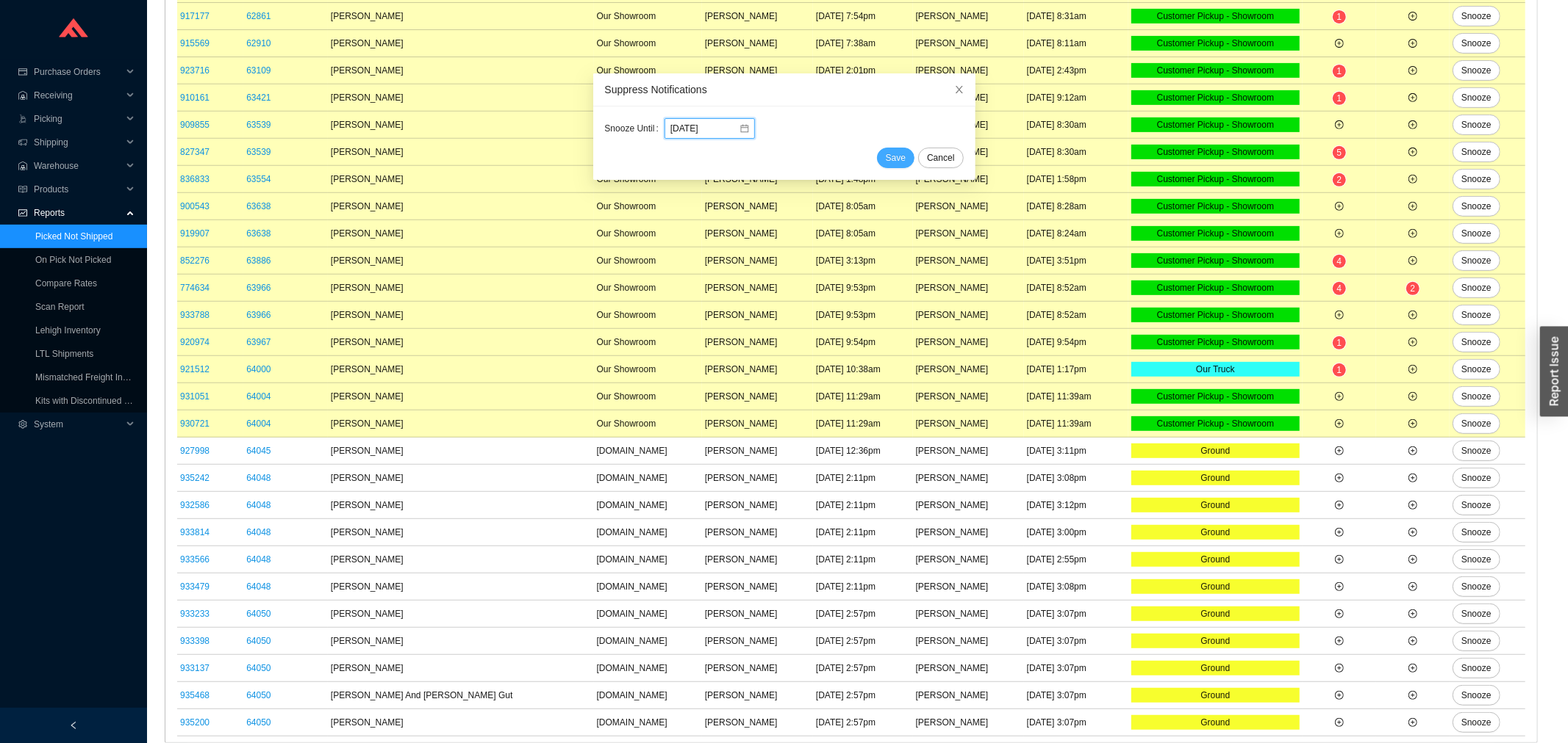
click at [885, 154] on span "Save" at bounding box center [895, 158] width 20 height 15
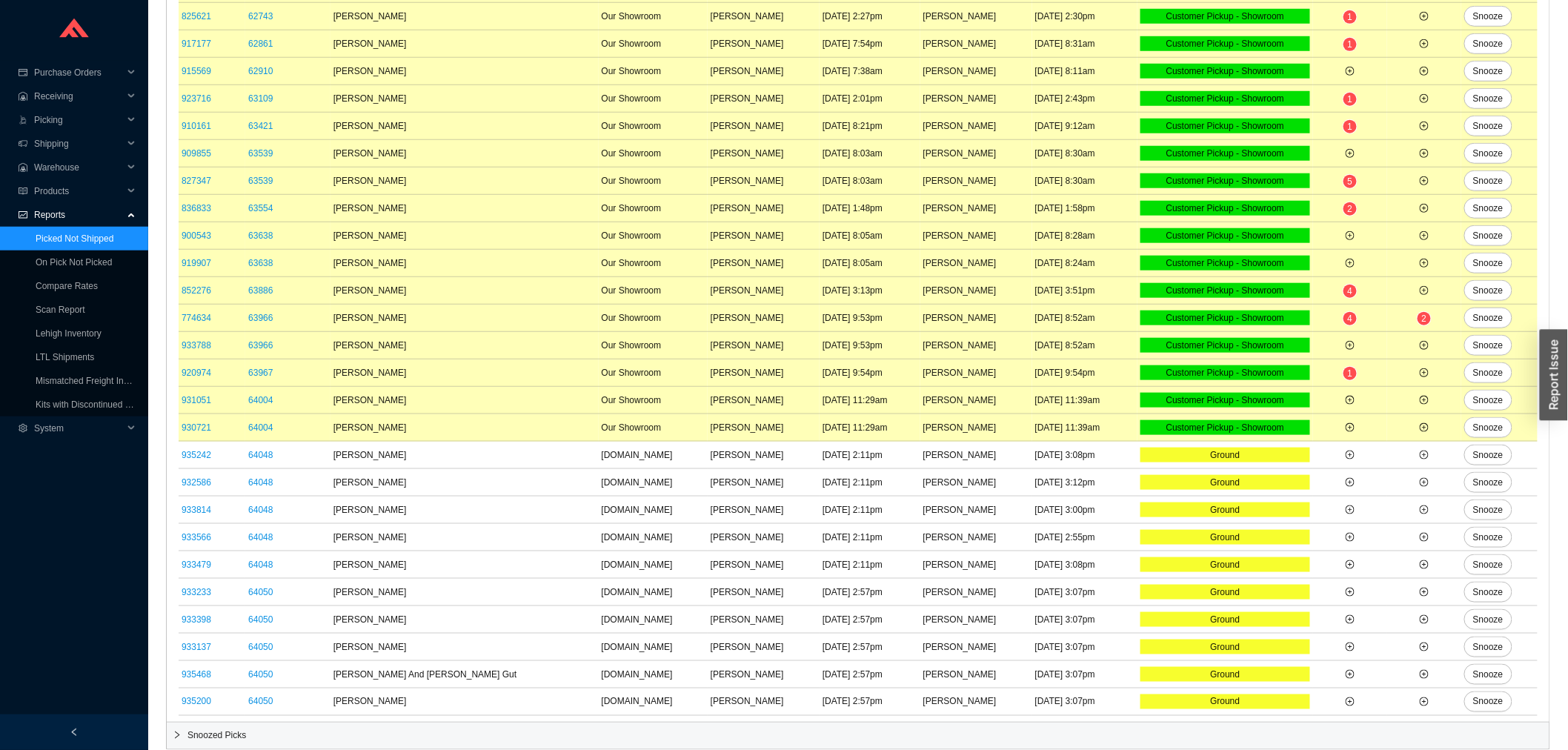
scroll to position [496, 0]
click at [794, 735] on span "Snoozed Picks" at bounding box center [865, 736] width 1356 height 15
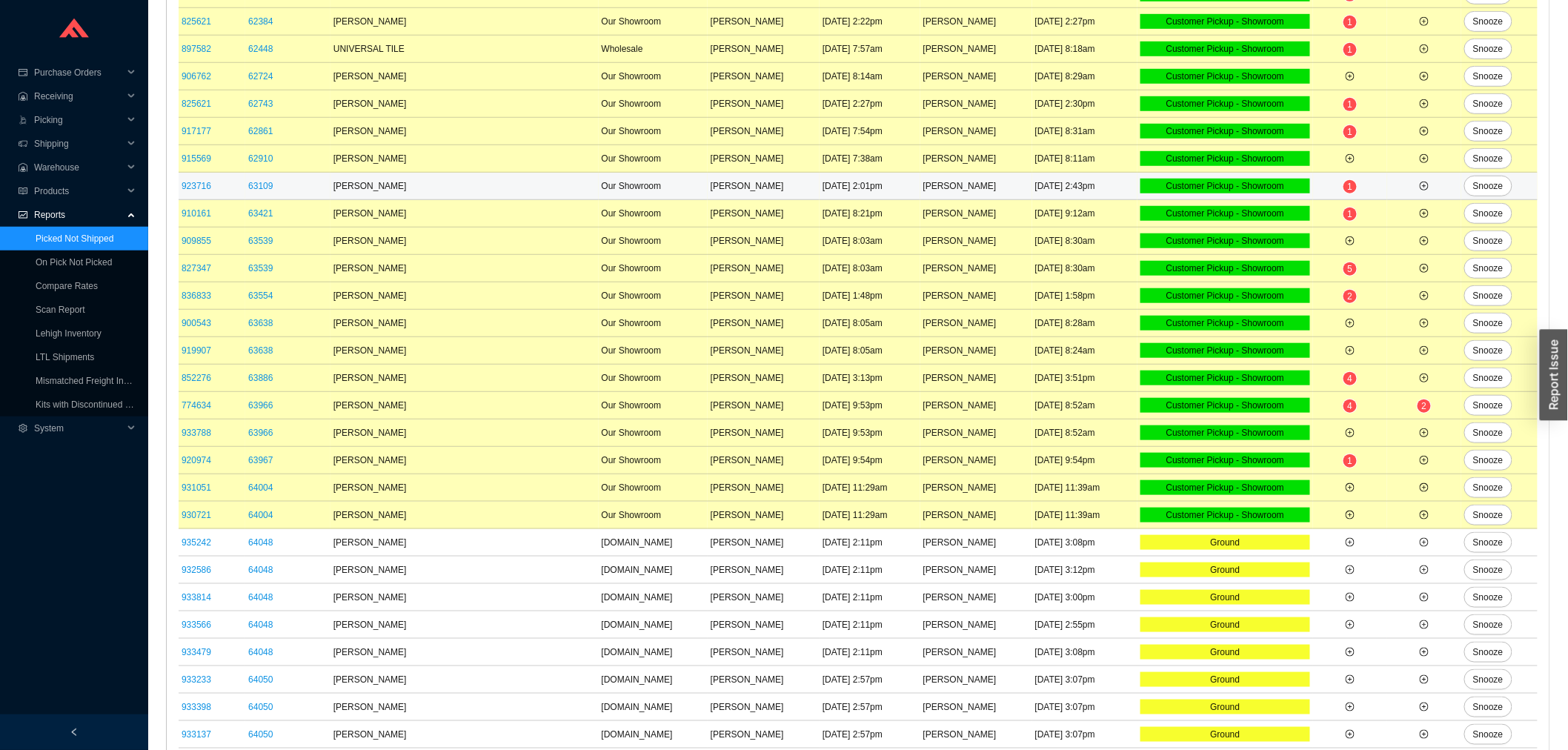
scroll to position [618, 0]
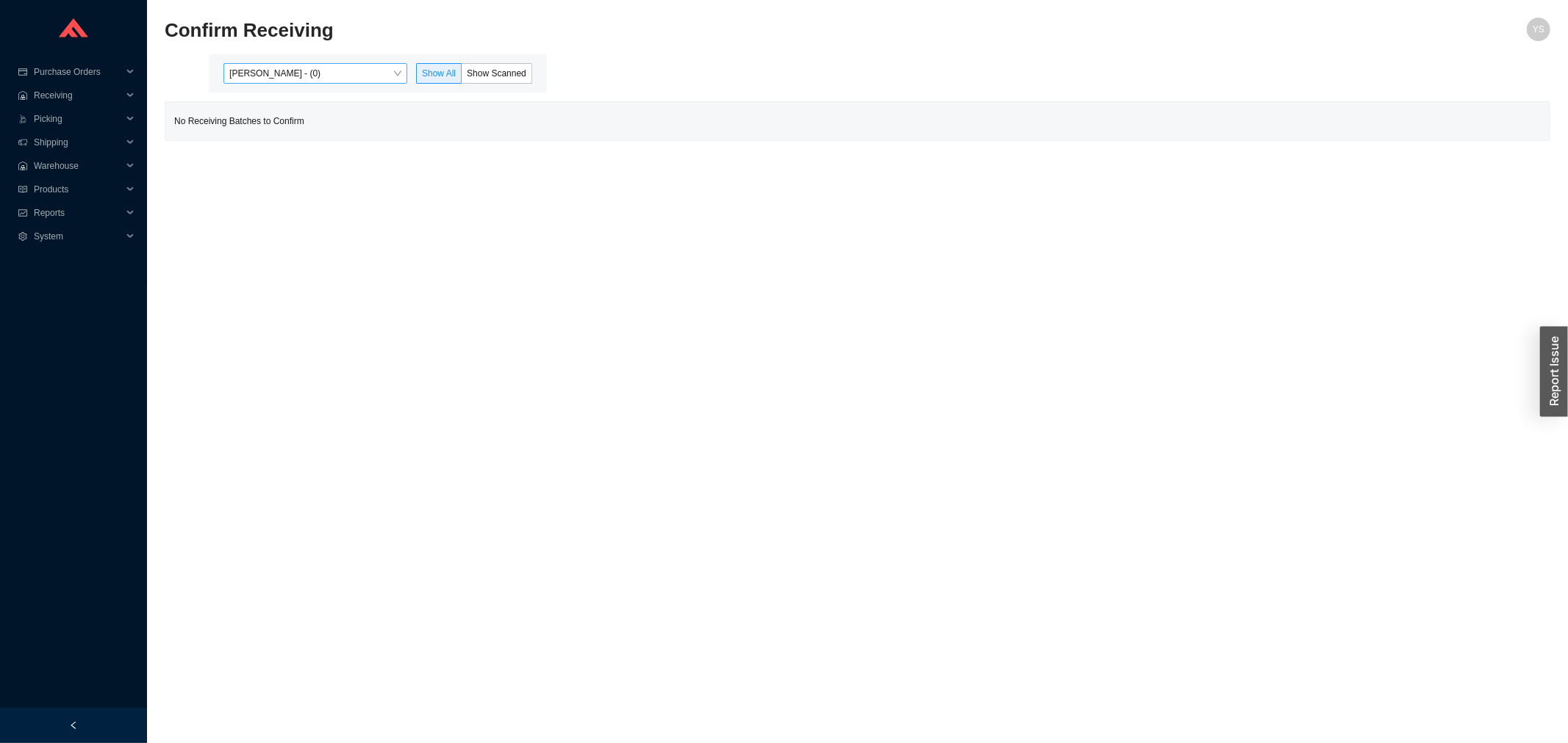
drag, startPoint x: 348, startPoint y: 42, endPoint x: 336, endPoint y: 70, distance: 30.5
click at [346, 54] on section "Confirm Receiving YS [PERSON_NAME] - (0) Show All Show Scanned No Receiving Bat…" at bounding box center [857, 79] width 1385 height 123
drag, startPoint x: 333, startPoint y: 71, endPoint x: 325, endPoint y: 78, distance: 10.6
click at [332, 71] on span "[PERSON_NAME] - (0)" at bounding box center [315, 74] width 172 height 19
click at [302, 123] on div "[PERSON_NAME] - (189)" at bounding box center [317, 120] width 172 height 13
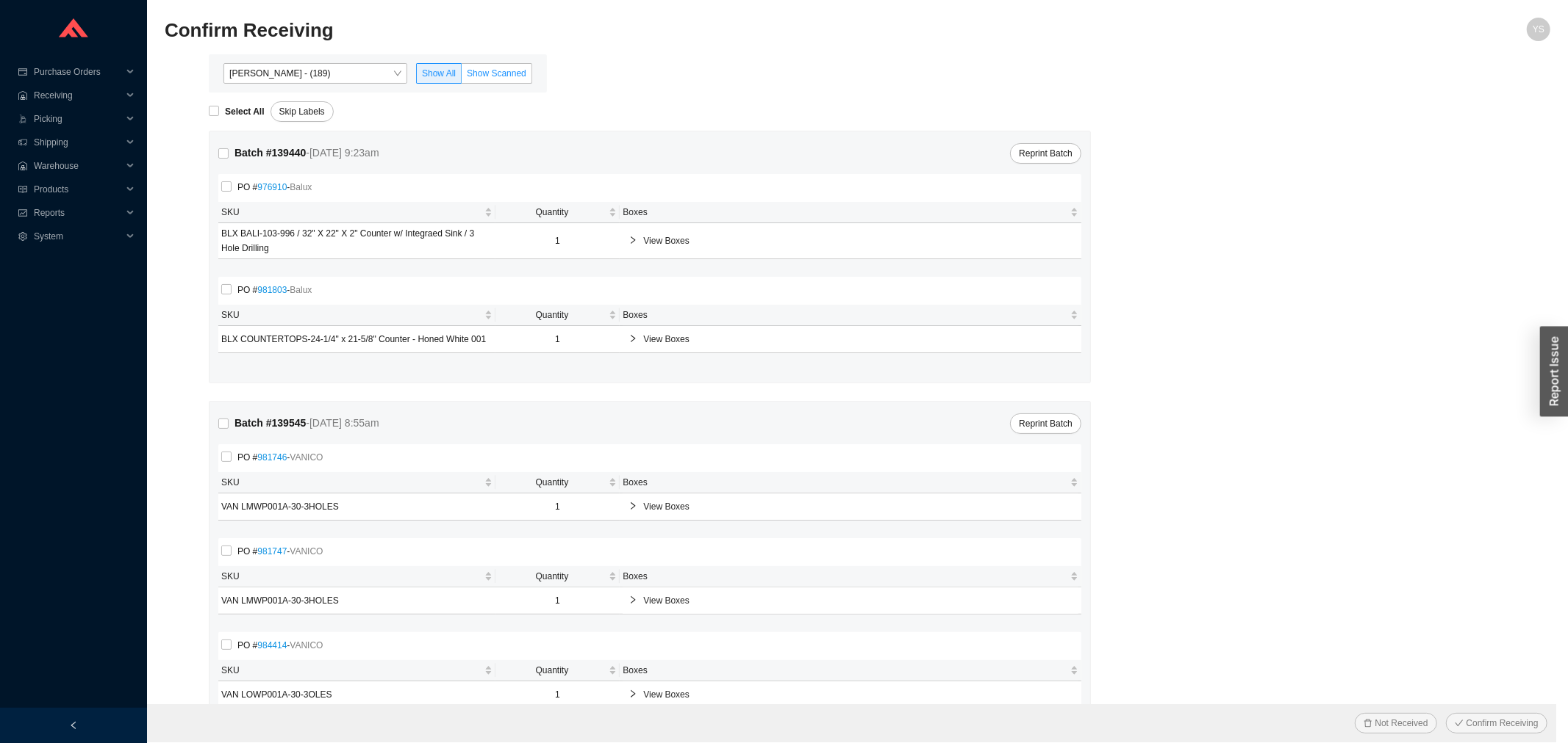
click at [497, 74] on span "Show Scanned" at bounding box center [497, 74] width 60 height 11
click at [461, 77] on input "Show Scanned" at bounding box center [461, 77] width 0 height 0
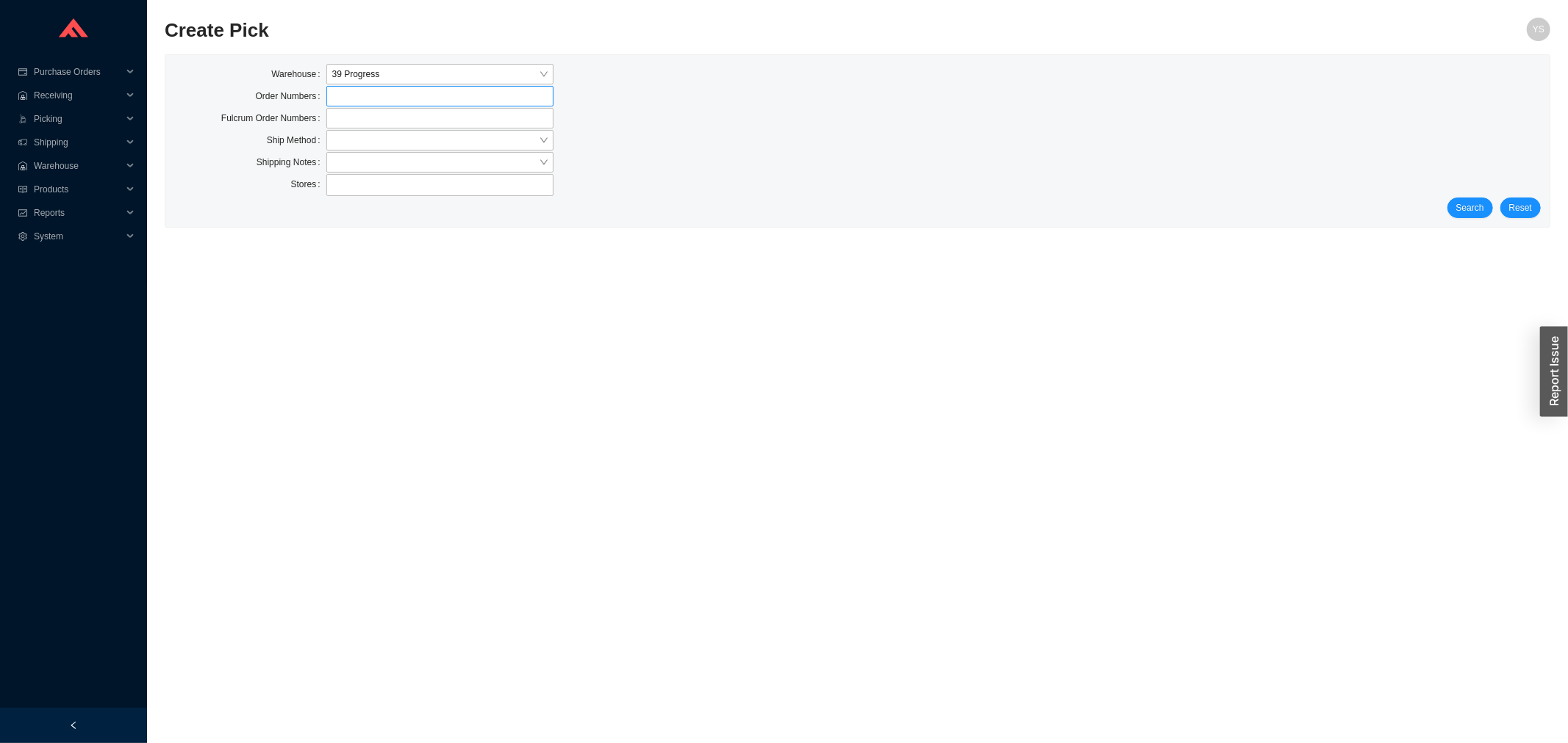
click at [391, 91] on label at bounding box center [440, 96] width 228 height 20
click at [339, 91] on input at bounding box center [334, 96] width 11 height 16
click button "Search" at bounding box center [1470, 209] width 46 height 20
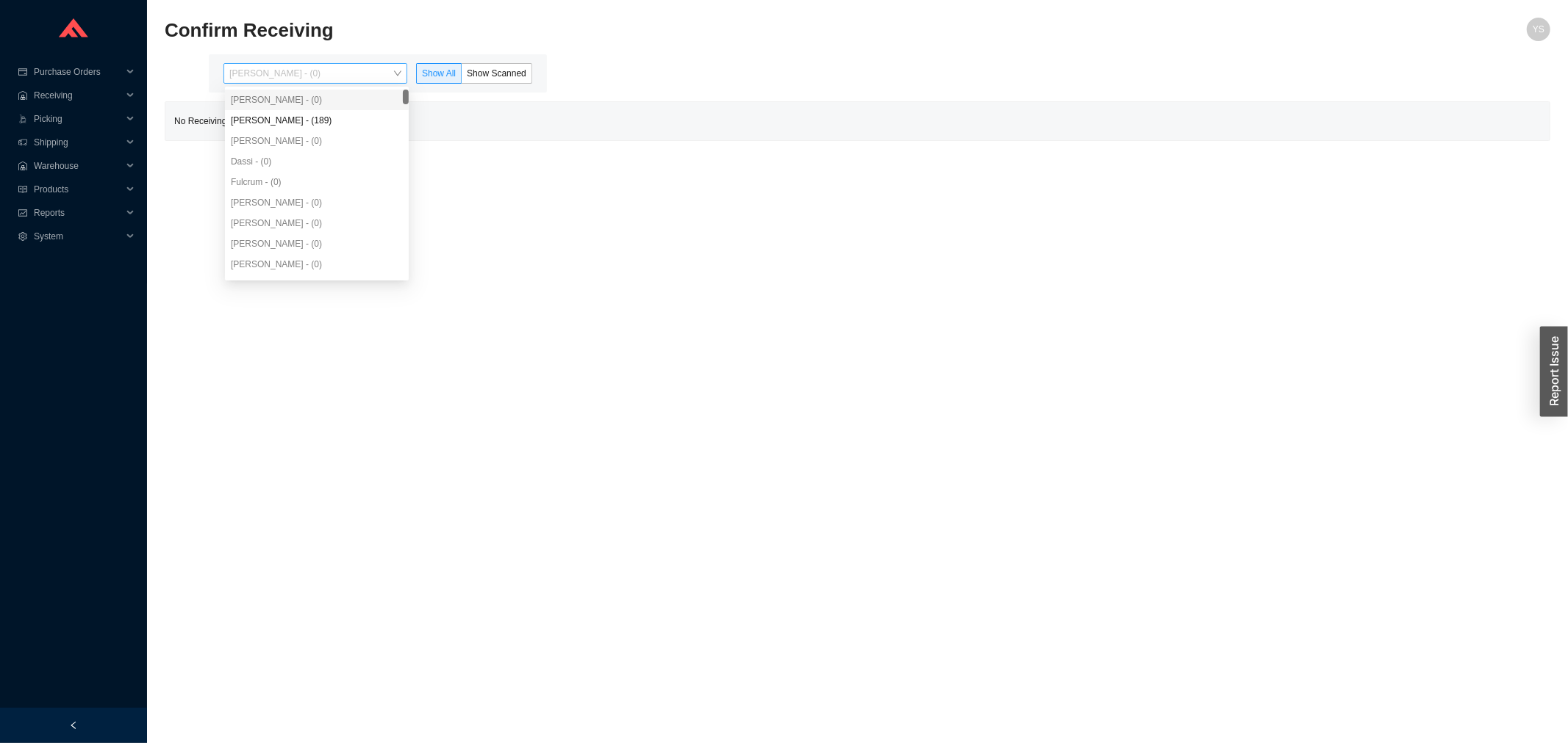
click at [283, 76] on span "[PERSON_NAME] - (0)" at bounding box center [315, 74] width 172 height 19
click at [287, 126] on div "[PERSON_NAME] - (189)" at bounding box center [317, 120] width 172 height 13
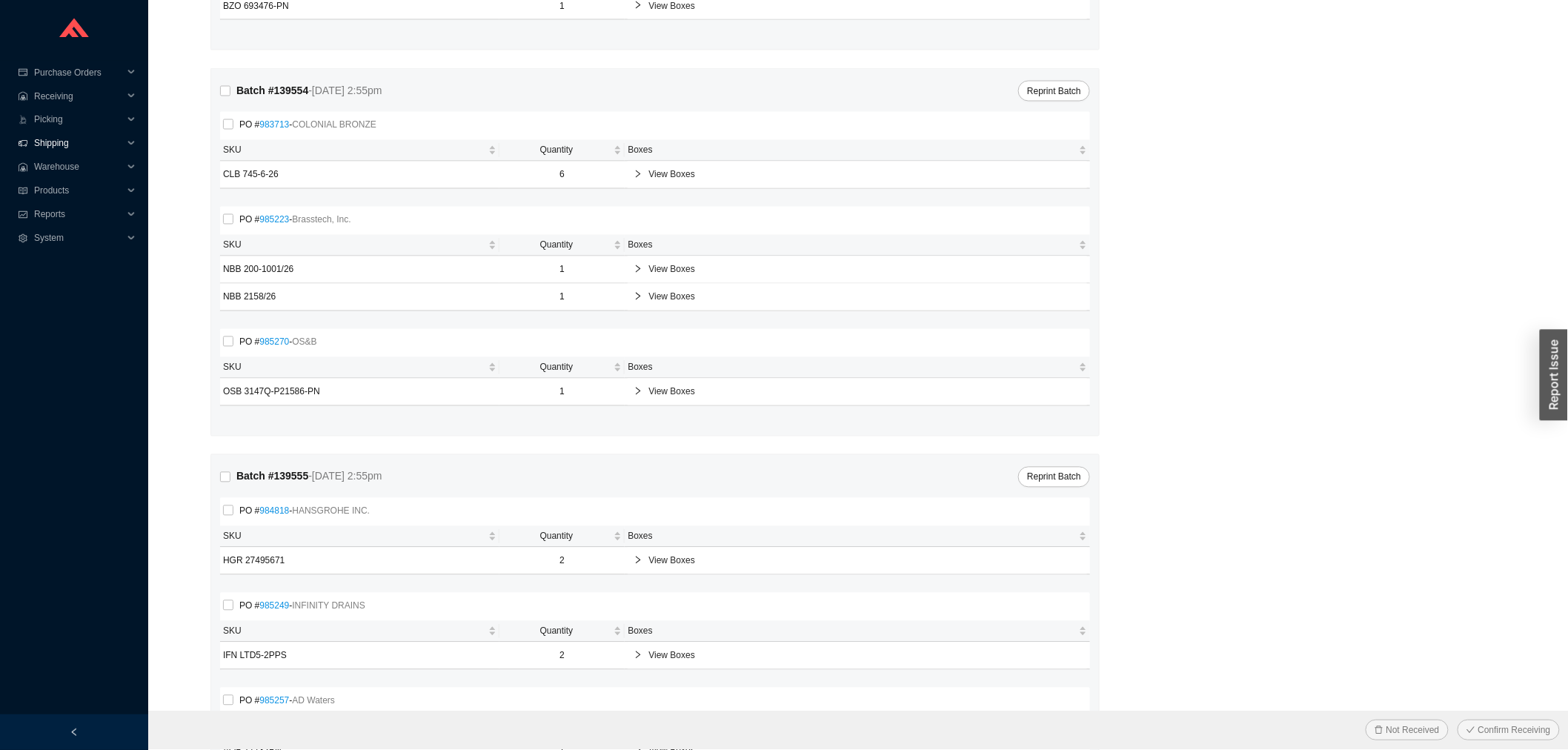
scroll to position [1070, 0]
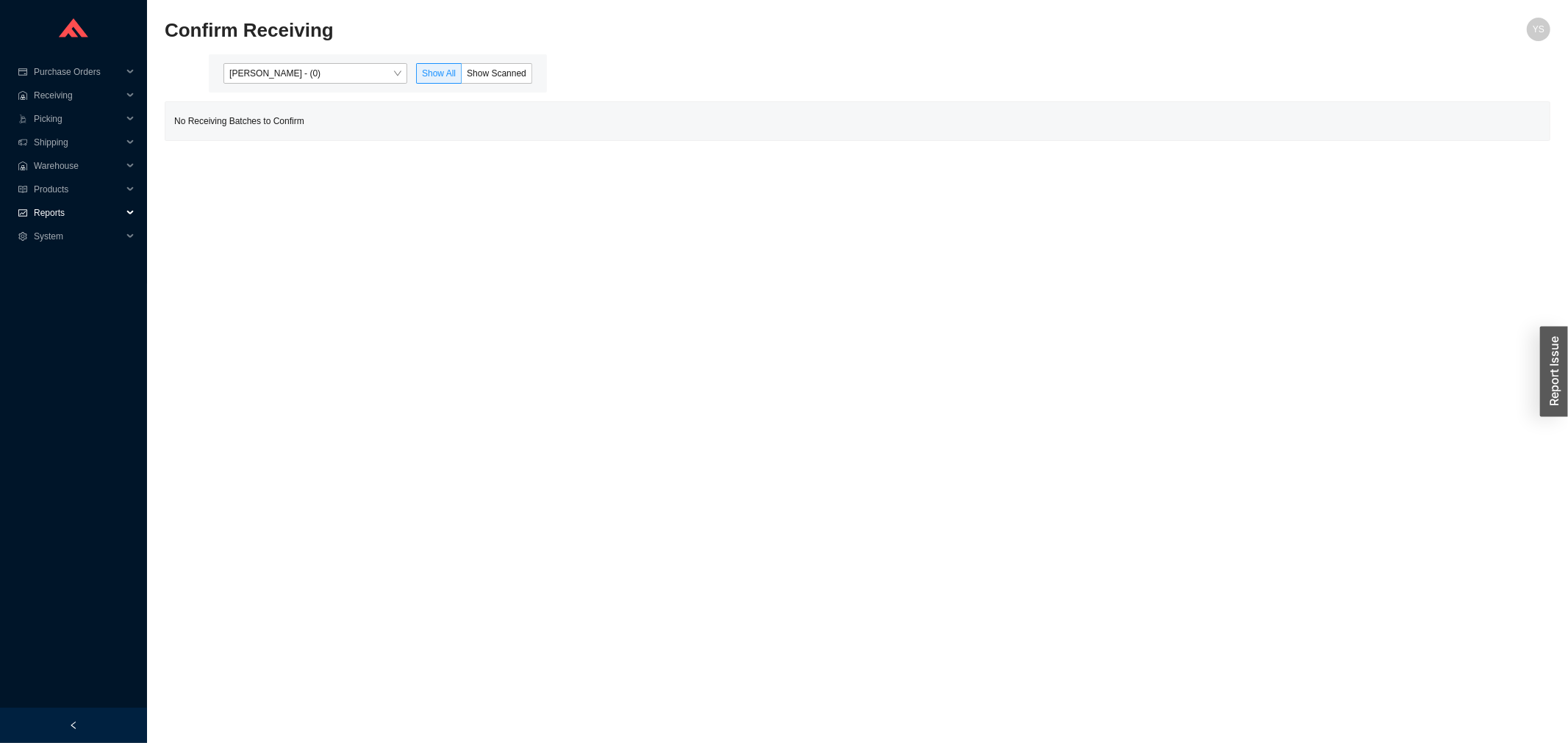
click at [64, 215] on span "Reports" at bounding box center [78, 212] width 88 height 24
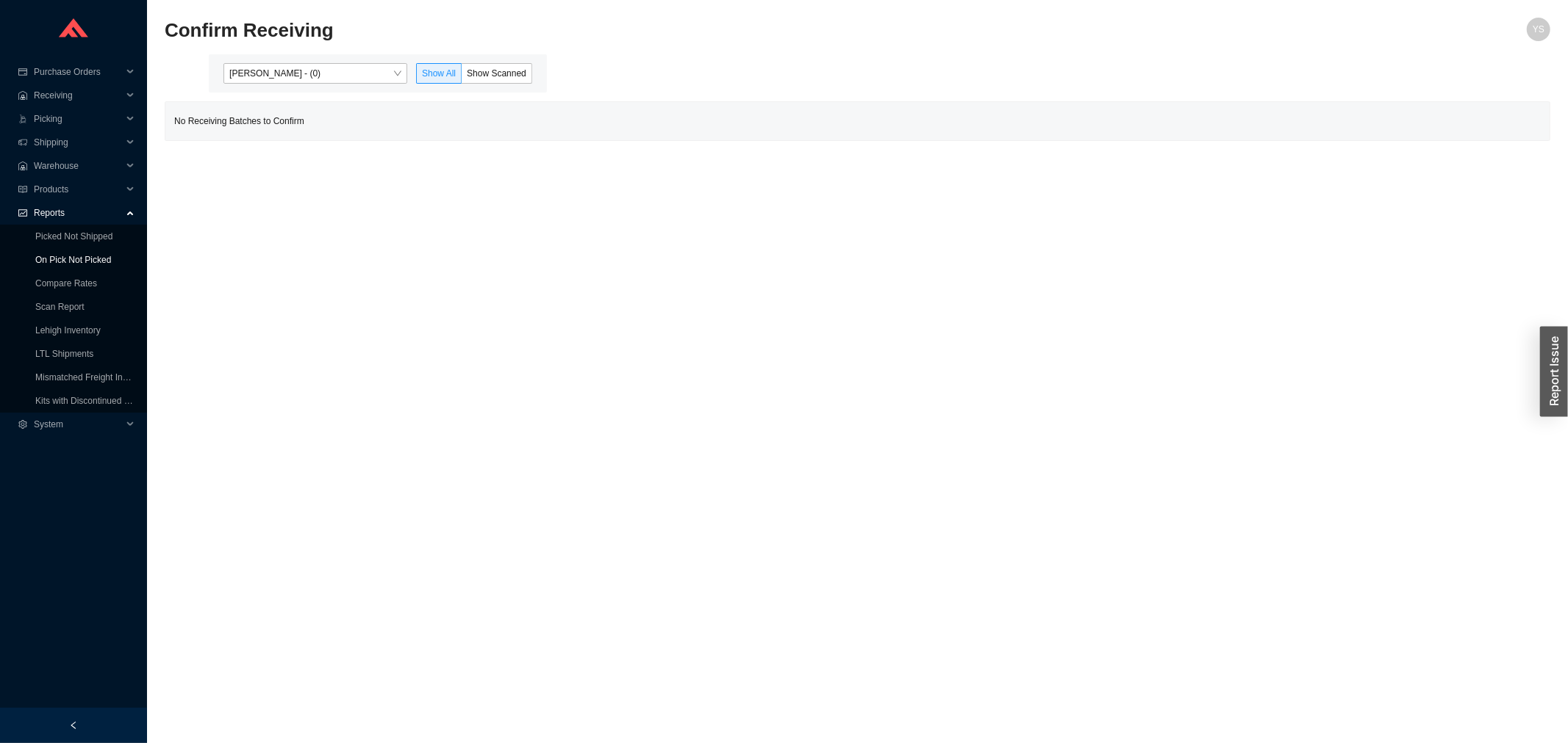
click at [71, 264] on link "On Pick Not Picked" at bounding box center [73, 260] width 76 height 11
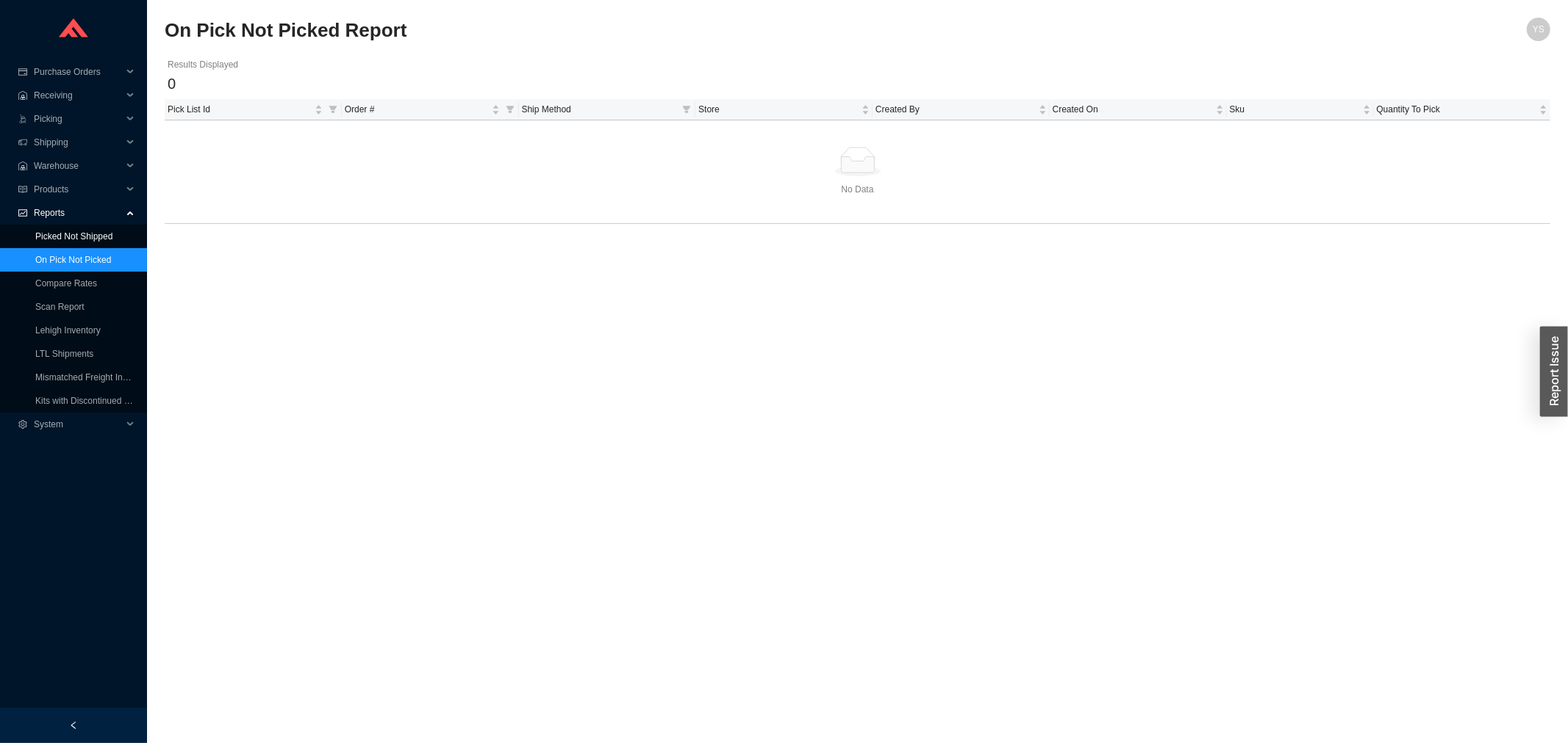
click at [70, 241] on link "Picked Not Shipped" at bounding box center [74, 237] width 78 height 11
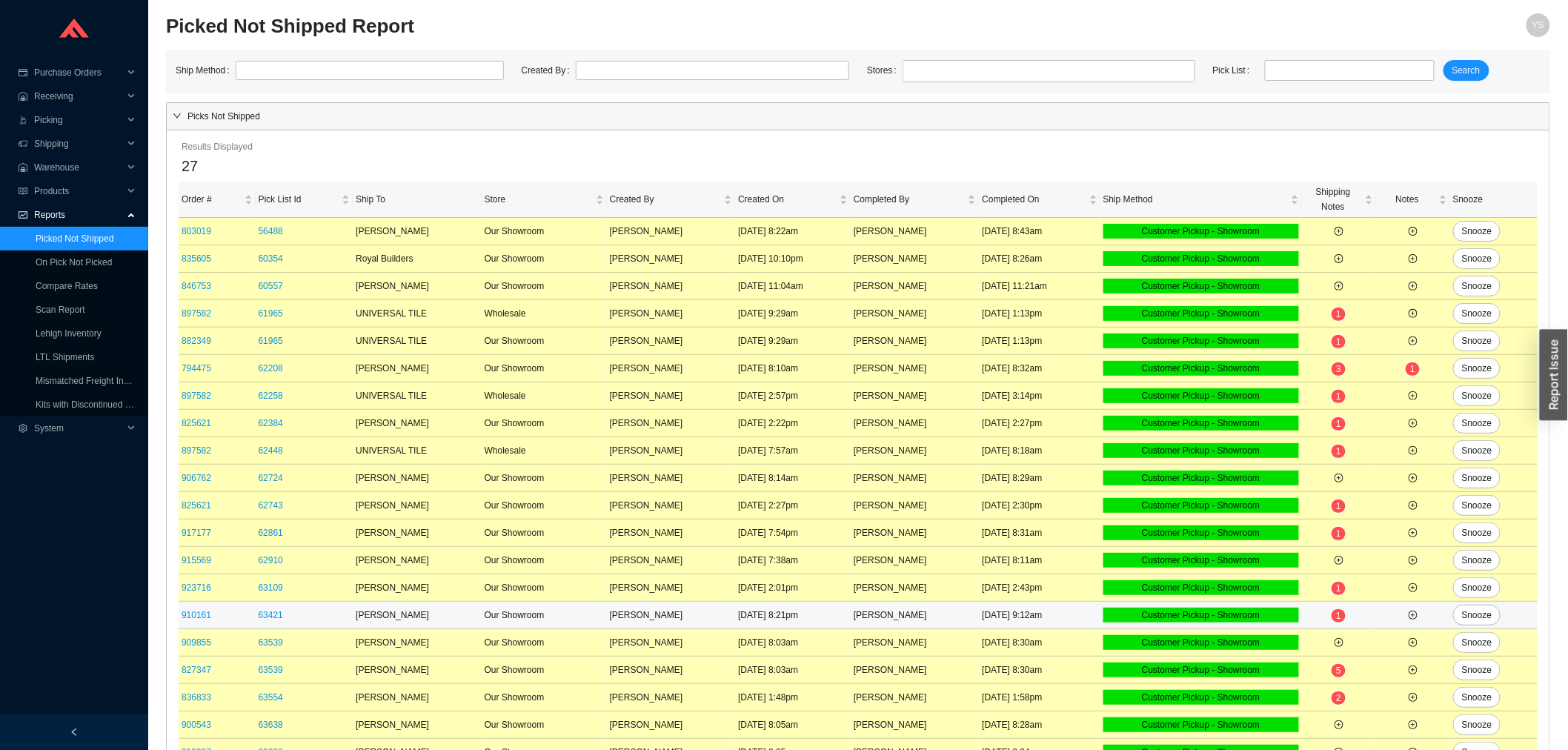
scroll to position [249, 0]
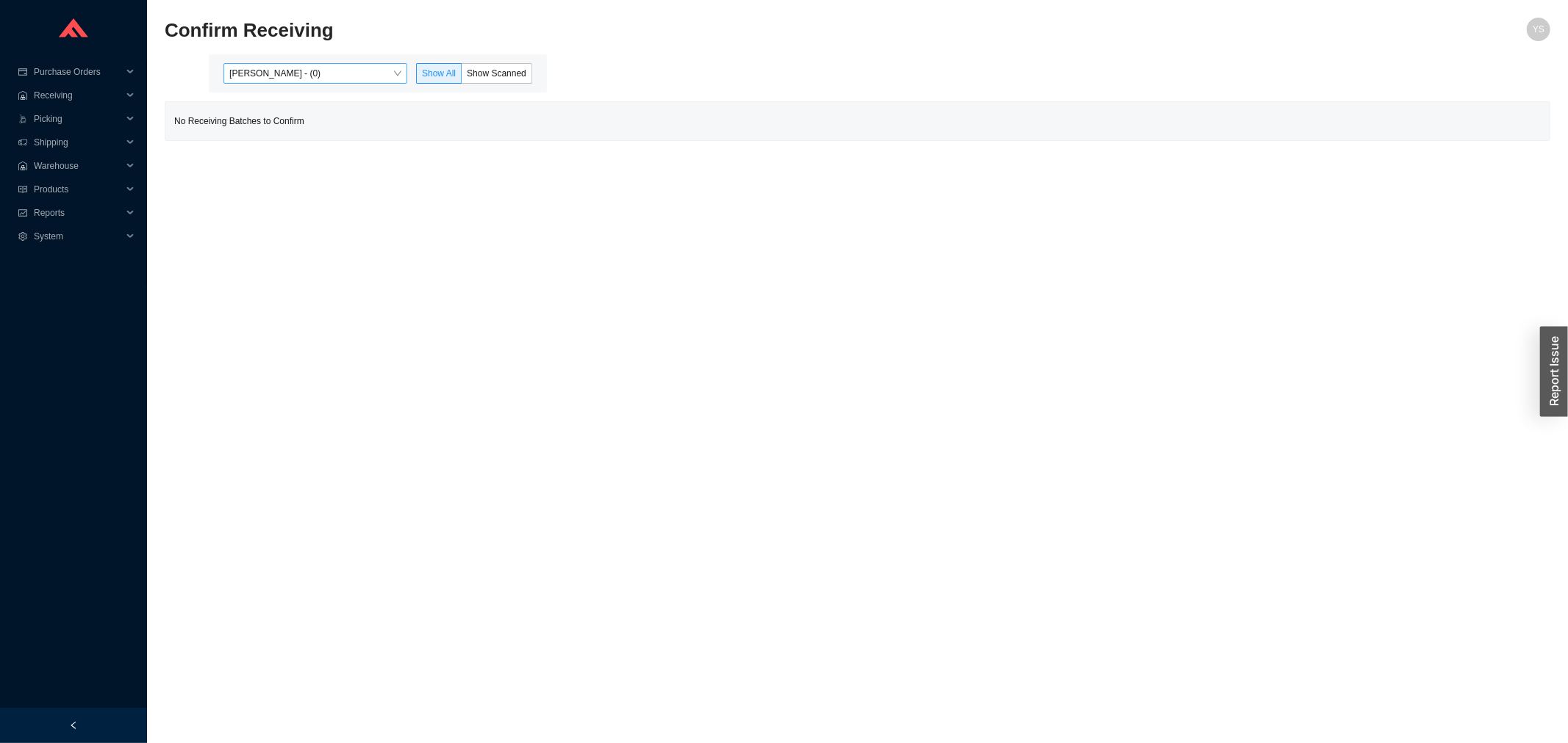
click at [290, 72] on span "[PERSON_NAME] - (0)" at bounding box center [315, 74] width 172 height 19
click at [287, 137] on div "[PERSON_NAME] - (0)" at bounding box center [317, 141] width 172 height 13
click at [289, 122] on div "[PERSON_NAME] - (190)" at bounding box center [317, 120] width 172 height 13
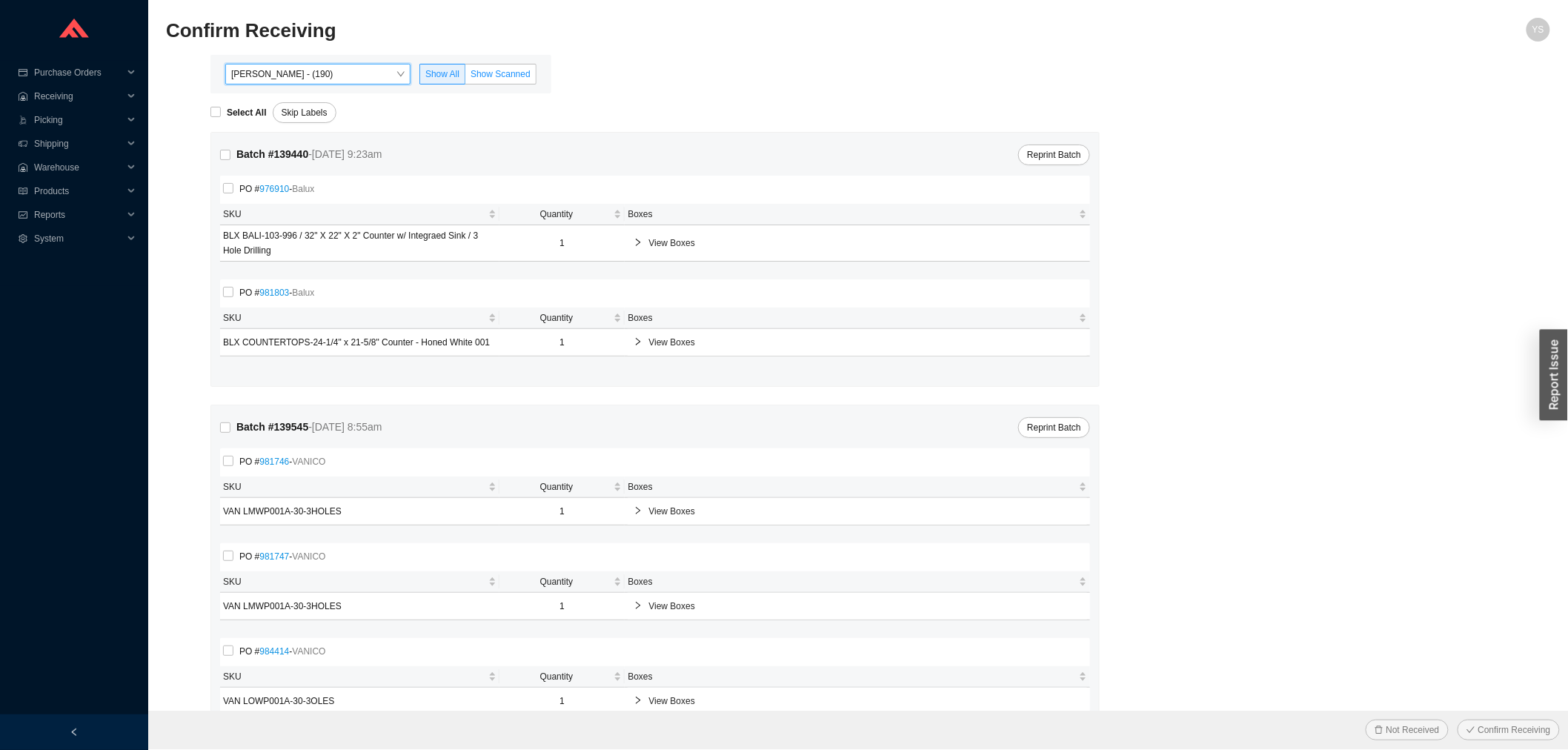
click at [499, 83] on label "Show Scanned" at bounding box center [501, 74] width 71 height 20
click at [465, 77] on input "Show Scanned" at bounding box center [465, 77] width 0 height 0
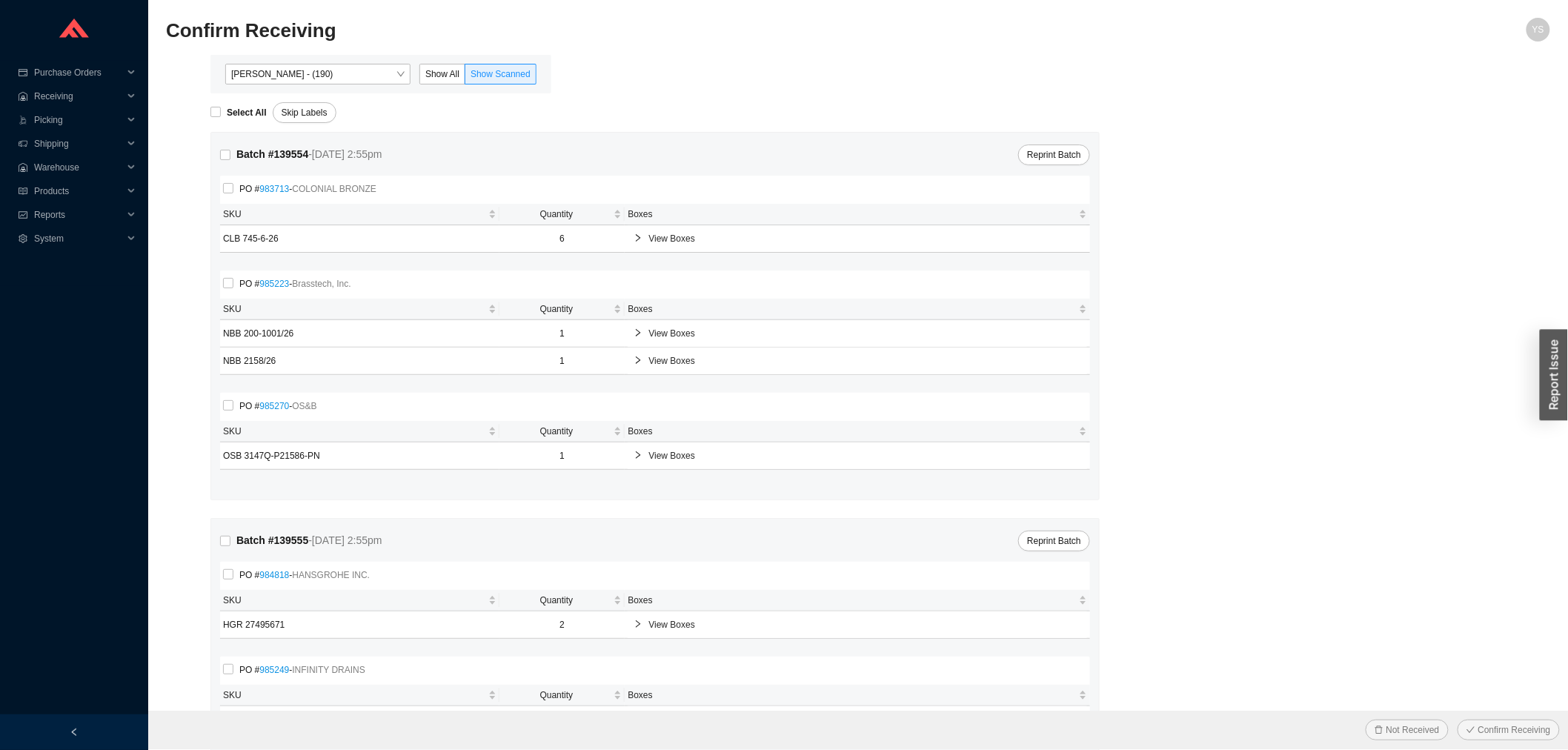
click at [219, 102] on div "Select All" at bounding box center [242, 112] width 62 height 20
click at [225, 109] on span "Select All" at bounding box center [246, 112] width 52 height 15
click at [221, 109] on input "Select All" at bounding box center [216, 112] width 11 height 11
checkbox input "true"
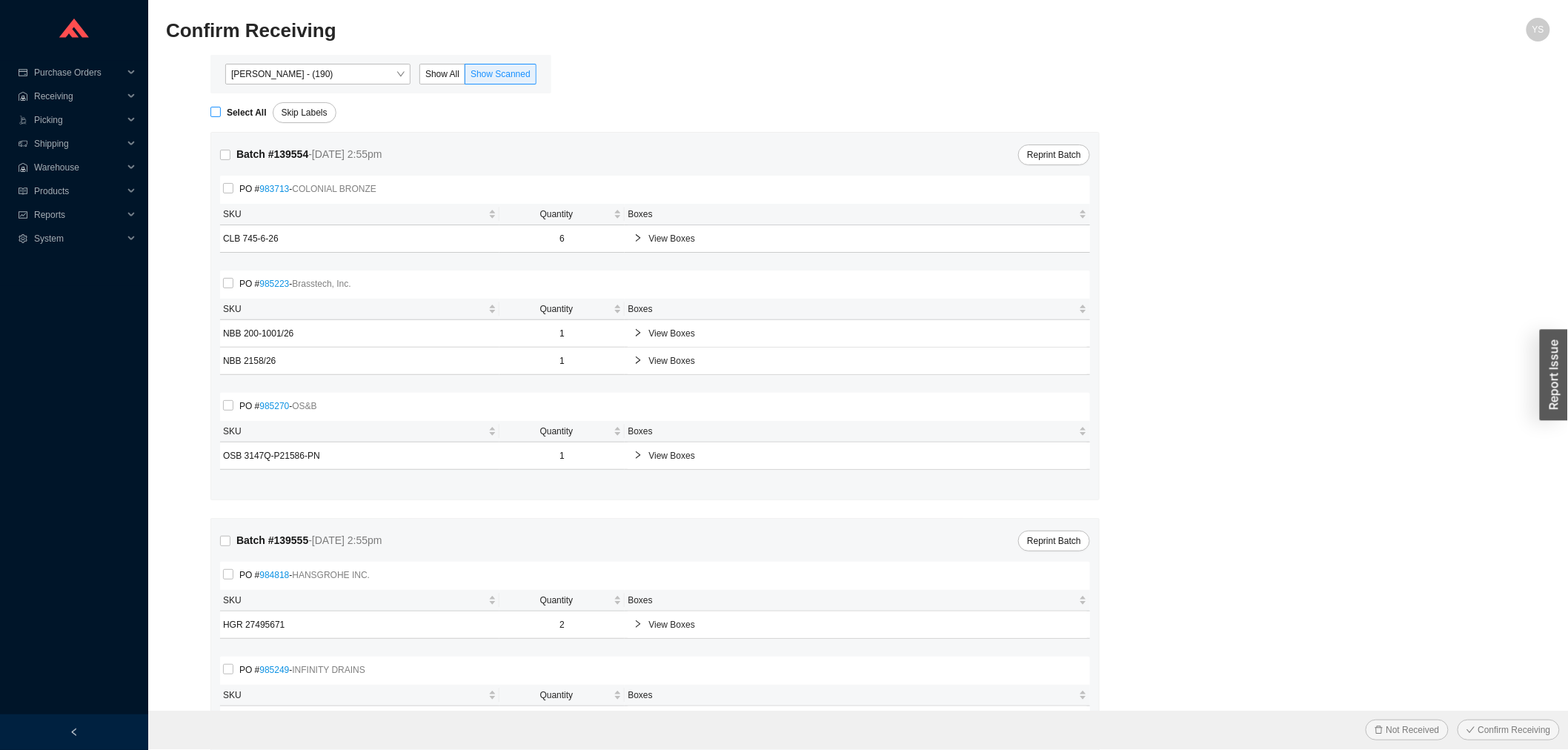
checkbox input "true"
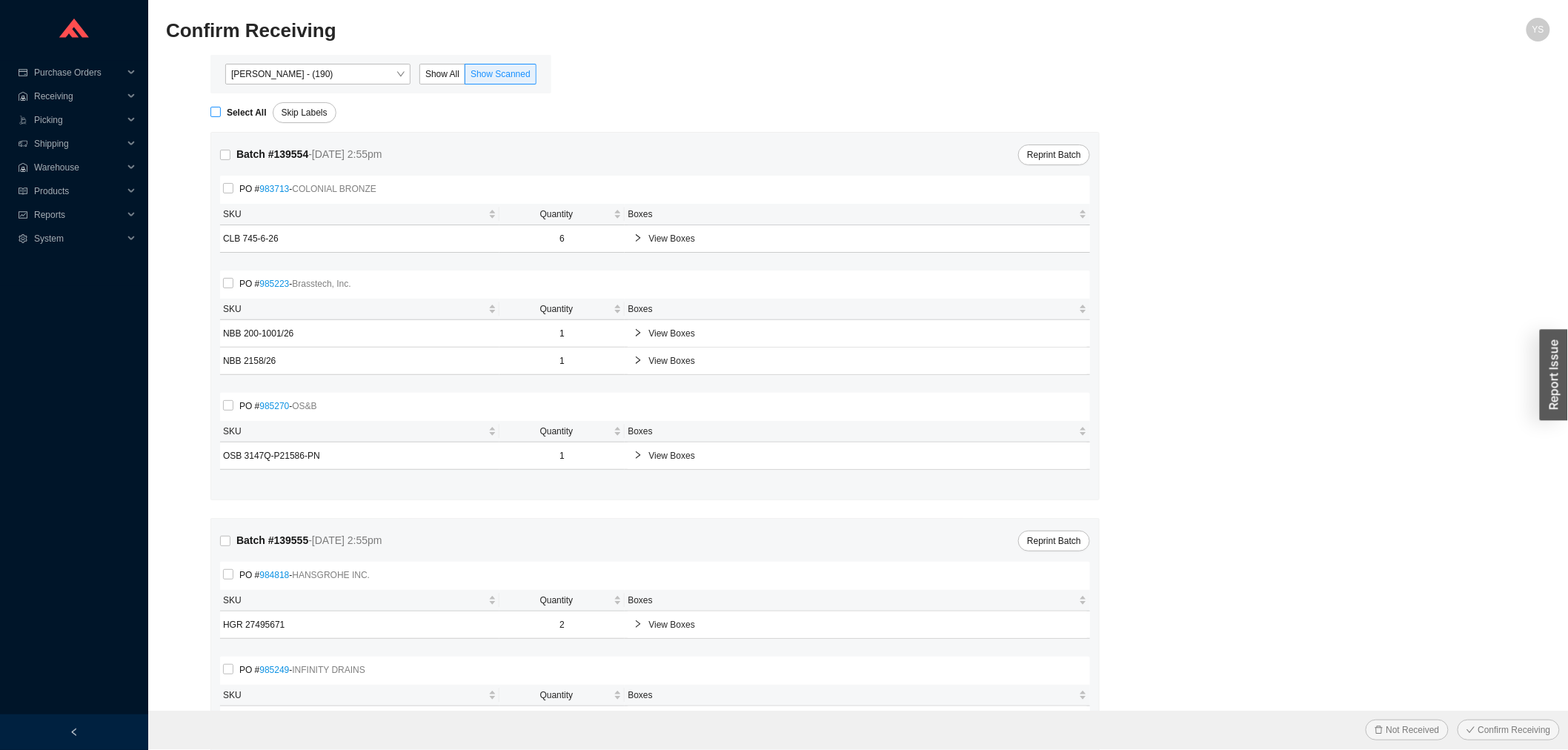
checkbox input "true"
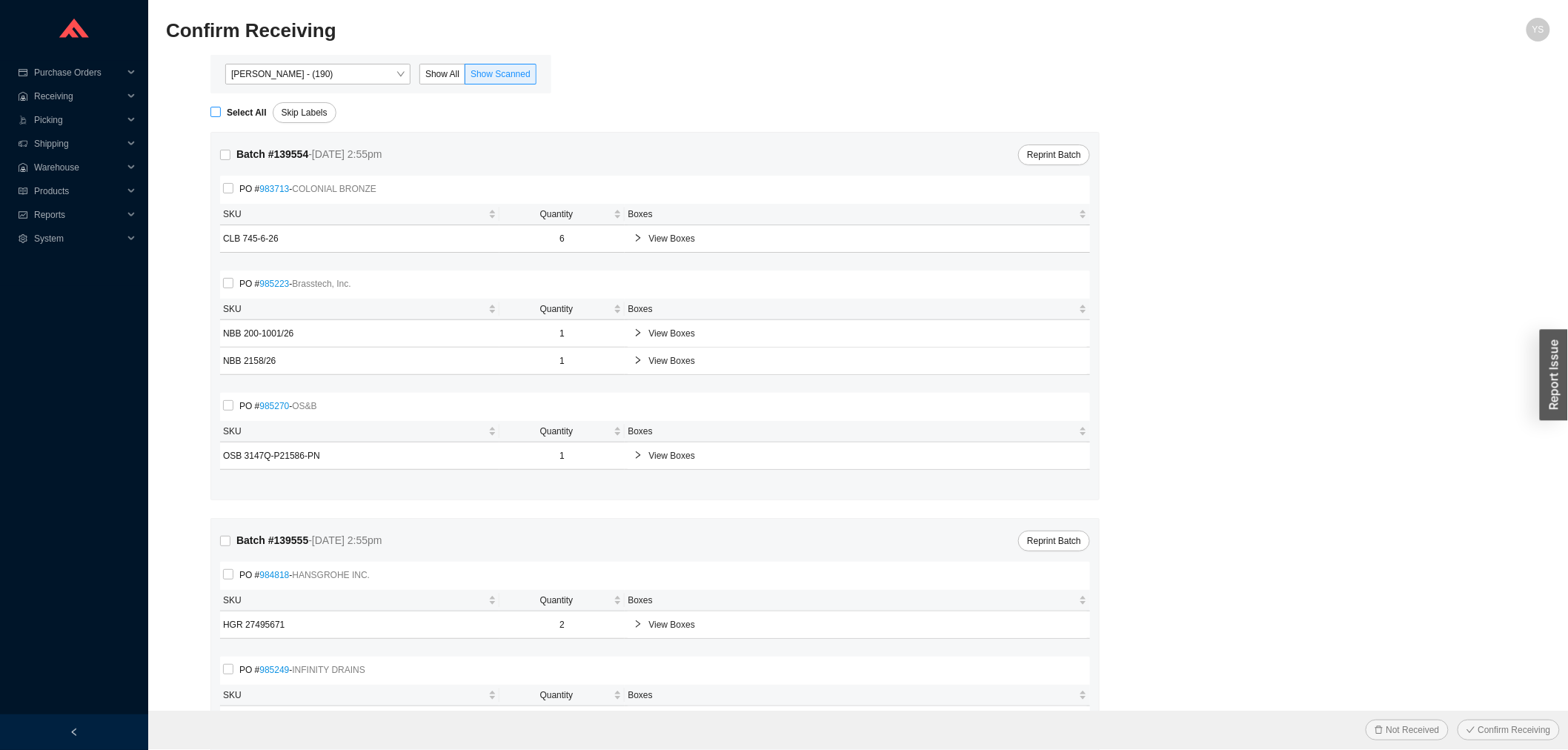
checkbox input "true"
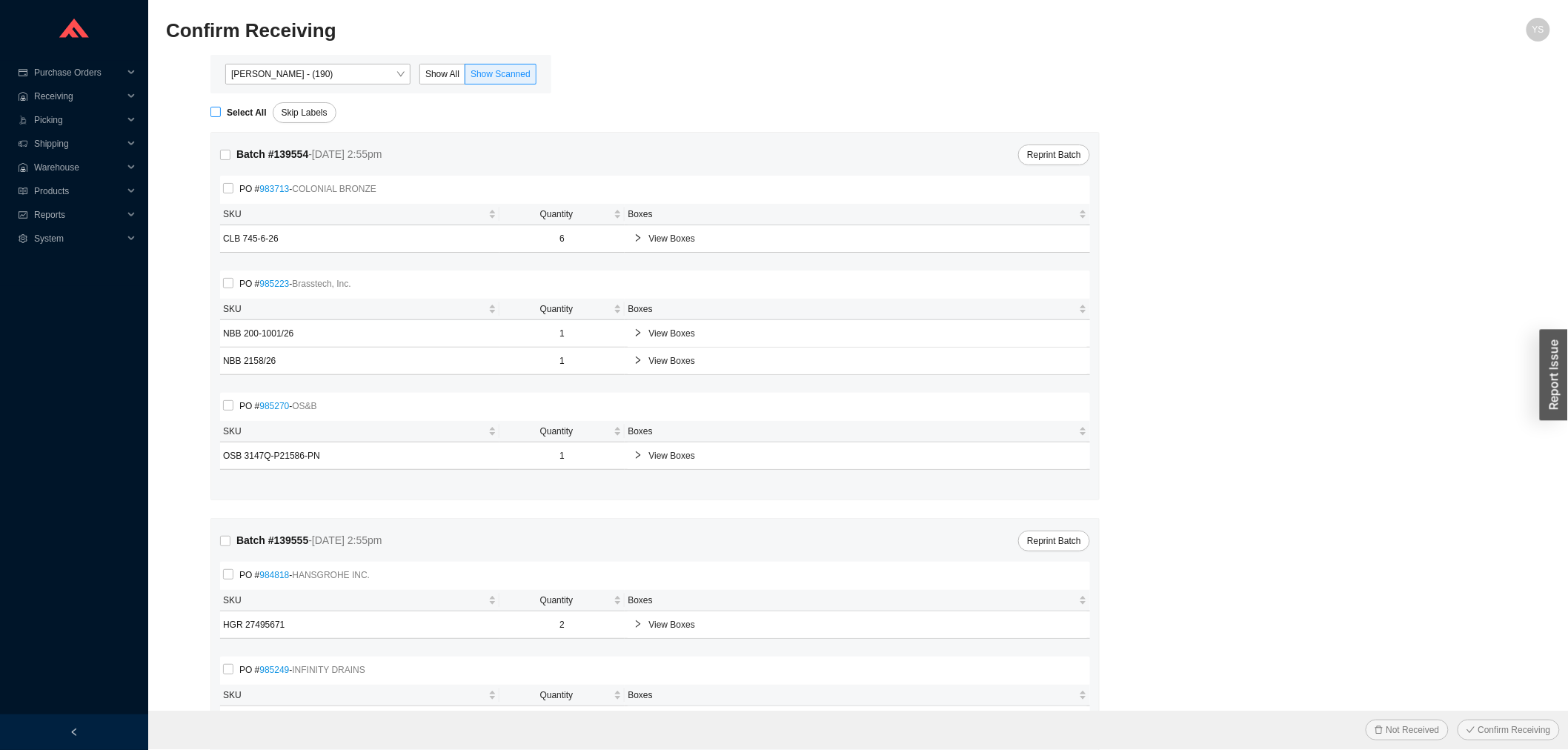
checkbox input "true"
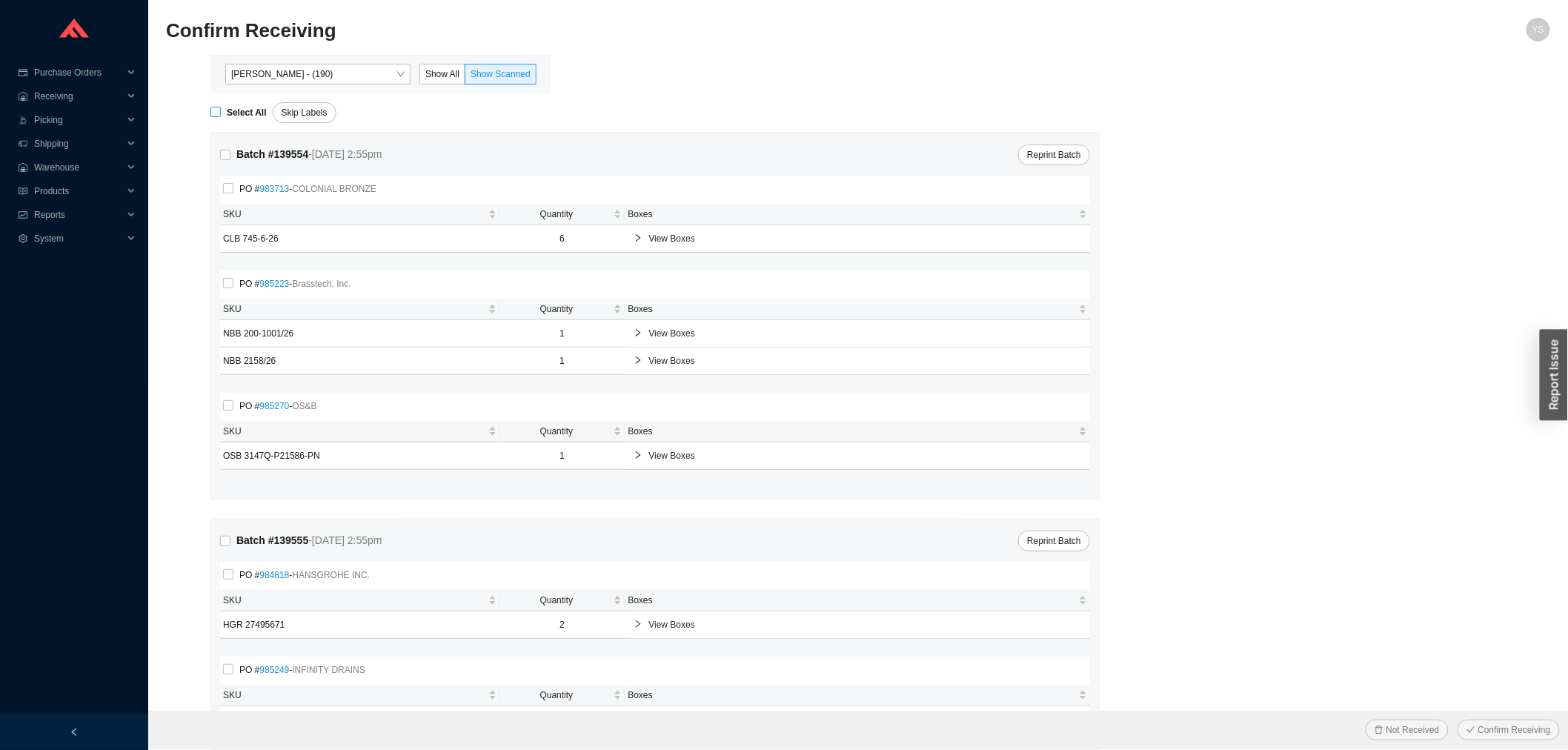
checkbox input "true"
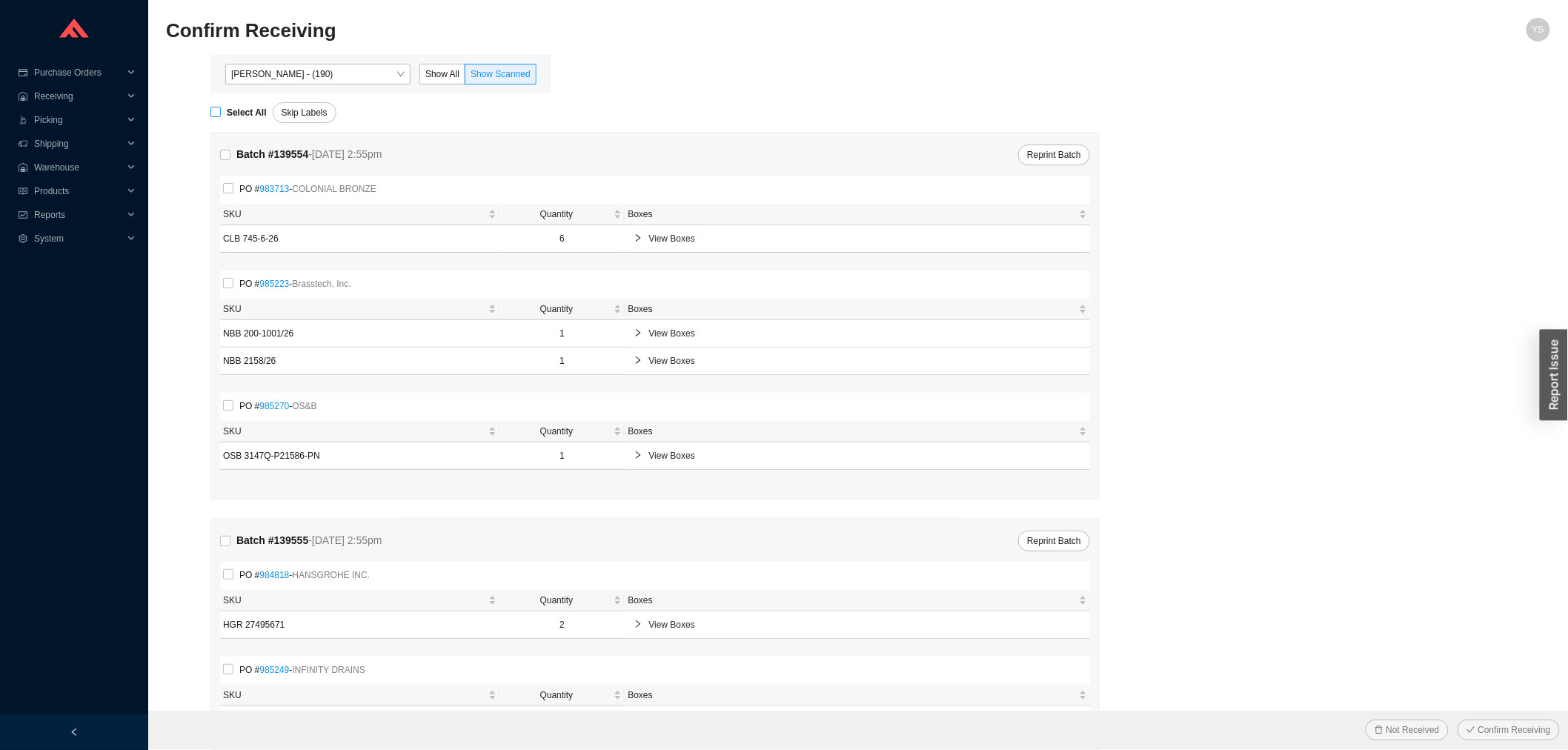
checkbox input "true"
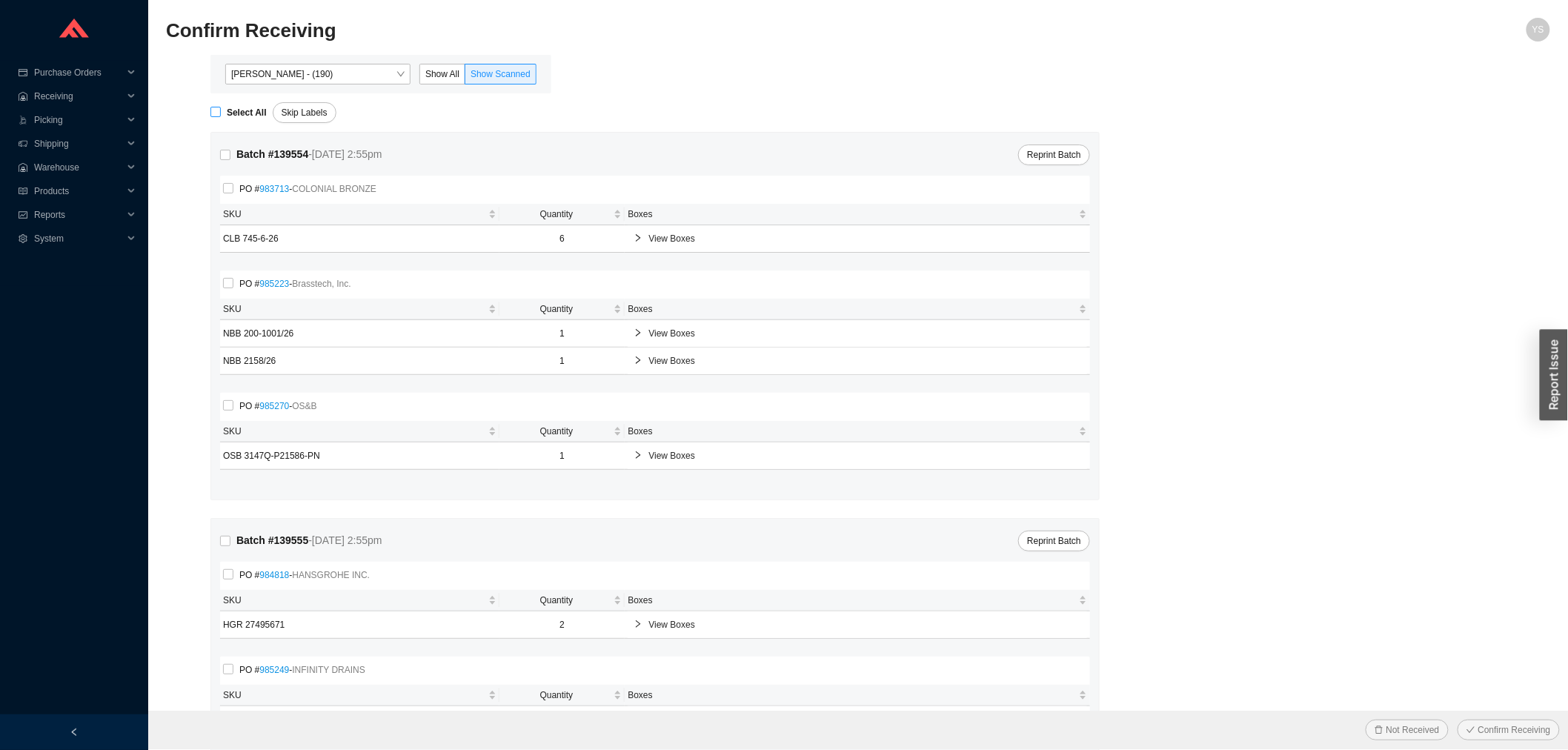
checkbox input "true"
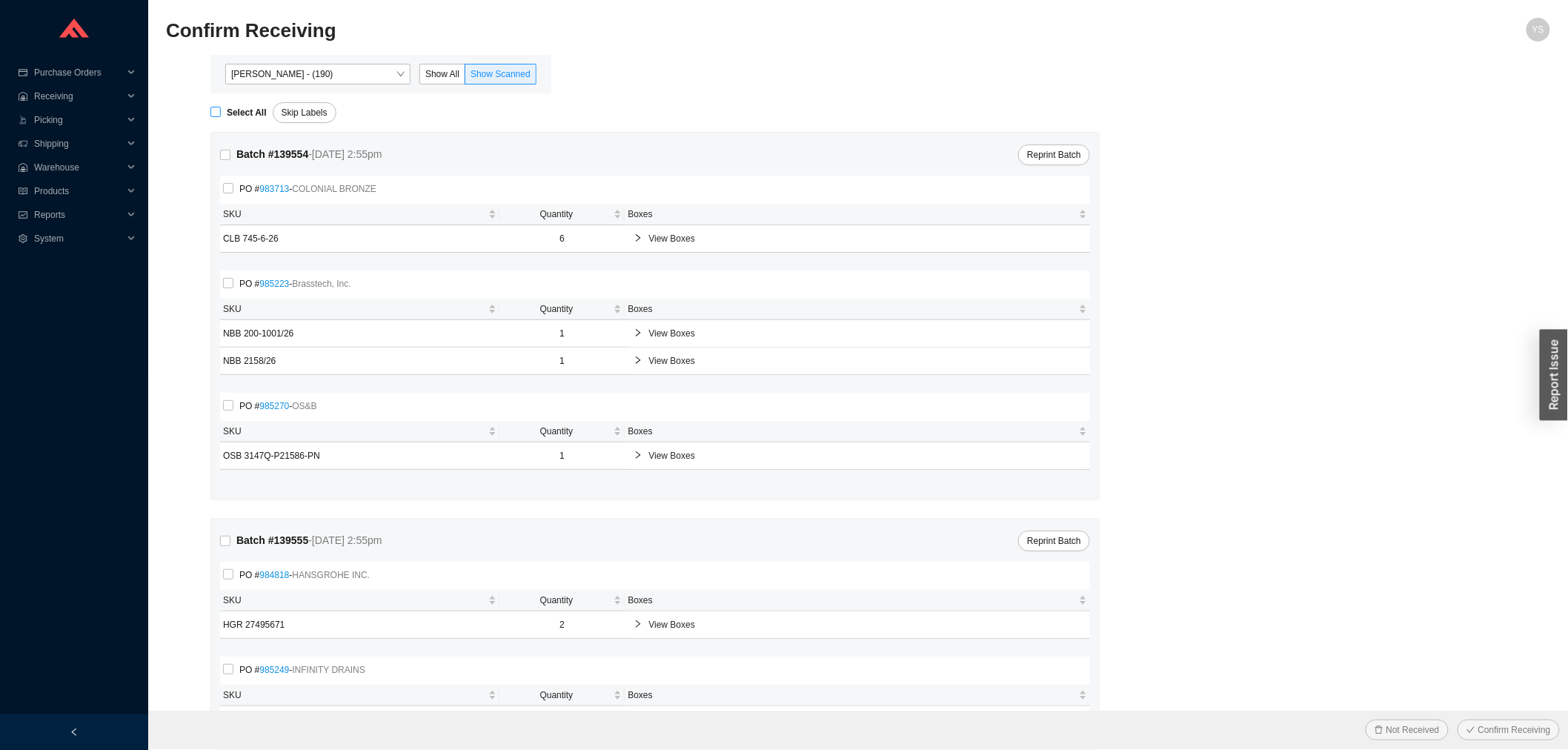
checkbox input "true"
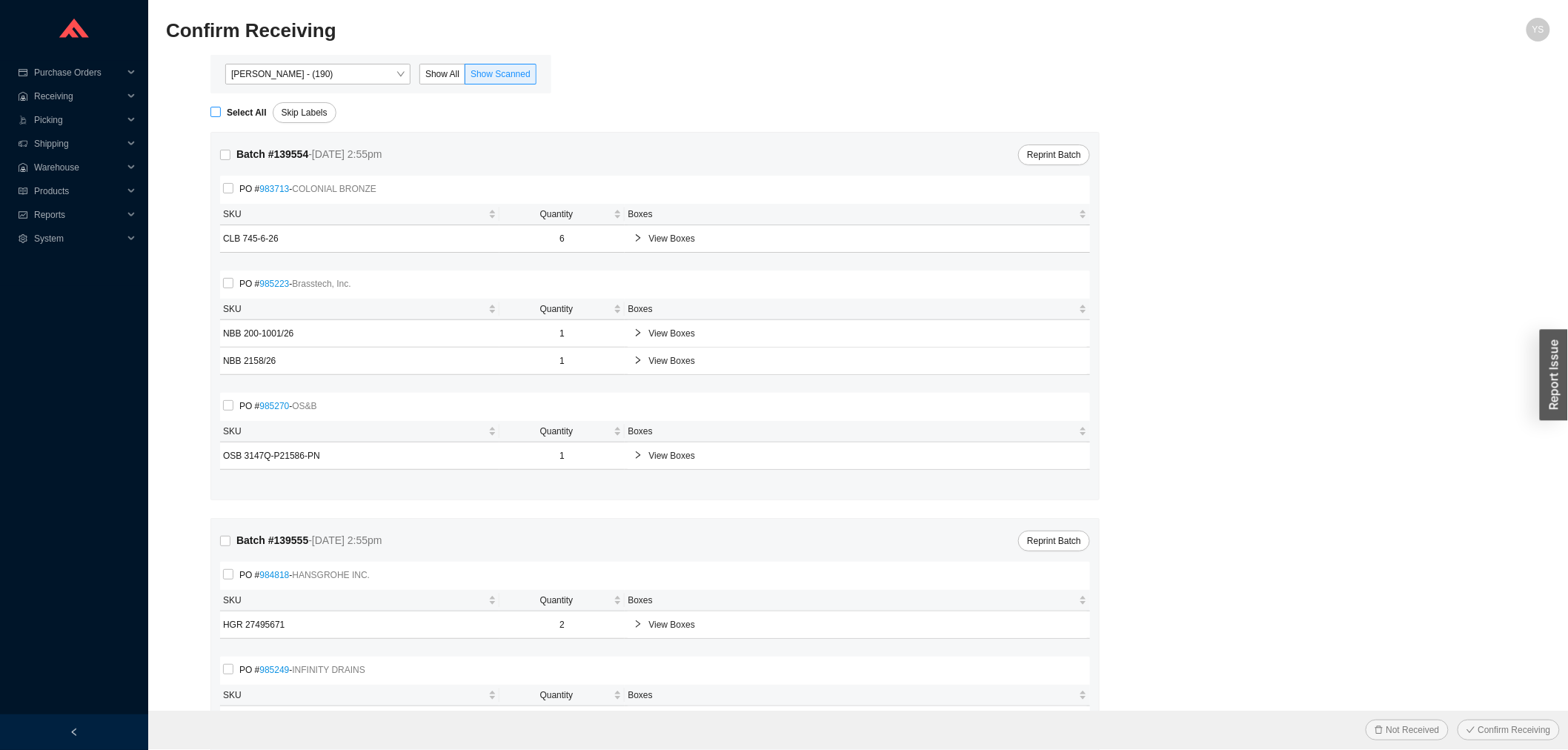
checkbox input "true"
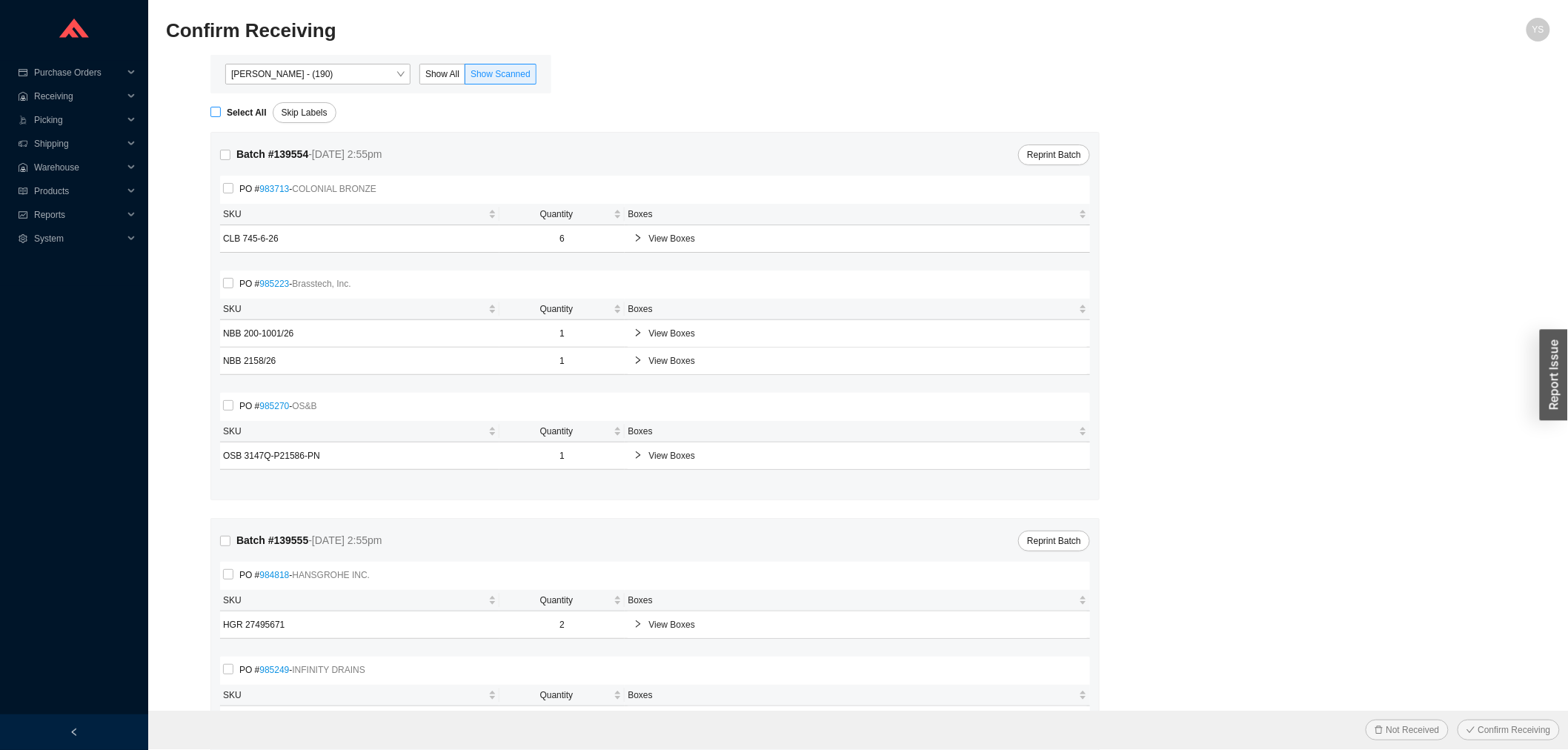
checkbox input "true"
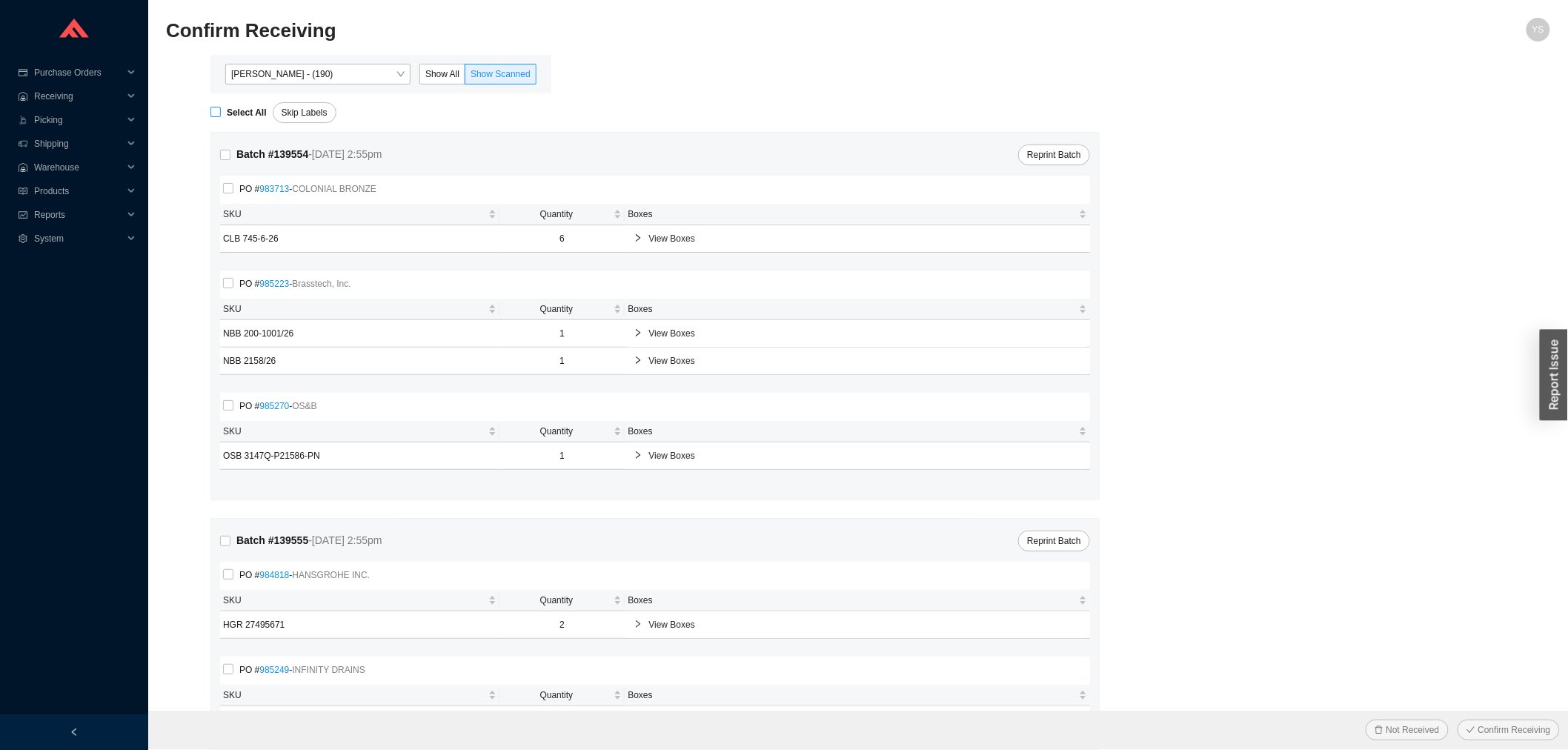
checkbox input "true"
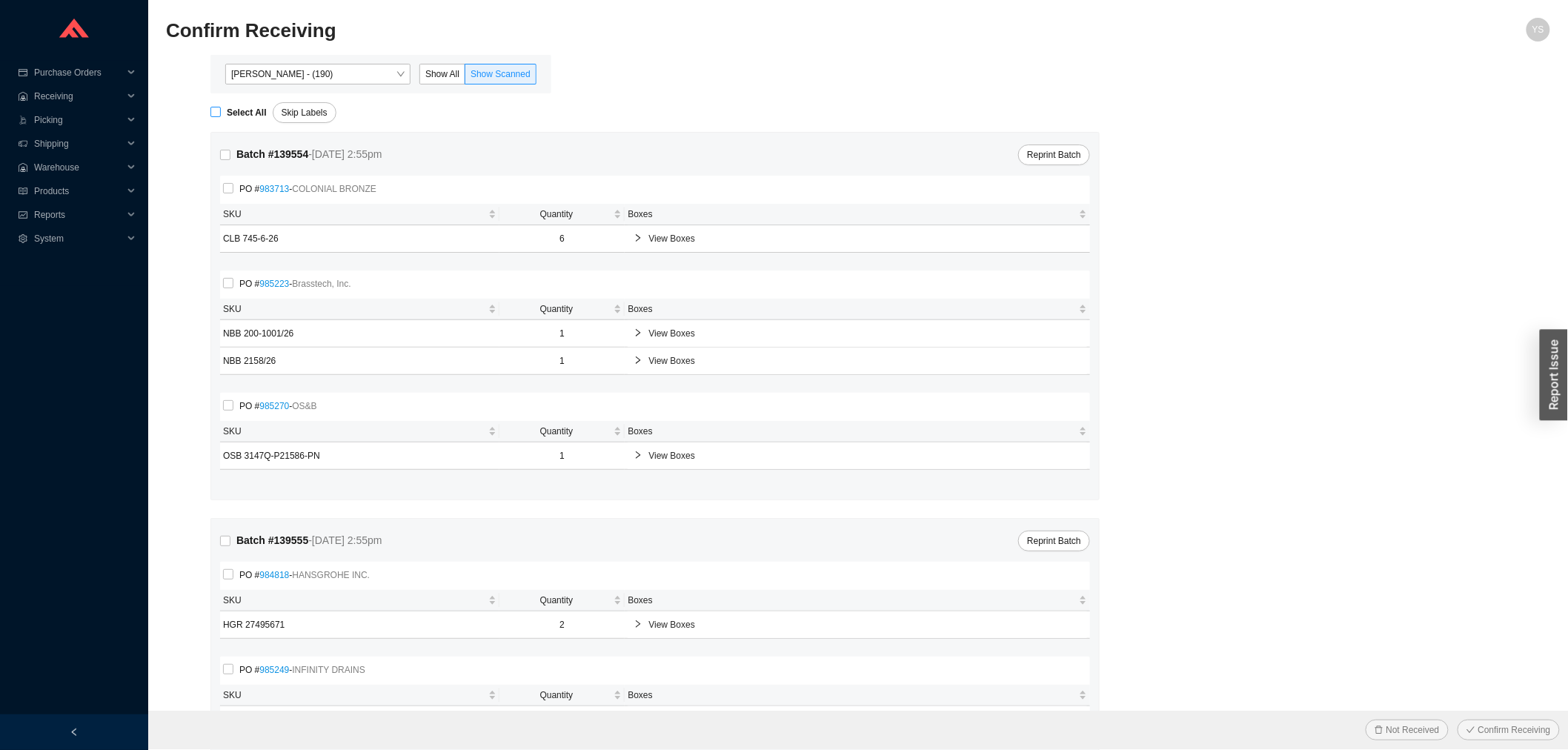
checkbox input "true"
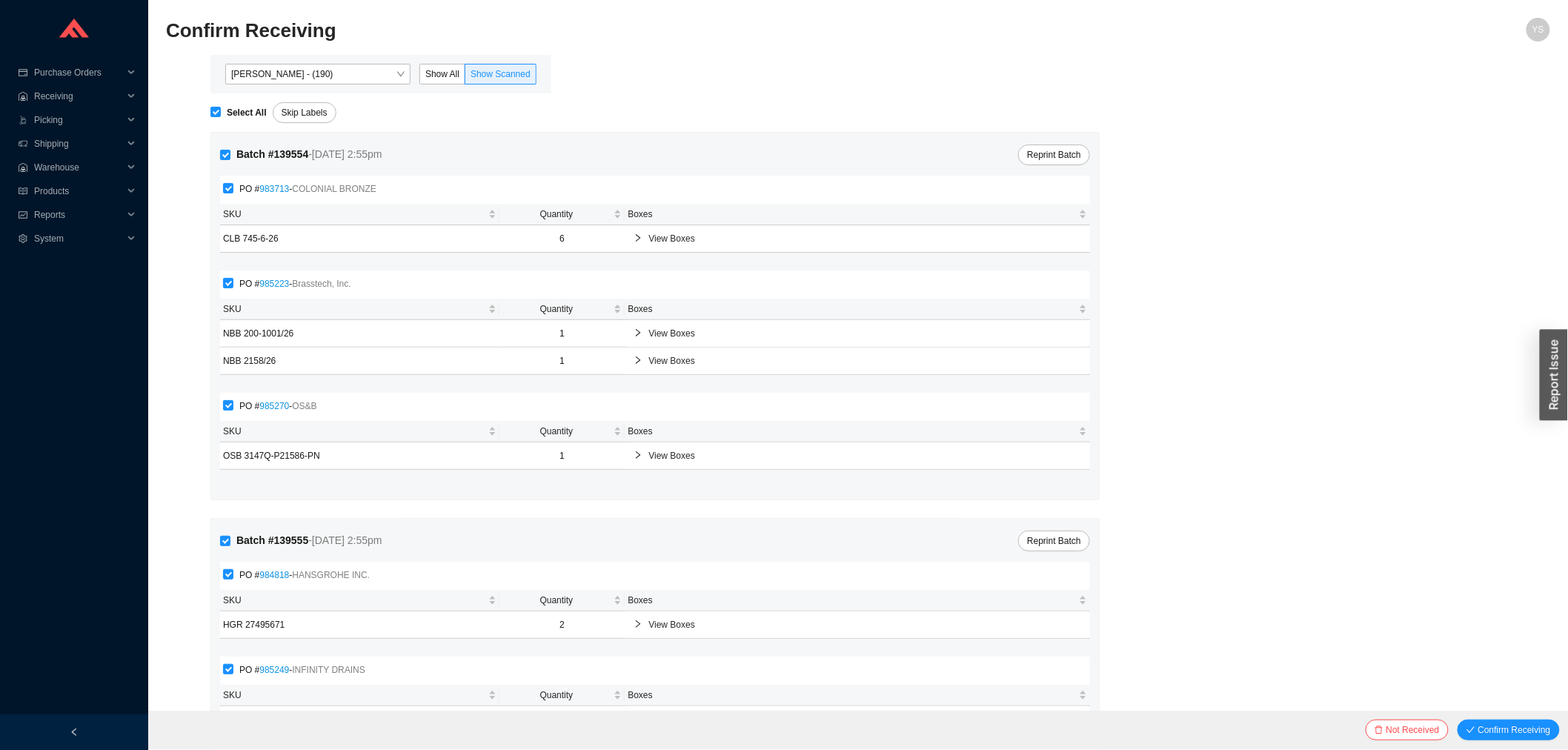
click at [1508, 742] on div "Not Received Confirm Receiving" at bounding box center [859, 730] width 1421 height 38
click at [1508, 741] on div "Not Received Confirm Receiving" at bounding box center [859, 730] width 1421 height 38
click at [1501, 720] on button "Confirm Receiving" at bounding box center [1508, 730] width 102 height 20
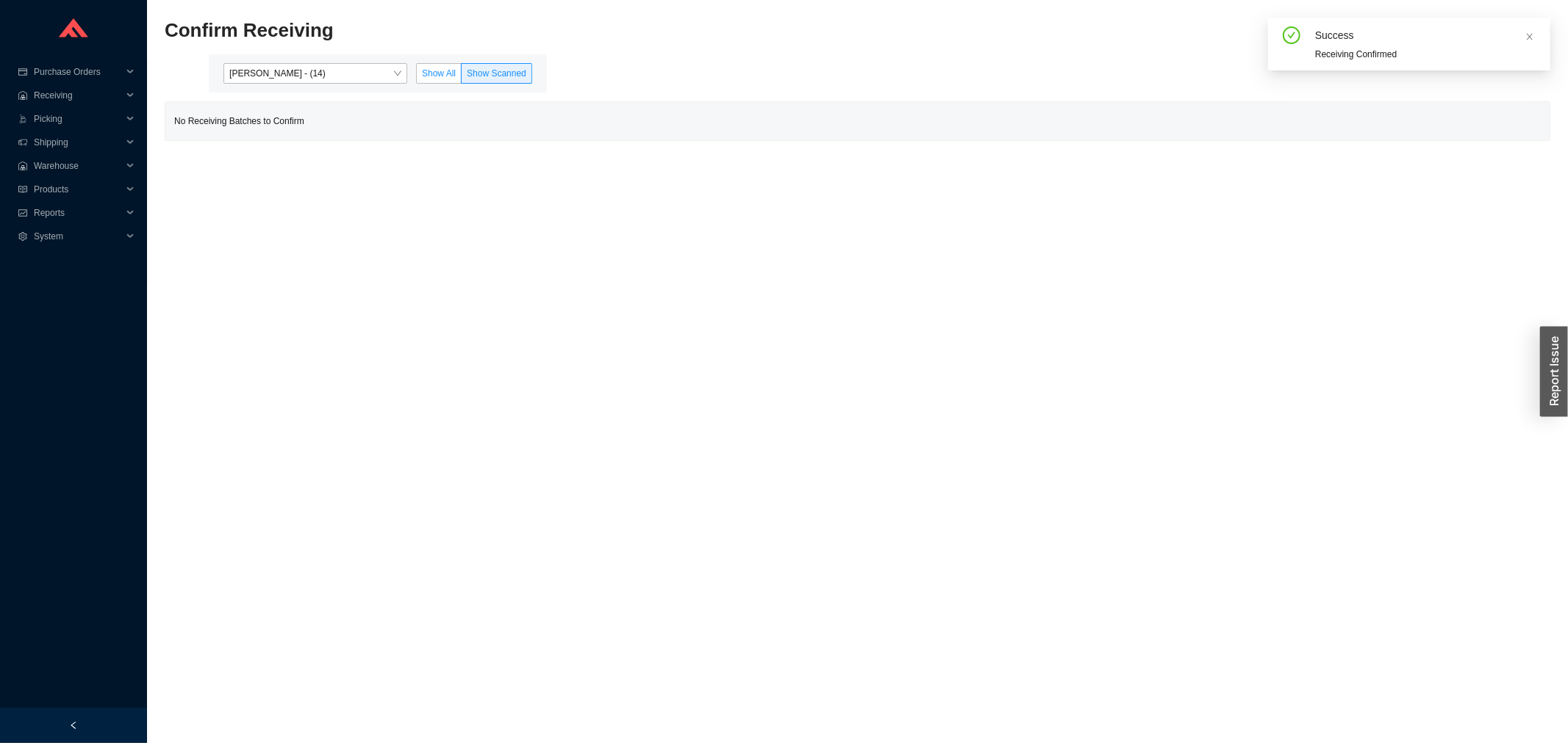
click at [429, 70] on span "Show All" at bounding box center [438, 74] width 34 height 11
click at [417, 77] on input "Show All" at bounding box center [417, 77] width 0 height 0
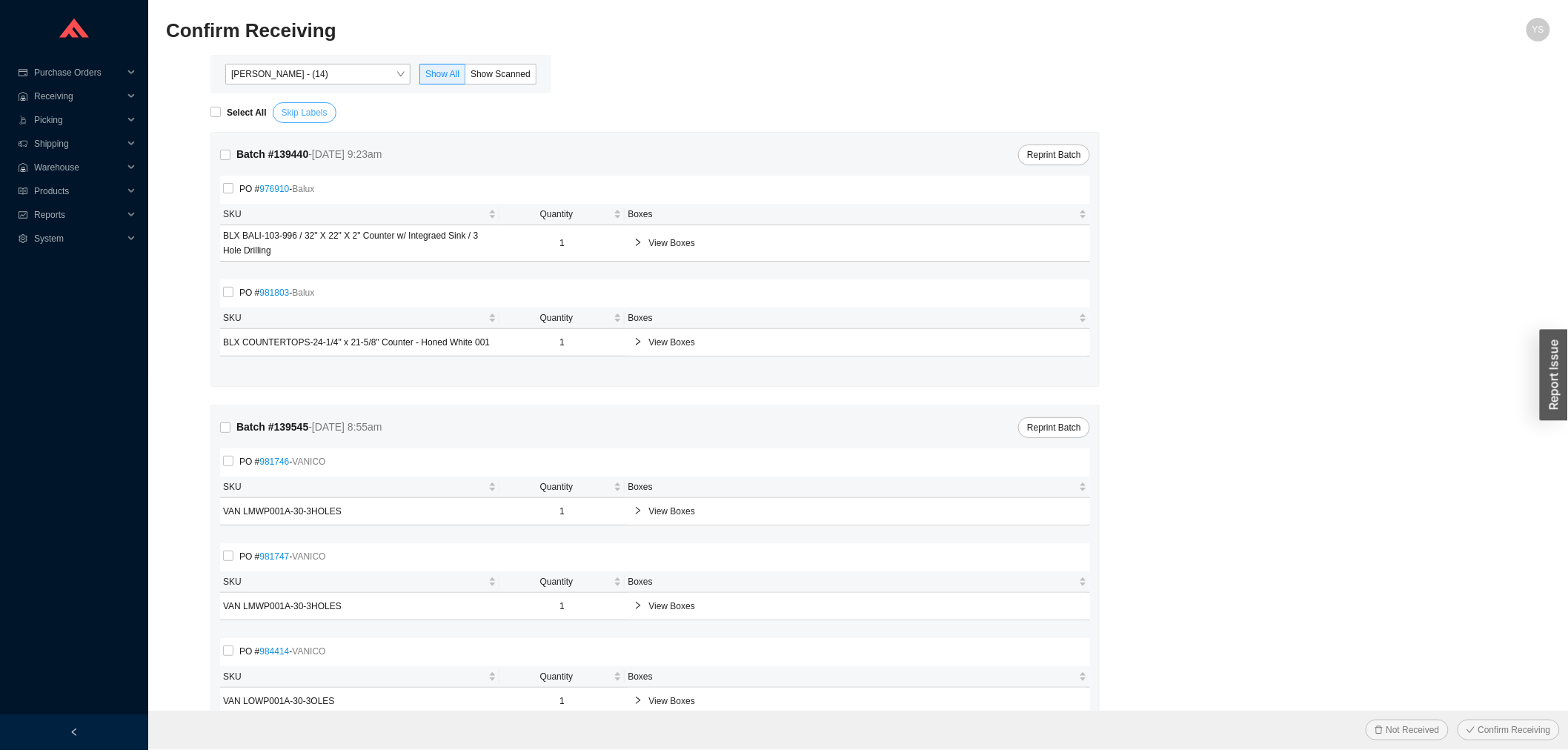
click at [318, 108] on span "Skip Labels" at bounding box center [305, 112] width 46 height 15
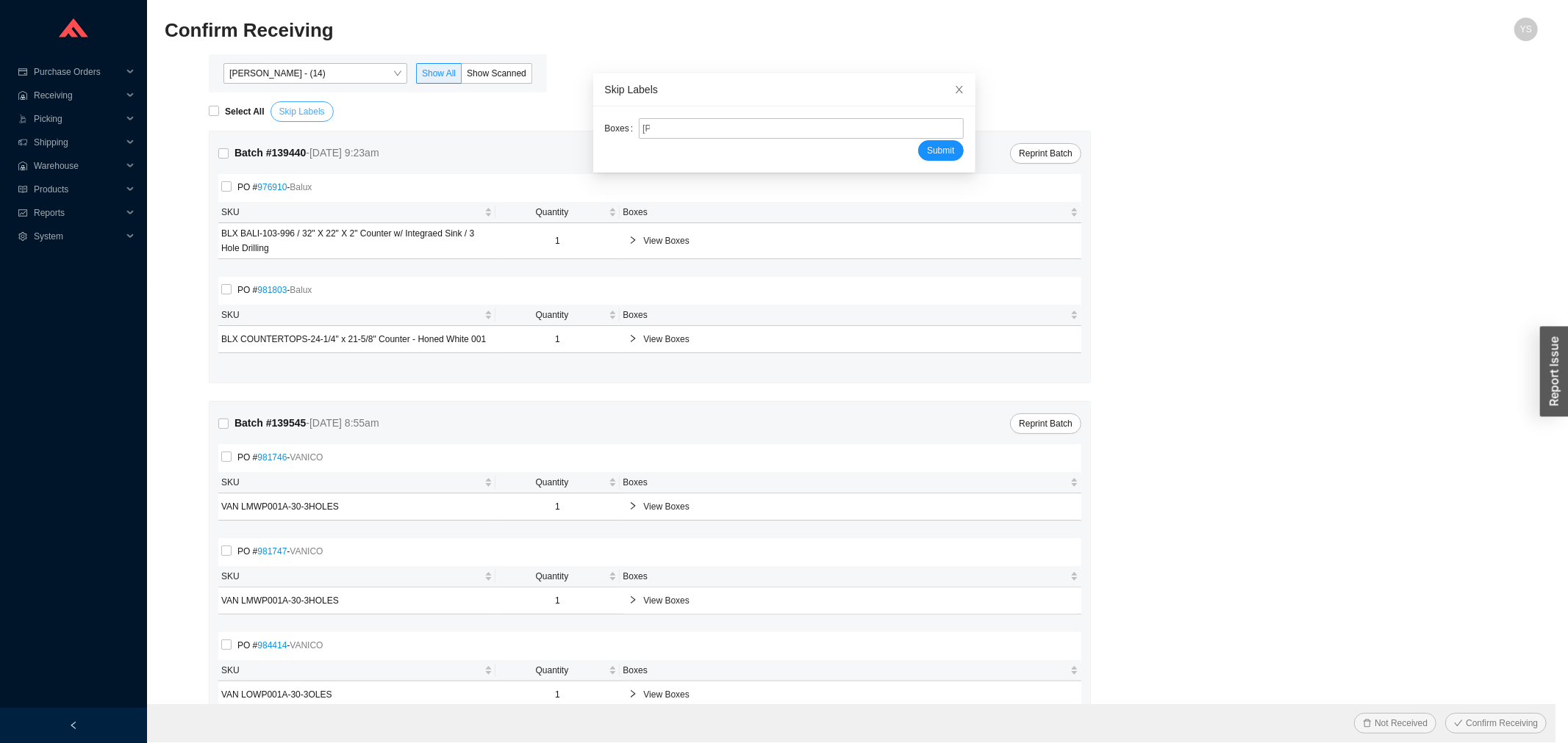
type input "[PR2206761"
type input "[PR2206516"
click at [918, 140] on button "Submit" at bounding box center [940, 150] width 45 height 20
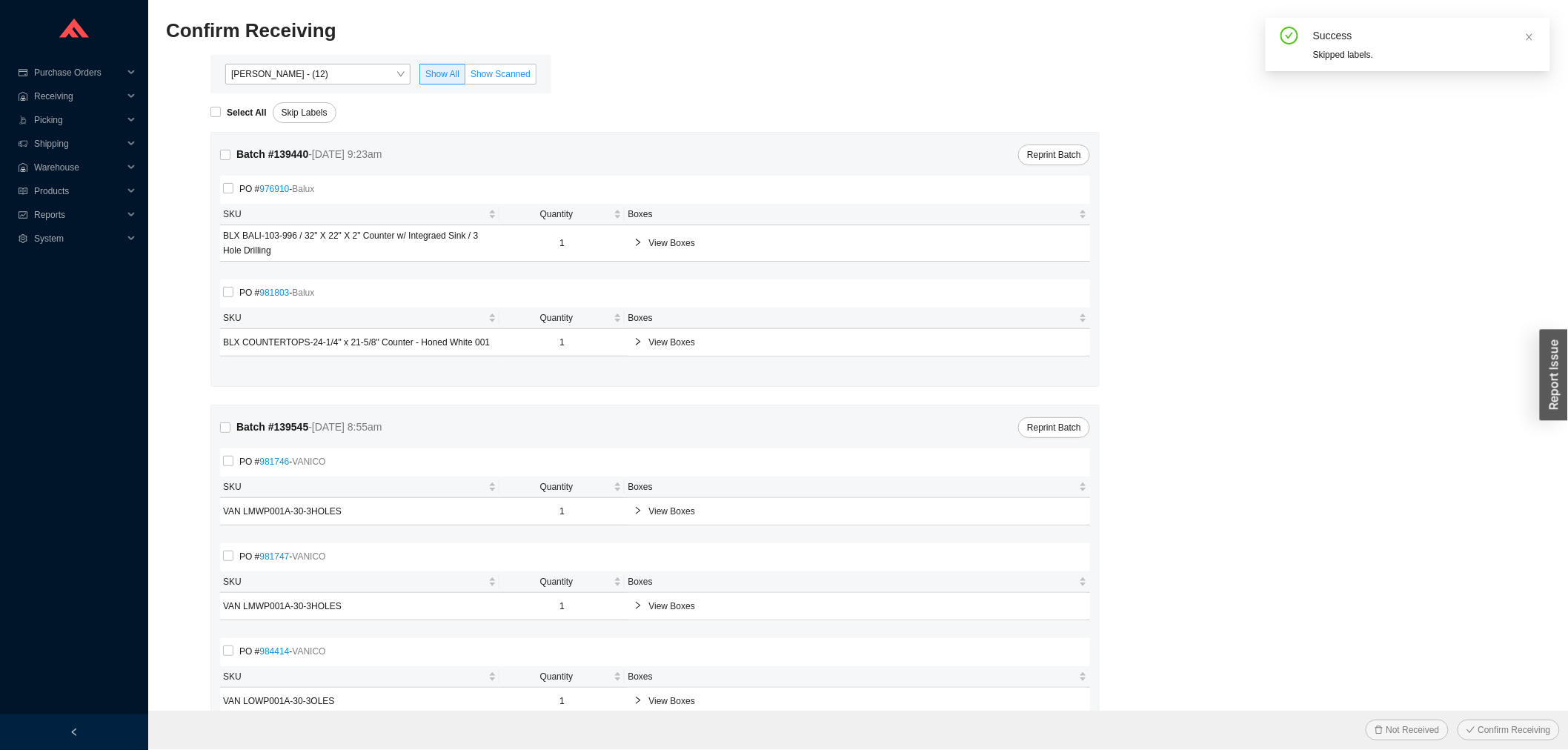
click at [486, 82] on label "Show Scanned" at bounding box center [501, 74] width 71 height 20
click at [465, 77] on input "Show Scanned" at bounding box center [465, 77] width 0 height 0
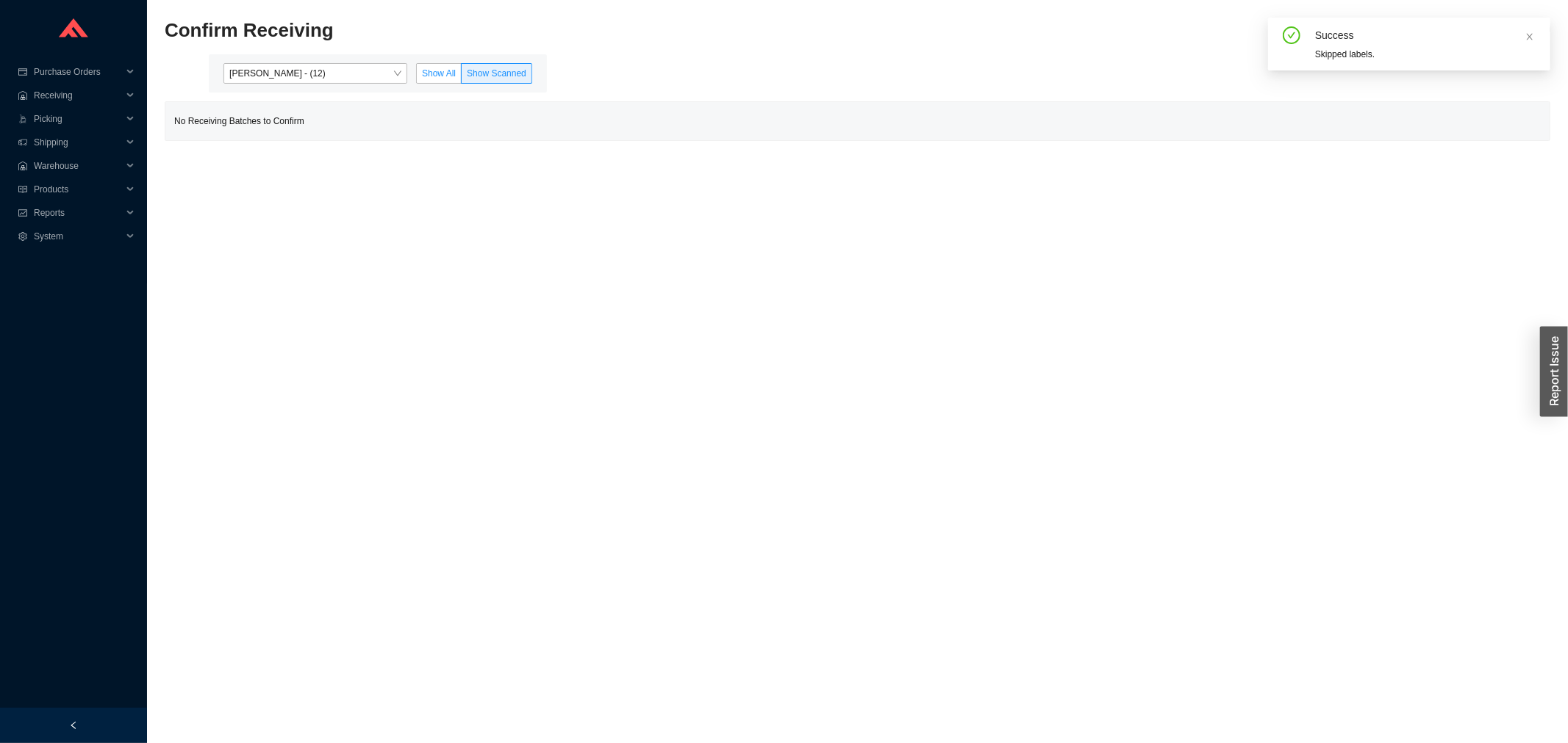
click at [452, 69] on span "Show All" at bounding box center [438, 74] width 34 height 11
click at [417, 77] on input "Show All" at bounding box center [417, 77] width 0 height 0
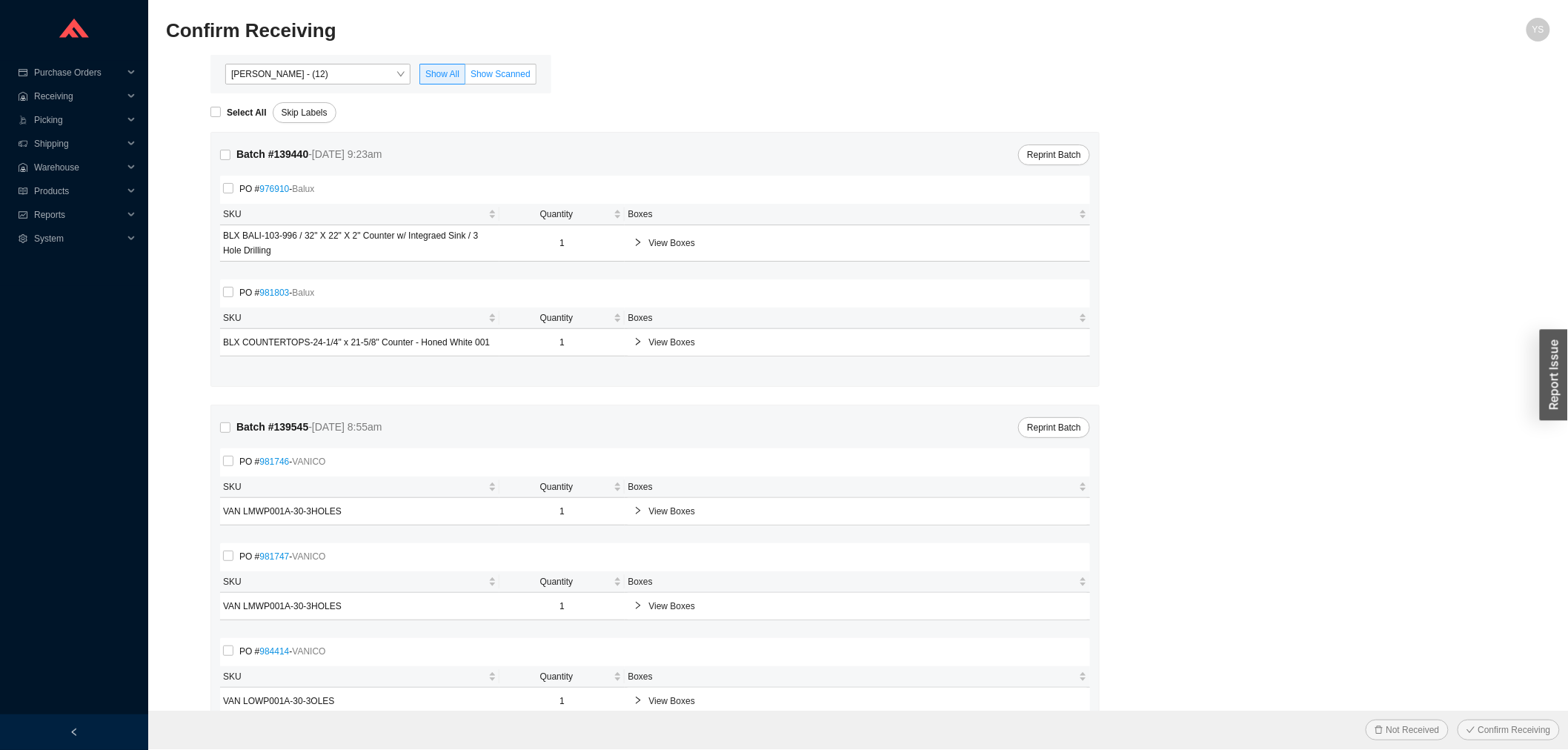
click at [483, 72] on span "Show Scanned" at bounding box center [501, 75] width 60 height 11
click at [465, 77] on input "Show Scanned" at bounding box center [465, 77] width 0 height 0
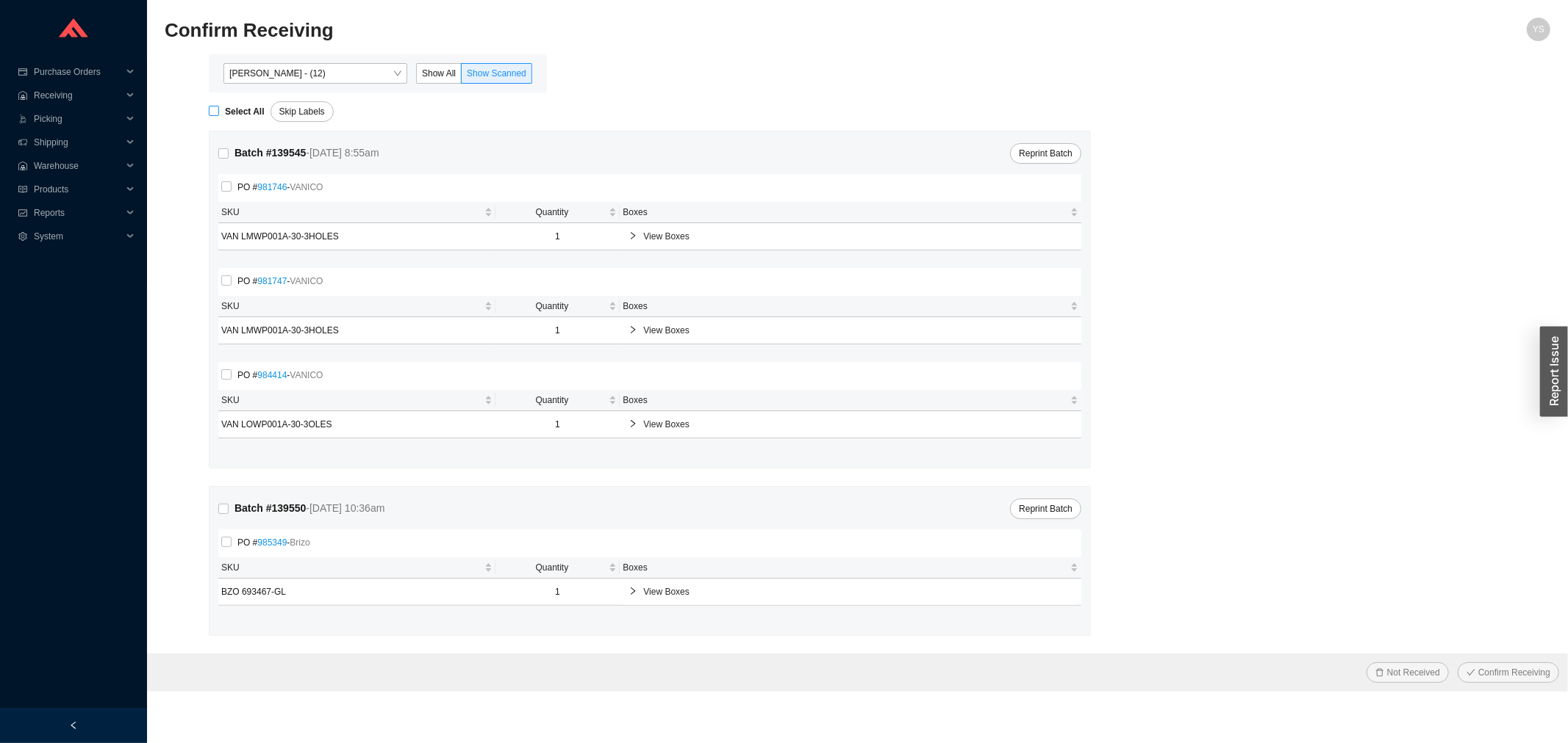
click at [214, 111] on input "Select All" at bounding box center [214, 111] width 11 height 11
checkbox input "true"
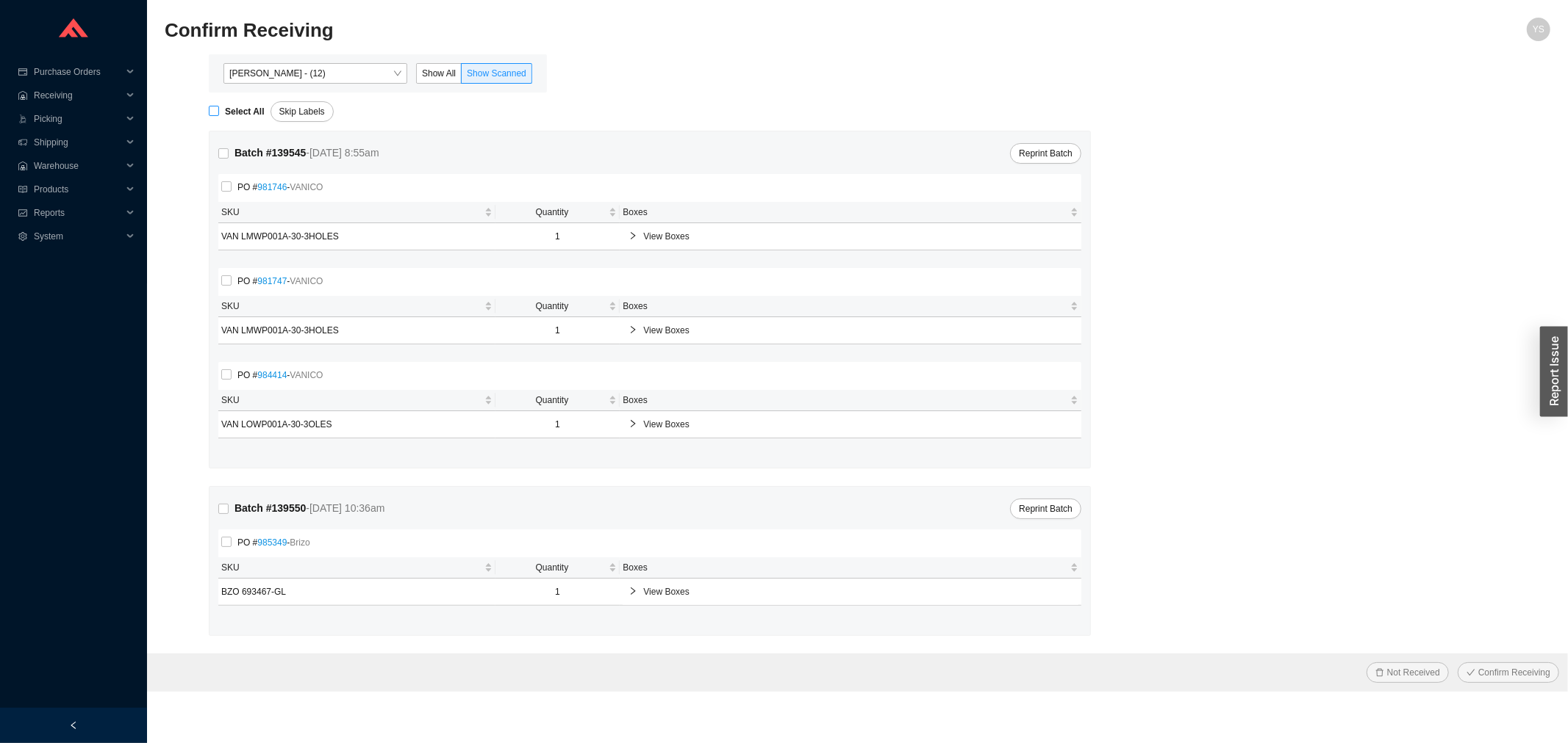
checkbox input "true"
click at [1479, 664] on button "Confirm Receiving" at bounding box center [1508, 672] width 101 height 20
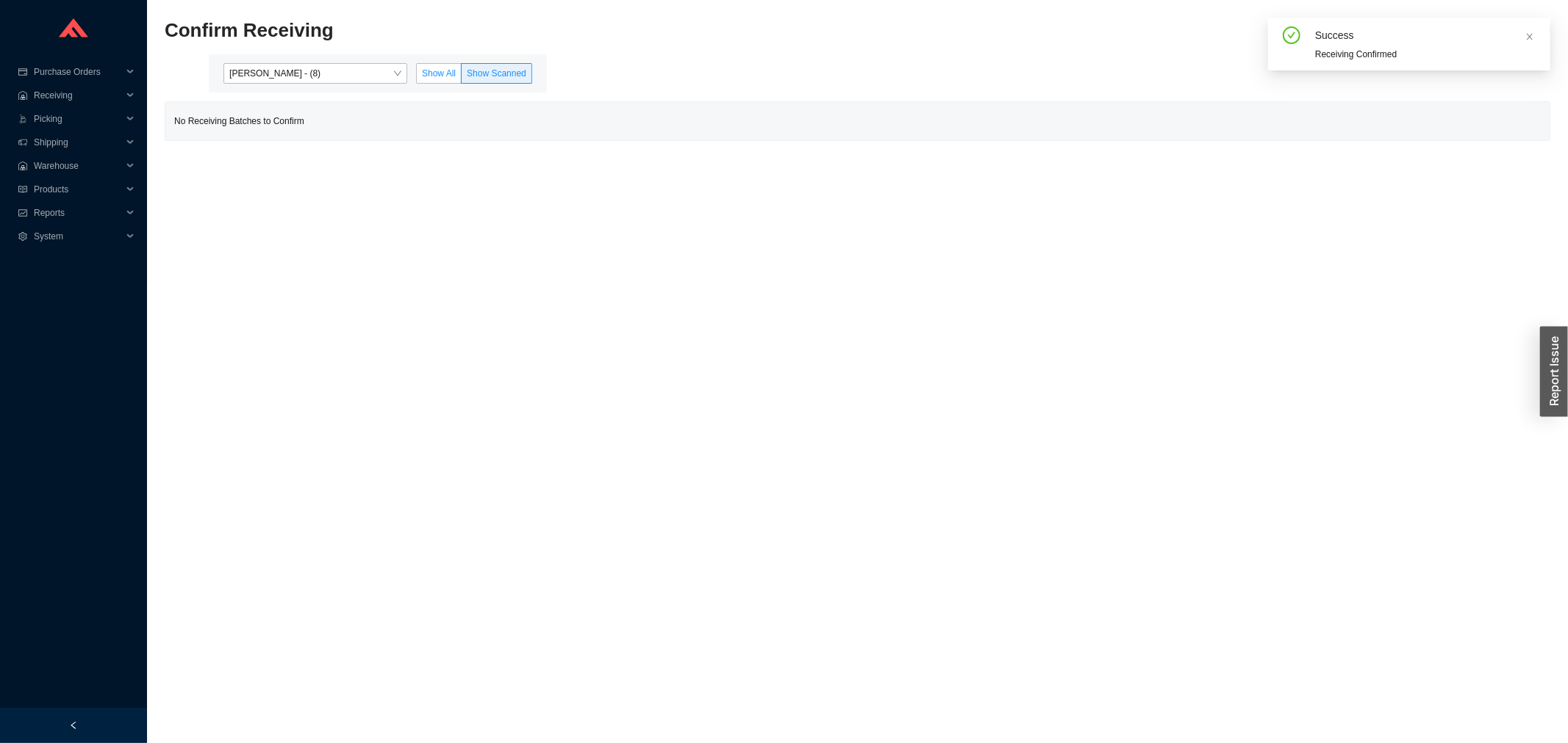
click at [435, 81] on label "Show All" at bounding box center [439, 73] width 46 height 20
click at [417, 77] on input "Show All" at bounding box center [417, 77] width 0 height 0
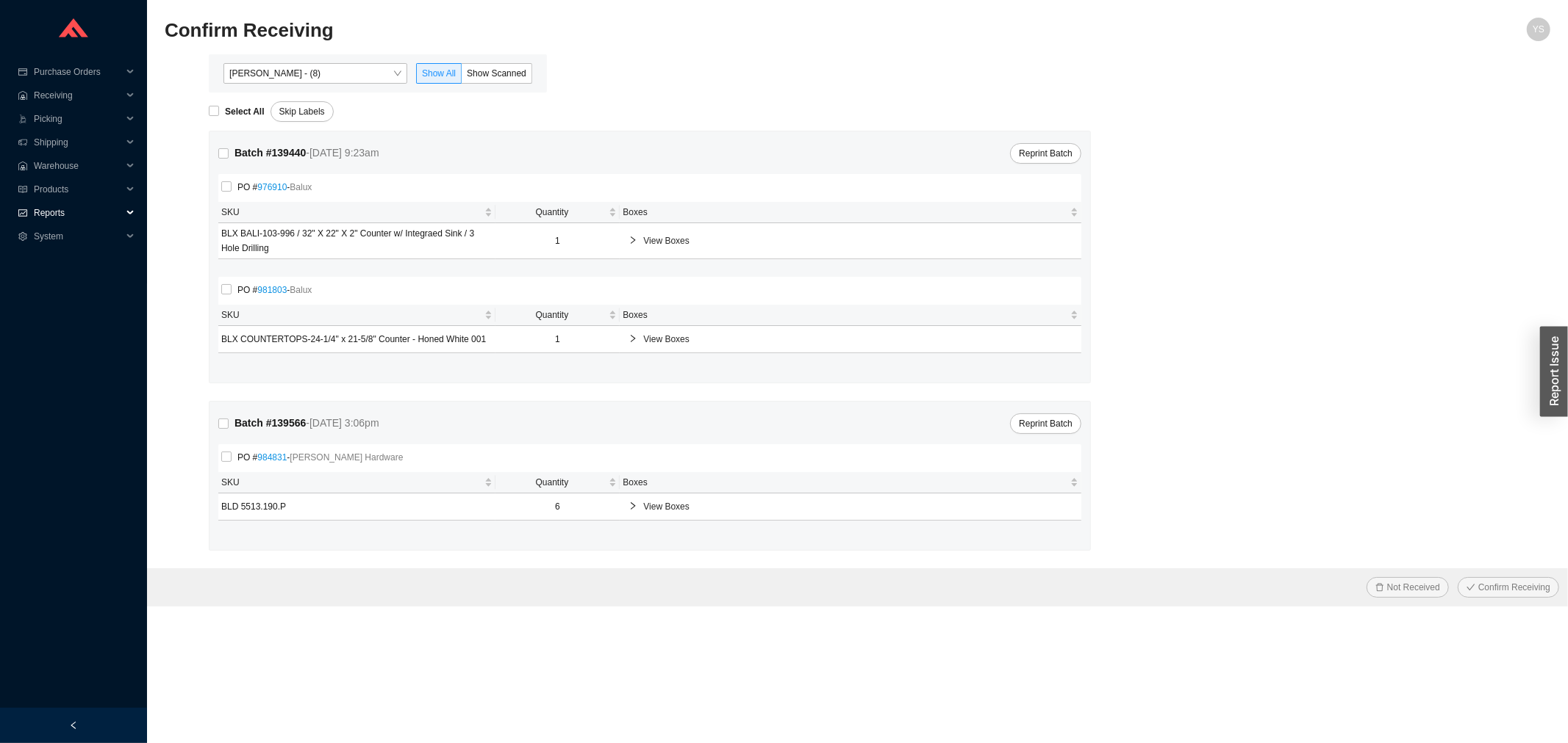
click at [49, 208] on span "Reports" at bounding box center [78, 212] width 88 height 24
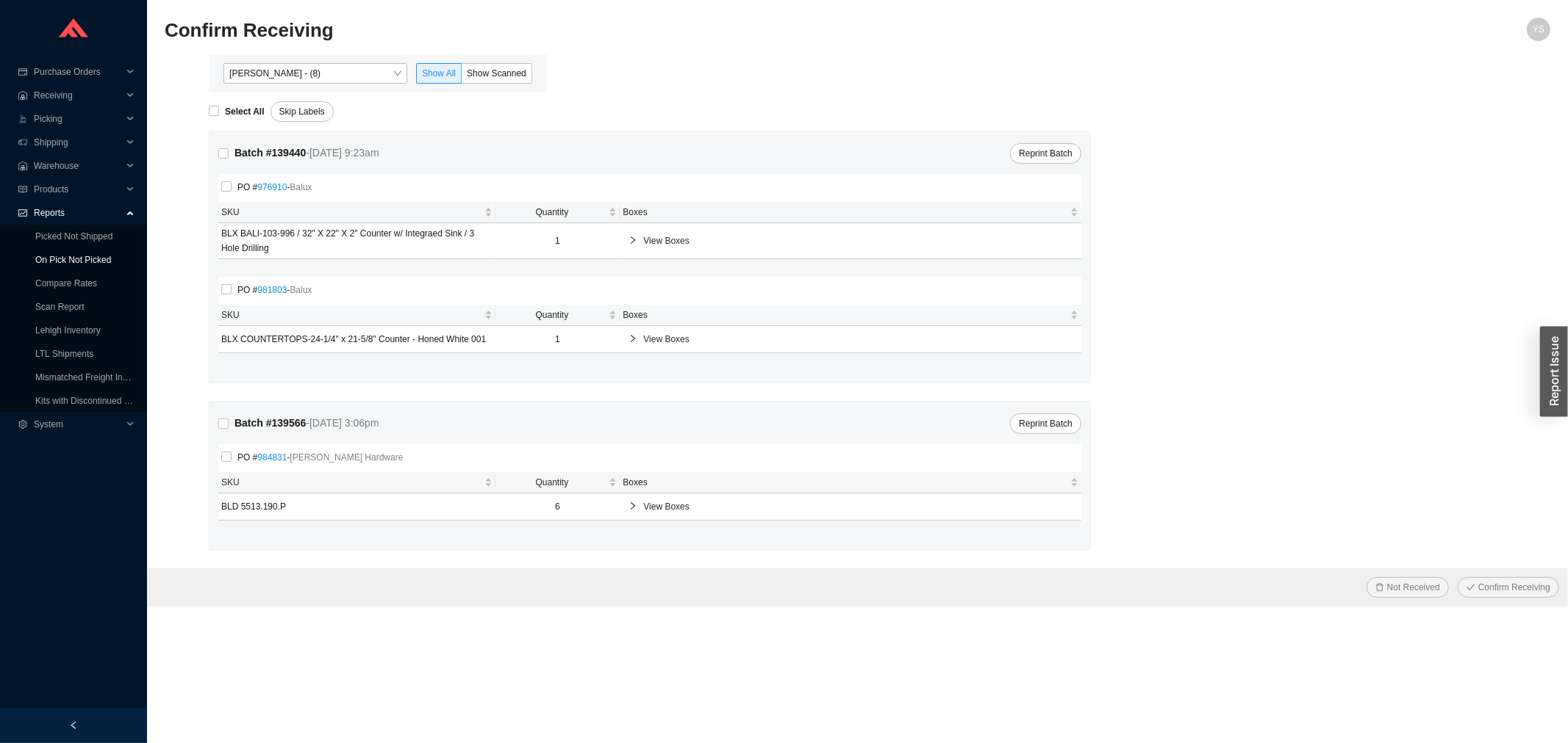
click at [42, 256] on link "On Pick Not Picked" at bounding box center [73, 260] width 76 height 11
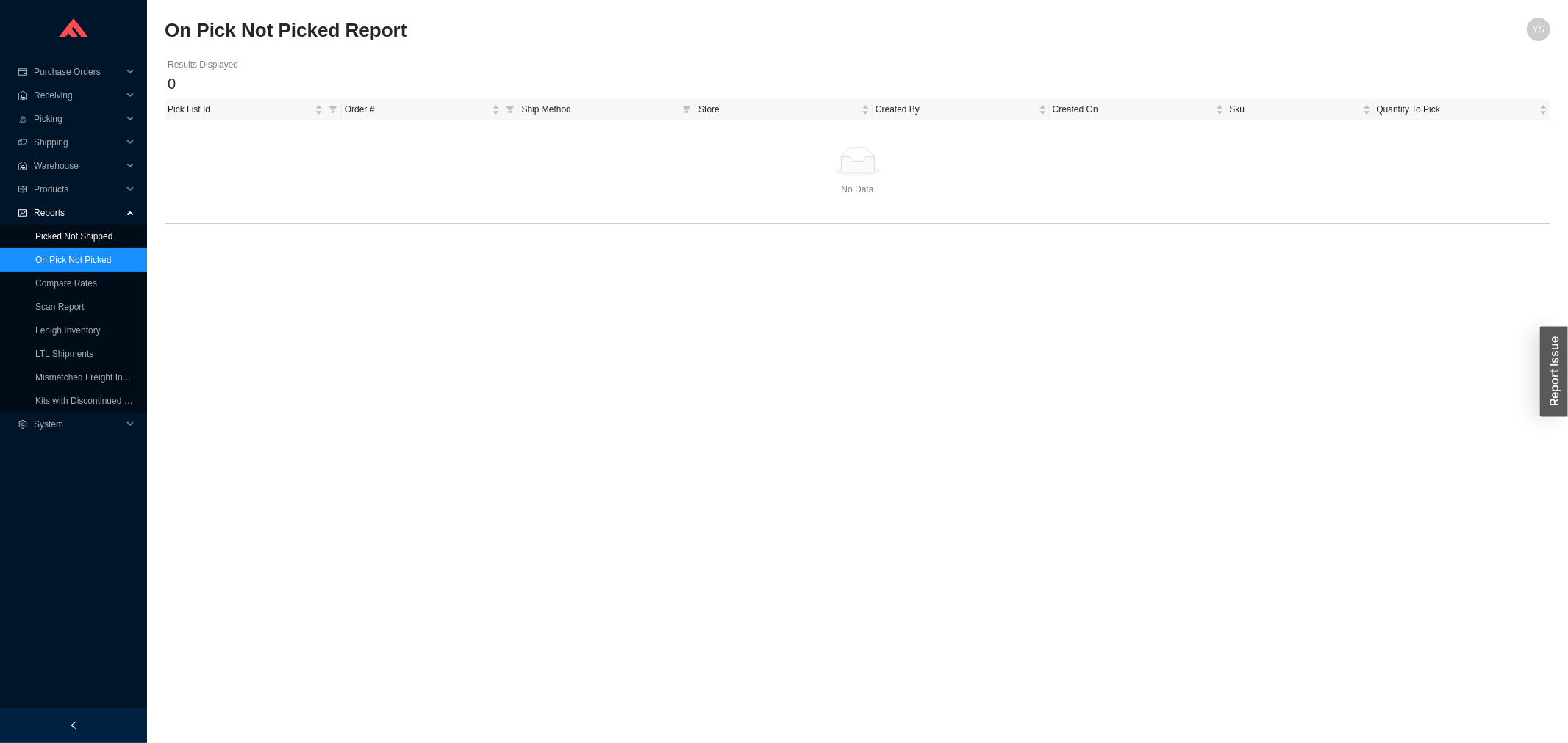
click at [78, 236] on link "Picked Not Shipped" at bounding box center [74, 237] width 78 height 11
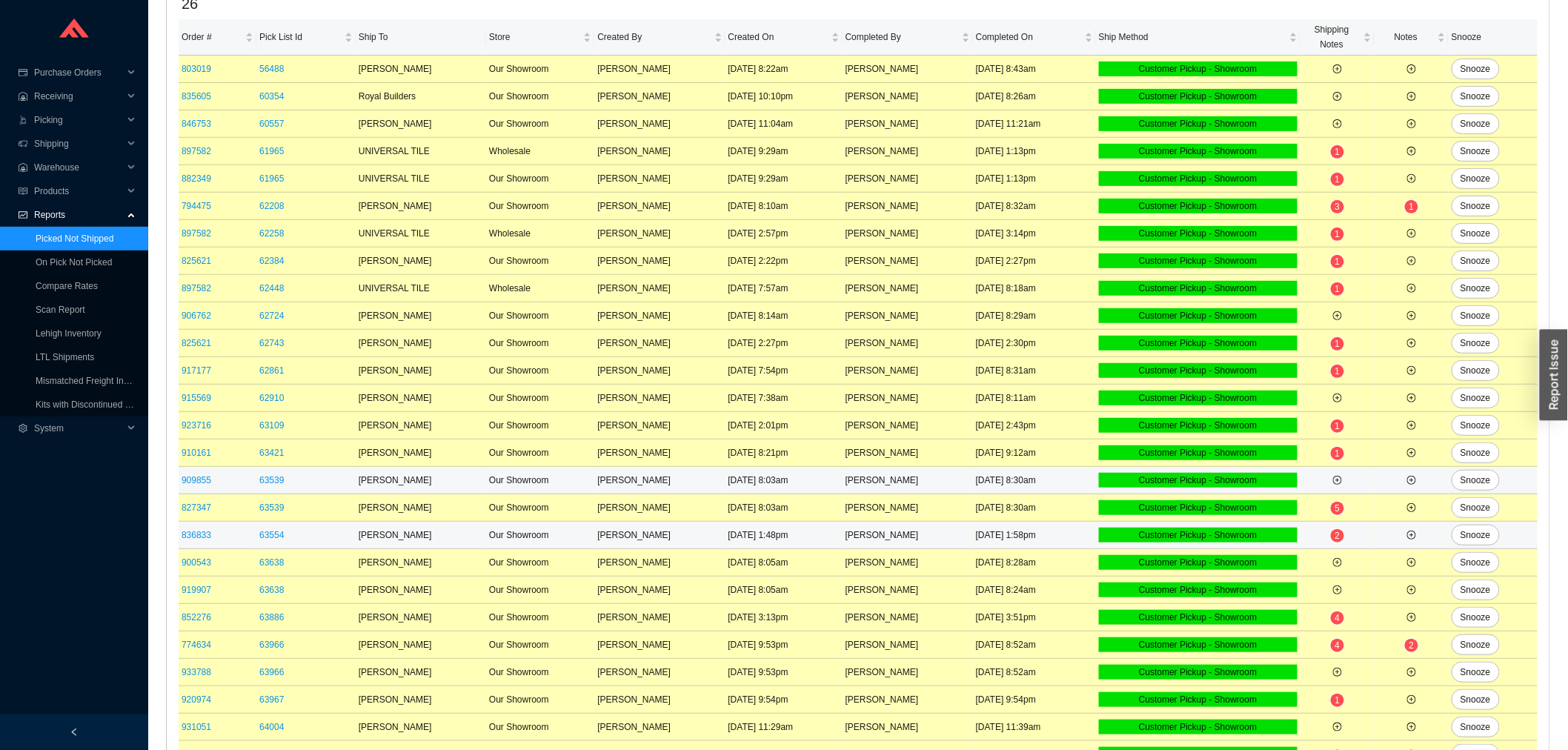
scroll to position [221, 0]
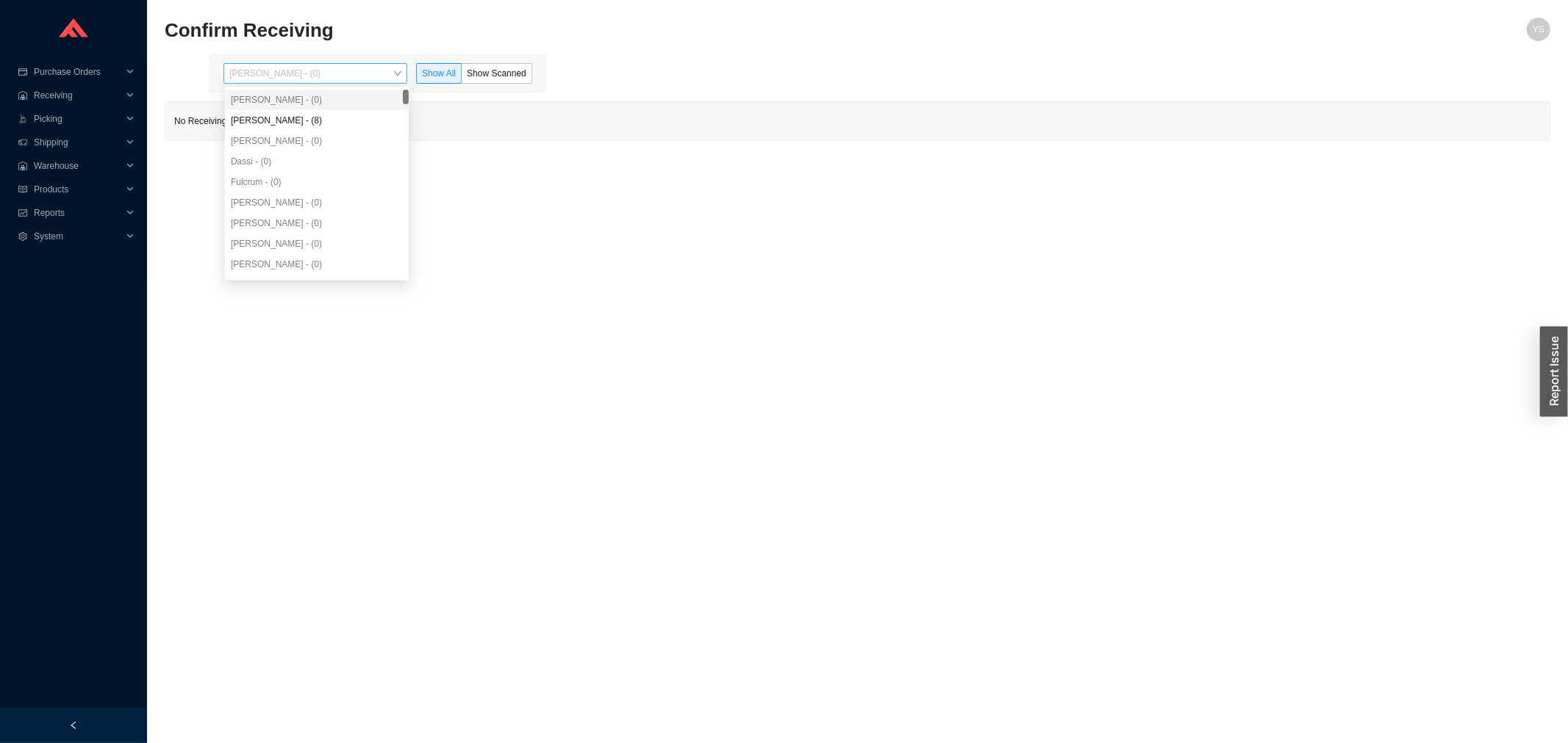
click at [259, 77] on span "[PERSON_NAME] - (0)" at bounding box center [315, 74] width 172 height 19
click at [259, 126] on div "[PERSON_NAME] - (8)" at bounding box center [317, 120] width 172 height 13
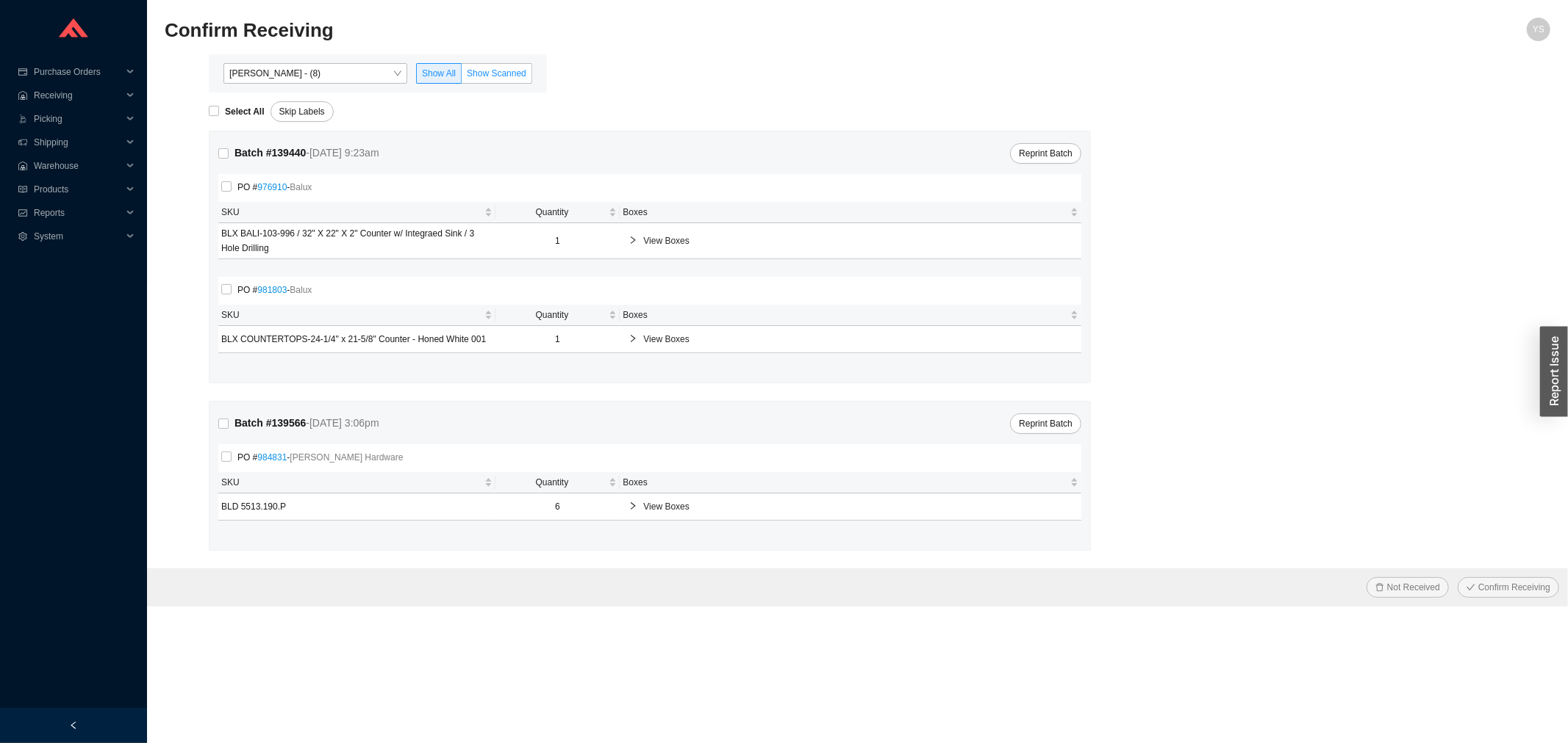
click at [511, 73] on span "Show Scanned" at bounding box center [497, 74] width 60 height 11
click at [461, 77] on input "Show Scanned" at bounding box center [461, 77] width 0 height 0
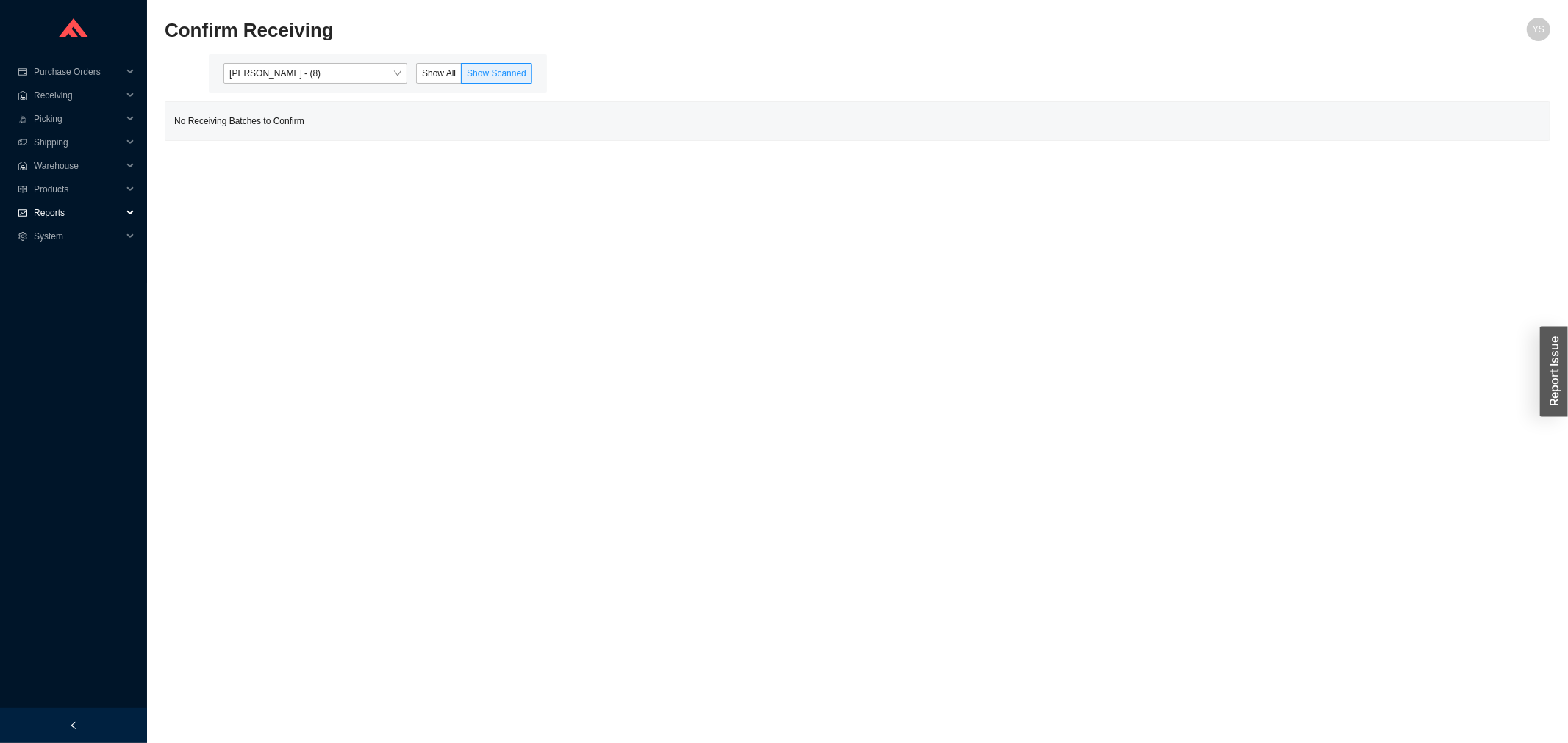
drag, startPoint x: 25, startPoint y: 210, endPoint x: 26, endPoint y: 223, distance: 13.0
click at [25, 213] on icon "fund" at bounding box center [23, 213] width 9 height 9
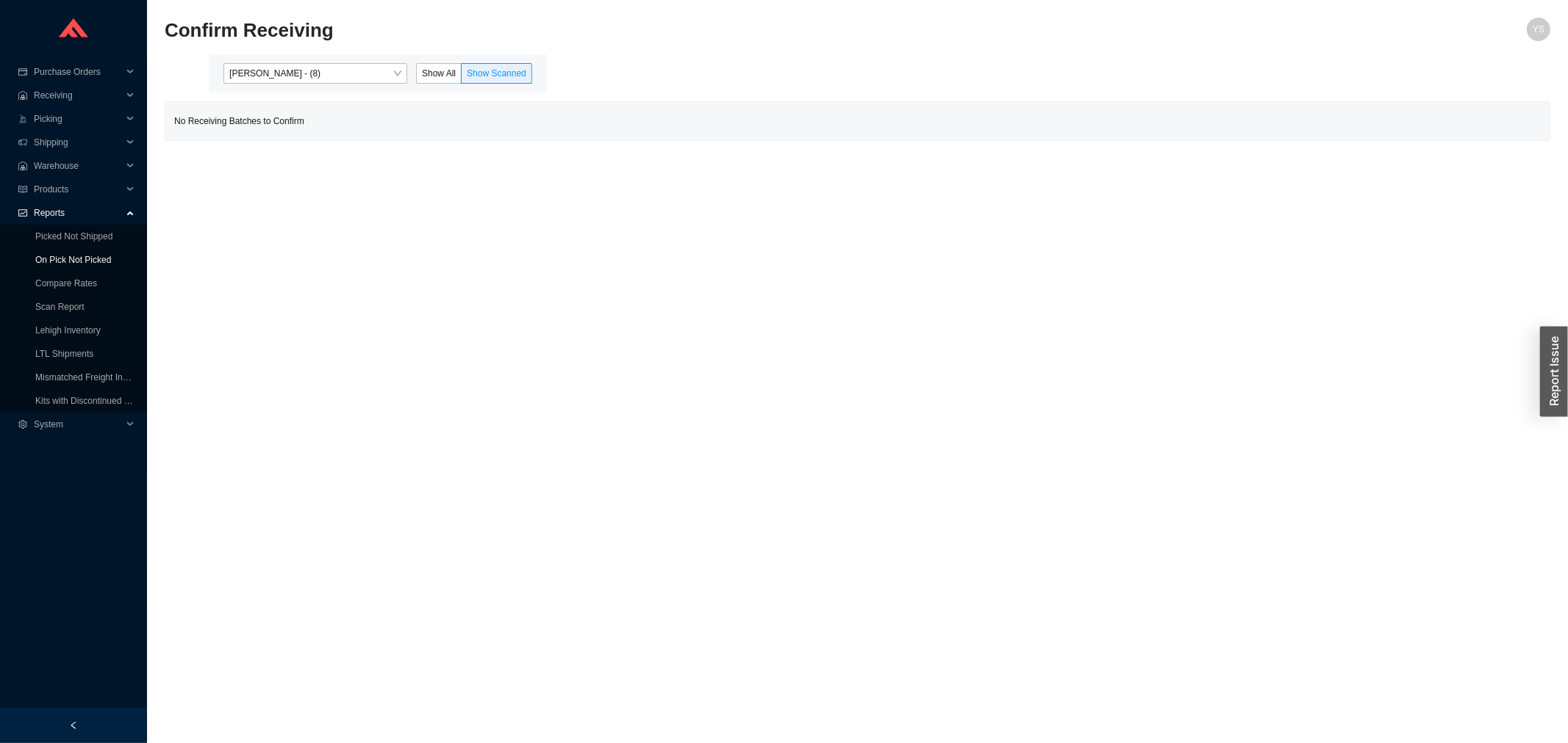
click at [39, 255] on link "On Pick Not Picked" at bounding box center [73, 260] width 76 height 11
